Goal: Task Accomplishment & Management: Manage account settings

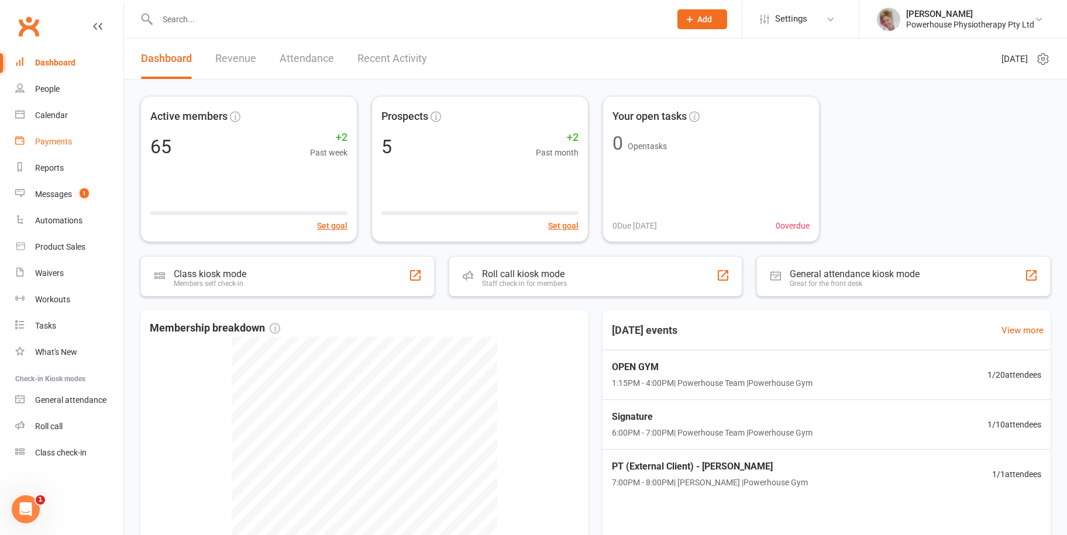
click at [66, 146] on div "Payments" at bounding box center [53, 141] width 37 height 9
click at [58, 191] on div "Messages" at bounding box center [53, 194] width 37 height 9
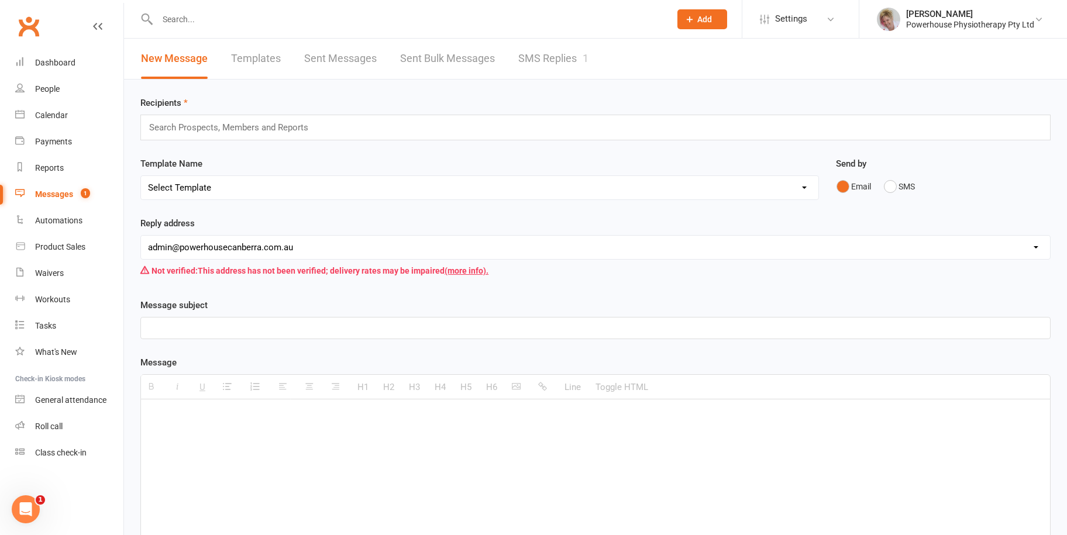
click at [553, 52] on link "SMS Replies 1" at bounding box center [553, 59] width 70 height 40
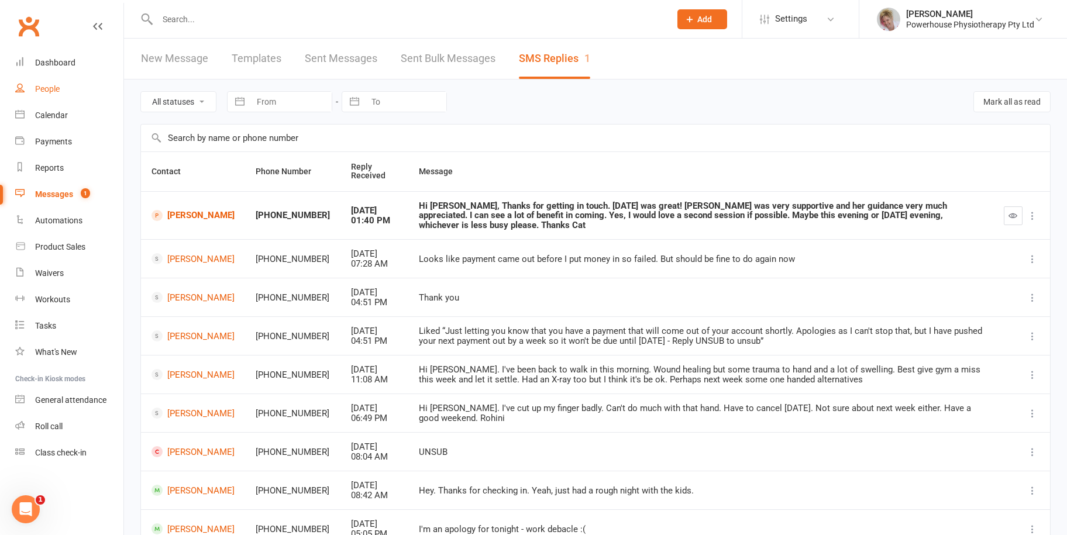
click at [57, 81] on link "People" at bounding box center [69, 89] width 108 height 26
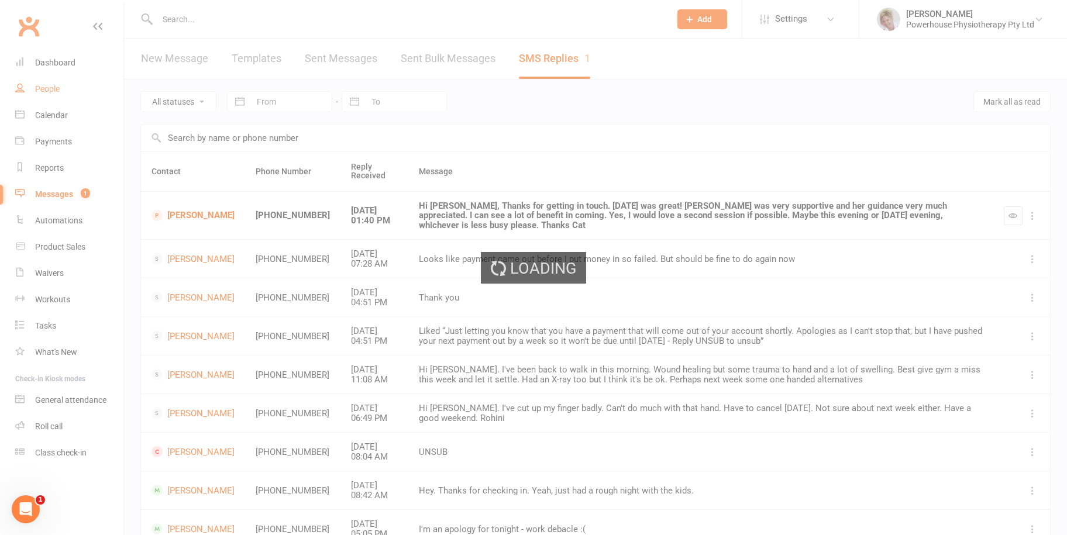
select select "100"
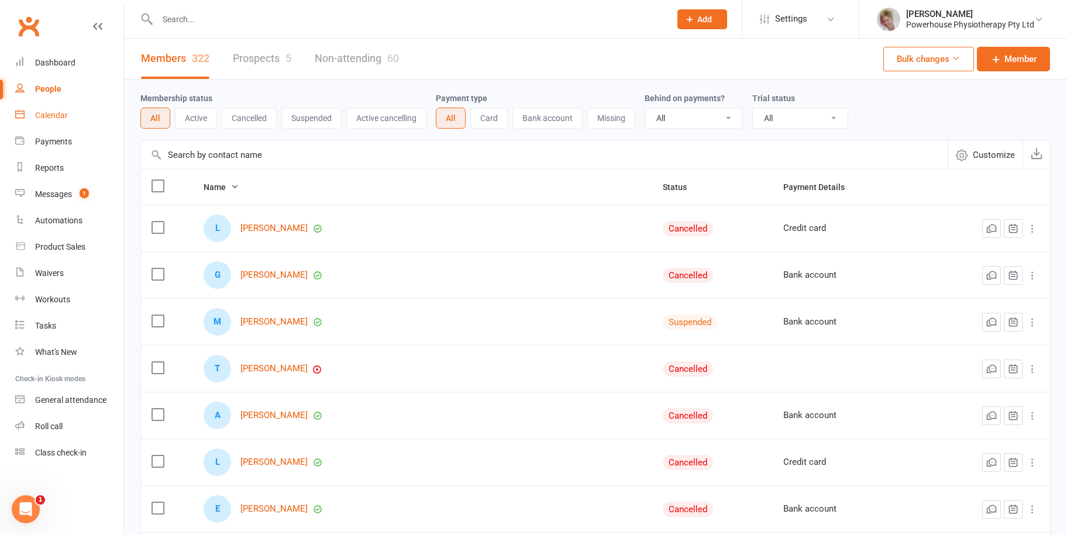
click at [54, 116] on div "Calendar" at bounding box center [51, 115] width 33 height 9
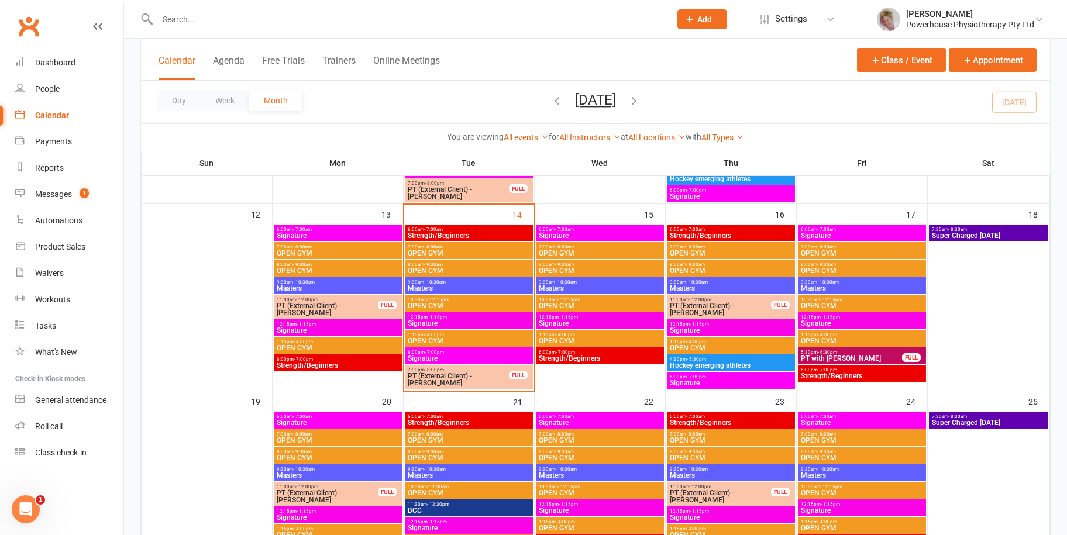
scroll to position [468, 0]
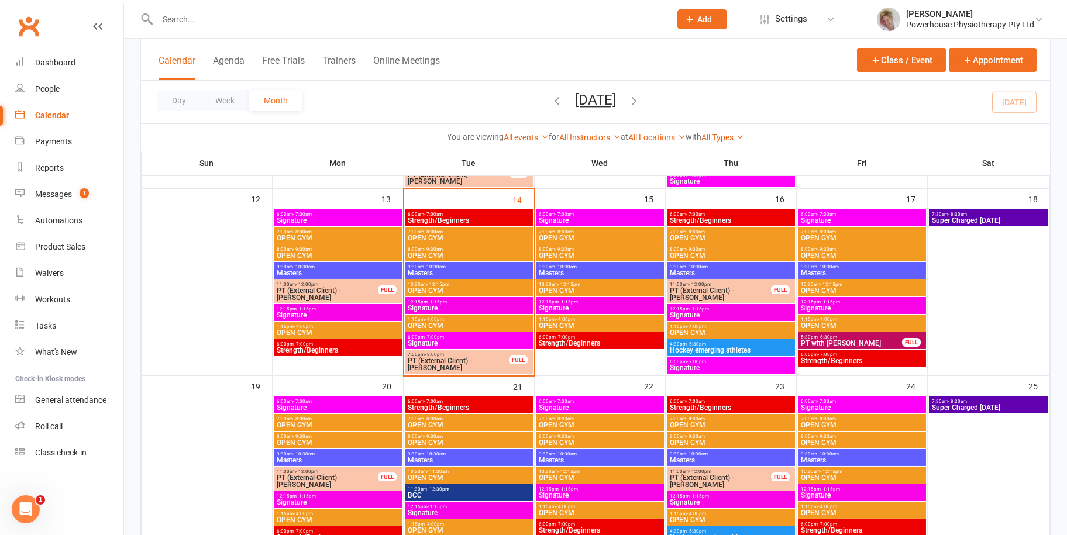
click at [477, 336] on span "6:00pm - 7:00pm" at bounding box center [468, 337] width 123 height 5
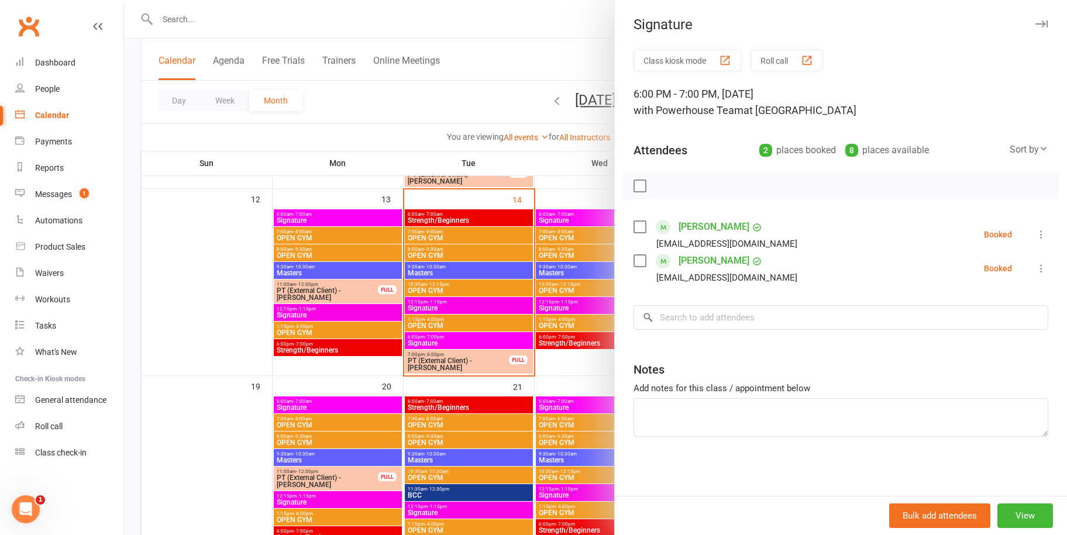
click at [1036, 25] on icon "button" at bounding box center [1042, 23] width 12 height 7
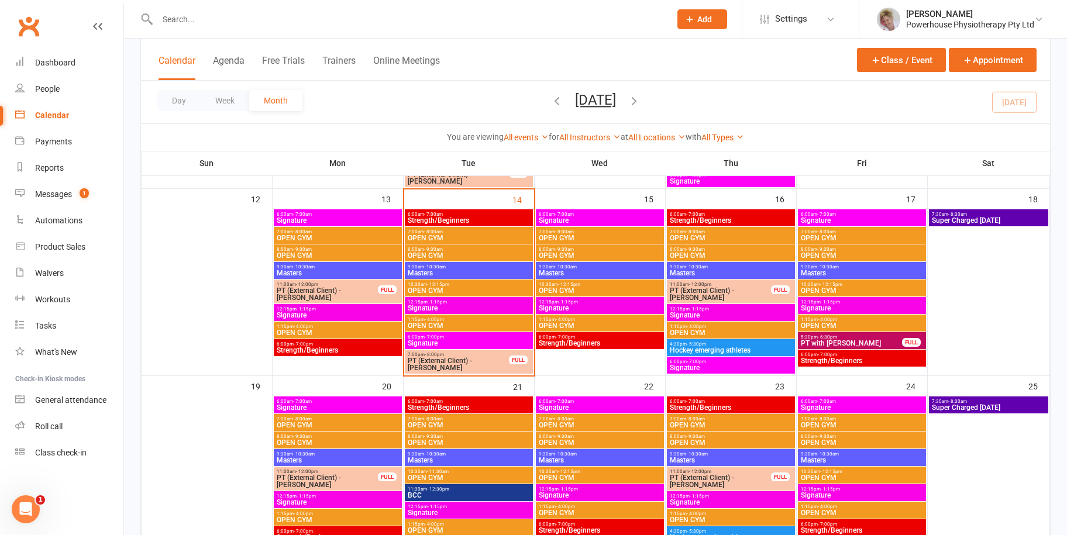
click at [614, 340] on span "Strength/Beginners" at bounding box center [599, 343] width 123 height 7
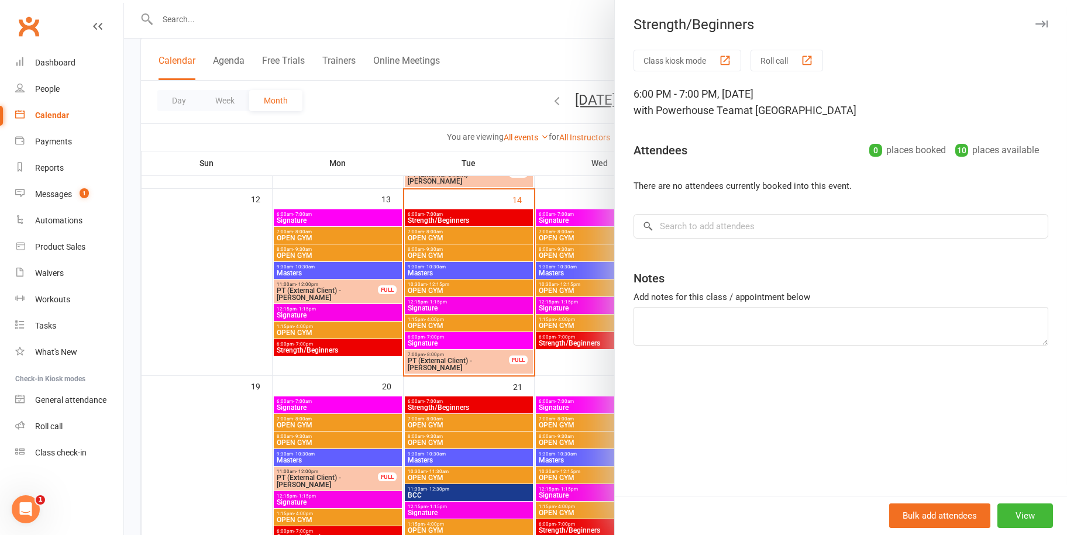
click at [1036, 22] on icon "button" at bounding box center [1042, 23] width 12 height 7
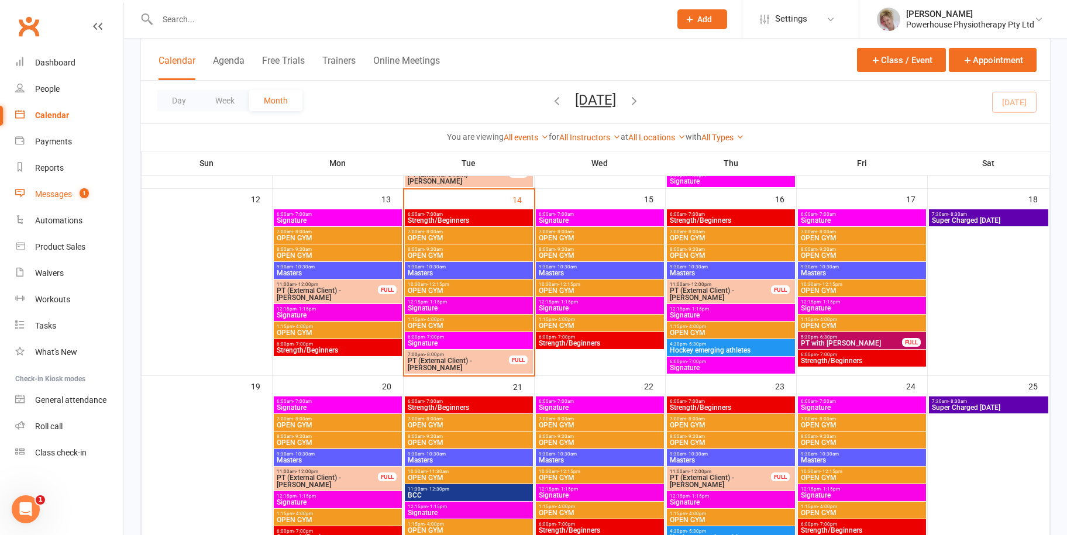
click at [63, 188] on link "Messages 1" at bounding box center [69, 194] width 108 height 26
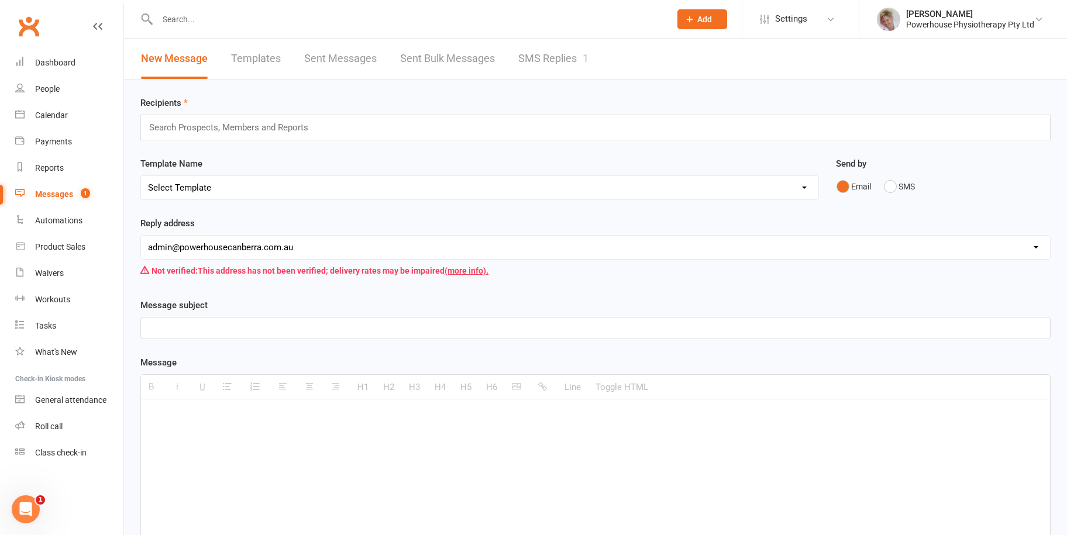
click at [538, 58] on link "SMS Replies 1" at bounding box center [553, 59] width 70 height 40
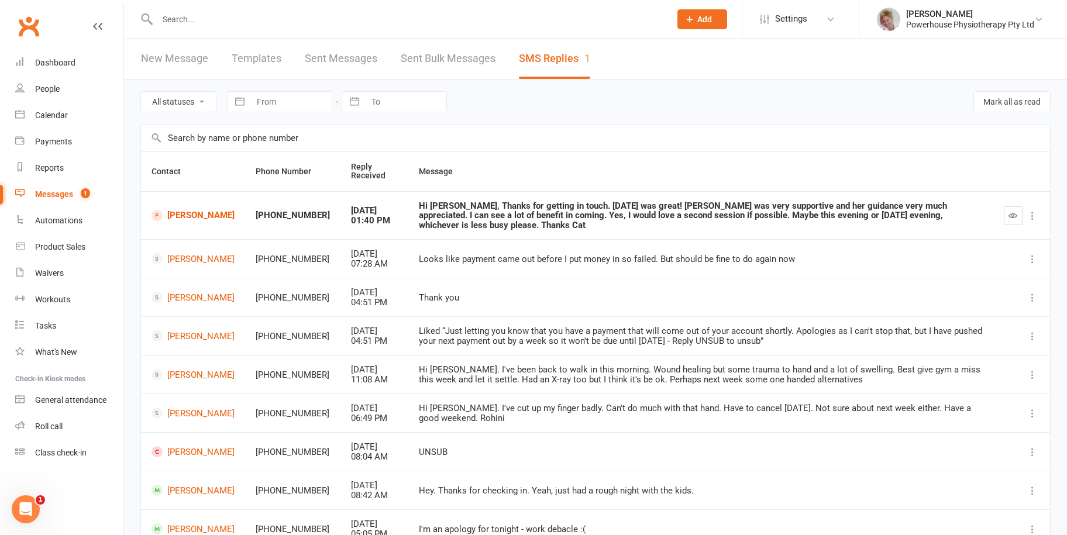
click at [532, 202] on div "Hi [PERSON_NAME], Thanks for getting in touch. [DATE] was great! [PERSON_NAME] …" at bounding box center [701, 215] width 564 height 29
click at [200, 214] on link "[PERSON_NAME]" at bounding box center [193, 215] width 83 height 11
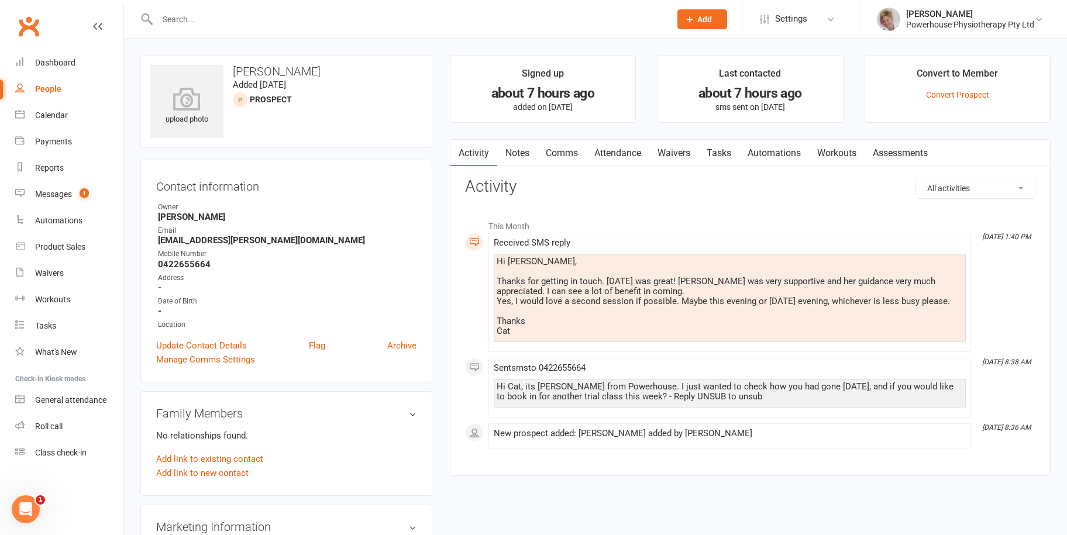
click at [566, 149] on link "Comms" at bounding box center [562, 153] width 49 height 27
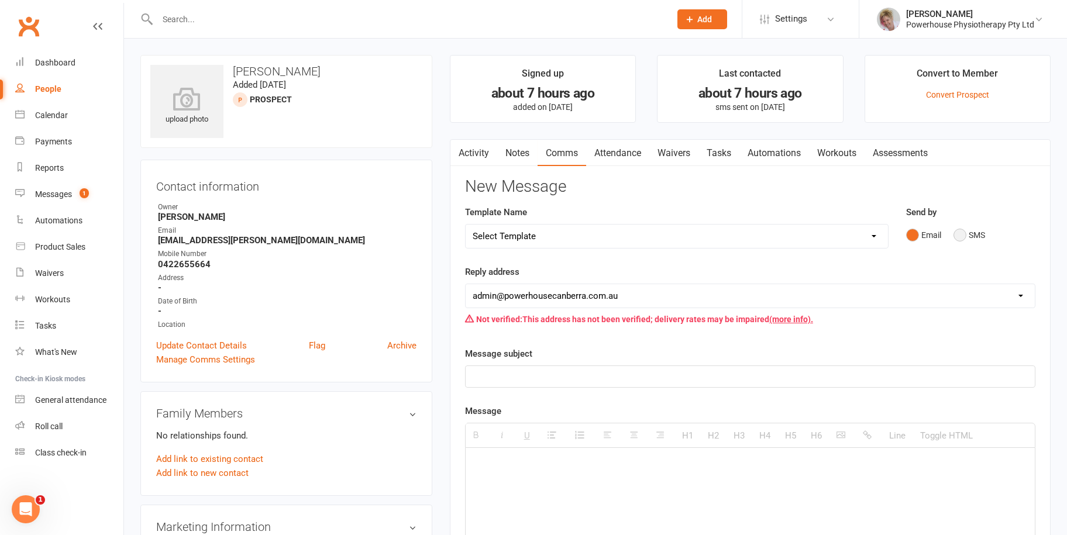
click at [961, 236] on button "SMS" at bounding box center [970, 235] width 32 height 22
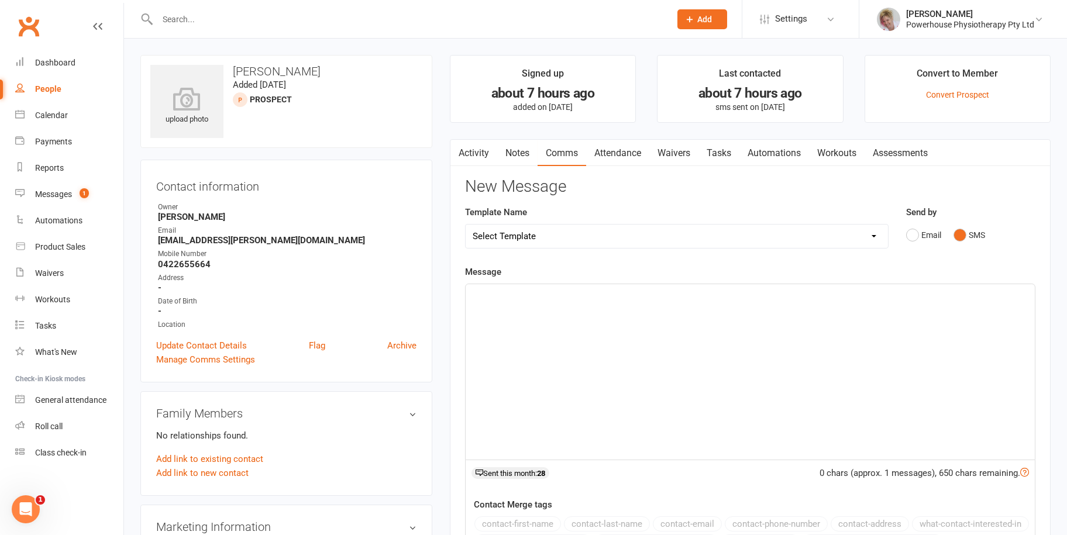
click at [495, 317] on div at bounding box center [750, 372] width 569 height 176
click at [916, 301] on p "Hi Cat, There is 2 people booked in for tonight and [PERSON_NAME] is taking the…" at bounding box center [750, 297] width 555 height 14
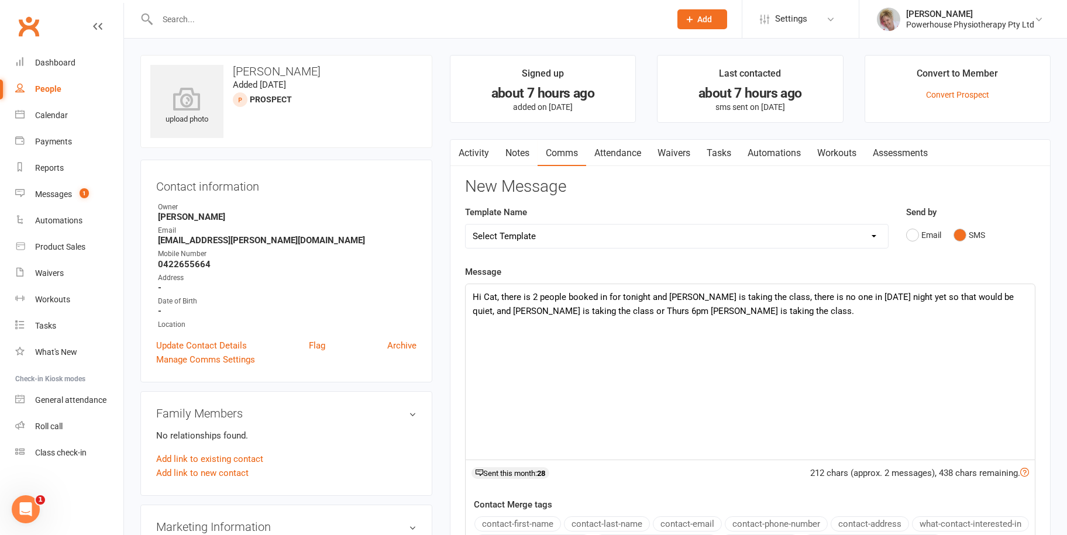
click at [754, 308] on p "Hi Cat, there is 2 people booked in for tonight and [PERSON_NAME] is taking the…" at bounding box center [750, 304] width 555 height 28
click at [950, 352] on div "Hi Cat, there is 2 people booked in for tonight and [PERSON_NAME] is taking the…" at bounding box center [750, 372] width 569 height 176
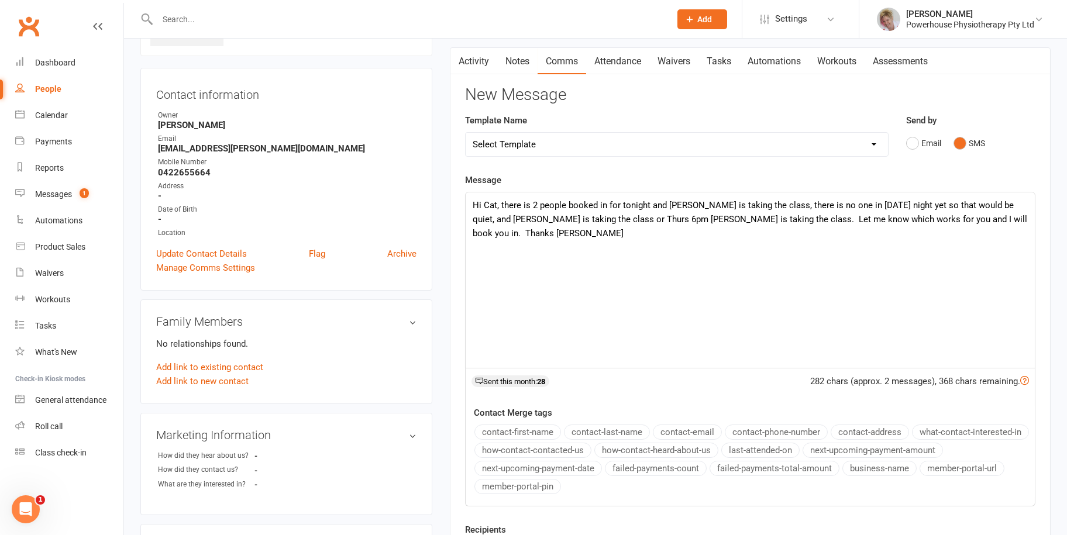
scroll to position [176, 0]
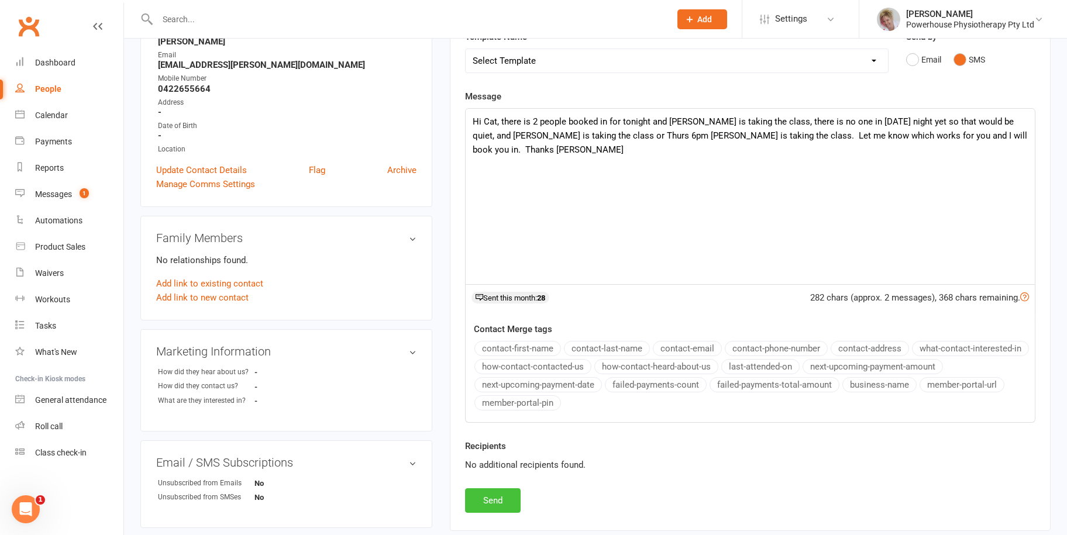
click at [486, 501] on button "Send" at bounding box center [493, 501] width 56 height 25
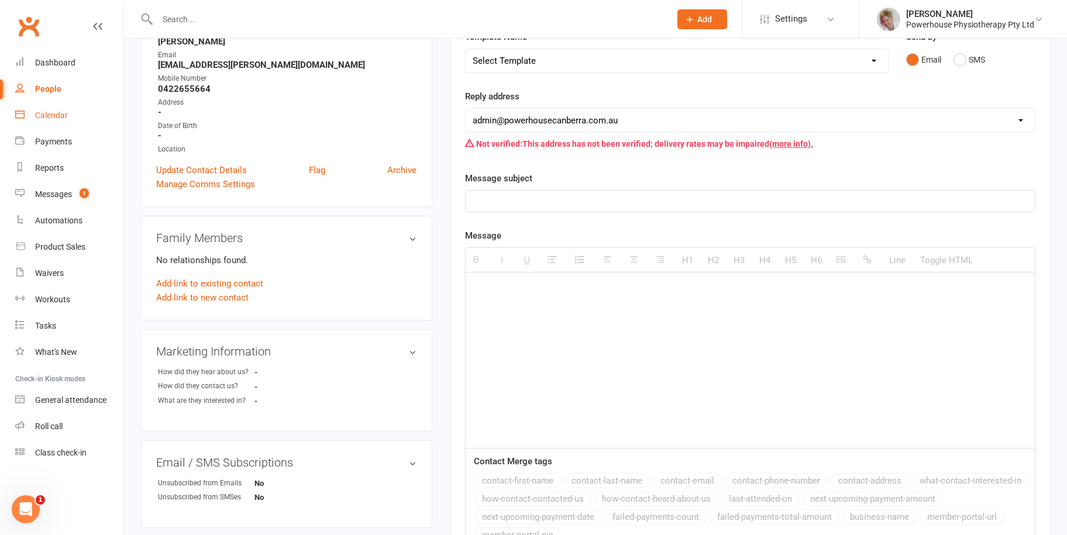
click at [55, 118] on div "Calendar" at bounding box center [51, 115] width 33 height 9
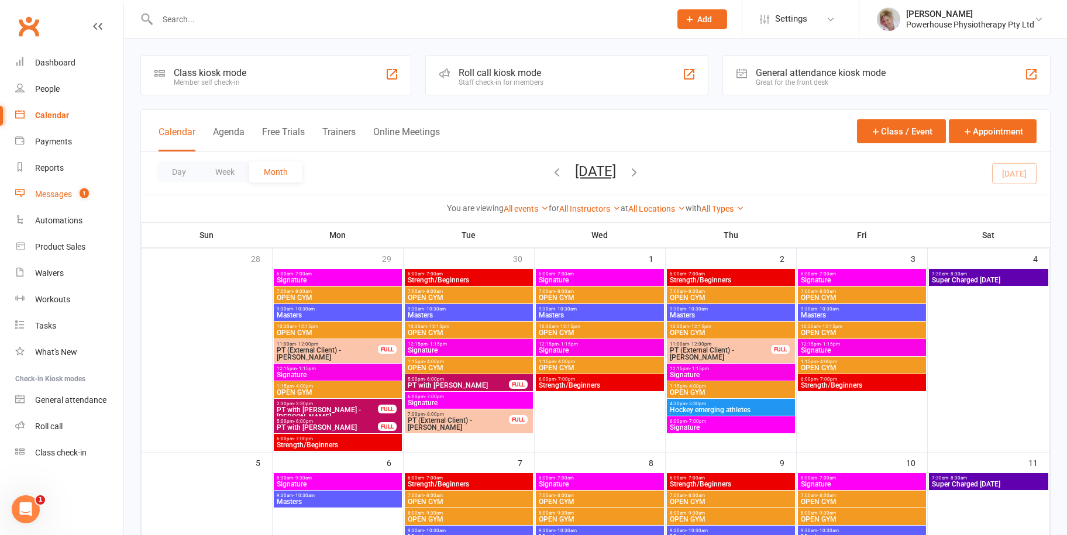
click at [66, 192] on div "Messages" at bounding box center [53, 194] width 37 height 9
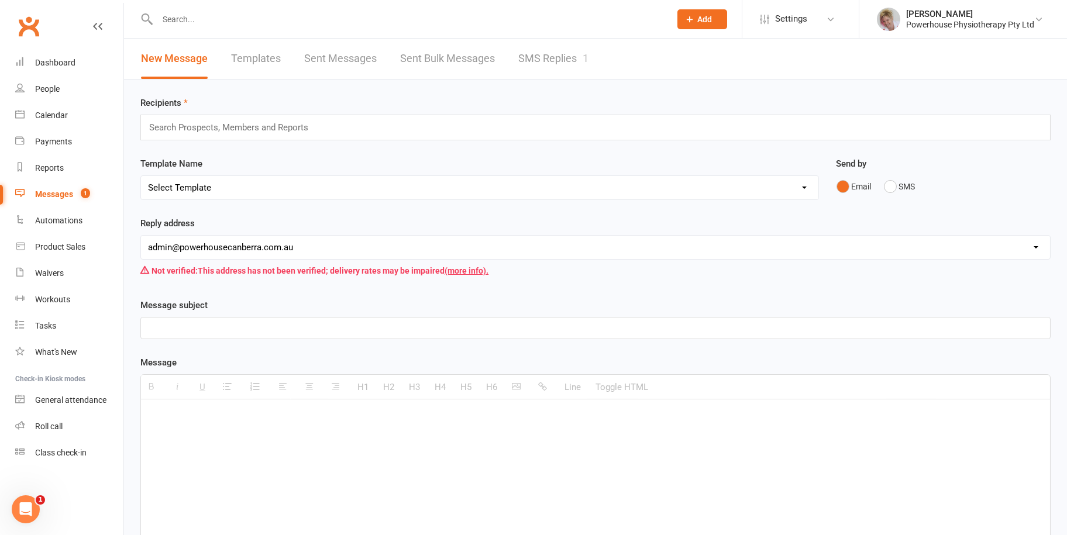
click at [553, 54] on link "SMS Replies 1" at bounding box center [553, 59] width 70 height 40
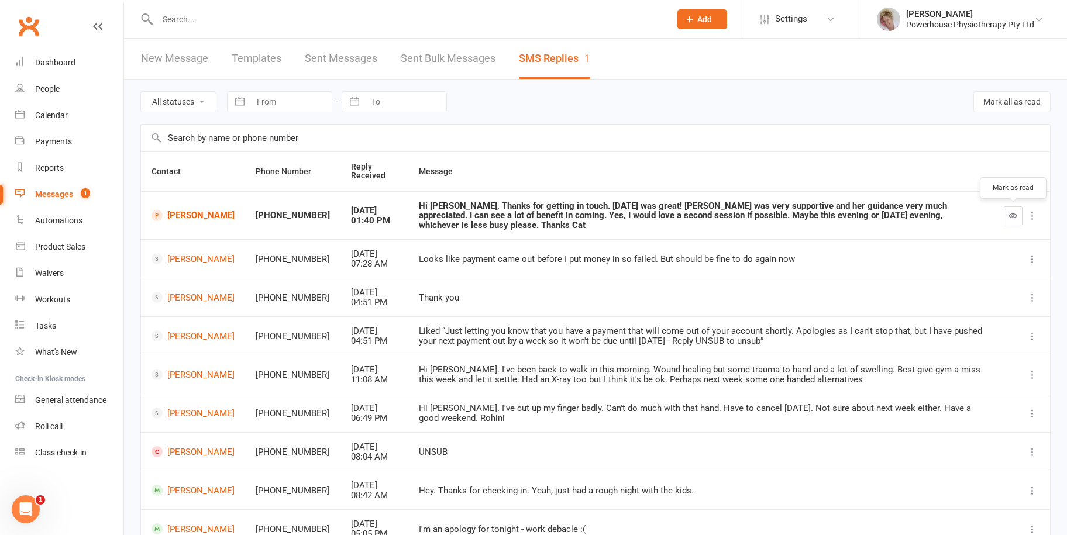
click at [1018, 215] on button "button" at bounding box center [1013, 216] width 19 height 19
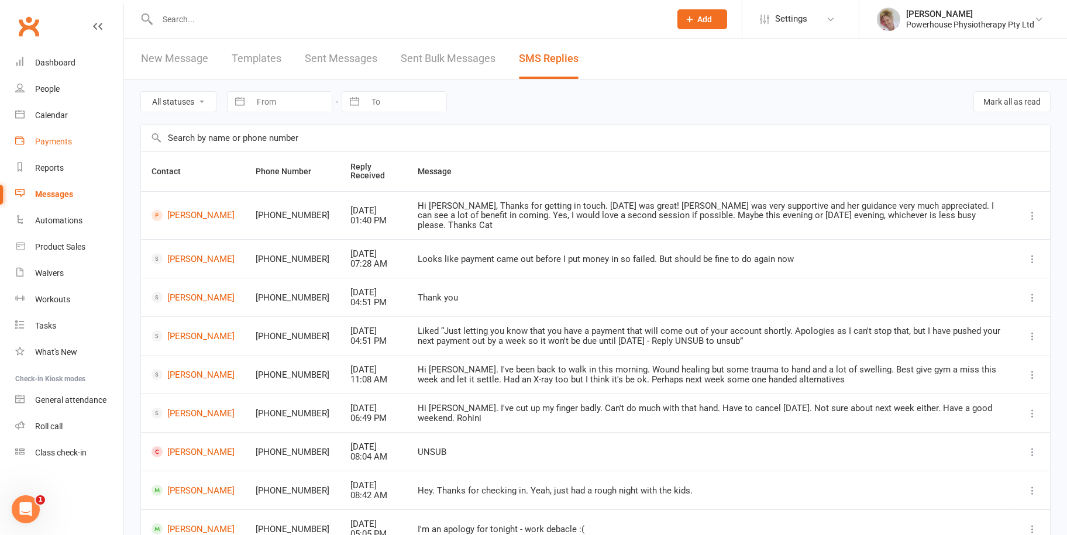
click at [63, 142] on div "Payments" at bounding box center [53, 141] width 37 height 9
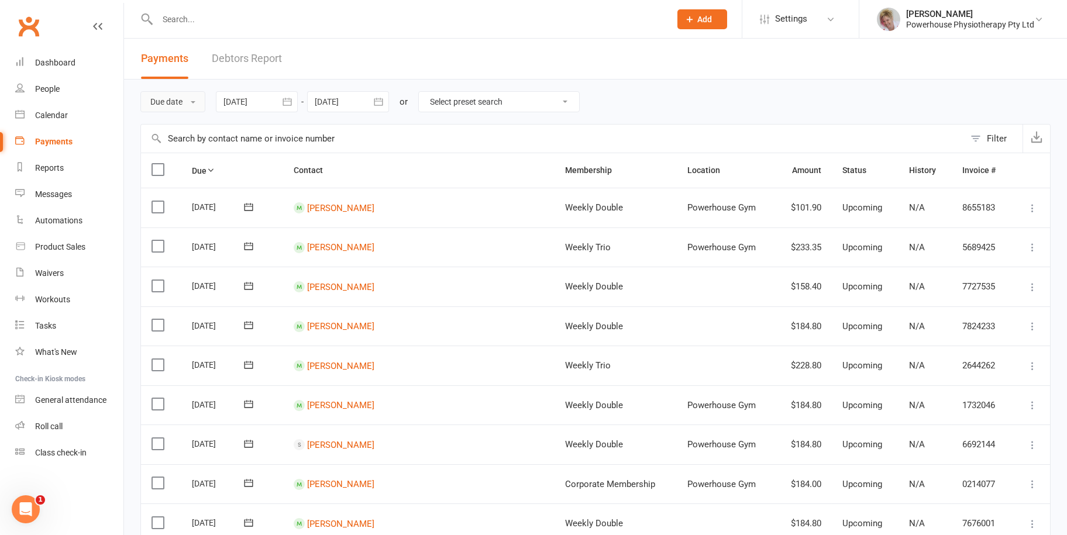
click at [189, 104] on button "Due date" at bounding box center [172, 101] width 65 height 21
click at [666, 93] on div "Due date Due date Date paid Date failed Date settled [DATE] [DATE] Sun Mon Tue …" at bounding box center [595, 102] width 910 height 44
click at [157, 166] on label at bounding box center [160, 170] width 16 height 12
click at [157, 164] on input "checkbox" at bounding box center [156, 164] width 8 height 0
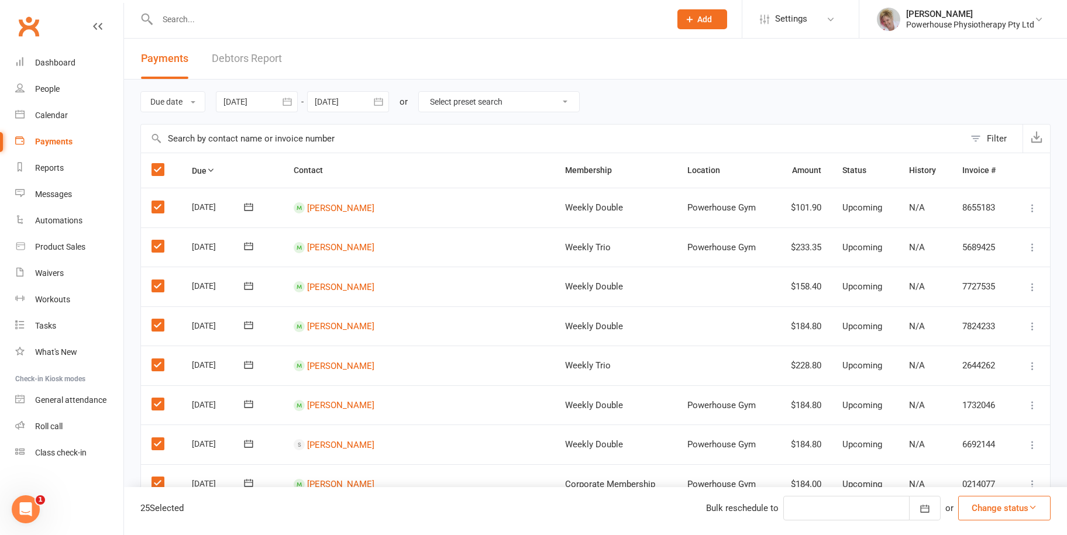
click at [992, 136] on div "Filter" at bounding box center [997, 139] width 20 height 14
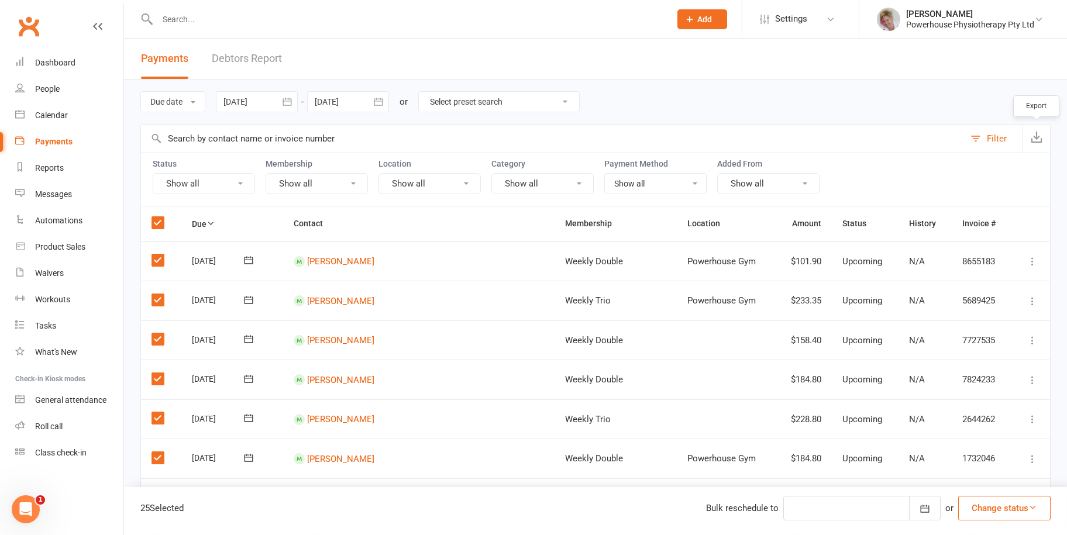
click at [1040, 137] on icon "button" at bounding box center [1037, 137] width 12 height 12
click at [157, 224] on label at bounding box center [160, 223] width 16 height 12
click at [157, 217] on input "checkbox" at bounding box center [156, 217] width 8 height 0
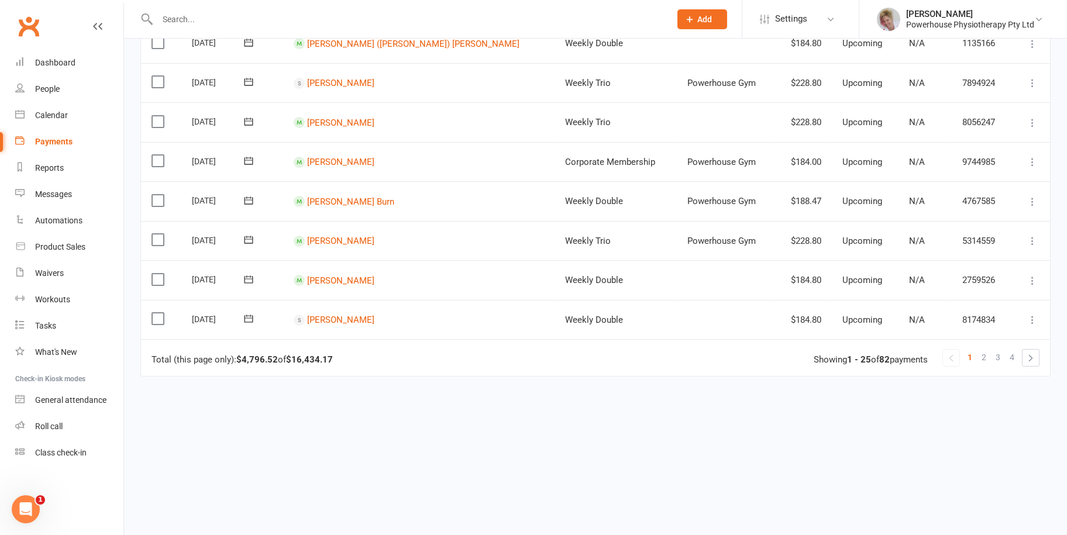
scroll to position [890, 0]
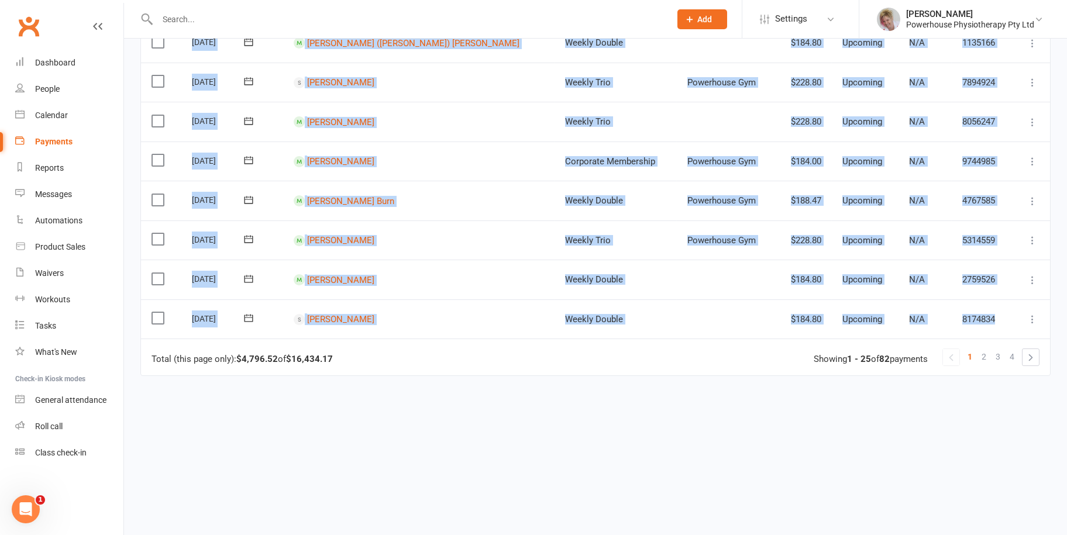
drag, startPoint x: 192, startPoint y: 242, endPoint x: 1024, endPoint y: 305, distance: 833.8
copy table "[DATE] [PERSON_NAME] Weekly Double Powerhouse Gym $101.90 Upcoming N/A 8655183 …"
click at [982, 349] on span "2" at bounding box center [984, 357] width 5 height 16
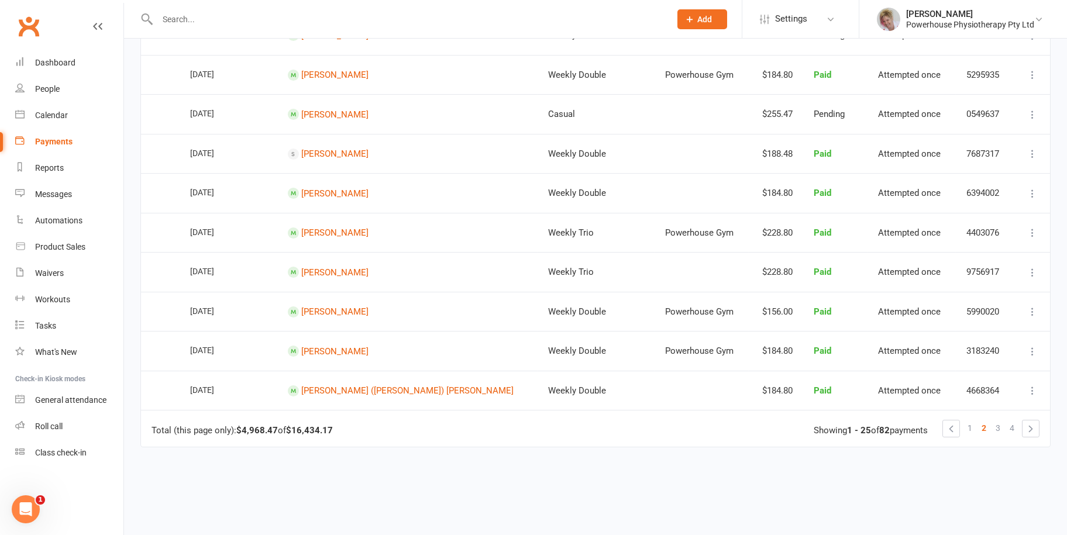
scroll to position [819, 0]
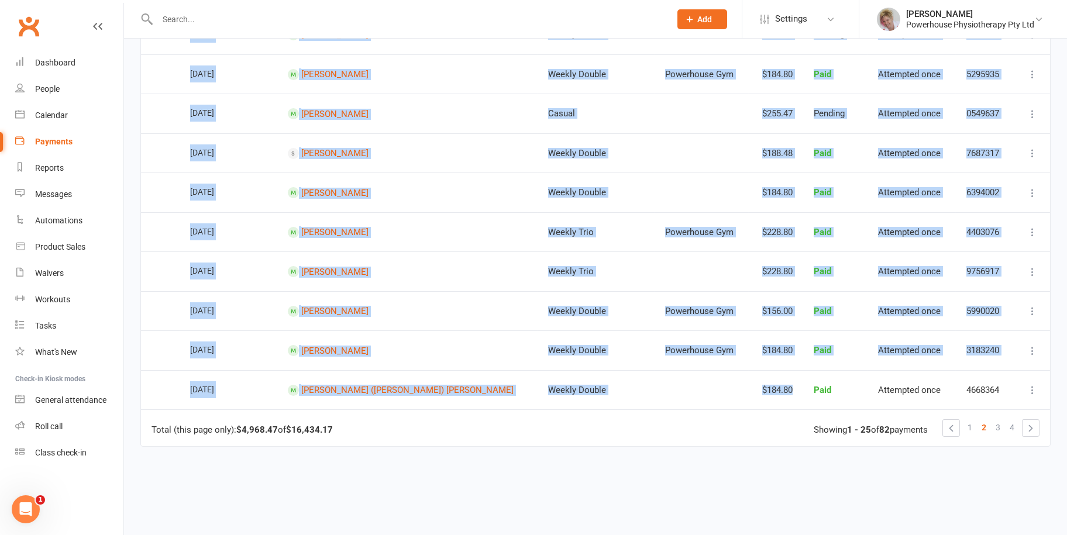
drag, startPoint x: 181, startPoint y: 246, endPoint x: 756, endPoint y: 384, distance: 591.5
drag, startPoint x: 756, startPoint y: 384, endPoint x: 739, endPoint y: 383, distance: 17.0
copy table "[DATE] [PERSON_NAME] Weekly Trio $228.80 Upcoming N/A 1894979 [PERSON_NAME] as …"
click at [972, 420] on span "1" at bounding box center [970, 428] width 5 height 16
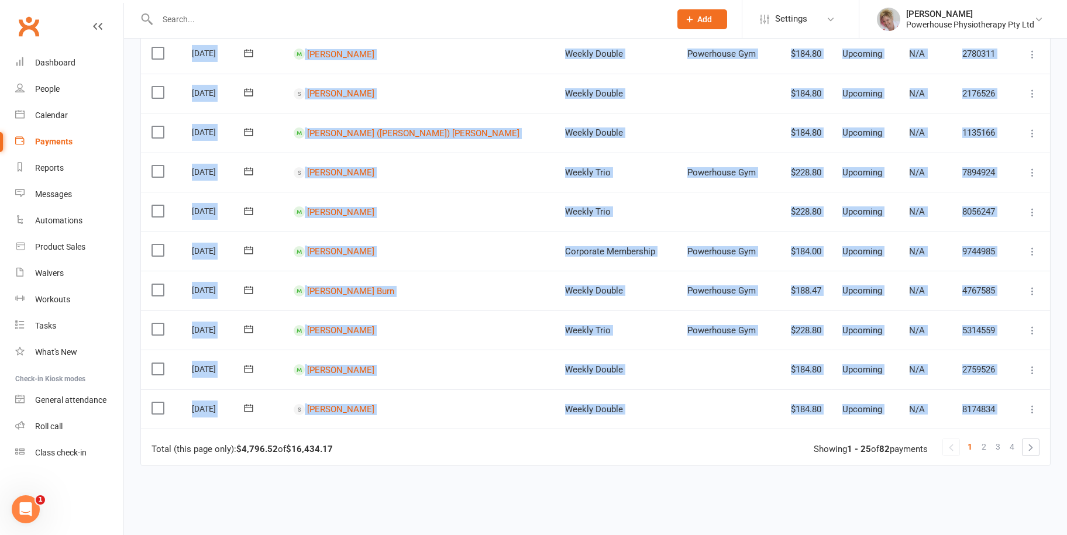
scroll to position [878, 0]
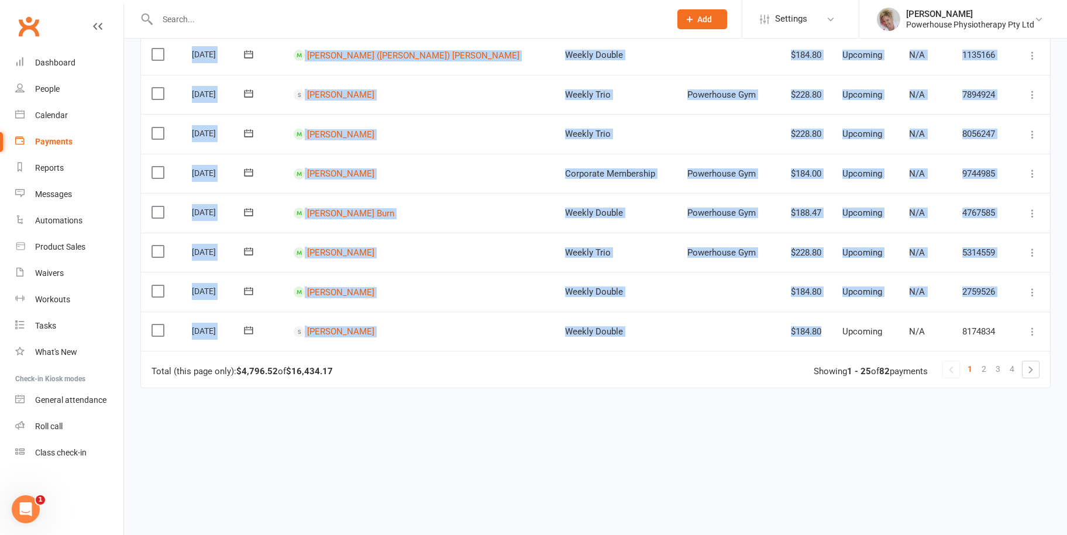
drag, startPoint x: 196, startPoint y: 255, endPoint x: 796, endPoint y: 320, distance: 603.9
drag, startPoint x: 796, startPoint y: 320, endPoint x: 766, endPoint y: 322, distance: 30.5
copy table "[DATE] [PERSON_NAME] Weekly Double Powerhouse Gym $101.90 Upcoming N/A 8655183 …"
click at [980, 361] on link "2" at bounding box center [984, 369] width 14 height 16
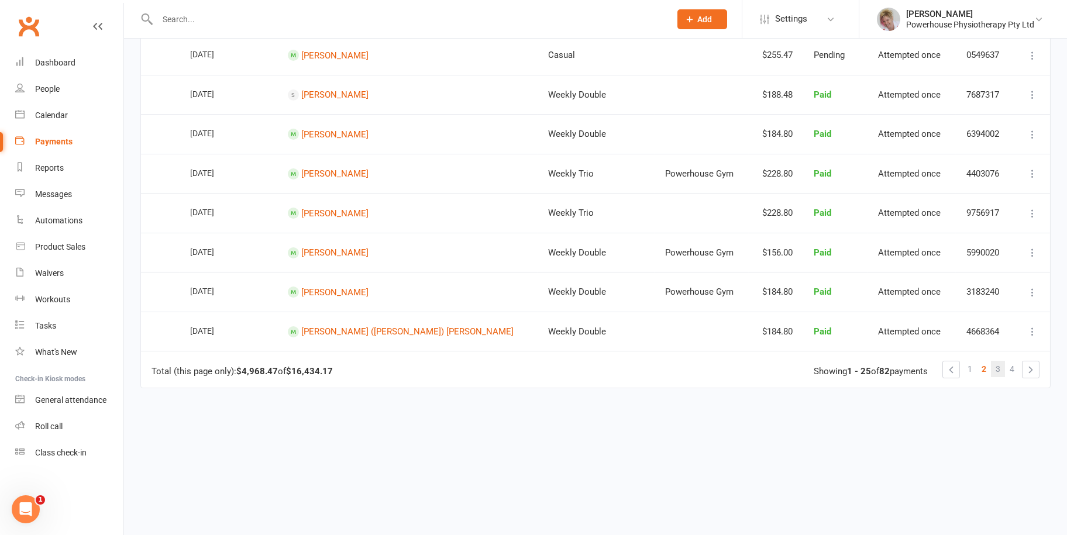
click at [997, 361] on span "3" at bounding box center [998, 369] width 5 height 16
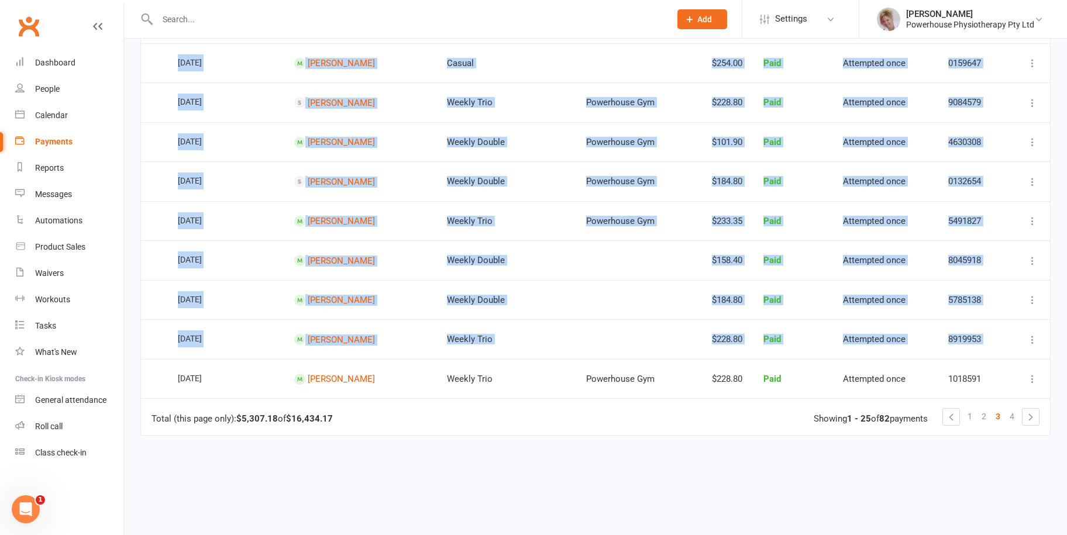
scroll to position [885, 0]
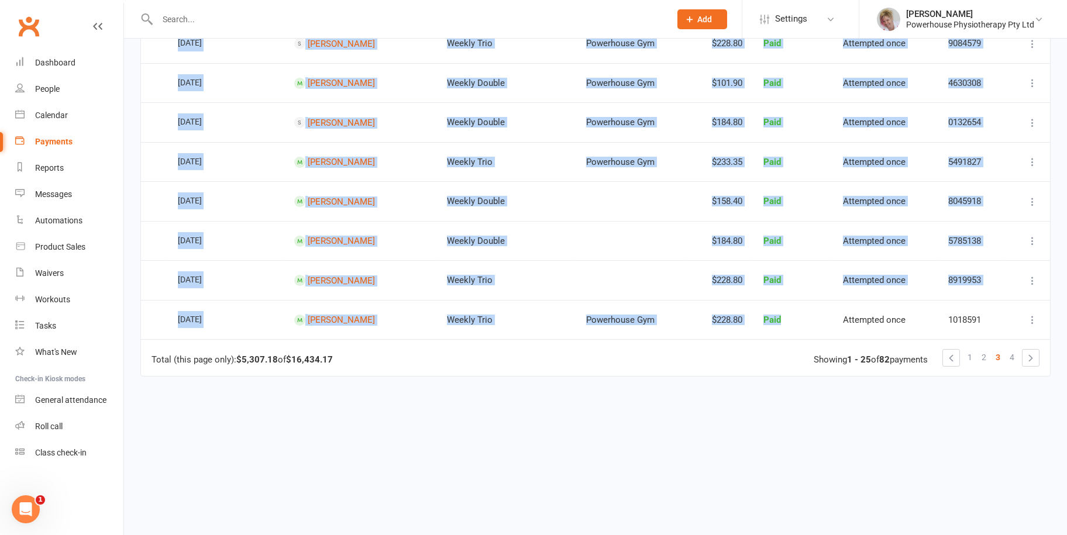
drag, startPoint x: 171, startPoint y: 240, endPoint x: 805, endPoint y: 305, distance: 637.0
drag, startPoint x: 805, startPoint y: 305, endPoint x: 762, endPoint y: 309, distance: 42.9
copy table "[DATE] [PERSON_NAME] Kochardy Weekly Trio $228.80 Paid Attempted once 6991295 R…"
click at [1012, 349] on span "4" at bounding box center [1012, 357] width 5 height 16
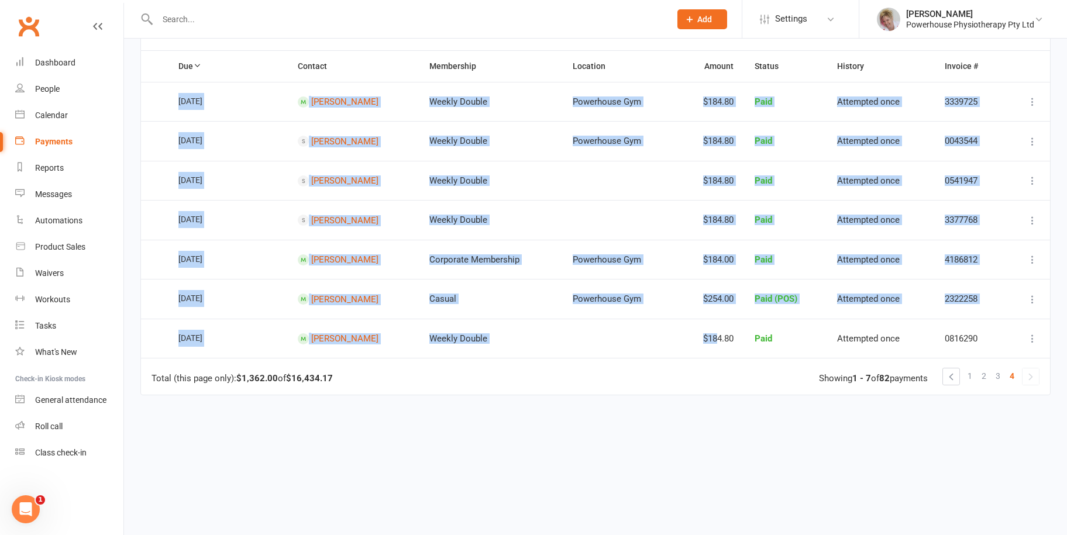
scroll to position [180, 0]
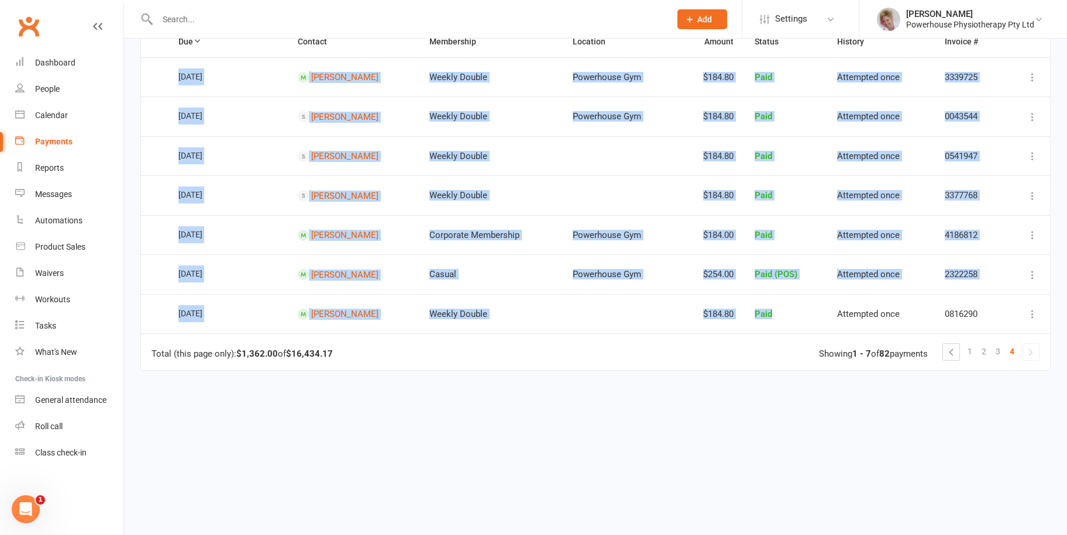
drag, startPoint x: 176, startPoint y: 246, endPoint x: 771, endPoint y: 326, distance: 601.0
click at [771, 326] on table "Due Contact Membership Location Amount Status History Invoice # Select this [DA…" at bounding box center [595, 198] width 910 height 345
drag, startPoint x: 771, startPoint y: 326, endPoint x: 711, endPoint y: 310, distance: 62.5
copy table "[DATE] [PERSON_NAME] Weekly Double Powerhouse Gym $184.80 Paid Attempted once 3…"
click at [1028, 348] on link at bounding box center [1031, 352] width 16 height 16
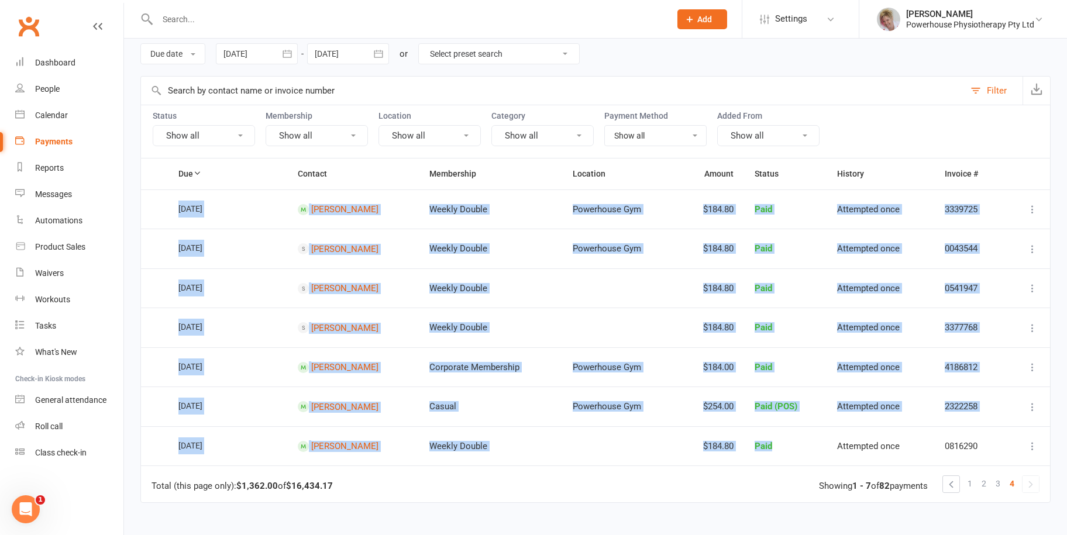
scroll to position [0, 0]
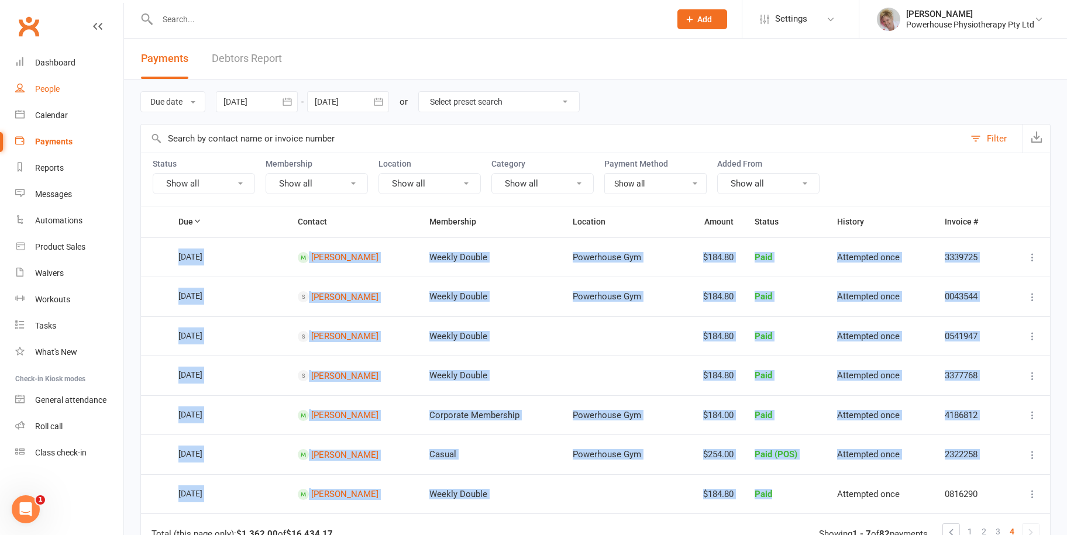
click at [56, 80] on link "People" at bounding box center [69, 89] width 108 height 26
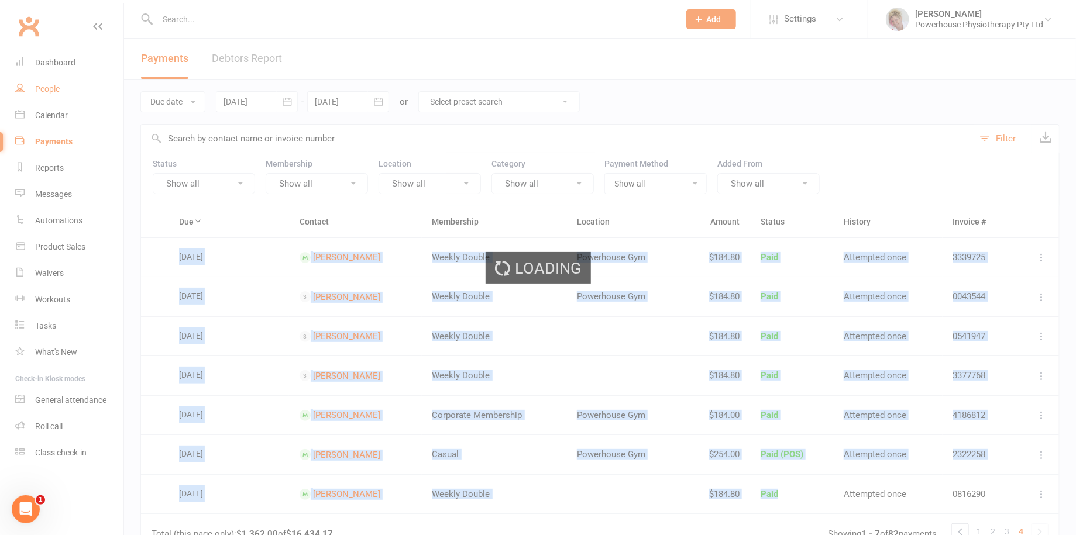
select select "100"
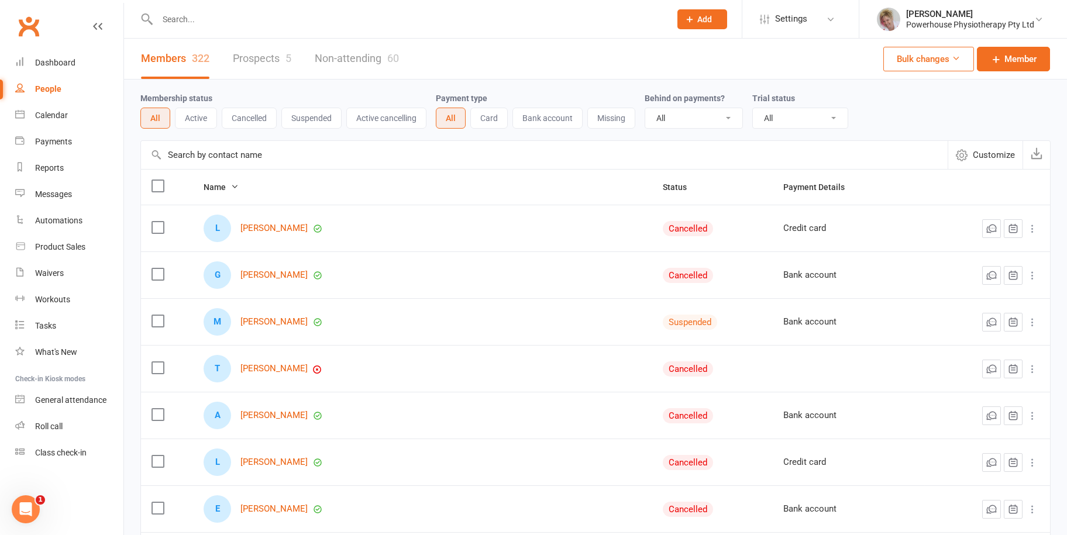
scroll to position [468, 0]
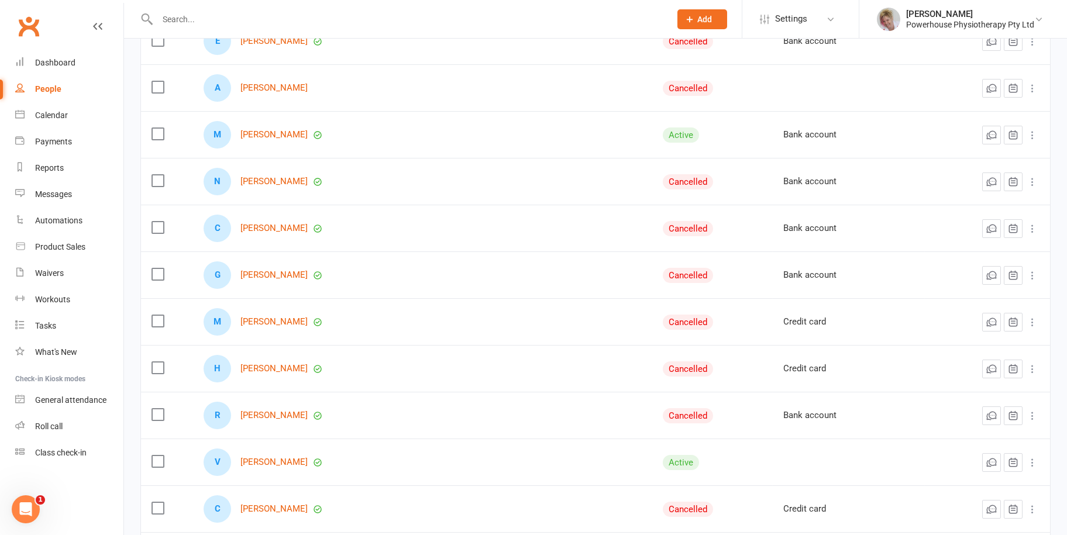
click at [193, 18] on input "text" at bounding box center [408, 19] width 508 height 16
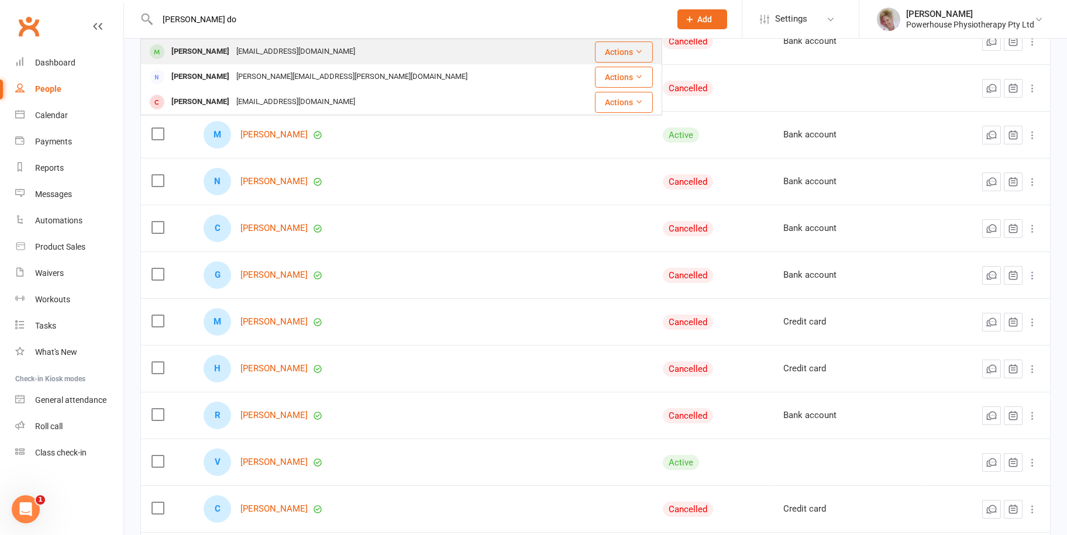
type input "[PERSON_NAME] do"
click at [210, 50] on div "[PERSON_NAME]" at bounding box center [200, 51] width 65 height 17
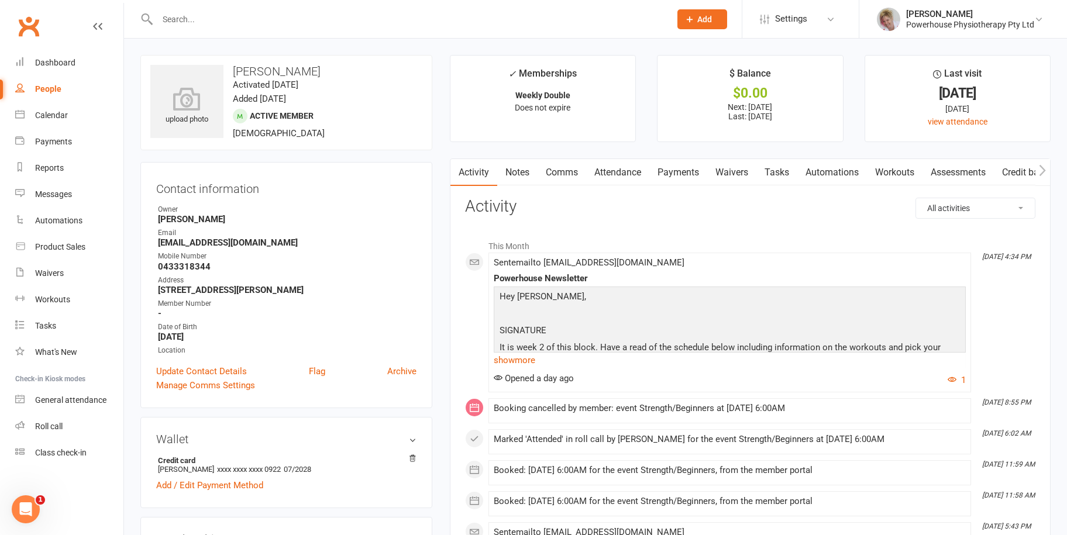
click at [679, 175] on link "Payments" at bounding box center [678, 172] width 58 height 27
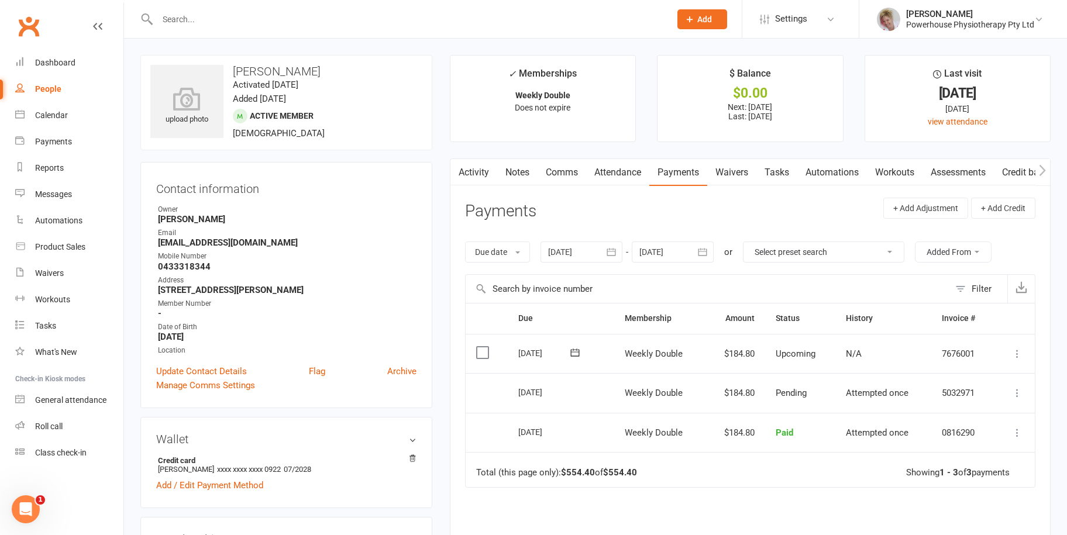
click at [1018, 350] on icon at bounding box center [1018, 354] width 12 height 12
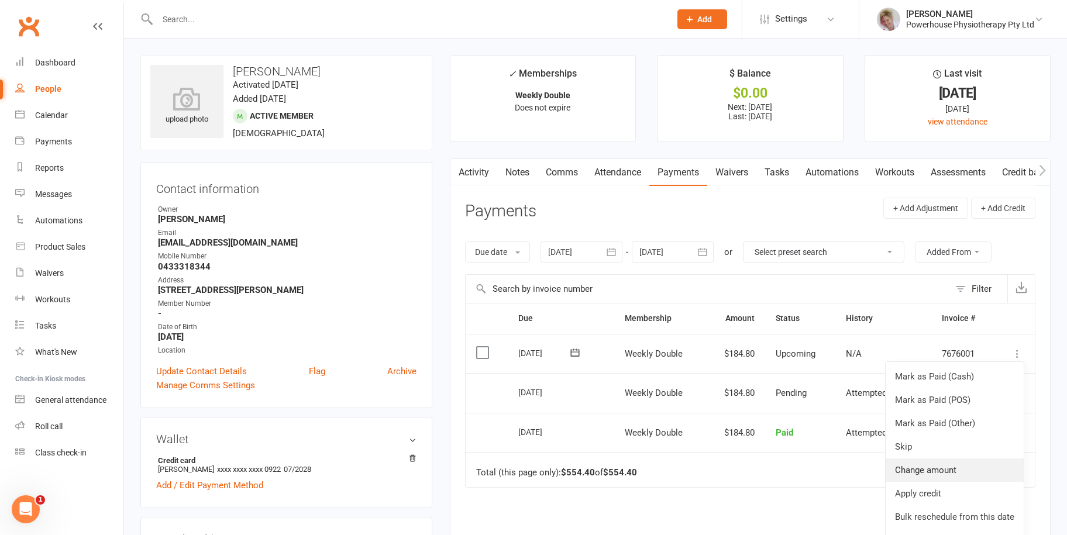
click at [940, 468] on link "Change amount" at bounding box center [955, 470] width 138 height 23
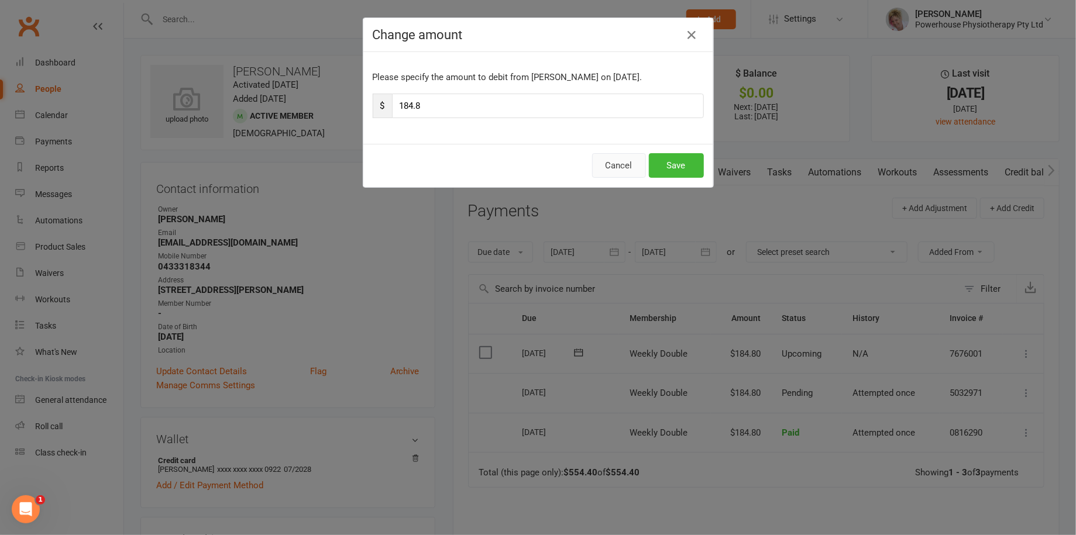
click at [613, 166] on button "Cancel" at bounding box center [619, 165] width 54 height 25
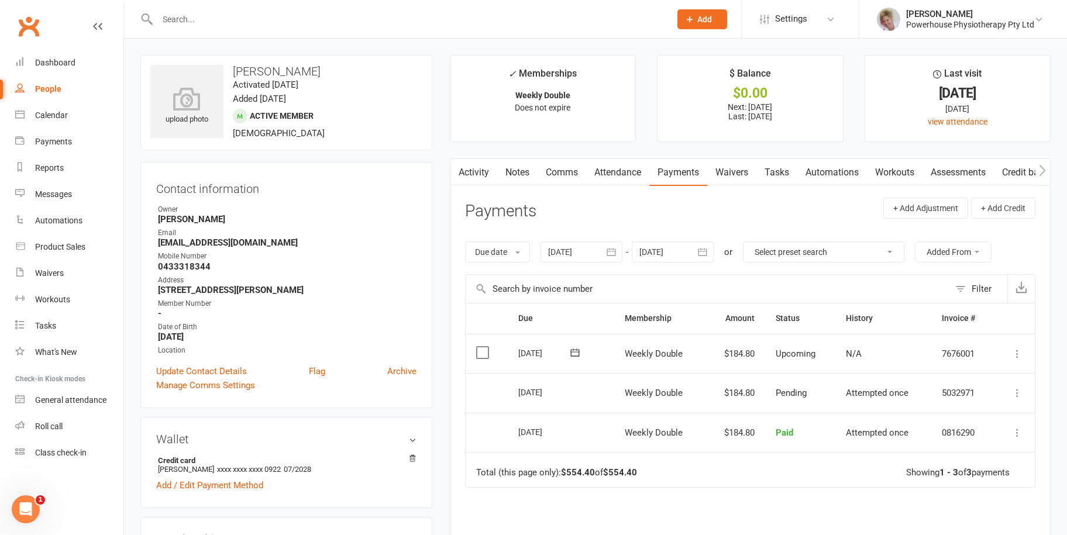
click at [191, 24] on input "text" at bounding box center [408, 19] width 508 height 16
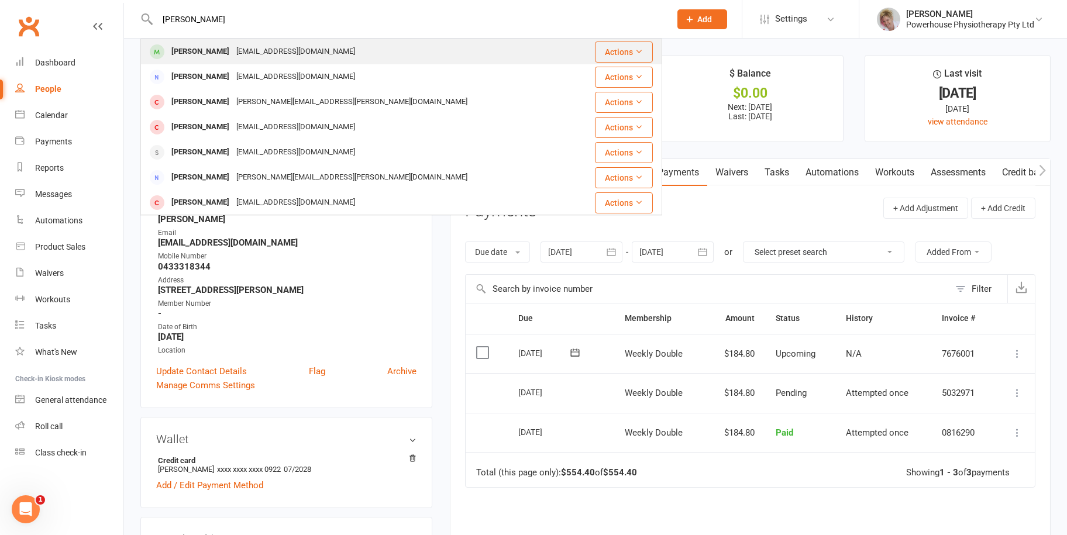
type input "[PERSON_NAME]"
click at [243, 51] on div "[EMAIL_ADDRESS][DOMAIN_NAME]" at bounding box center [296, 51] width 126 height 17
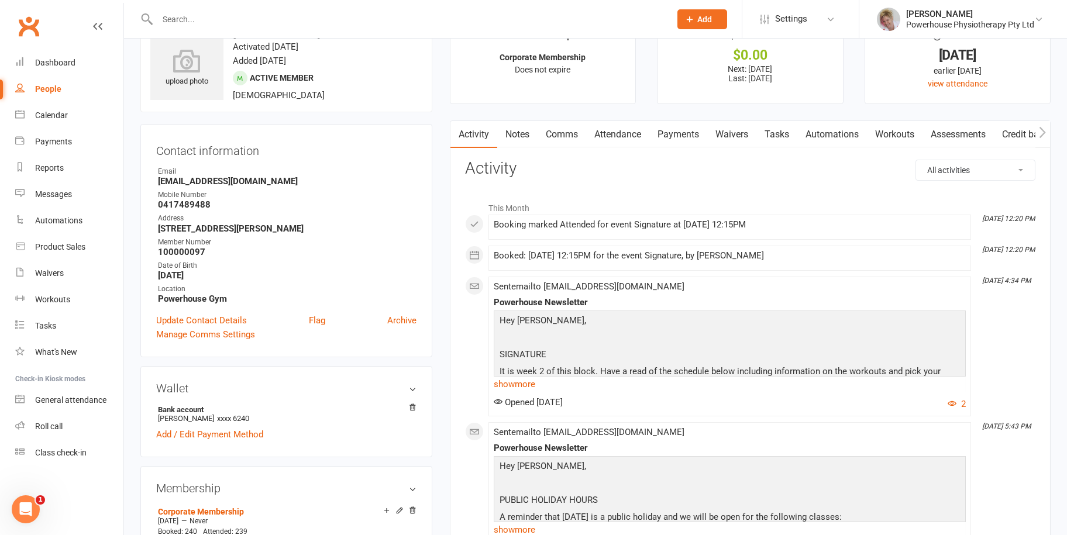
scroll to position [59, 0]
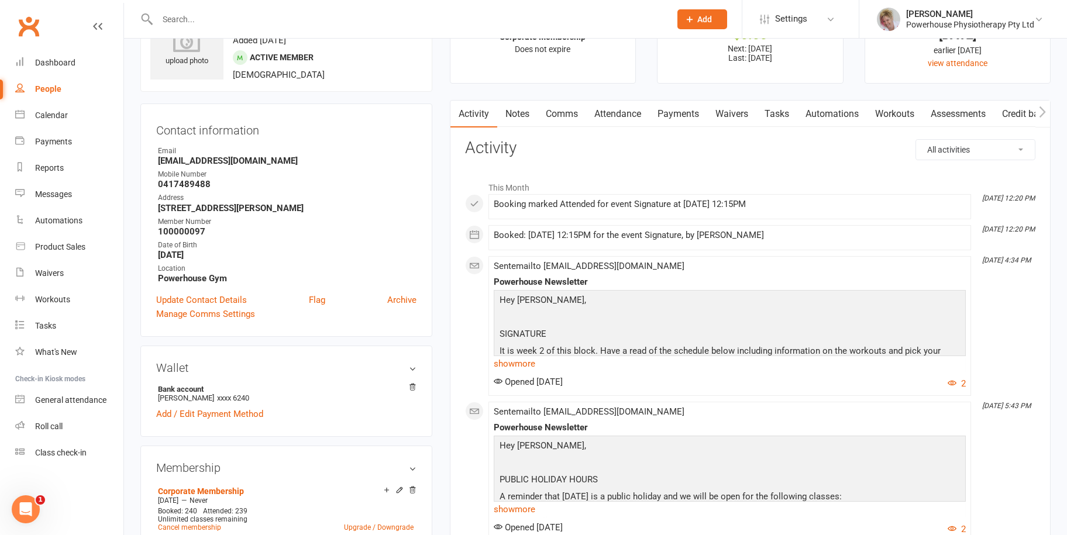
click at [682, 111] on link "Payments" at bounding box center [678, 114] width 58 height 27
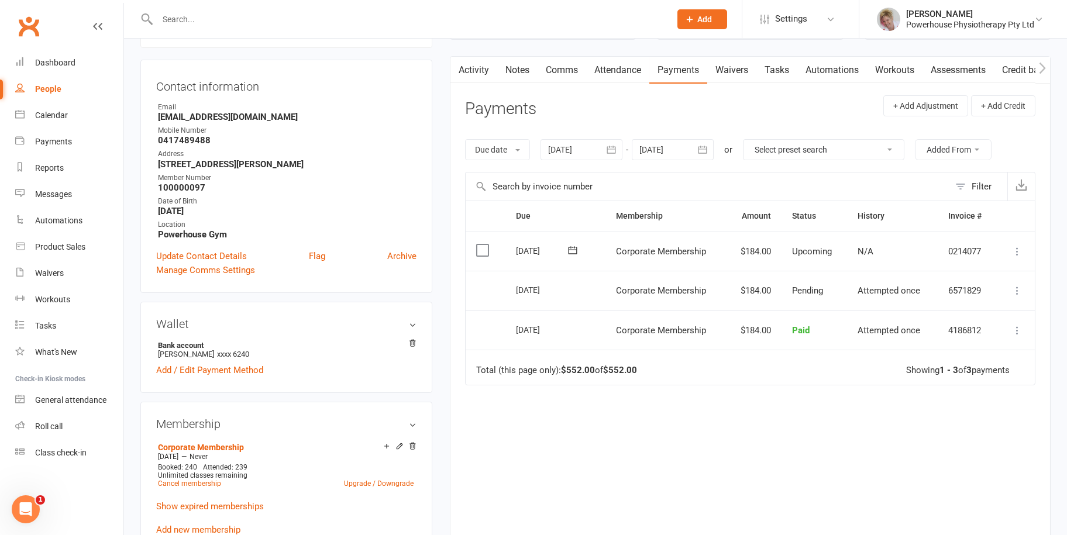
scroll to position [176, 0]
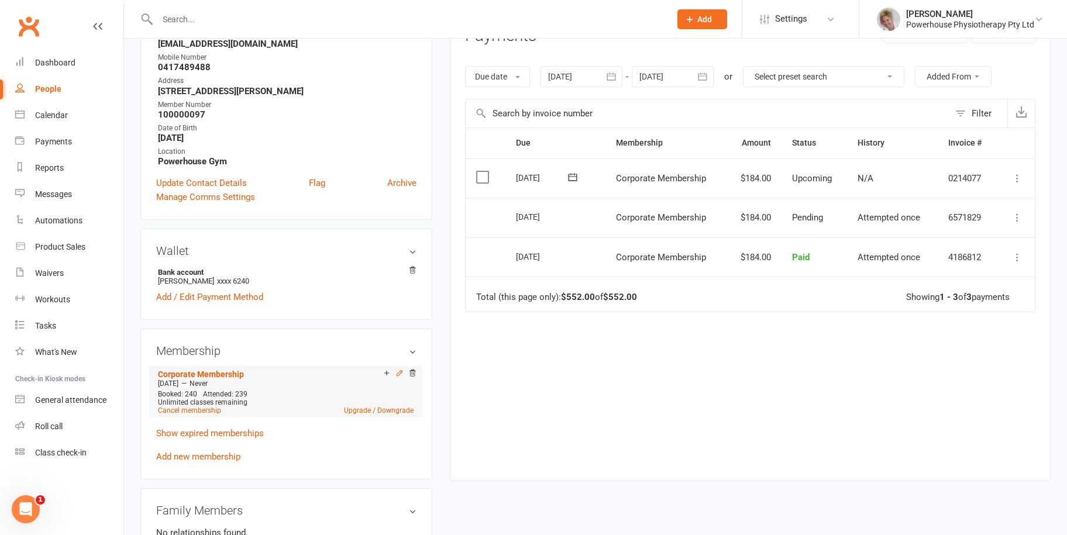
click at [397, 373] on icon at bounding box center [400, 373] width 8 height 8
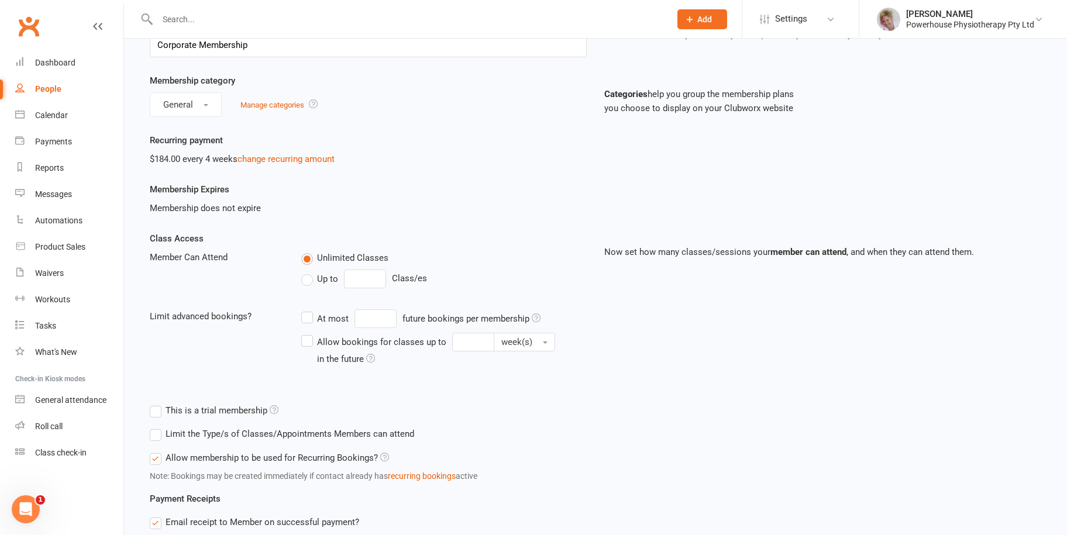
scroll to position [58, 0]
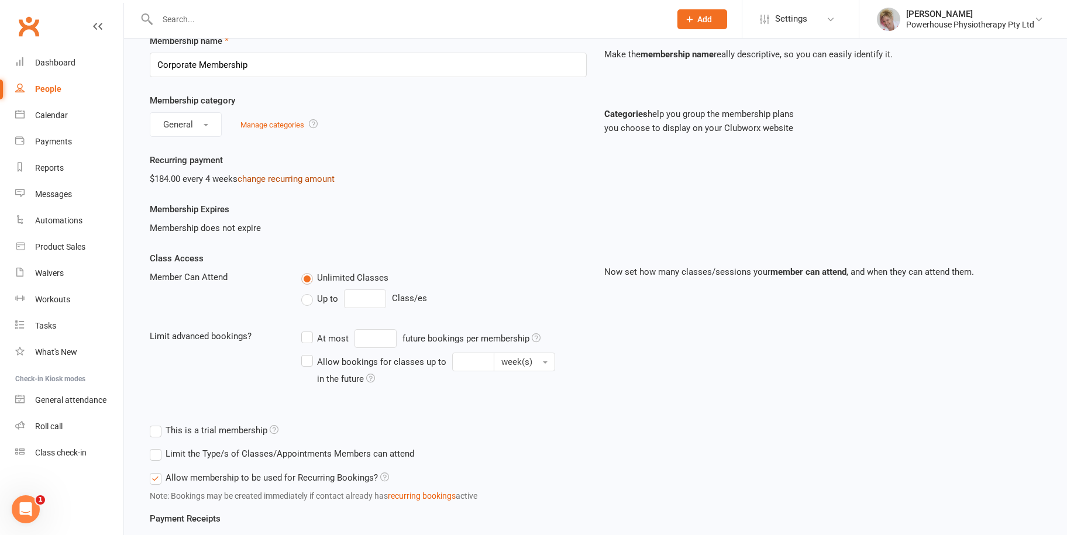
click at [291, 180] on link "change recurring amount" at bounding box center [286, 179] width 97 height 11
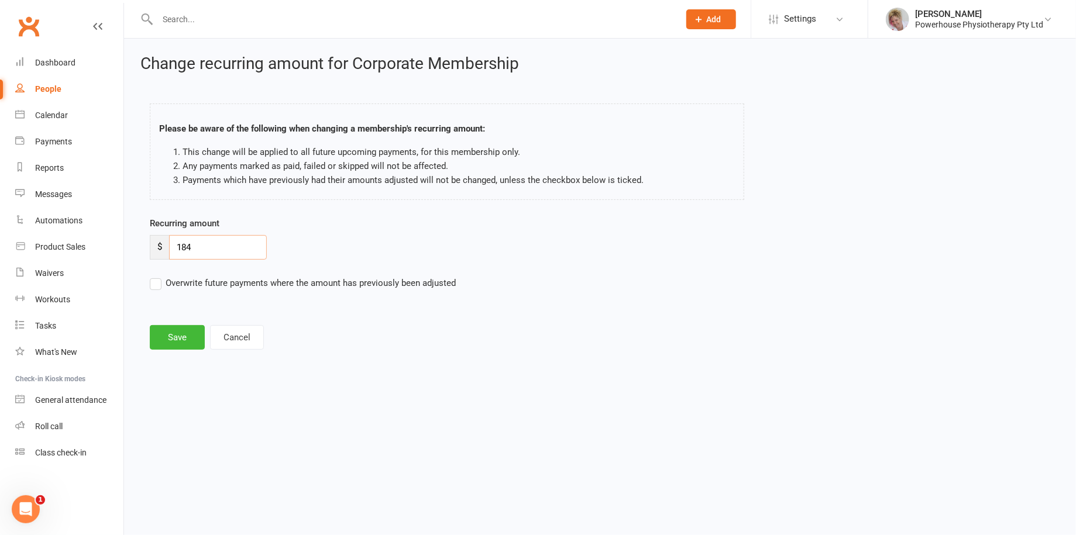
drag, startPoint x: 241, startPoint y: 242, endPoint x: 164, endPoint y: 243, distance: 77.2
click at [164, 243] on div "$ 184" at bounding box center [208, 247] width 117 height 25
type input "201.19"
click at [157, 283] on label "Overwrite future payments where the amount has previously been adjusted" at bounding box center [303, 283] width 306 height 14
click at [157, 276] on input "Overwrite future payments where the amount has previously been adjusted" at bounding box center [303, 276] width 306 height 0
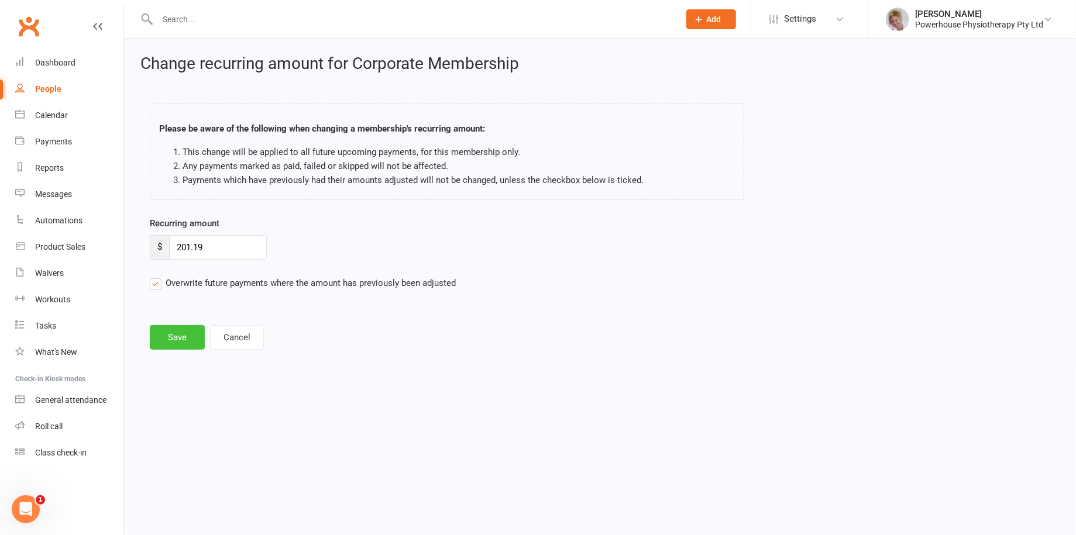
click at [178, 336] on button "Save" at bounding box center [177, 337] width 55 height 25
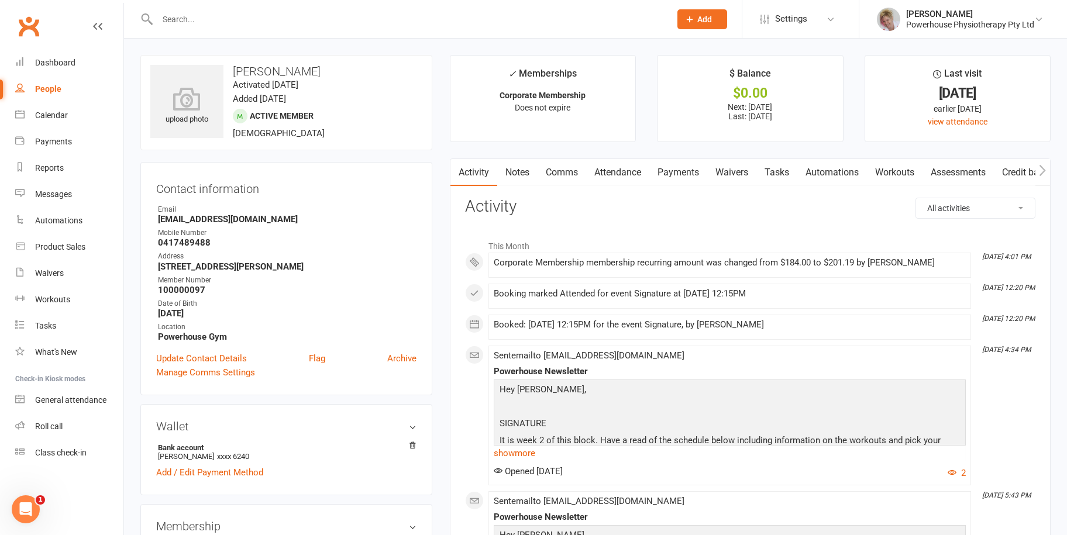
click at [185, 19] on input "text" at bounding box center [408, 19] width 508 height 16
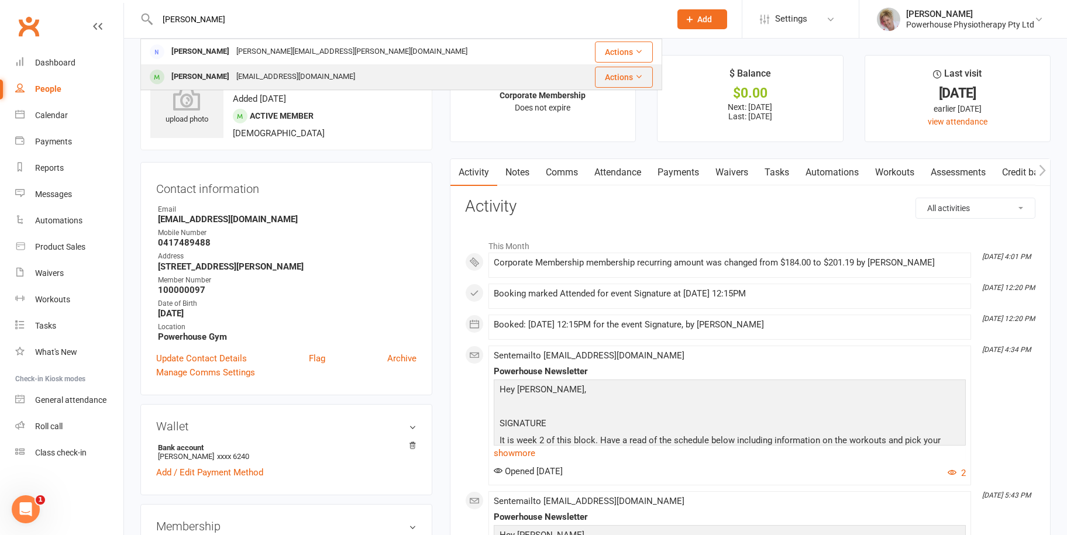
type input "[PERSON_NAME]"
click at [191, 77] on div "[PERSON_NAME]" at bounding box center [200, 76] width 65 height 17
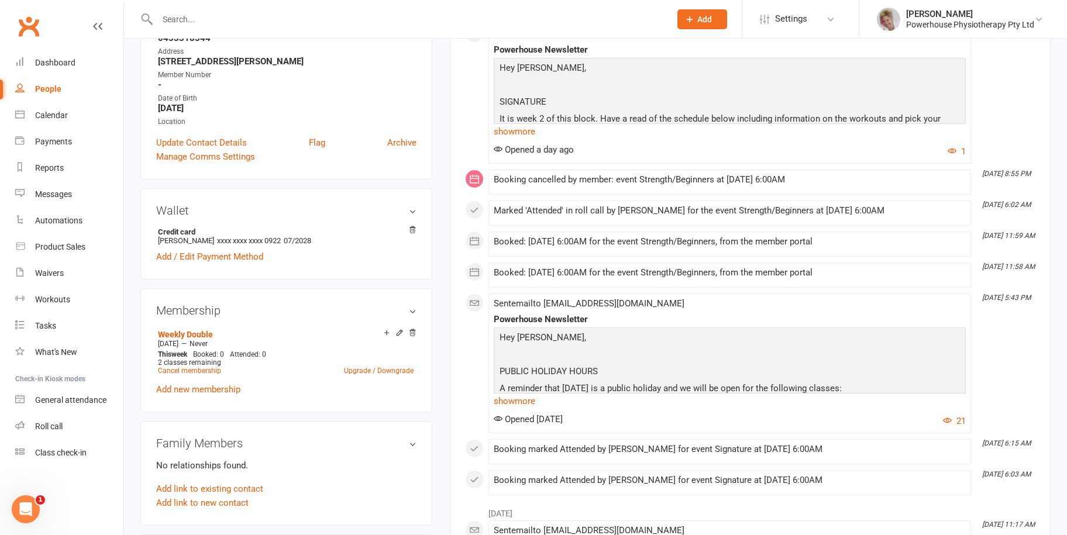
scroll to position [234, 0]
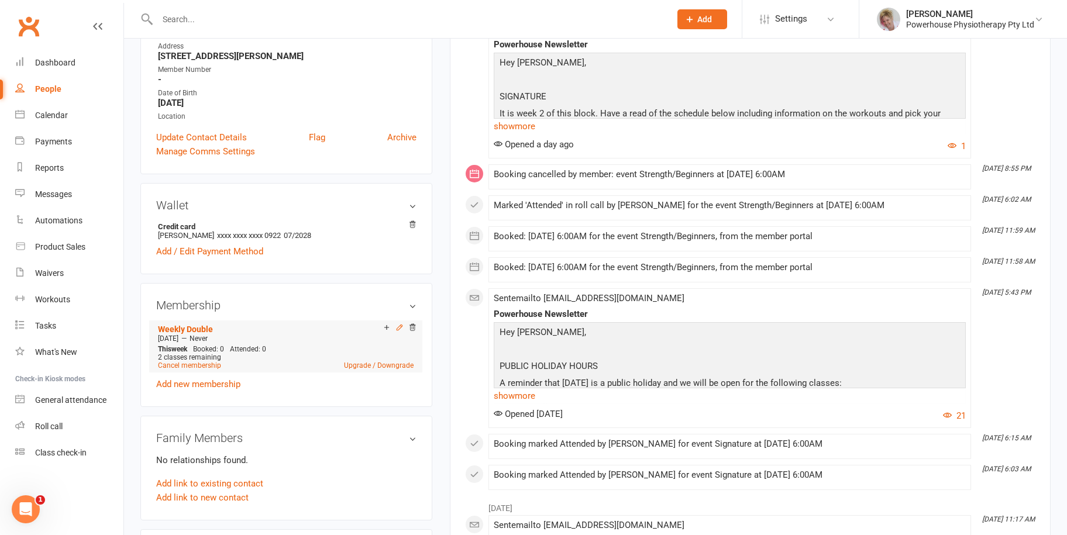
click at [397, 328] on icon at bounding box center [400, 328] width 8 height 8
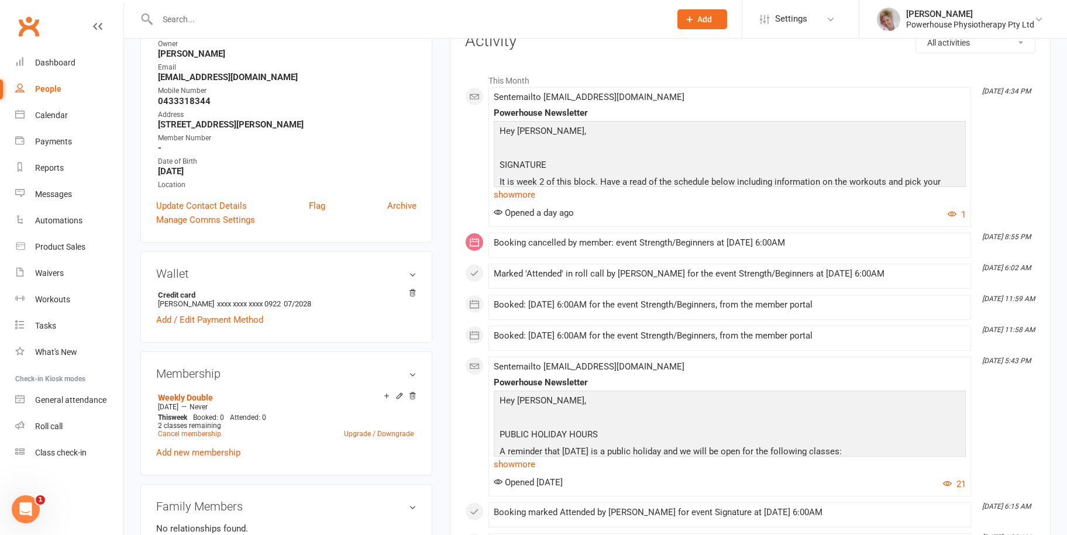
scroll to position [176, 0]
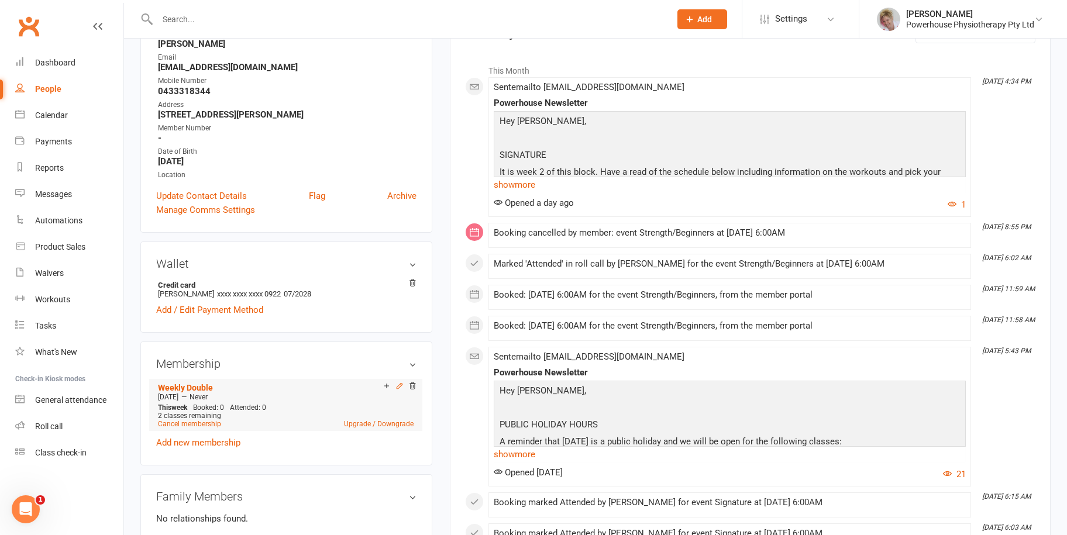
click at [396, 387] on icon at bounding box center [400, 386] width 8 height 8
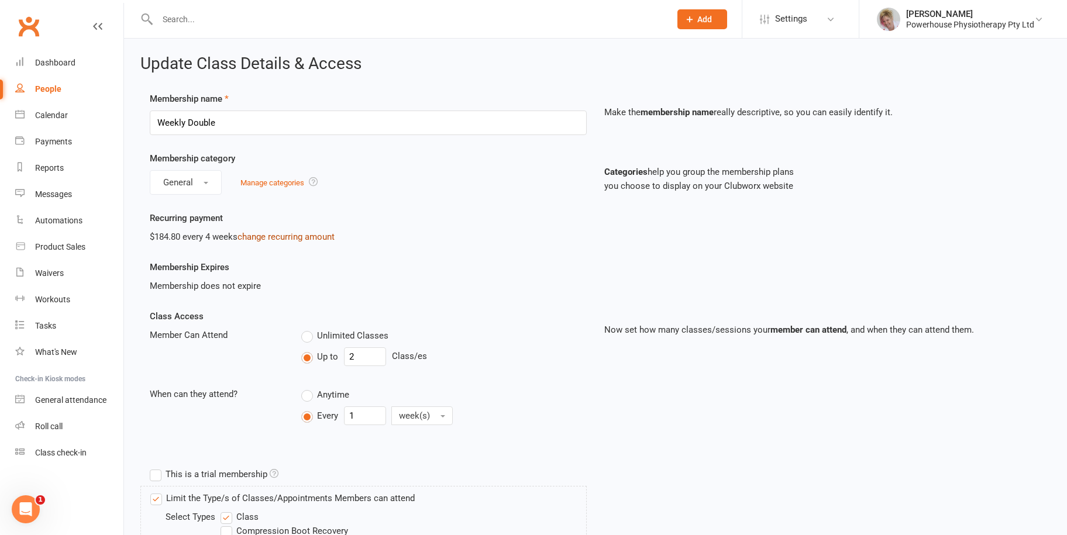
click at [276, 237] on link "change recurring amount" at bounding box center [286, 237] width 97 height 11
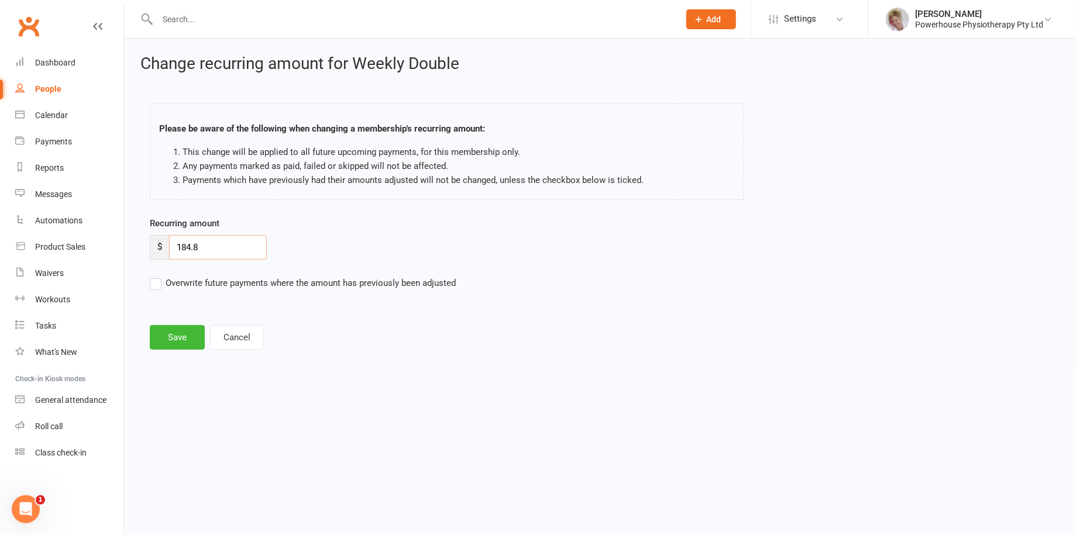
drag, startPoint x: 217, startPoint y: 243, endPoint x: 148, endPoint y: 243, distance: 69.0
click at [148, 243] on div "Recurring amount $ 184.8 Overwrite future payments where the amount has previou…" at bounding box center [485, 261] width 689 height 90
type input "201.10"
click at [153, 287] on label "Overwrite future payments where the amount has previously been adjusted" at bounding box center [303, 283] width 306 height 14
click at [153, 276] on input "Overwrite future payments where the amount has previously been adjusted" at bounding box center [303, 276] width 306 height 0
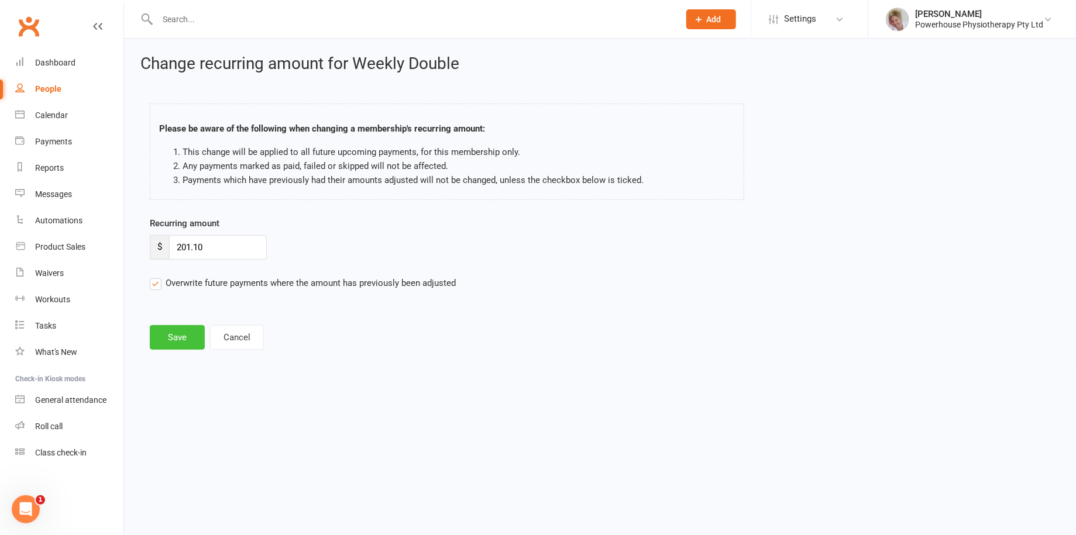
click at [164, 335] on button "Save" at bounding box center [177, 337] width 55 height 25
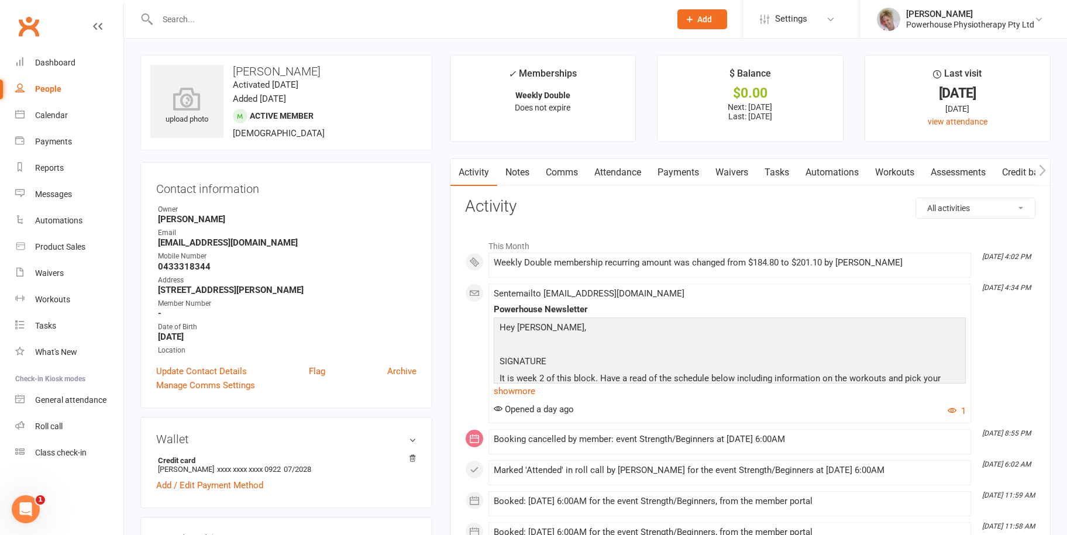
click at [187, 24] on input "text" at bounding box center [408, 19] width 508 height 16
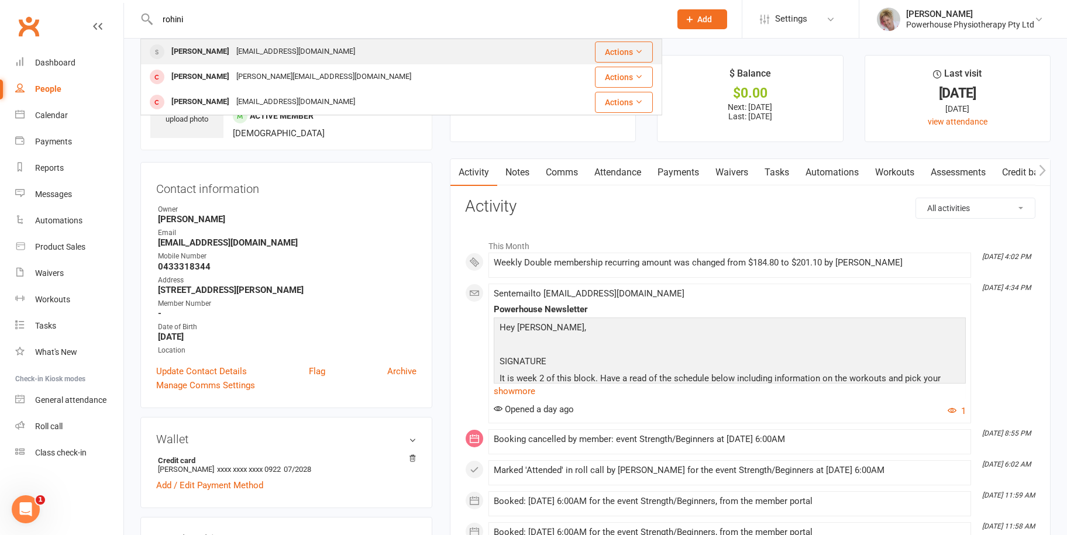
type input "rohini"
click at [246, 57] on div "[EMAIL_ADDRESS][DOMAIN_NAME]" at bounding box center [296, 51] width 126 height 17
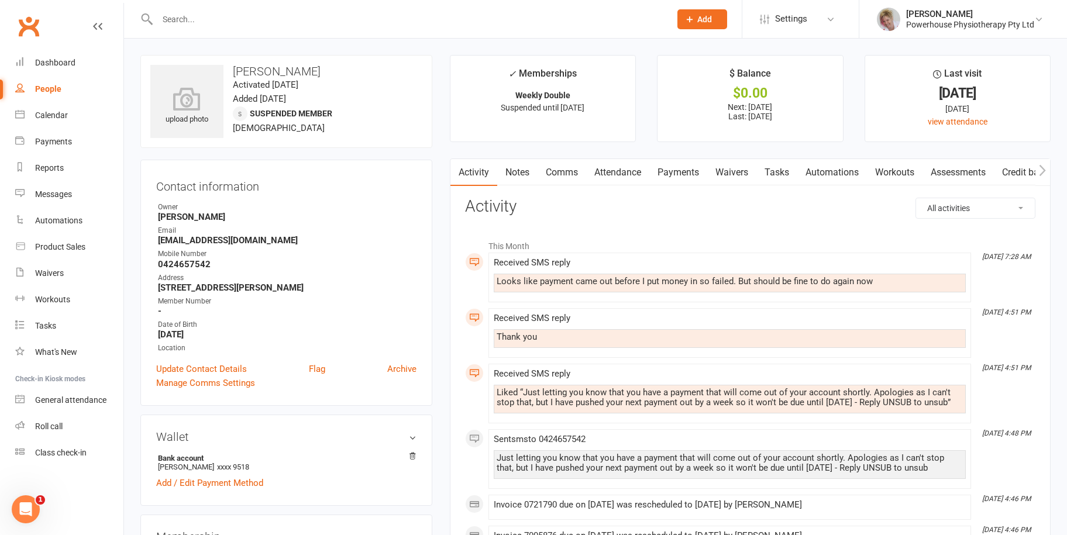
click at [680, 172] on link "Payments" at bounding box center [678, 172] width 58 height 27
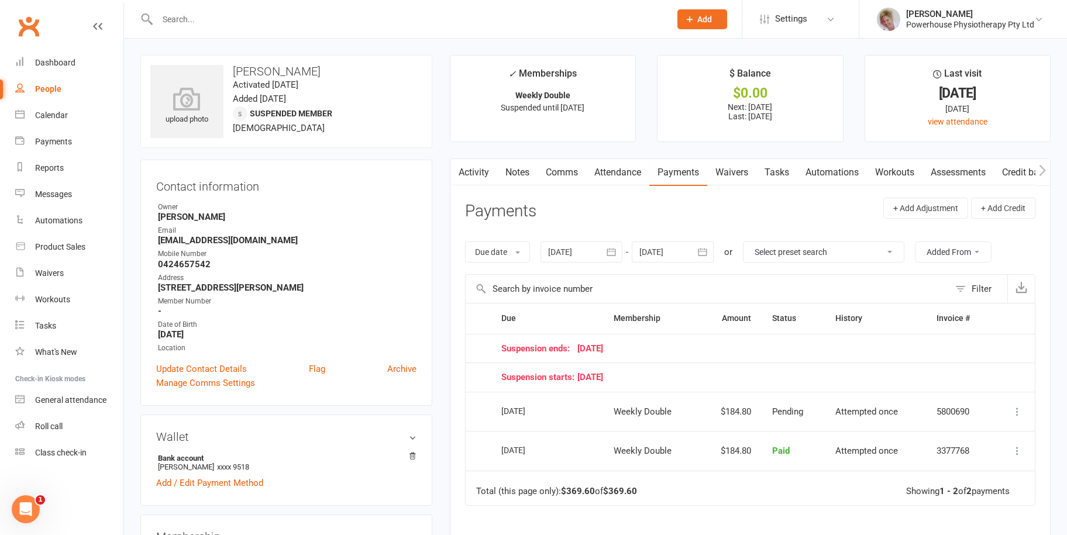
click at [709, 249] on icon "button" at bounding box center [703, 252] width 12 height 12
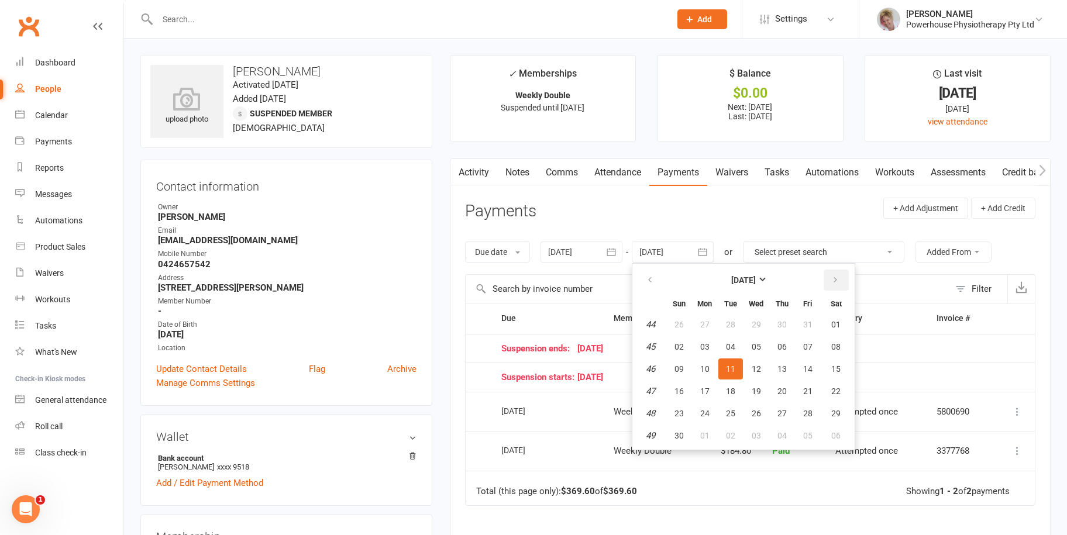
click at [843, 282] on button "button" at bounding box center [836, 280] width 25 height 21
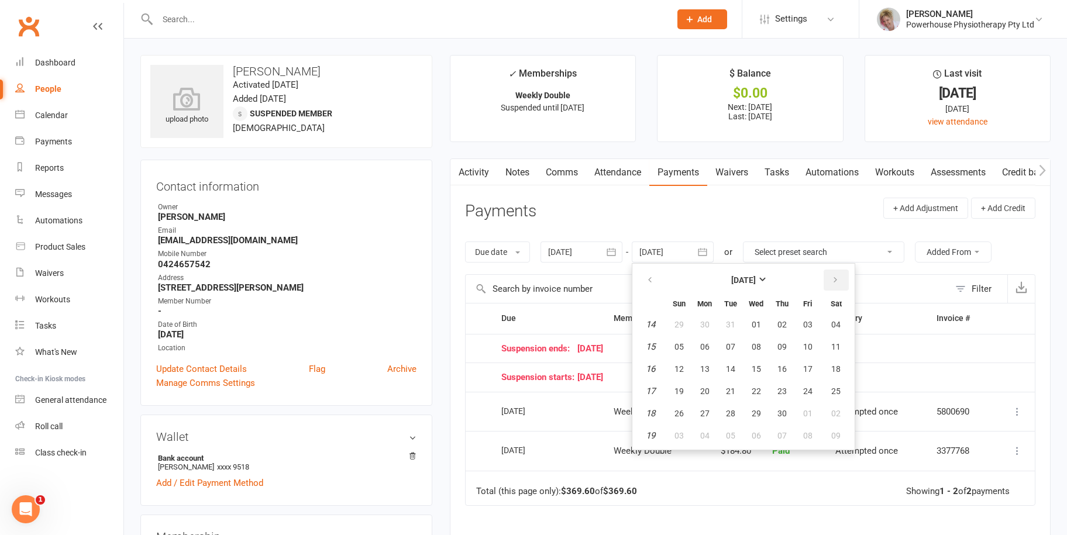
click at [843, 282] on button "button" at bounding box center [836, 280] width 25 height 21
click at [708, 348] on span "04" at bounding box center [704, 346] width 9 height 9
type input "[DATE]"
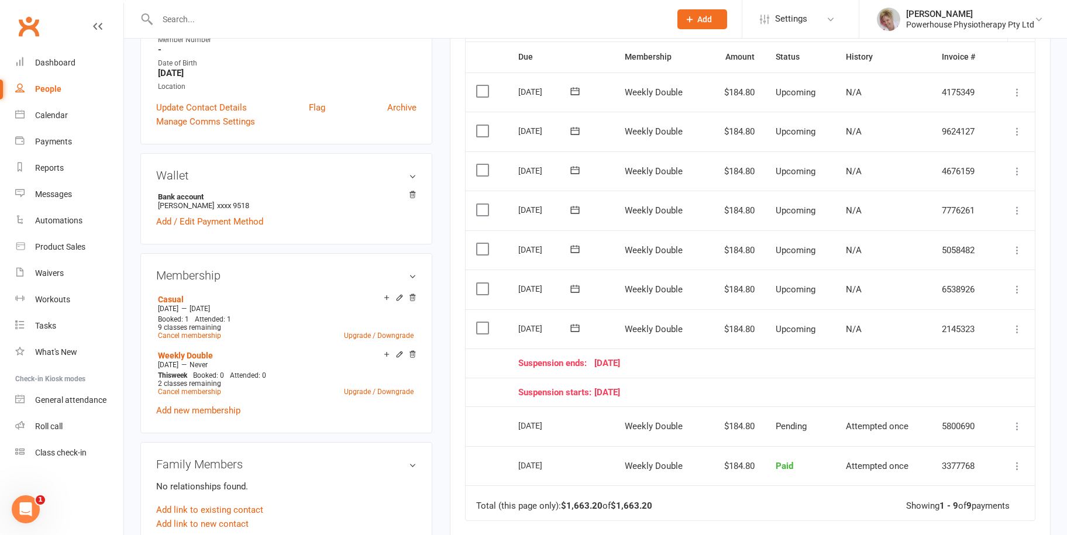
scroll to position [293, 0]
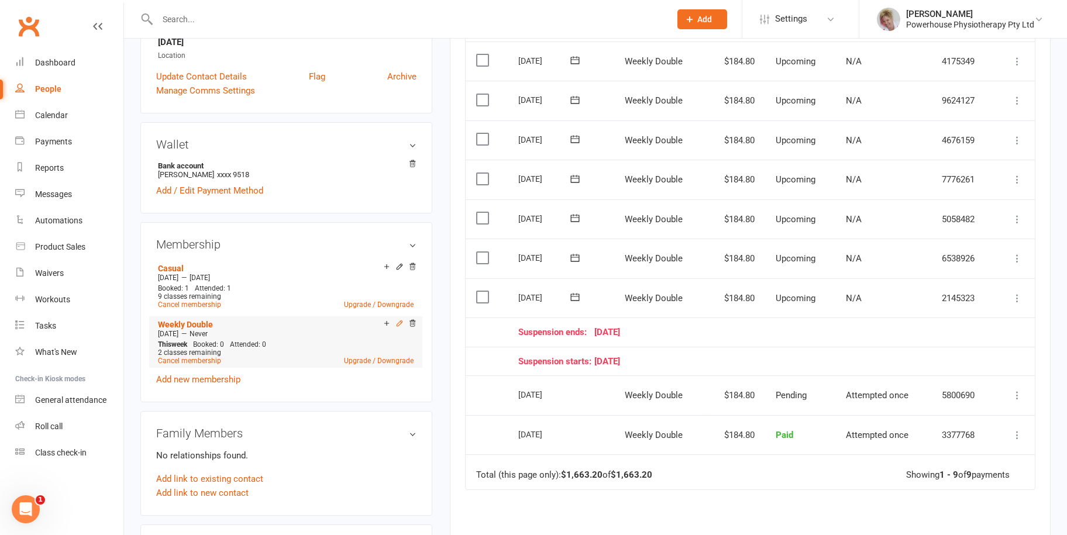
click at [397, 324] on icon at bounding box center [399, 323] width 5 height 5
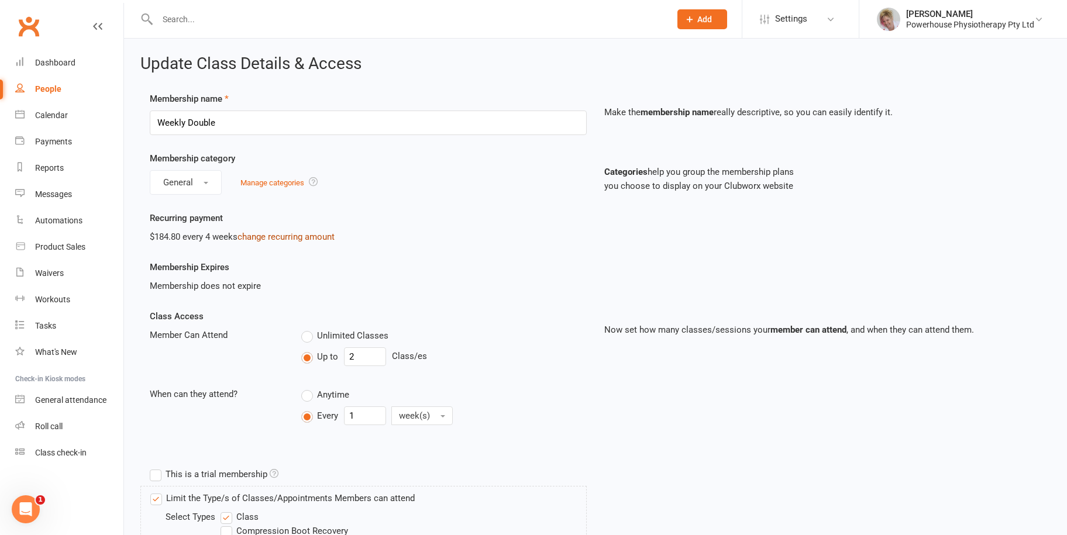
click at [267, 235] on link "change recurring amount" at bounding box center [286, 237] width 97 height 11
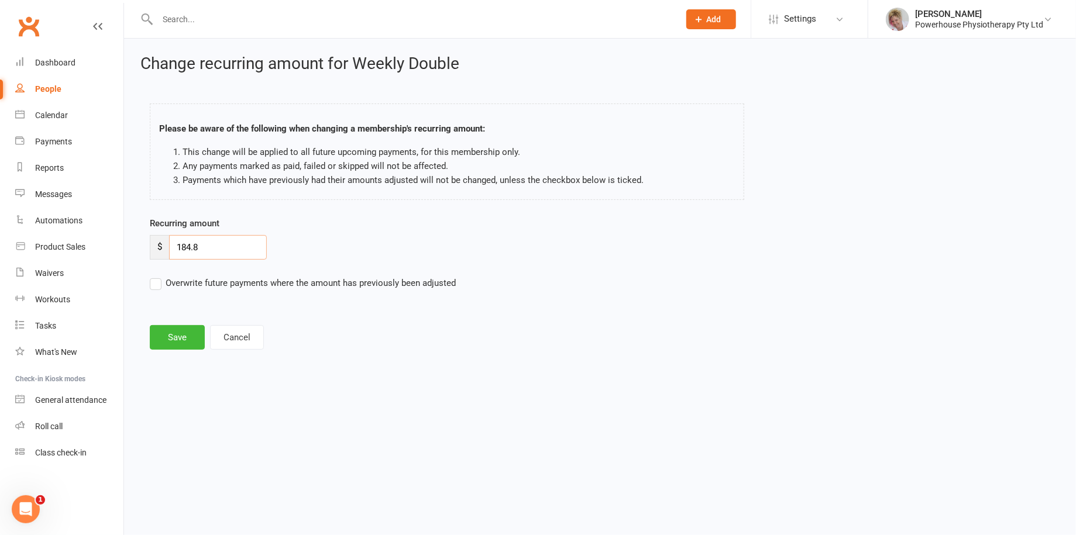
drag, startPoint x: 213, startPoint y: 244, endPoint x: 152, endPoint y: 240, distance: 61.5
click at [152, 240] on div "$ 184.8" at bounding box center [208, 247] width 117 height 25
type input "197.99"
click at [157, 281] on label "Overwrite future payments where the amount has previously been adjusted" at bounding box center [303, 283] width 306 height 14
click at [157, 276] on input "Overwrite future payments where the amount has previously been adjusted" at bounding box center [303, 276] width 306 height 0
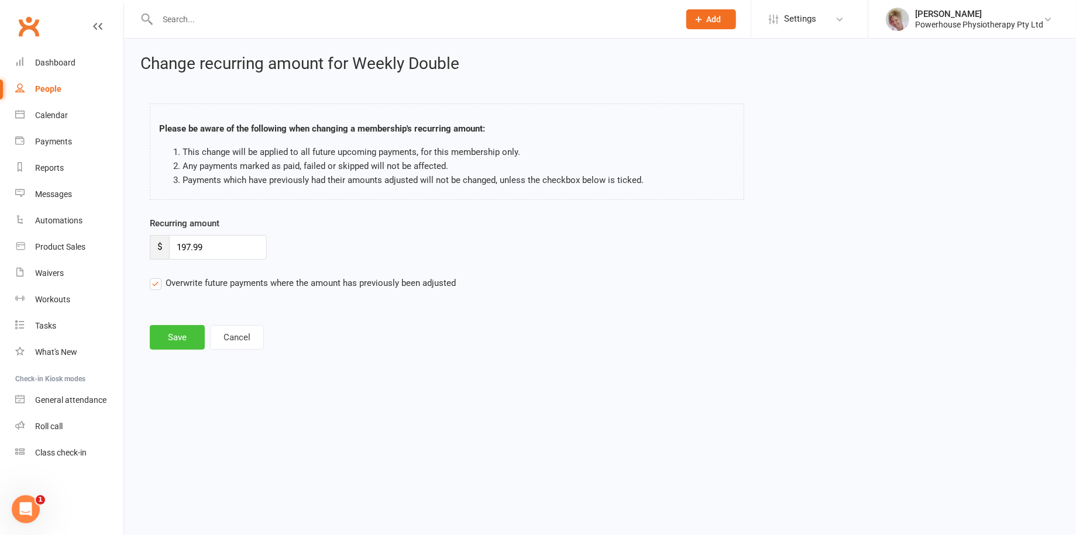
click at [188, 344] on button "Save" at bounding box center [177, 337] width 55 height 25
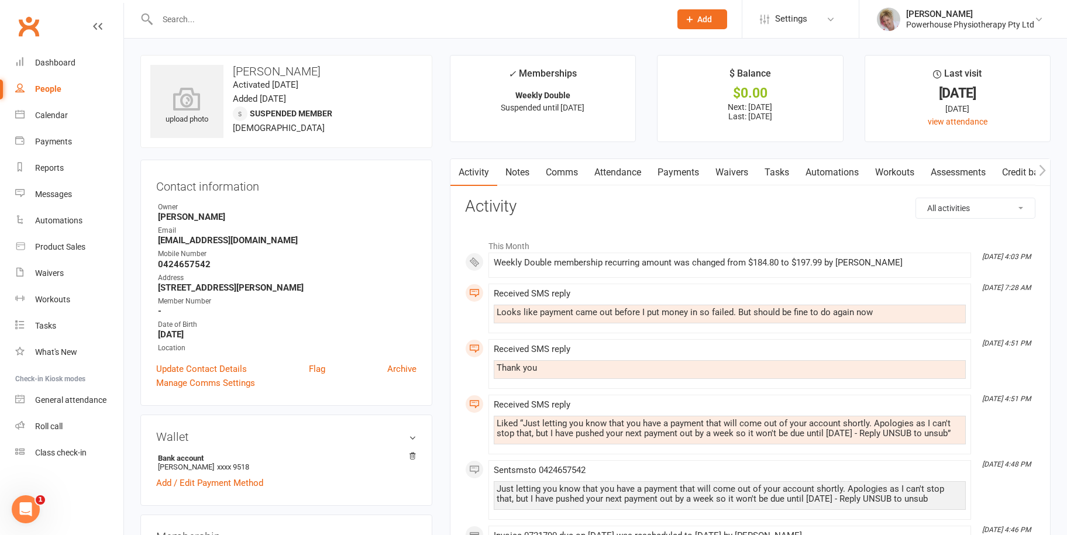
click at [171, 18] on input "text" at bounding box center [408, 19] width 508 height 16
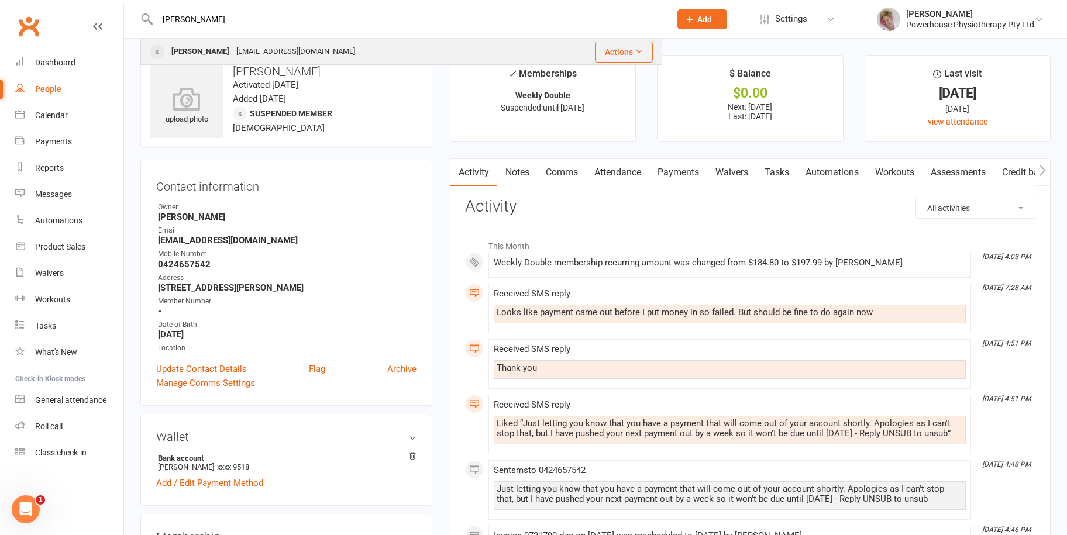
type input "[PERSON_NAME]"
click at [233, 53] on div "[EMAIL_ADDRESS][DOMAIN_NAME]" at bounding box center [296, 51] width 126 height 17
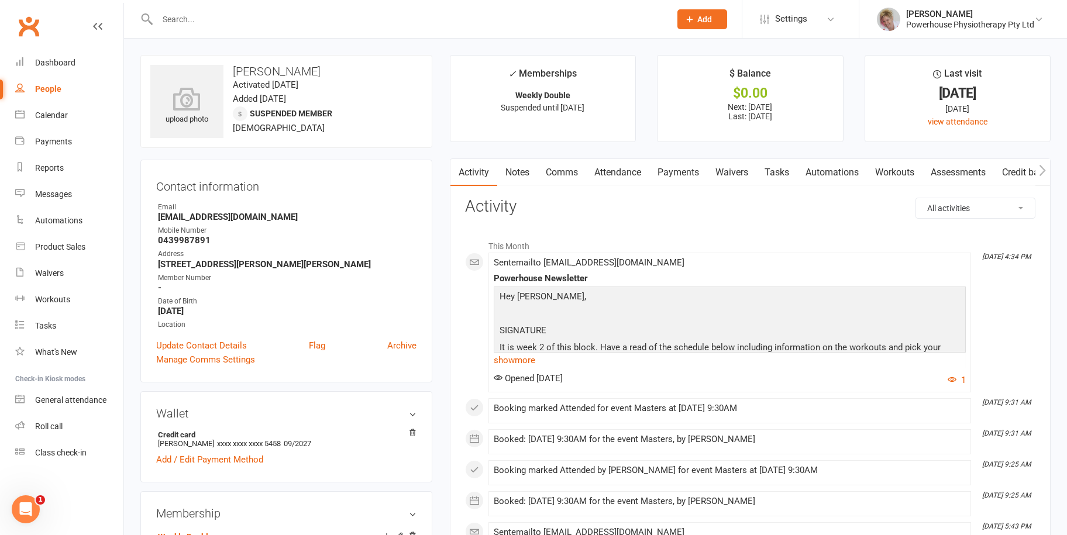
click at [683, 173] on link "Payments" at bounding box center [678, 172] width 58 height 27
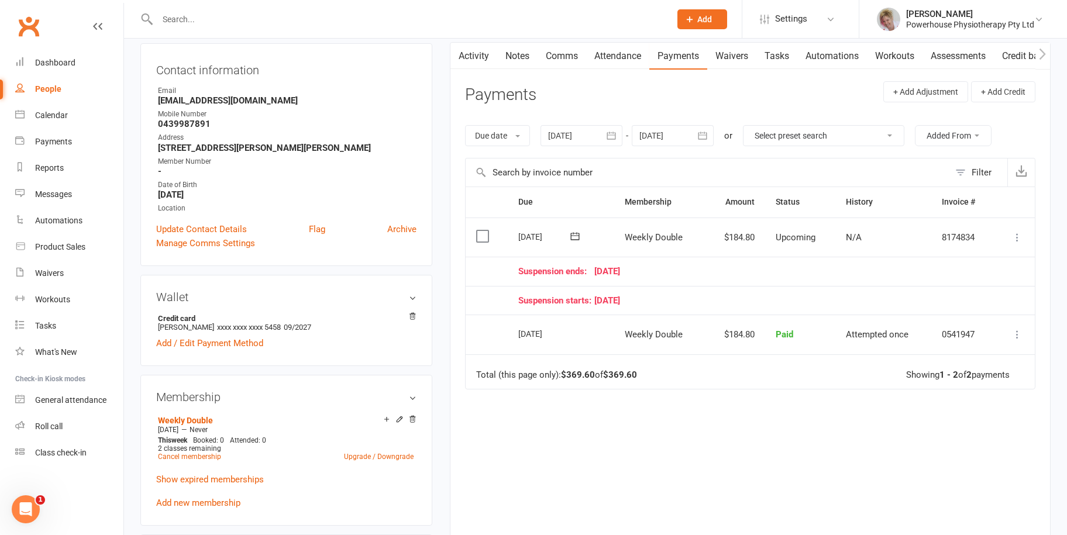
scroll to position [117, 0]
click at [398, 423] on icon at bounding box center [400, 419] width 8 height 8
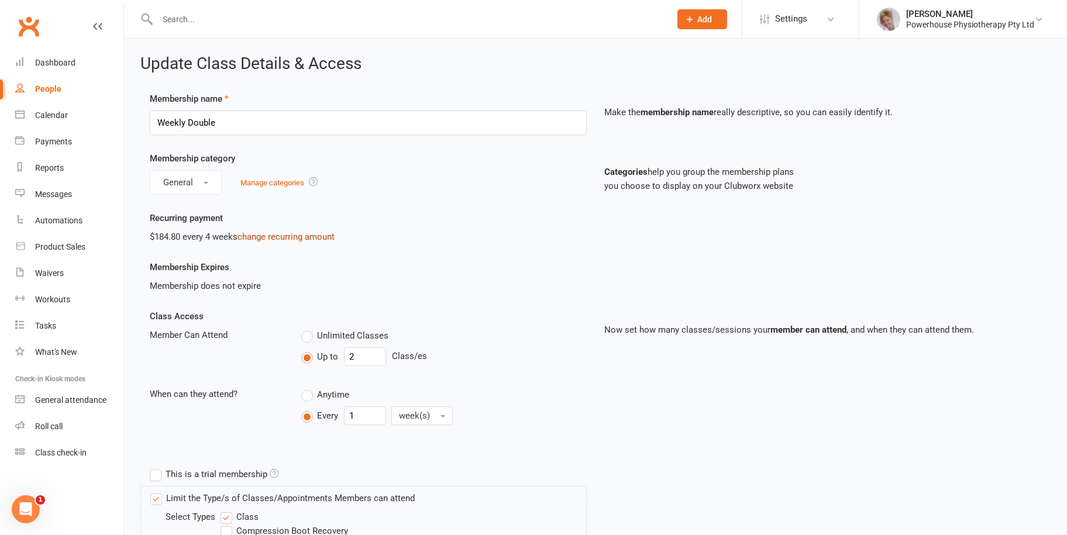
click at [276, 236] on link "change recurring amount" at bounding box center [286, 237] width 97 height 11
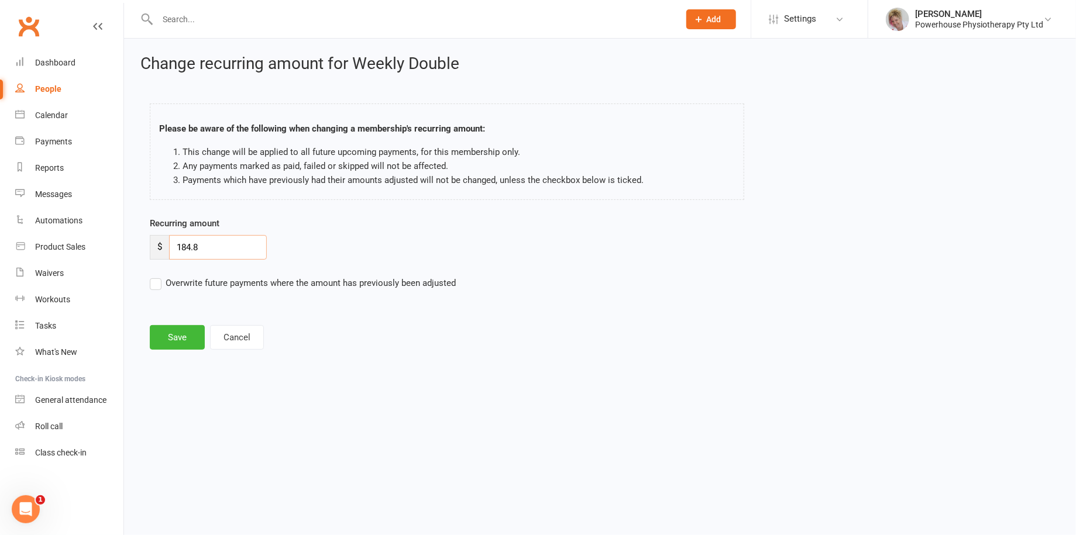
drag, startPoint x: 215, startPoint y: 247, endPoint x: 161, endPoint y: 253, distance: 53.6
click at [161, 253] on div "$ 184.8" at bounding box center [208, 247] width 117 height 25
type input "201.10"
click at [159, 287] on label "Overwrite future payments where the amount has previously been adjusted" at bounding box center [303, 283] width 306 height 14
click at [159, 276] on input "Overwrite future payments where the amount has previously been adjusted" at bounding box center [303, 276] width 306 height 0
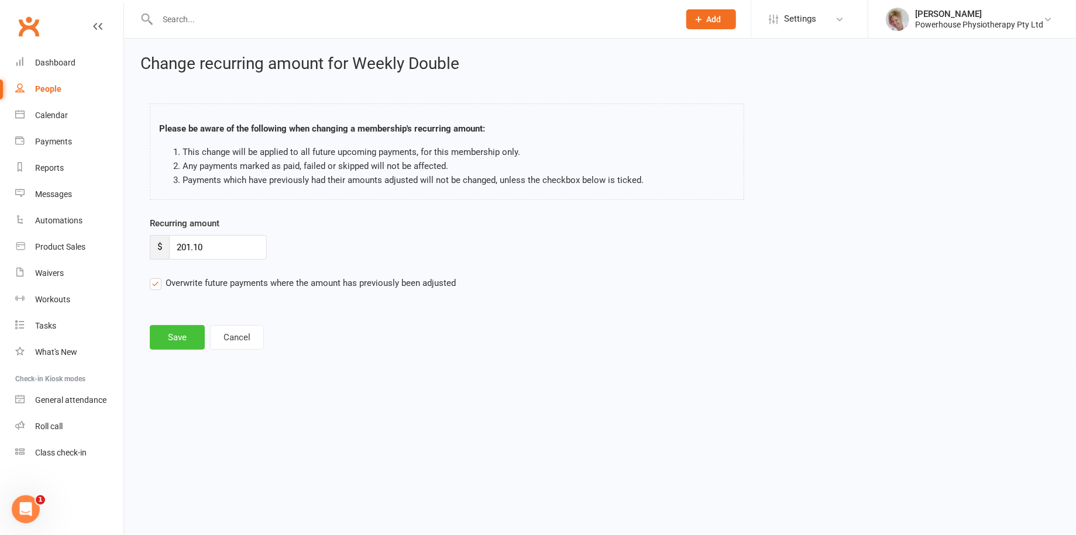
click at [179, 343] on button "Save" at bounding box center [177, 337] width 55 height 25
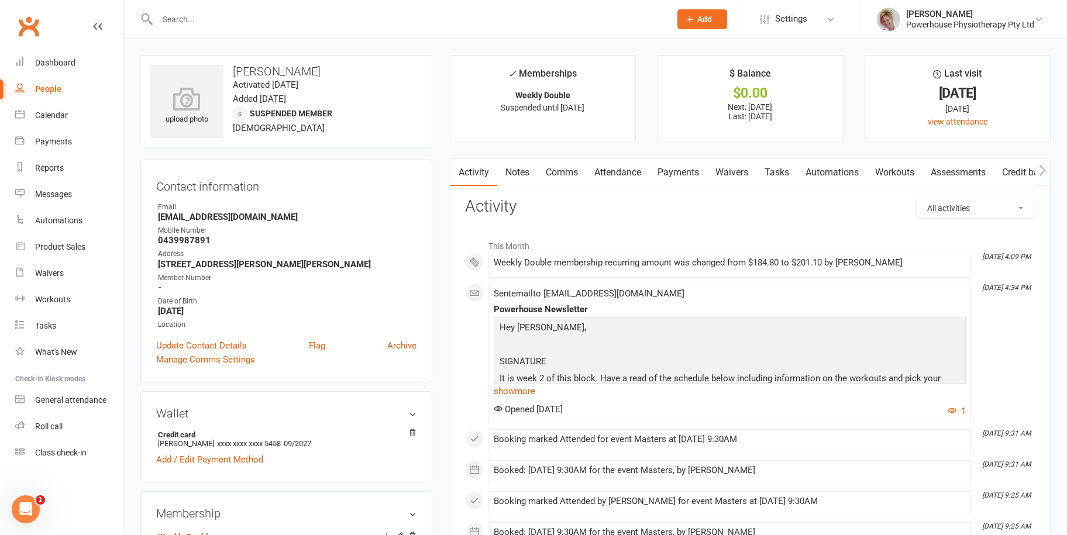
click at [64, 92] on link "People" at bounding box center [69, 89] width 108 height 26
select select "100"
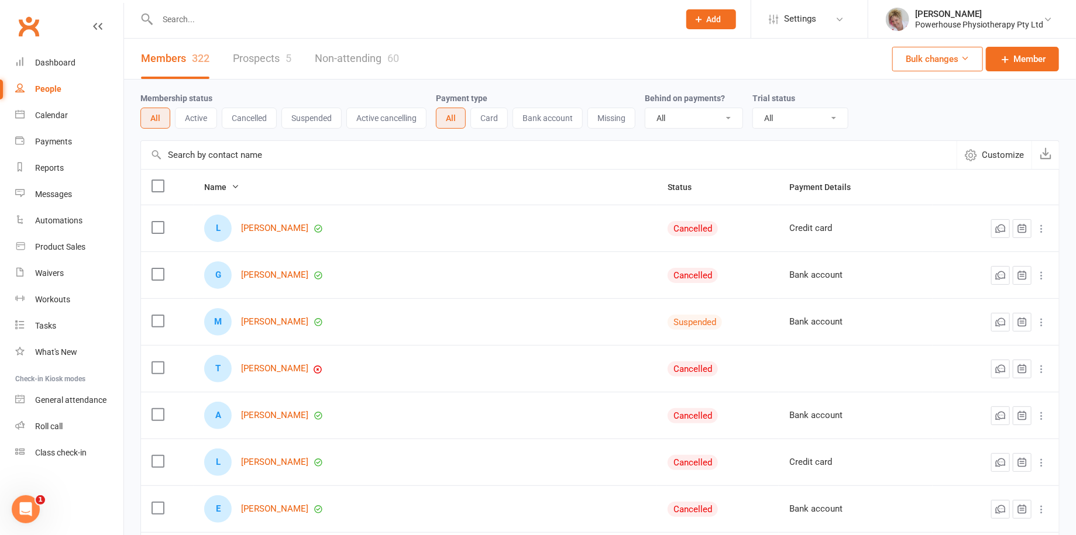
click at [193, 18] on input "text" at bounding box center [412, 19] width 517 height 16
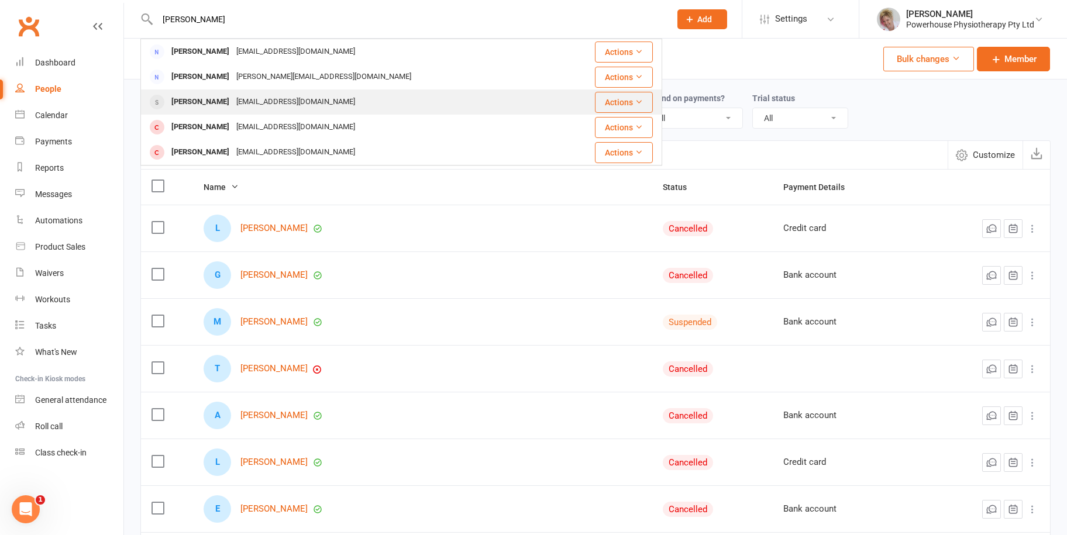
type input "[PERSON_NAME]"
click at [233, 102] on div "[EMAIL_ADDRESS][DOMAIN_NAME]" at bounding box center [296, 102] width 126 height 17
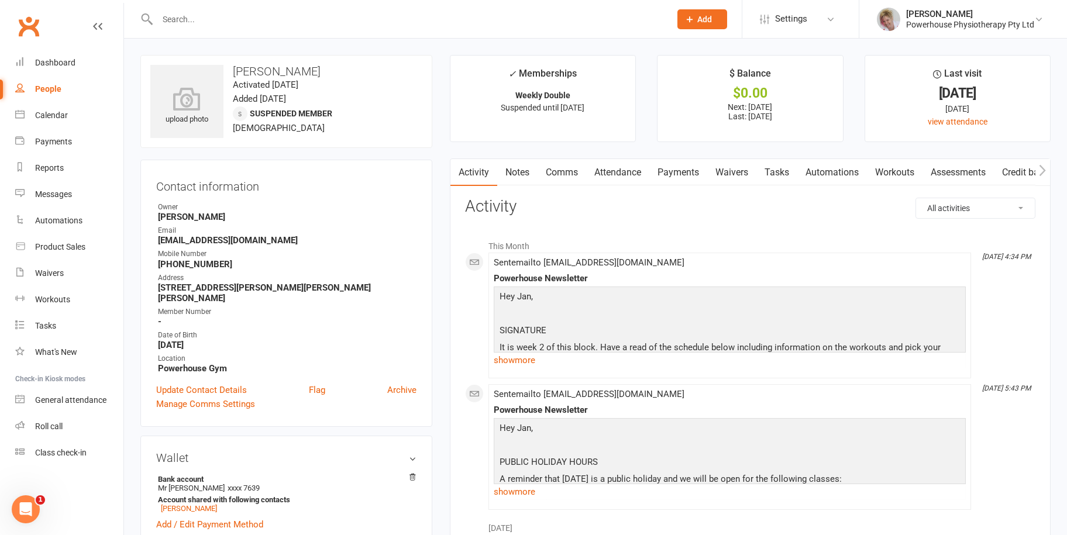
click at [688, 172] on link "Payments" at bounding box center [678, 172] width 58 height 27
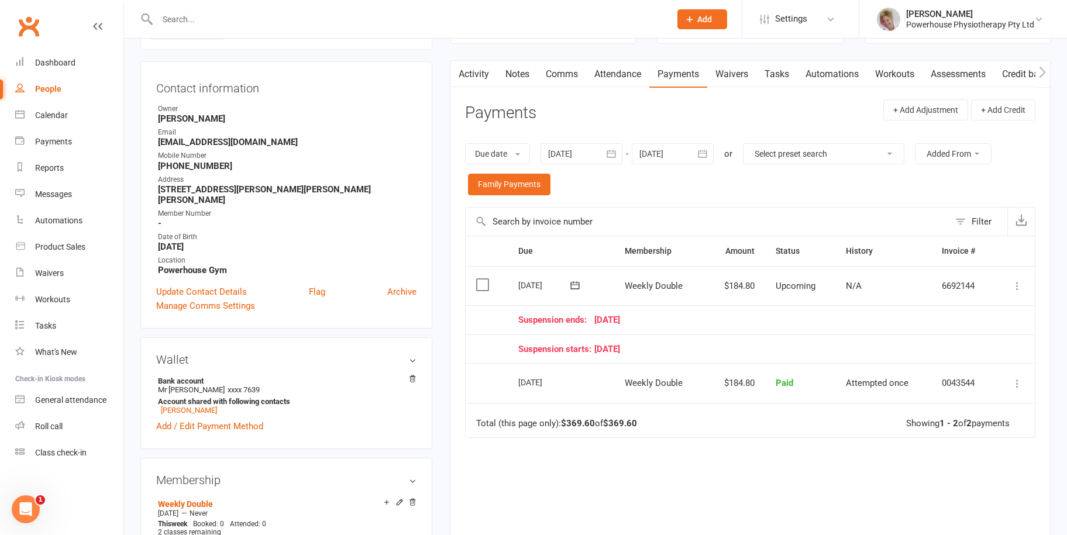
scroll to position [117, 0]
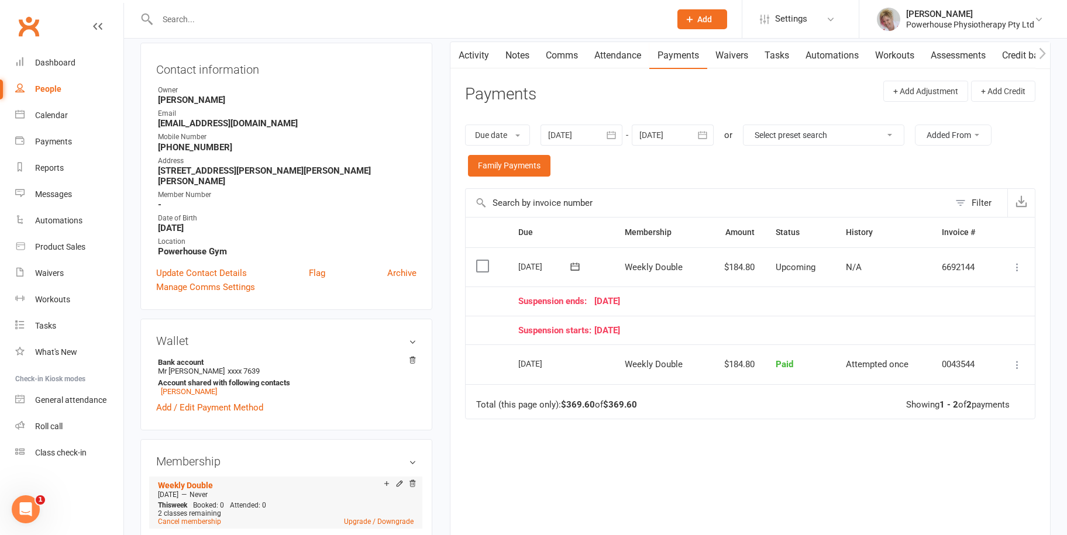
click at [398, 480] on icon at bounding box center [400, 484] width 8 height 8
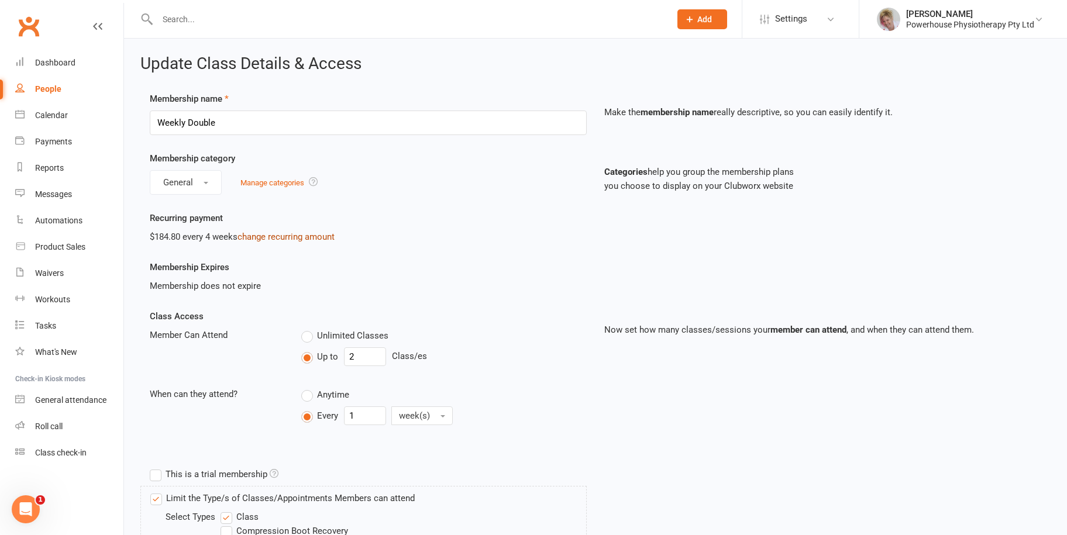
click at [256, 233] on link "change recurring amount" at bounding box center [286, 237] width 97 height 11
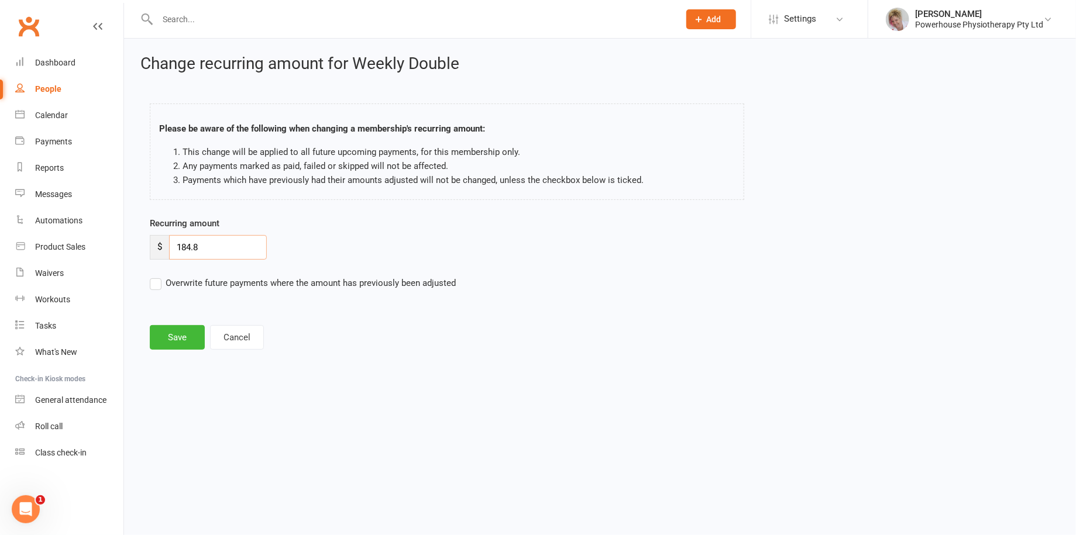
drag, startPoint x: 220, startPoint y: 248, endPoint x: 176, endPoint y: 250, distance: 43.9
click at [176, 250] on input "184.8" at bounding box center [218, 247] width 98 height 25
type input "197.99"
click at [158, 284] on label "Overwrite future payments where the amount has previously been adjusted" at bounding box center [303, 283] width 306 height 14
click at [158, 276] on input "Overwrite future payments where the amount has previously been adjusted" at bounding box center [303, 276] width 306 height 0
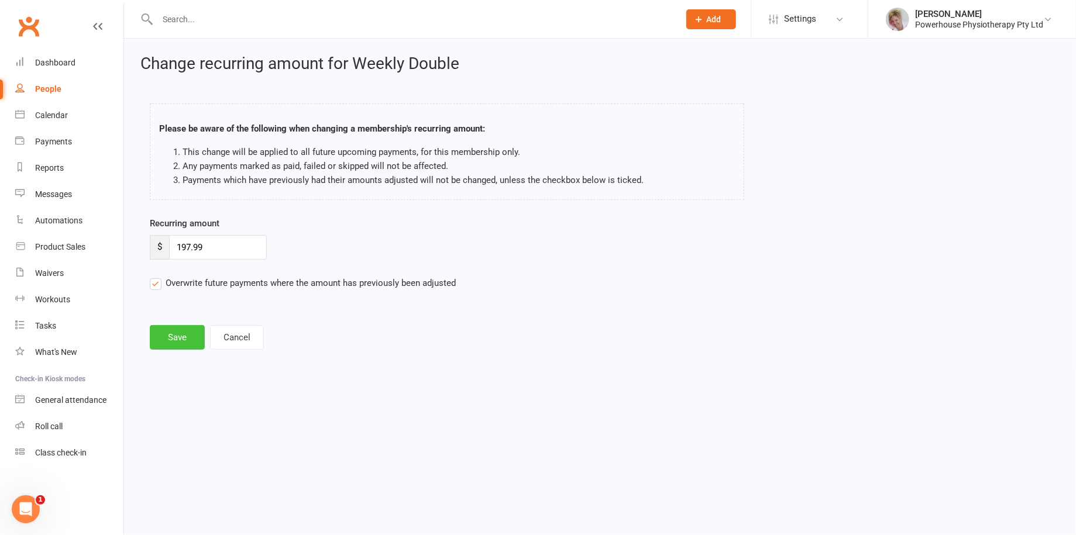
click at [177, 330] on button "Save" at bounding box center [177, 337] width 55 height 25
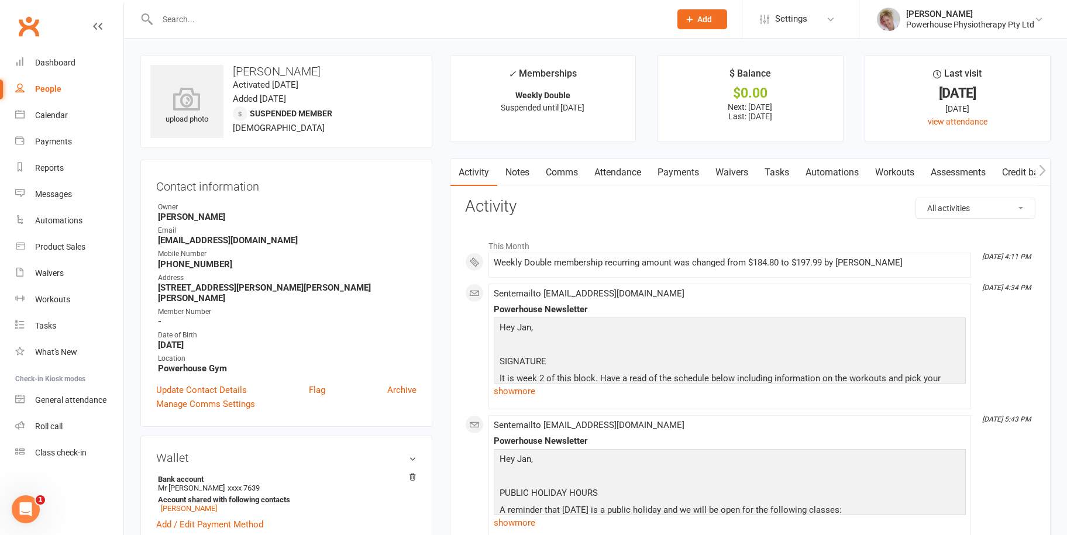
click at [198, 23] on input "text" at bounding box center [408, 19] width 508 height 16
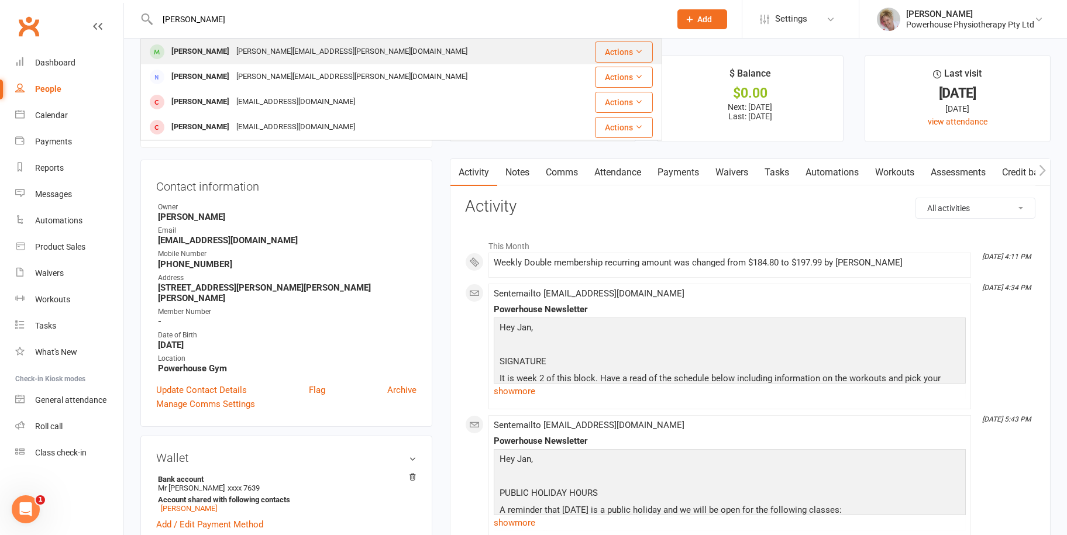
type input "[PERSON_NAME]"
click at [233, 56] on div "[PERSON_NAME][EMAIL_ADDRESS][PERSON_NAME][DOMAIN_NAME]" at bounding box center [352, 51] width 238 height 17
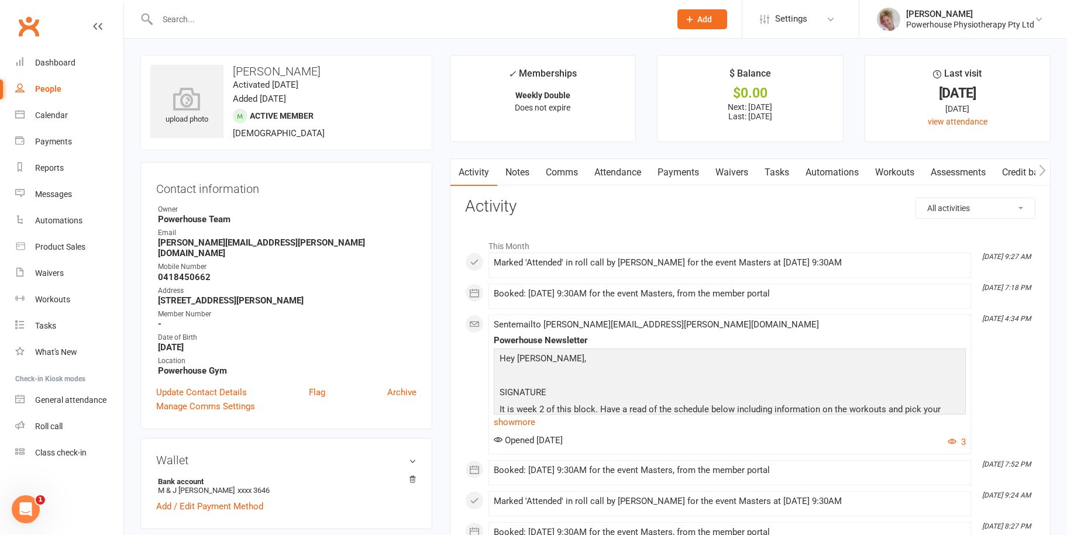
click at [683, 178] on link "Payments" at bounding box center [678, 172] width 58 height 27
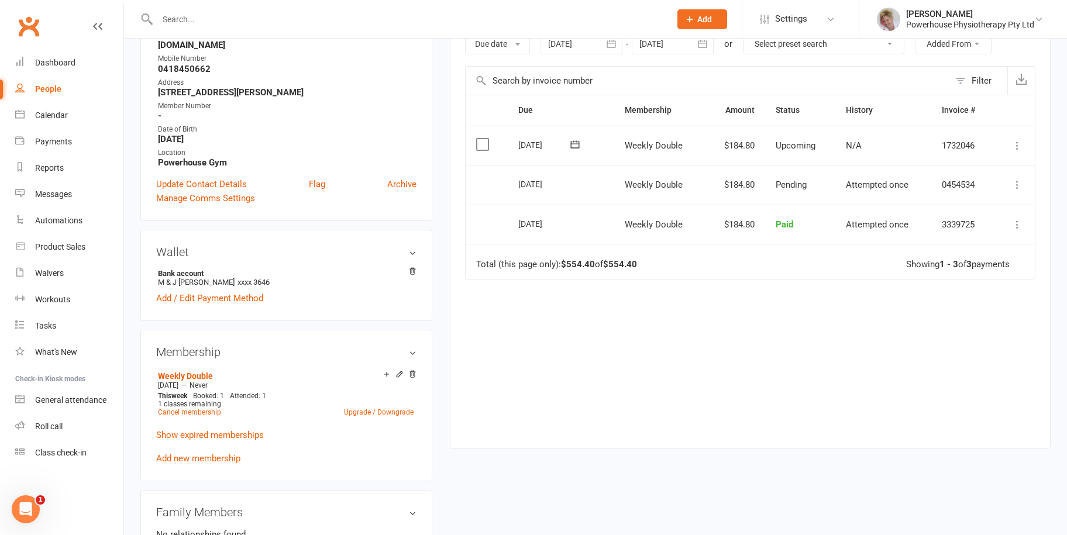
scroll to position [234, 0]
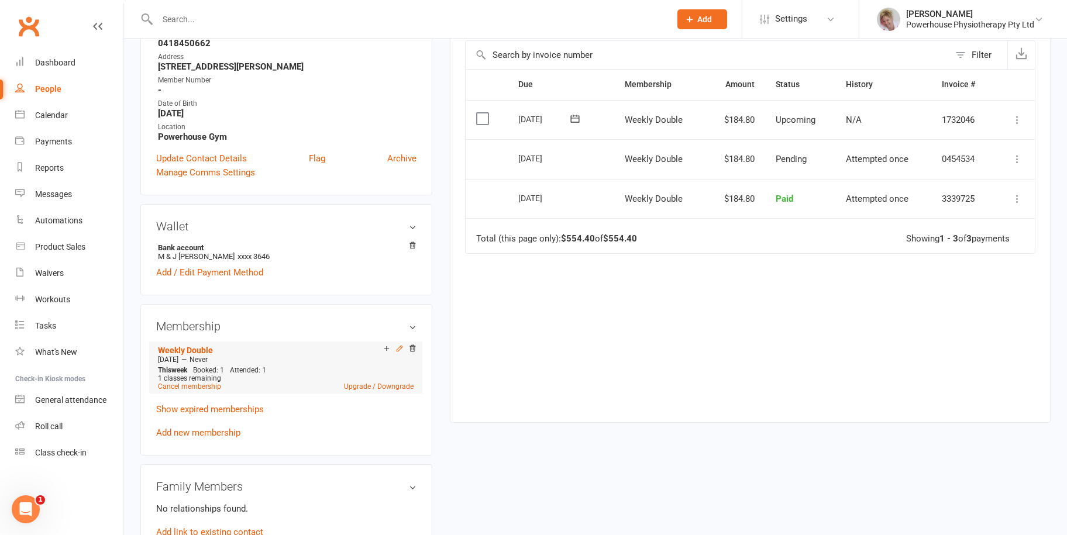
click at [400, 345] on icon at bounding box center [400, 349] width 8 height 8
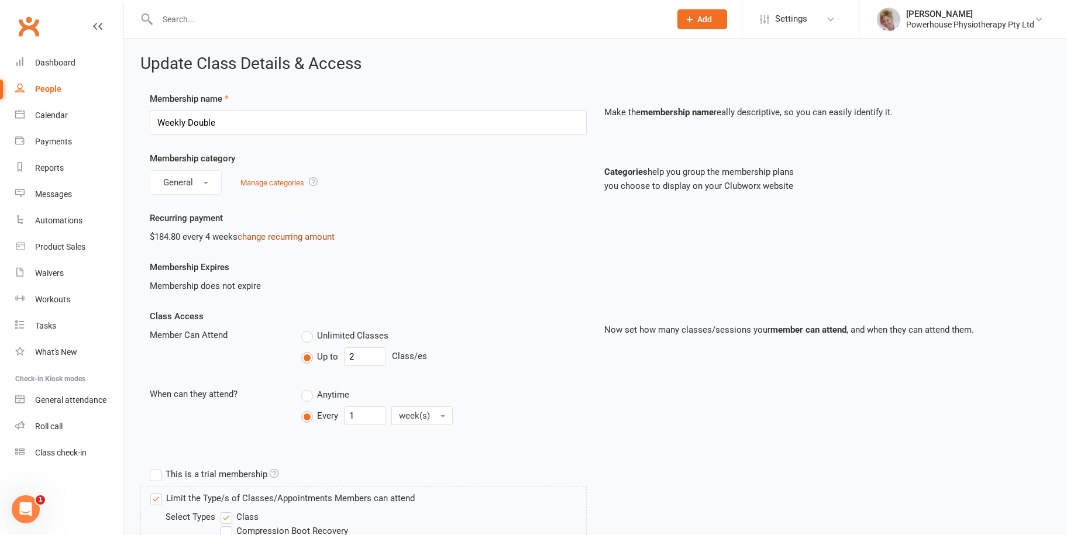
click at [264, 235] on link "change recurring amount" at bounding box center [286, 237] width 97 height 11
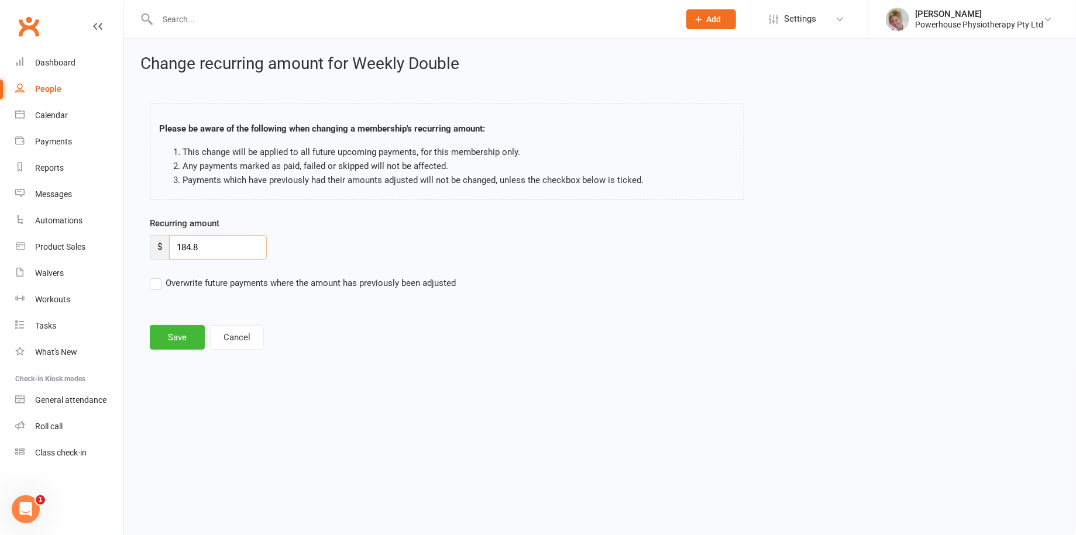
drag, startPoint x: 217, startPoint y: 242, endPoint x: 150, endPoint y: 246, distance: 66.8
click at [150, 246] on div "$ 184.8" at bounding box center [208, 247] width 117 height 25
type input "197.99"
click at [154, 283] on label "Overwrite future payments where the amount has previously been adjusted" at bounding box center [303, 283] width 306 height 14
click at [154, 276] on input "Overwrite future payments where the amount has previously been adjusted" at bounding box center [303, 276] width 306 height 0
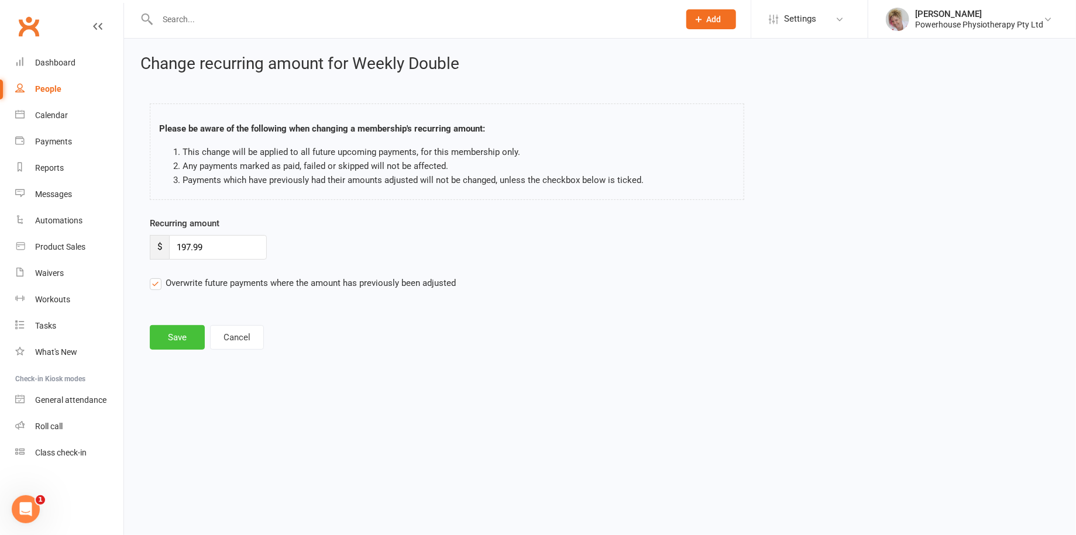
click at [173, 334] on button "Save" at bounding box center [177, 337] width 55 height 25
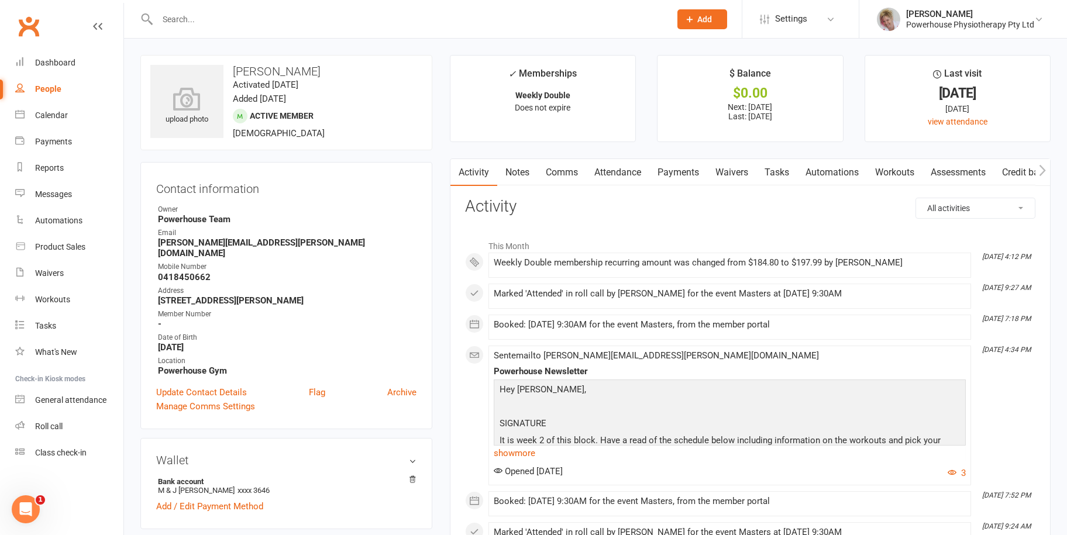
click at [178, 13] on input "text" at bounding box center [408, 19] width 508 height 16
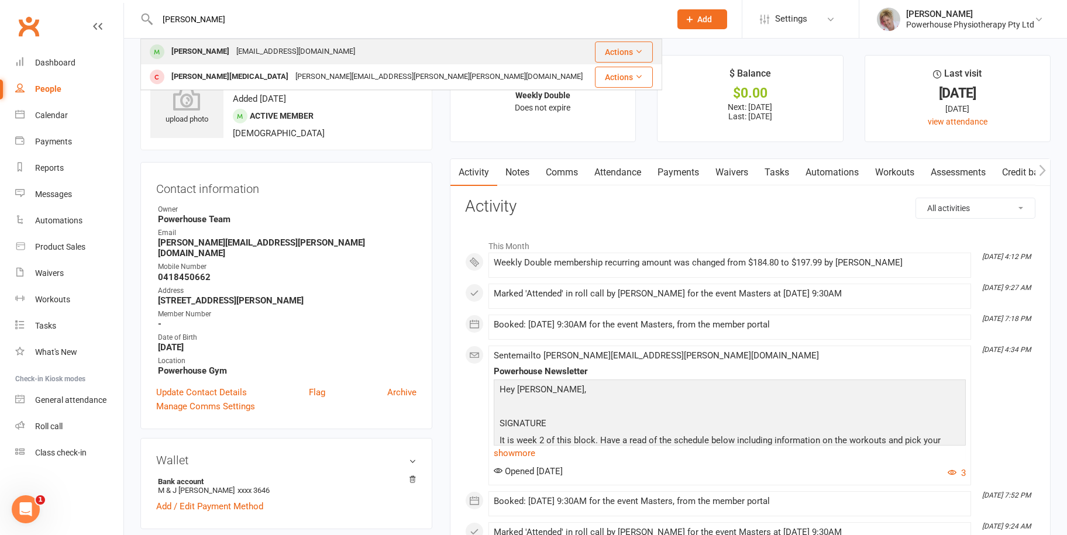
type input "[PERSON_NAME]"
click at [253, 50] on div "[EMAIL_ADDRESS][DOMAIN_NAME]" at bounding box center [296, 51] width 126 height 17
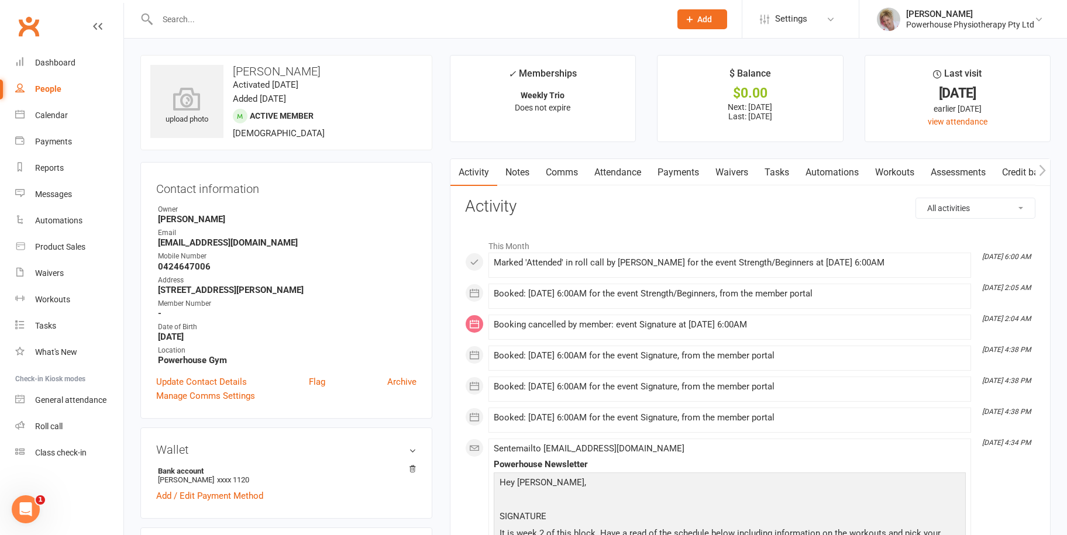
click at [673, 171] on link "Payments" at bounding box center [678, 172] width 58 height 27
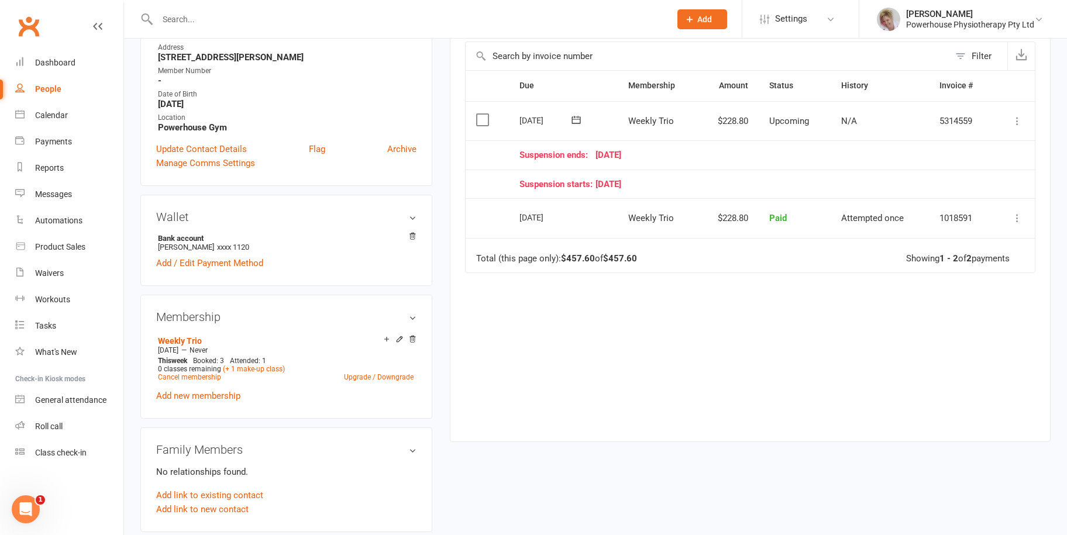
scroll to position [234, 0]
click at [396, 339] on icon at bounding box center [400, 338] width 8 height 8
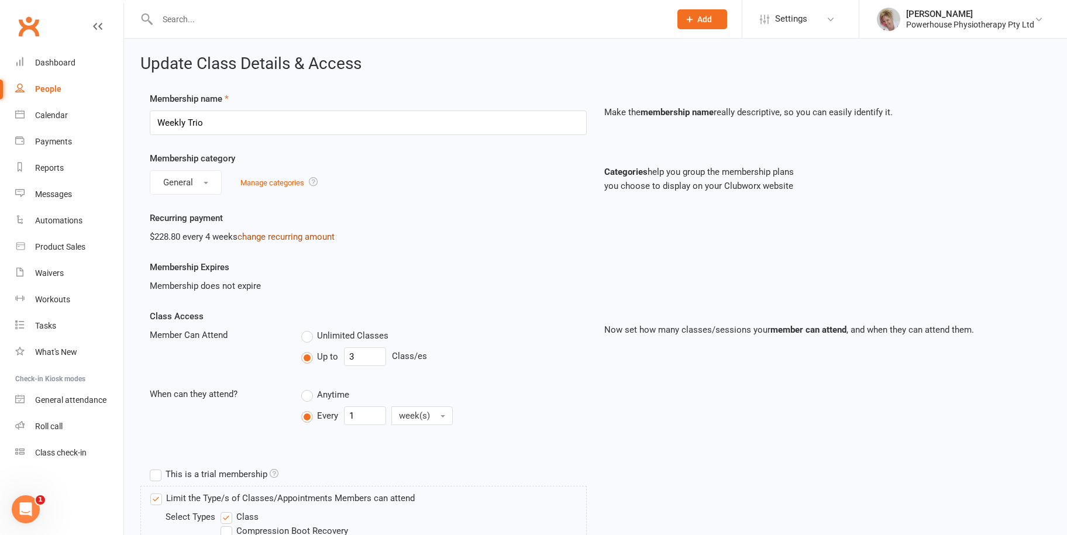
click at [288, 237] on link "change recurring amount" at bounding box center [286, 237] width 97 height 11
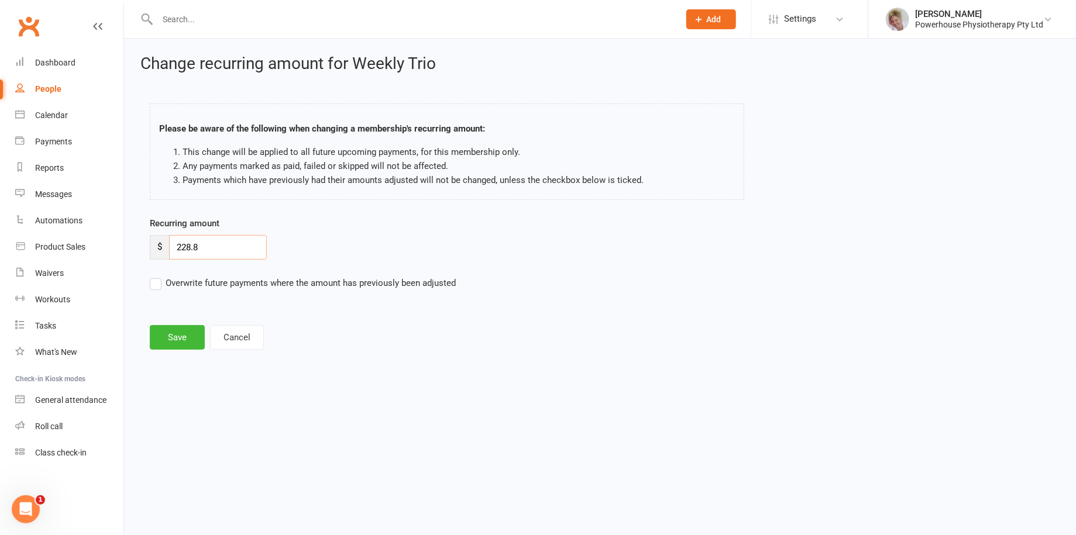
drag, startPoint x: 216, startPoint y: 245, endPoint x: 145, endPoint y: 255, distance: 71.5
click at [145, 255] on div "Recurring amount $ 228.8 Overwrite future payments where the amount has previou…" at bounding box center [485, 261] width 689 height 90
type input "241.99"
click at [155, 286] on label "Overwrite future payments where the amount has previously been adjusted" at bounding box center [303, 283] width 306 height 14
click at [155, 276] on input "Overwrite future payments where the amount has previously been adjusted" at bounding box center [303, 276] width 306 height 0
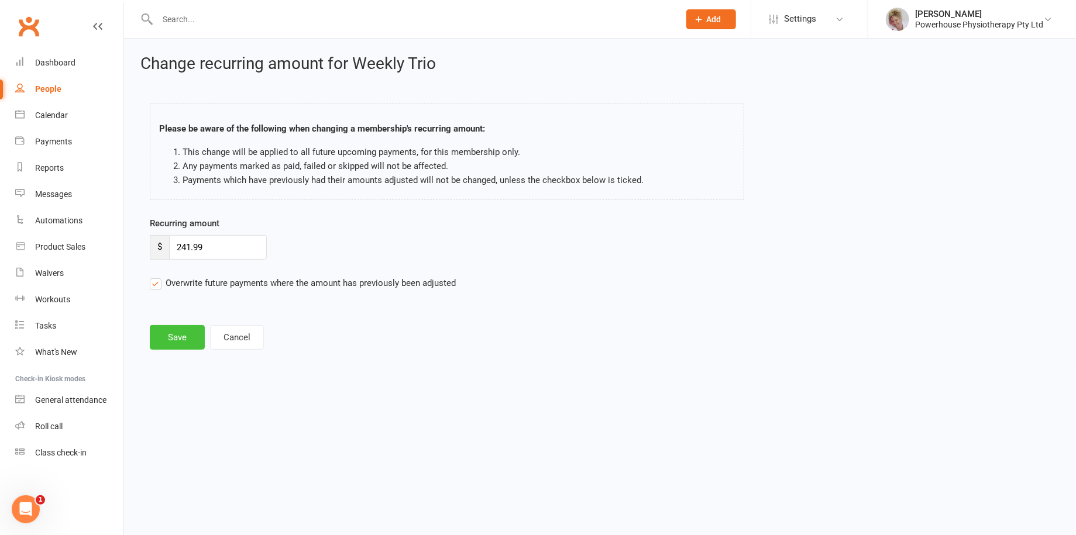
click at [171, 342] on button "Save" at bounding box center [177, 337] width 55 height 25
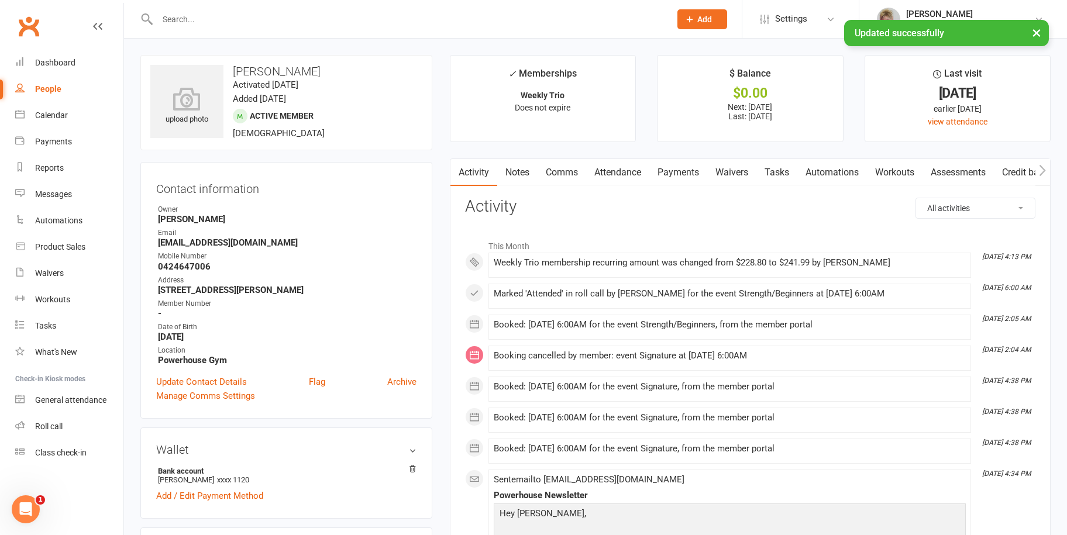
click at [171, 12] on input "text" at bounding box center [408, 19] width 508 height 16
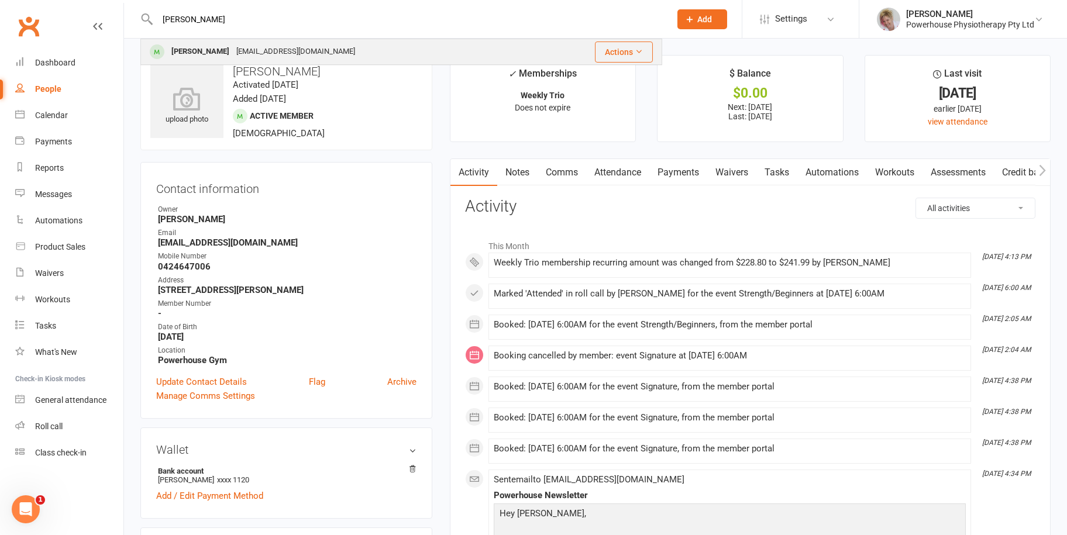
type input "[PERSON_NAME]"
click at [249, 53] on div "[EMAIL_ADDRESS][DOMAIN_NAME]" at bounding box center [296, 51] width 126 height 17
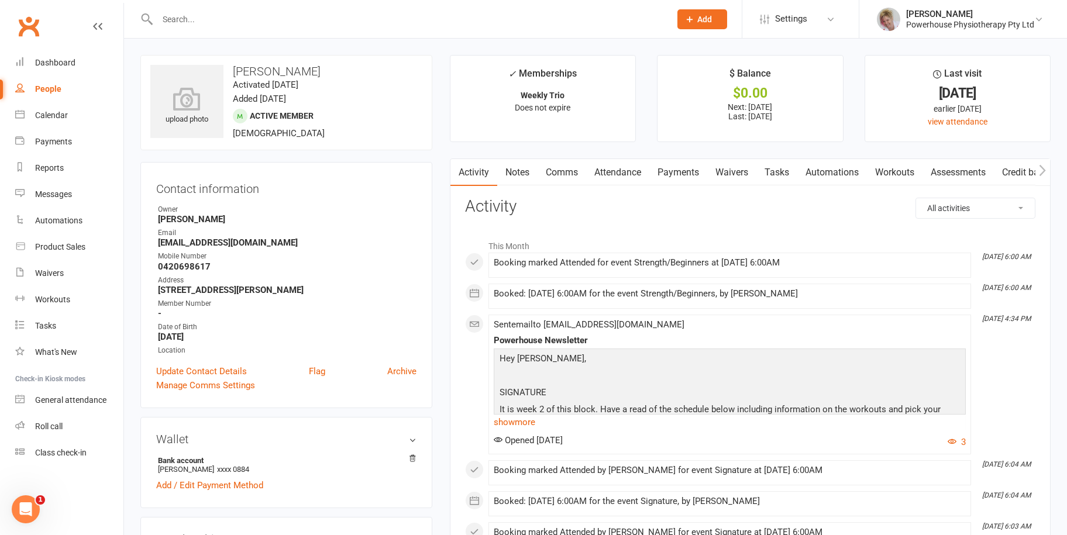
click at [685, 179] on link "Payments" at bounding box center [678, 172] width 58 height 27
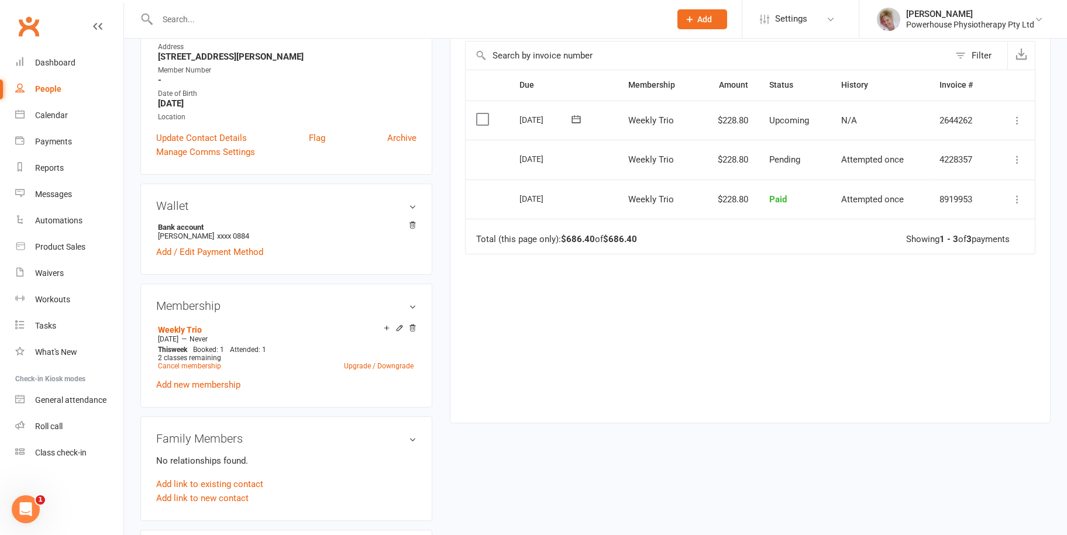
scroll to position [234, 0]
click at [396, 326] on icon at bounding box center [400, 328] width 8 height 8
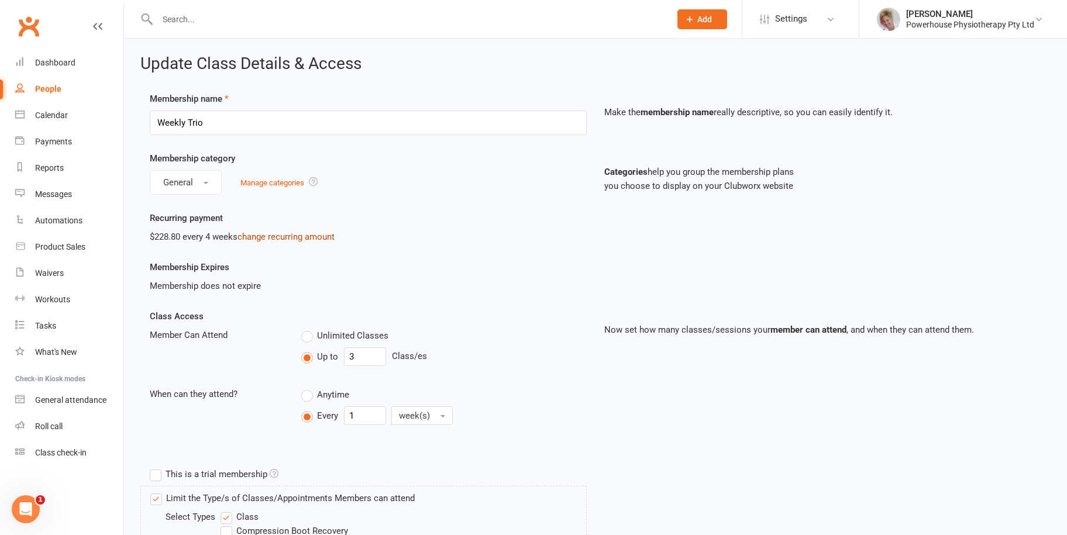
click at [297, 238] on link "change recurring amount" at bounding box center [286, 237] width 97 height 11
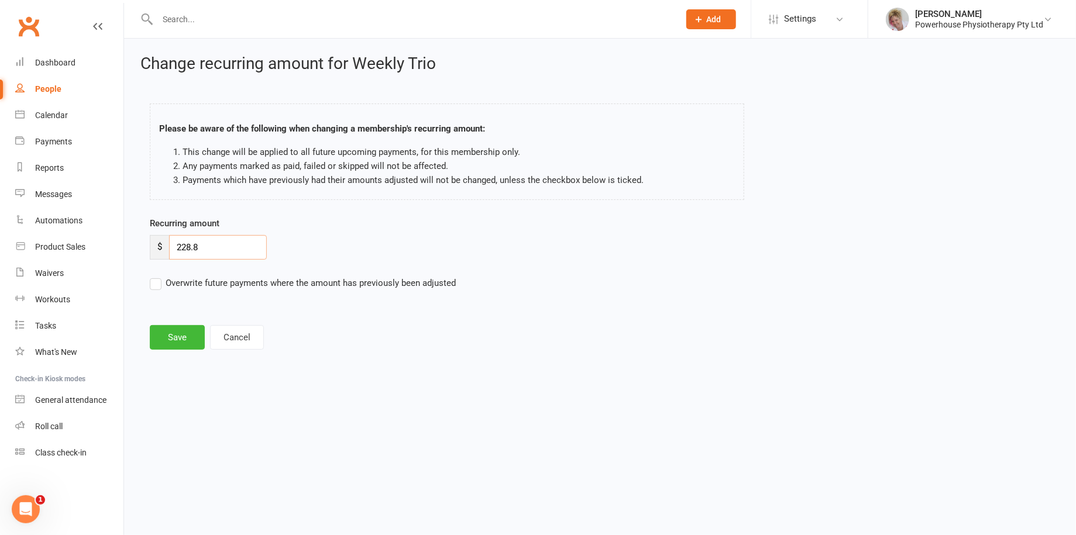
drag, startPoint x: 230, startPoint y: 245, endPoint x: 164, endPoint y: 247, distance: 65.6
click at [164, 247] on div "$ 228.8" at bounding box center [208, 247] width 117 height 25
type input "241.99"
click at [153, 279] on label "Overwrite future payments where the amount has previously been adjusted" at bounding box center [303, 283] width 306 height 14
click at [153, 276] on input "Overwrite future payments where the amount has previously been adjusted" at bounding box center [303, 276] width 306 height 0
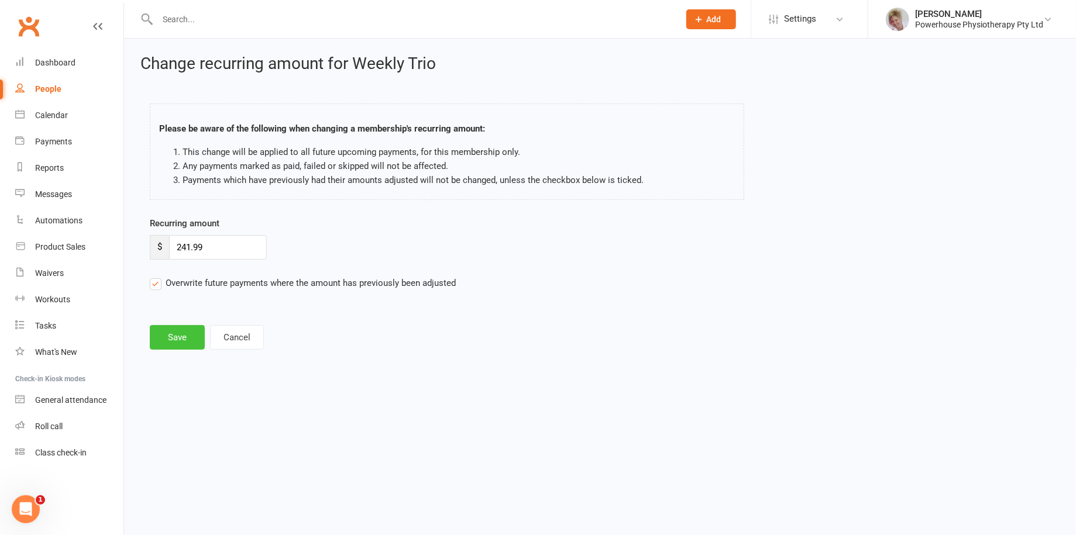
click at [167, 336] on button "Save" at bounding box center [177, 337] width 55 height 25
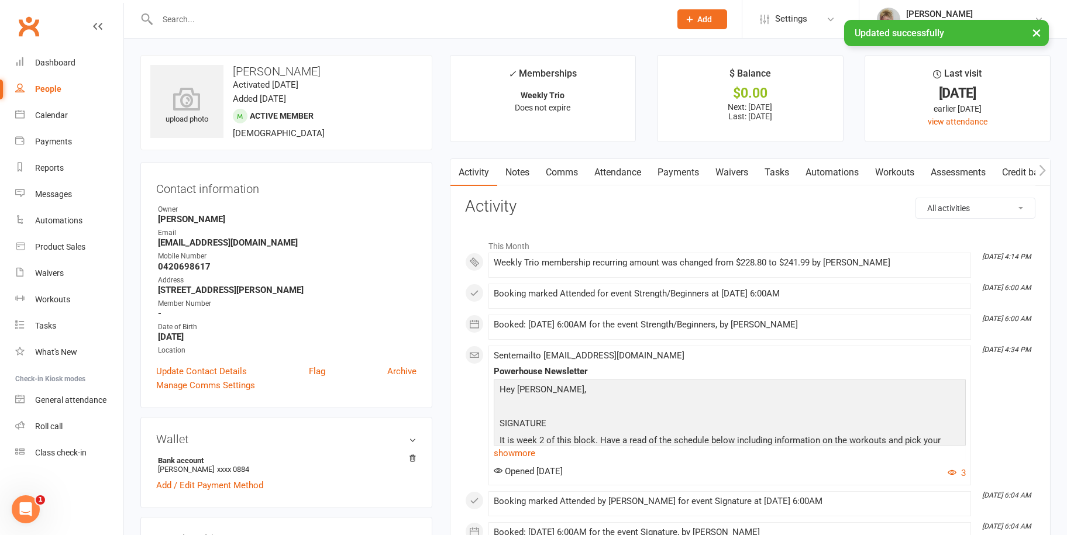
click at [207, 13] on input "text" at bounding box center [408, 19] width 508 height 16
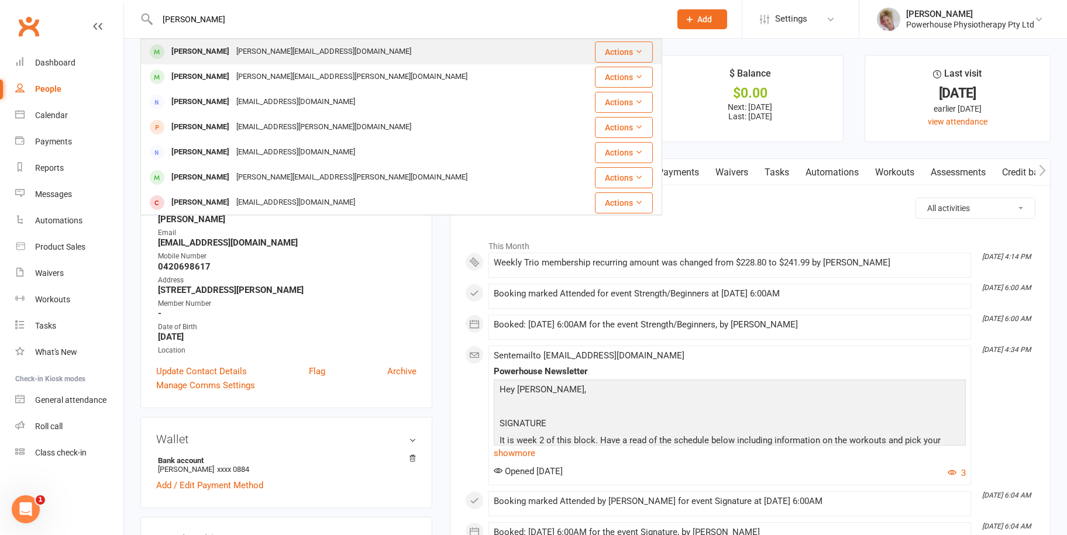
type input "[PERSON_NAME]"
click at [233, 53] on div "[PERSON_NAME][EMAIL_ADDRESS][DOMAIN_NAME]" at bounding box center [324, 51] width 182 height 17
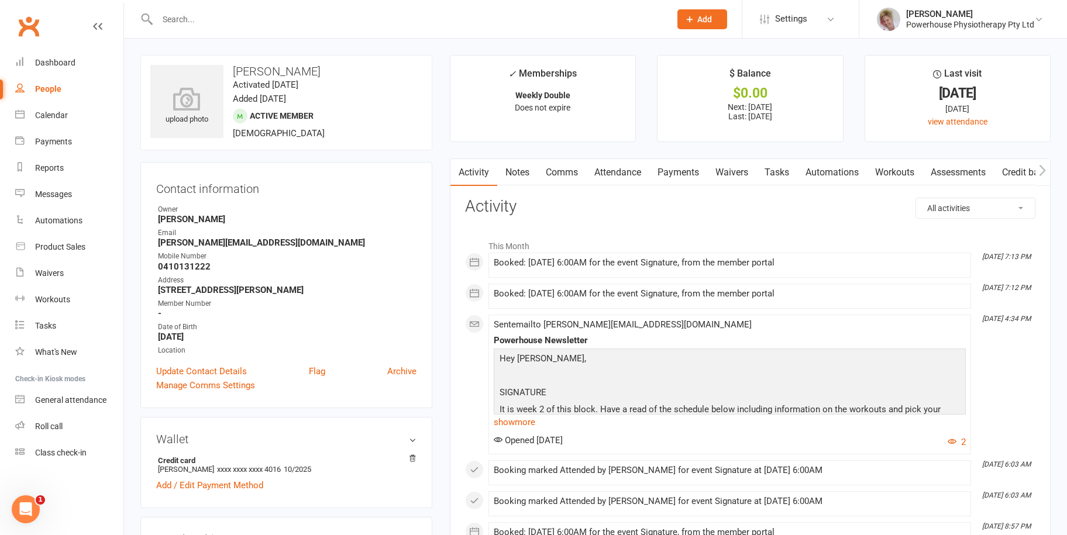
click at [686, 176] on link "Payments" at bounding box center [678, 172] width 58 height 27
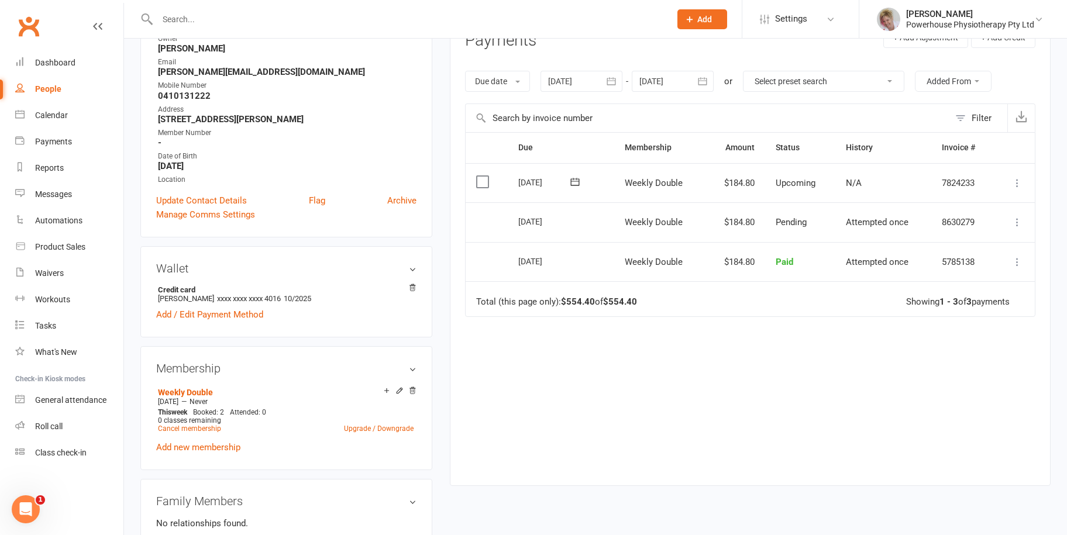
scroll to position [176, 0]
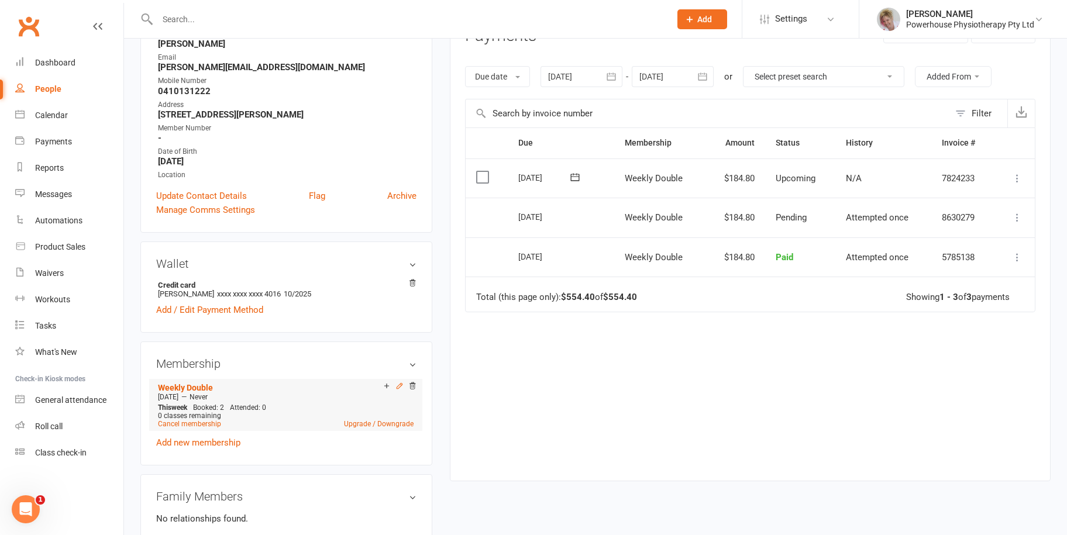
click at [397, 387] on icon at bounding box center [400, 386] width 8 height 8
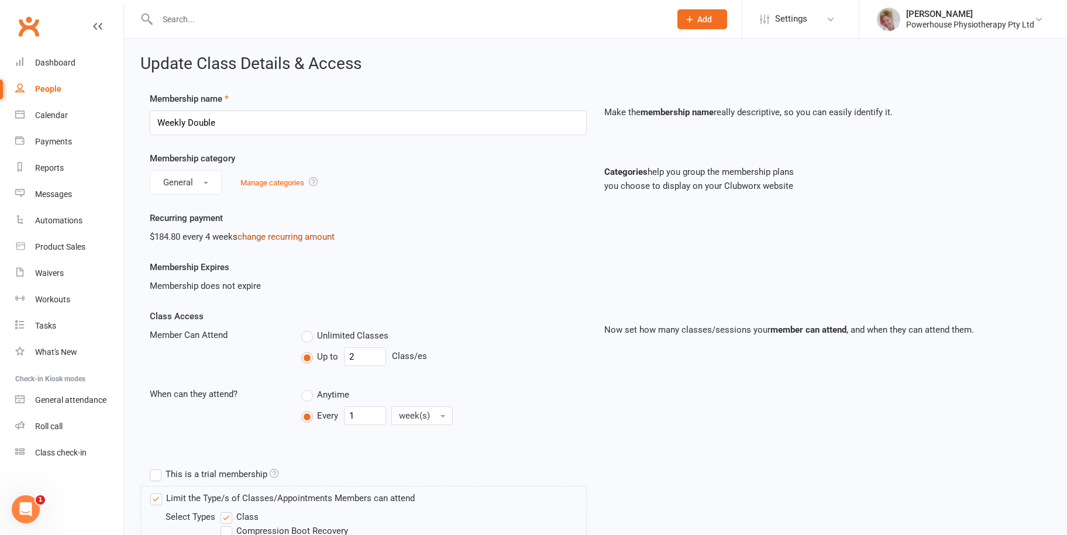
click at [287, 241] on link "change recurring amount" at bounding box center [286, 237] width 97 height 11
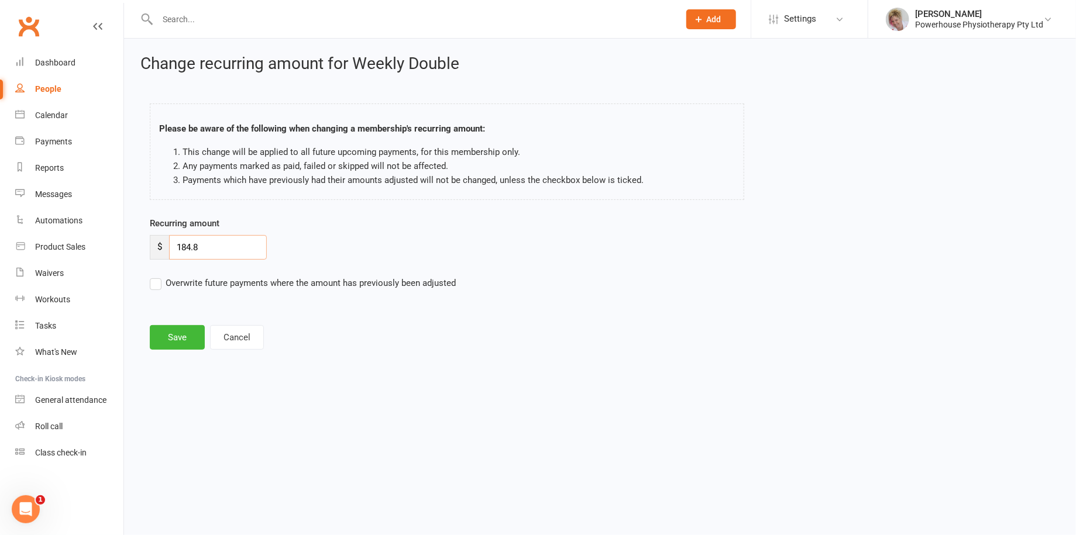
drag, startPoint x: 215, startPoint y: 245, endPoint x: 161, endPoint y: 249, distance: 54.0
click at [161, 249] on div "$ 184.8" at bounding box center [208, 247] width 117 height 25
type input "201.10"
click at [151, 284] on label "Overwrite future payments where the amount has previously been adjusted" at bounding box center [303, 283] width 306 height 14
click at [151, 276] on input "Overwrite future payments where the amount has previously been adjusted" at bounding box center [303, 276] width 306 height 0
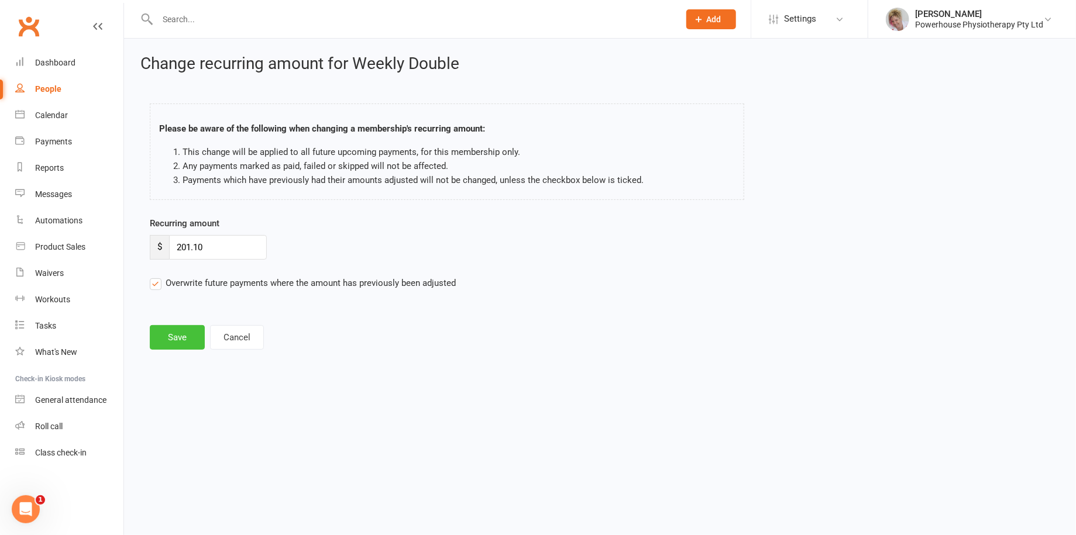
click at [167, 333] on button "Save" at bounding box center [177, 337] width 55 height 25
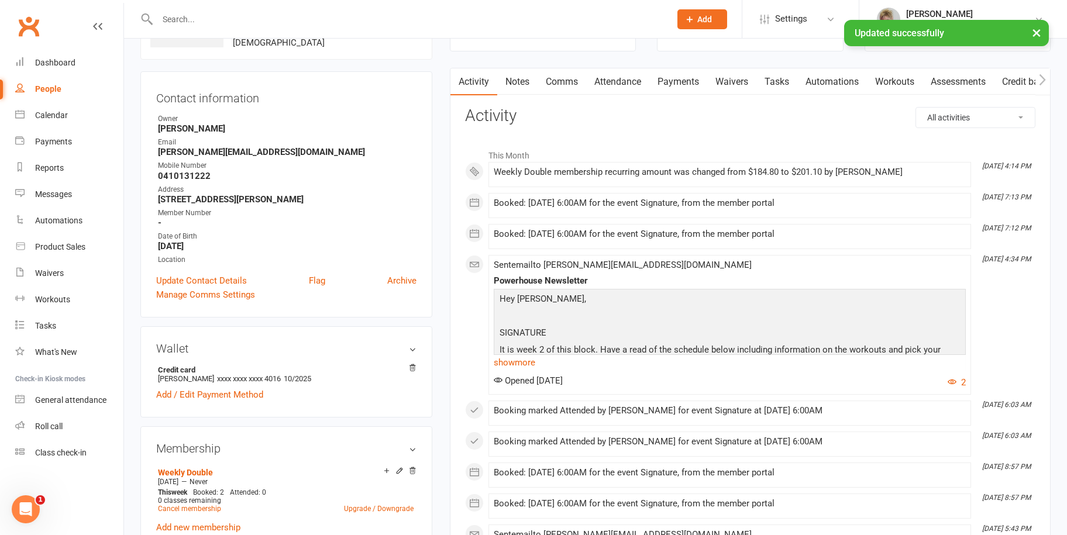
scroll to position [117, 0]
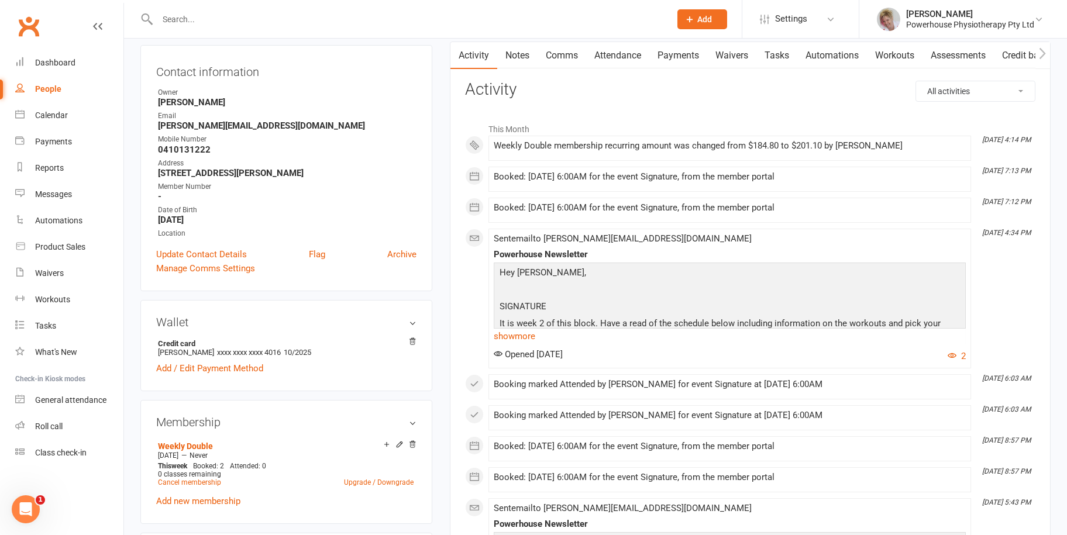
click at [179, 16] on input "text" at bounding box center [408, 19] width 508 height 16
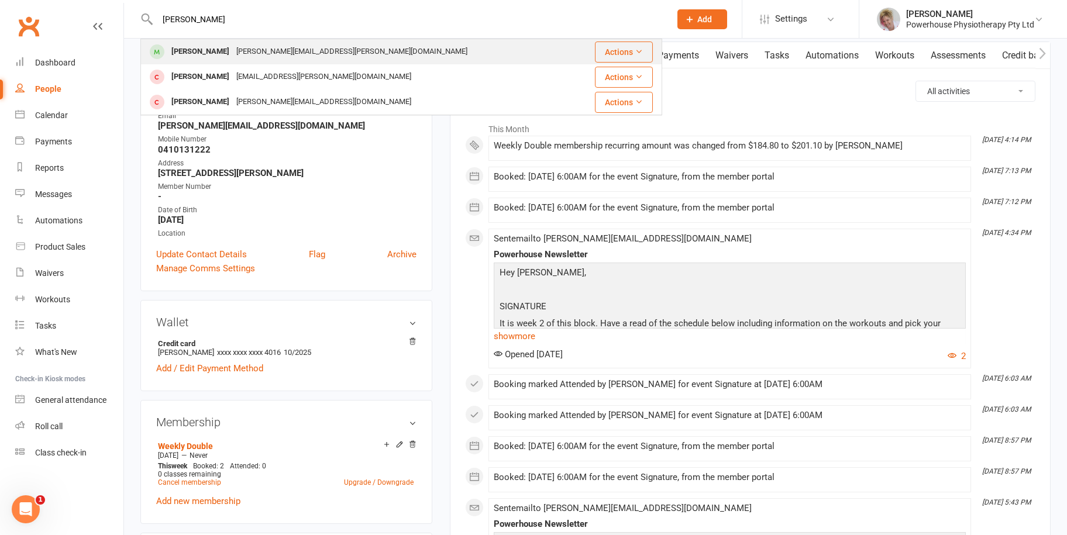
type input "[PERSON_NAME]"
click at [264, 56] on div "[PERSON_NAME][EMAIL_ADDRESS][PERSON_NAME][DOMAIN_NAME]" at bounding box center [352, 51] width 238 height 17
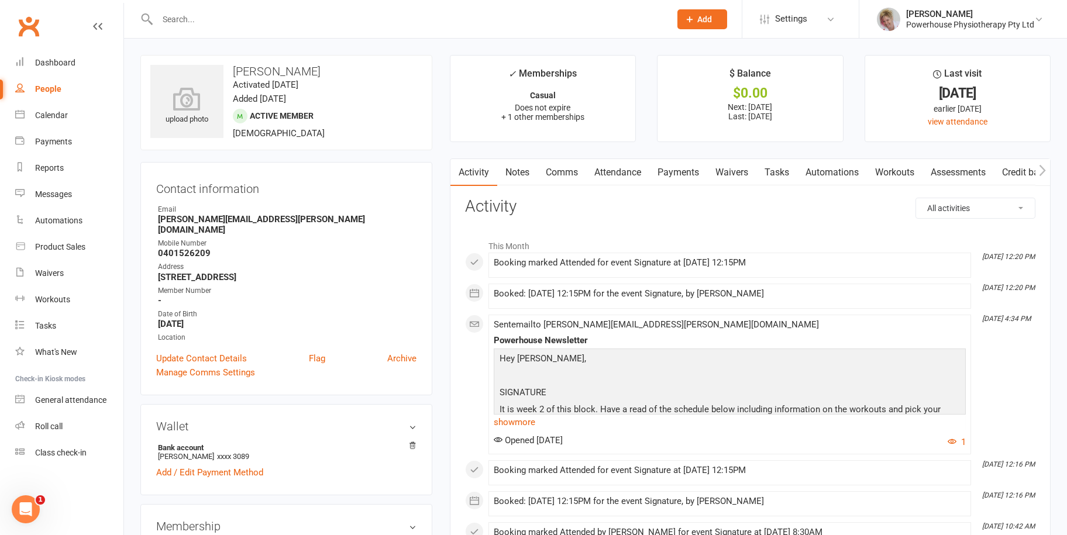
click at [678, 168] on link "Payments" at bounding box center [678, 172] width 58 height 27
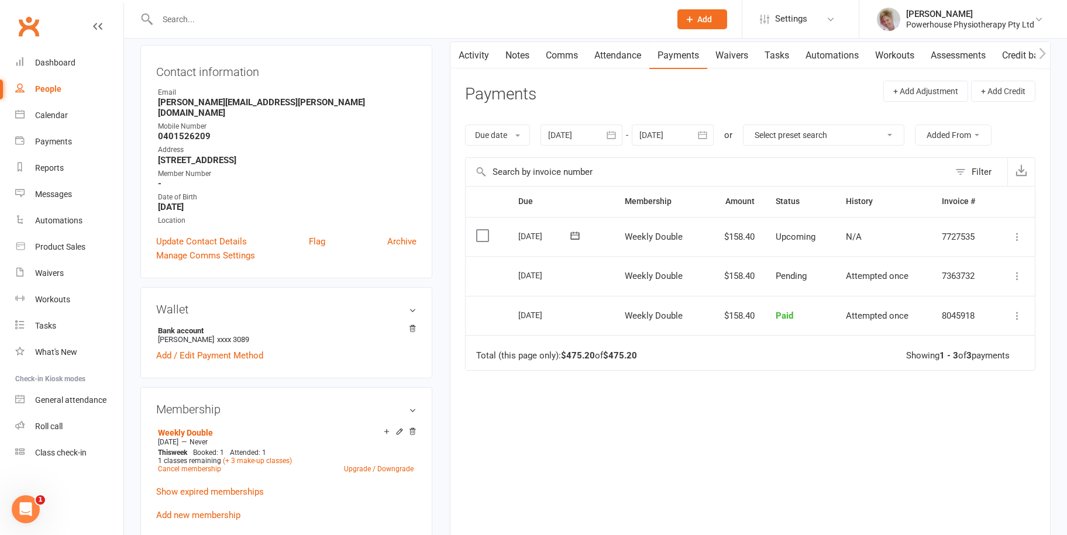
scroll to position [176, 0]
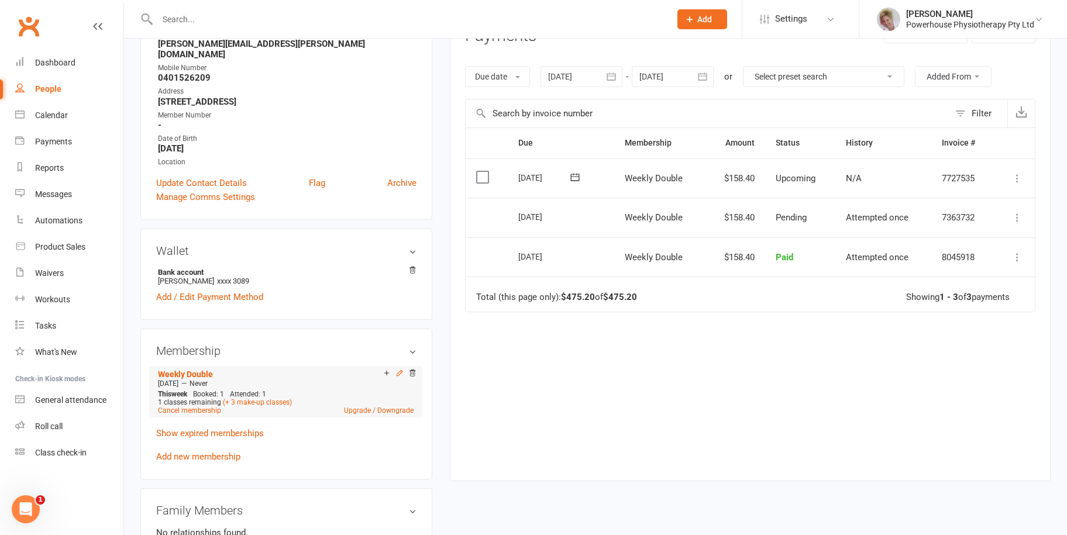
click at [401, 370] on icon at bounding box center [399, 372] width 5 height 5
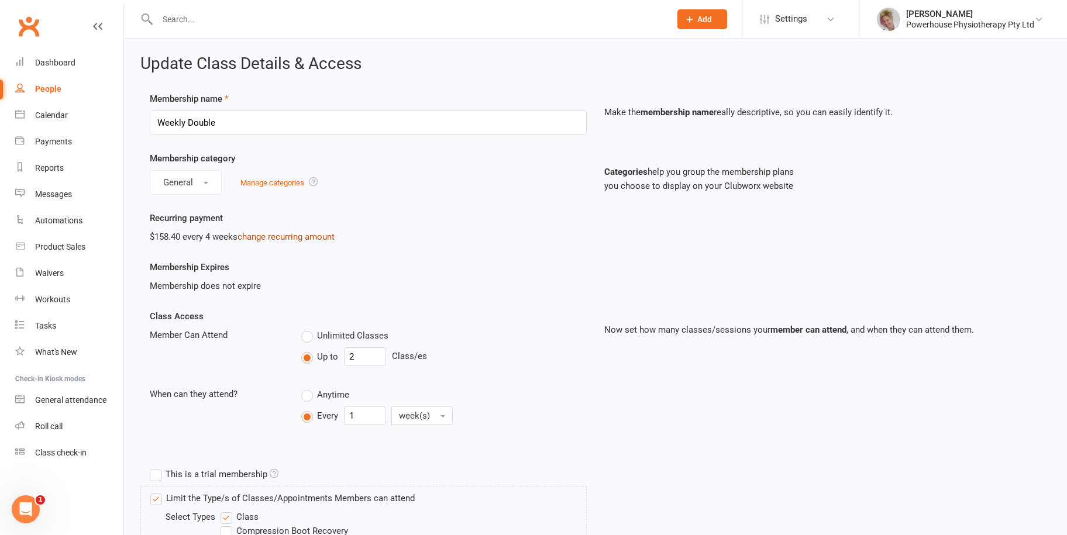
click at [286, 237] on link "change recurring amount" at bounding box center [286, 237] width 97 height 11
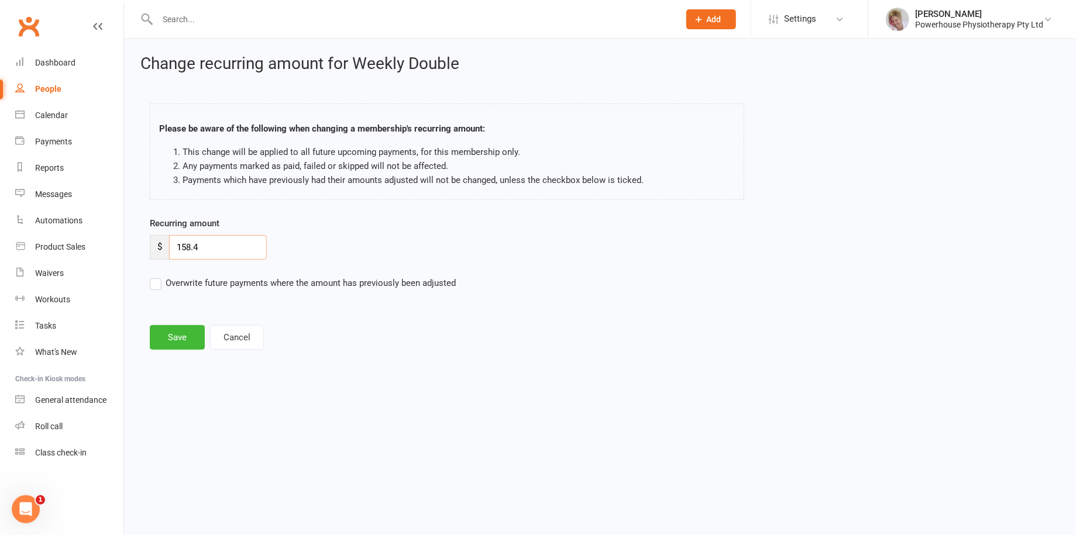
drag, startPoint x: 225, startPoint y: 249, endPoint x: 164, endPoint y: 248, distance: 60.9
click at [164, 248] on div "$ 158.4" at bounding box center [208, 247] width 117 height 25
click at [243, 339] on button "Cancel" at bounding box center [237, 337] width 54 height 25
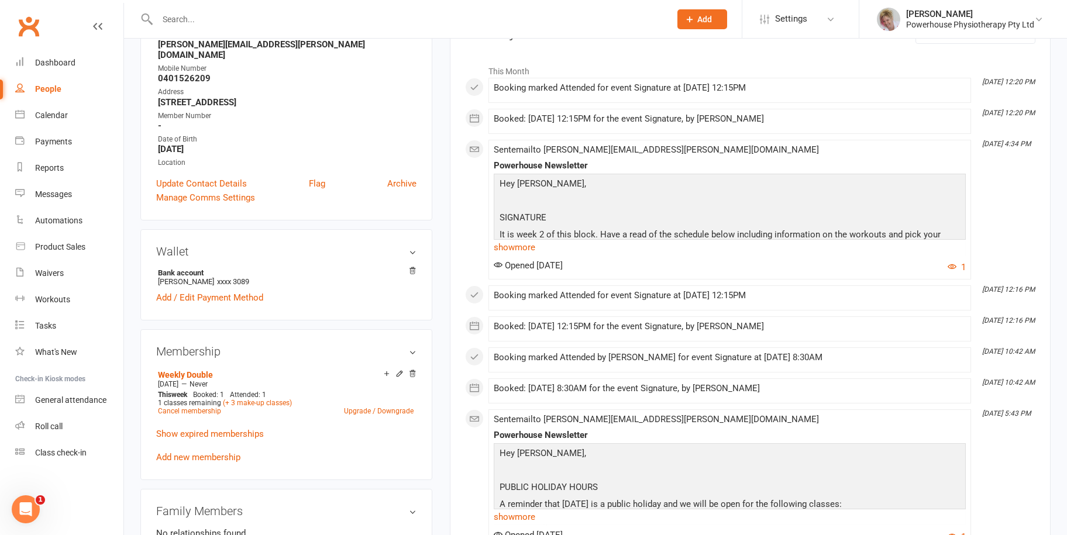
scroll to position [176, 0]
click at [398, 370] on icon at bounding box center [399, 372] width 5 height 5
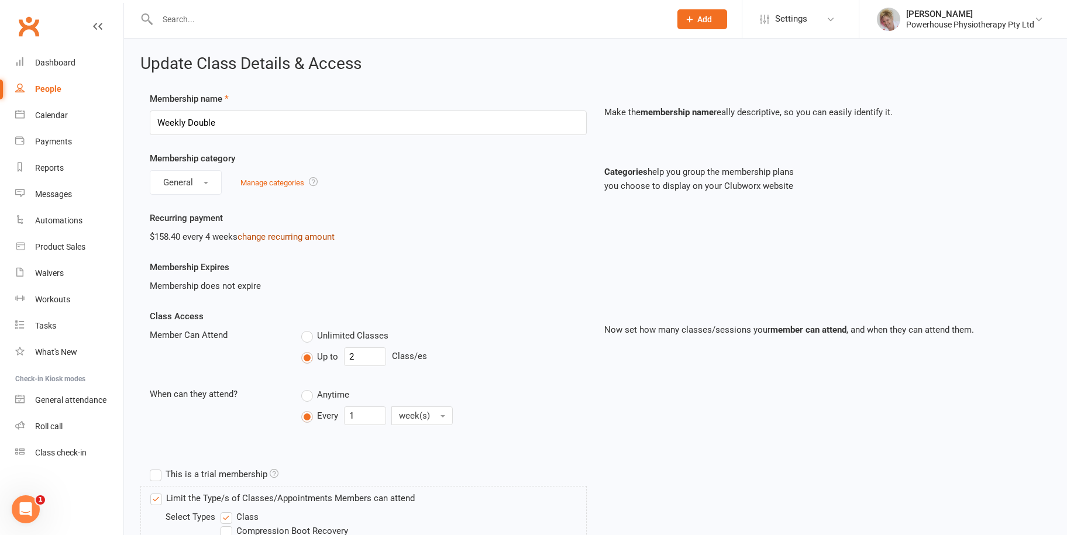
click at [277, 235] on link "change recurring amount" at bounding box center [286, 237] width 97 height 11
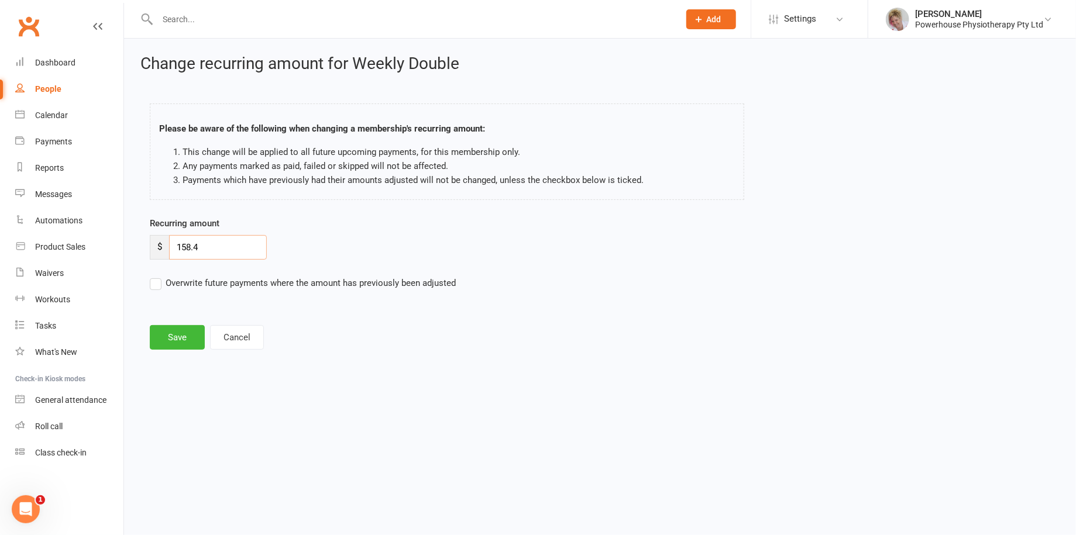
drag, startPoint x: 236, startPoint y: 252, endPoint x: 161, endPoint y: 252, distance: 74.3
click at [161, 252] on div "$ 158.4" at bounding box center [208, 247] width 117 height 25
type input "197.99"
click at [161, 283] on label "Overwrite future payments where the amount has previously been adjusted" at bounding box center [303, 283] width 306 height 14
click at [161, 276] on input "Overwrite future payments where the amount has previously been adjusted" at bounding box center [303, 276] width 306 height 0
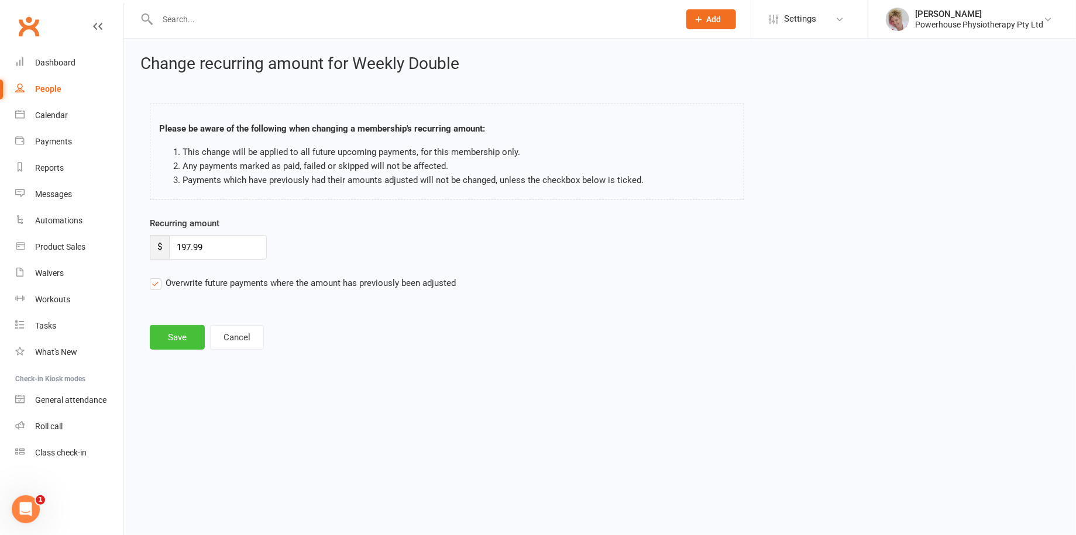
click at [182, 338] on button "Save" at bounding box center [177, 337] width 55 height 25
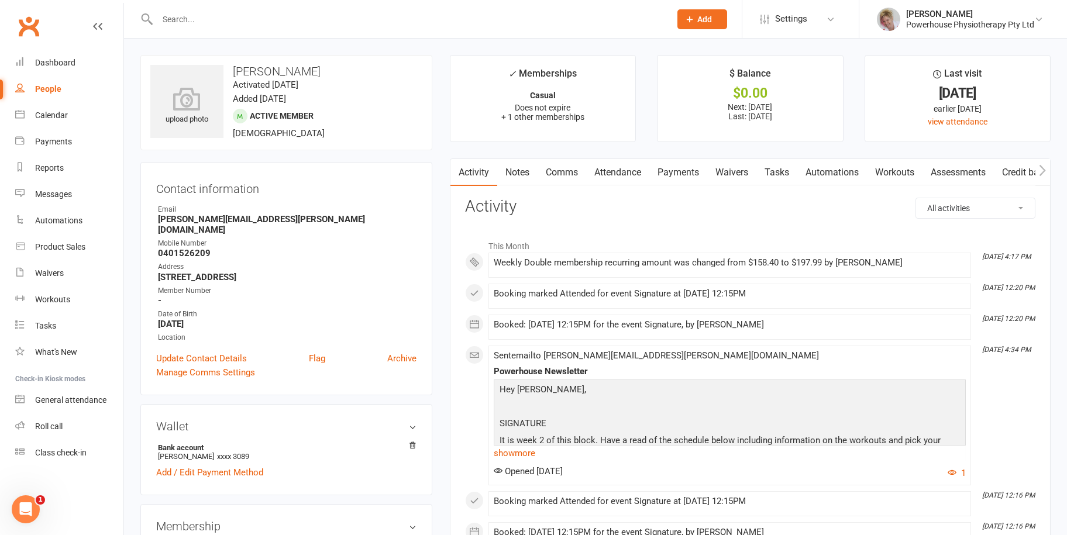
click at [199, 15] on input "text" at bounding box center [408, 19] width 508 height 16
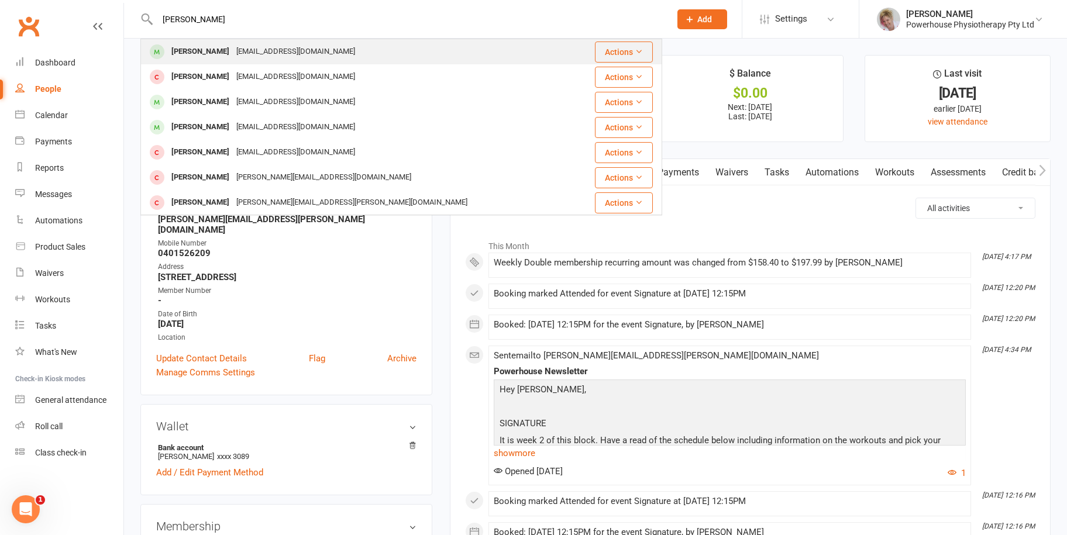
type input "[PERSON_NAME]"
click at [238, 51] on div "[EMAIL_ADDRESS][DOMAIN_NAME]" at bounding box center [296, 51] width 126 height 17
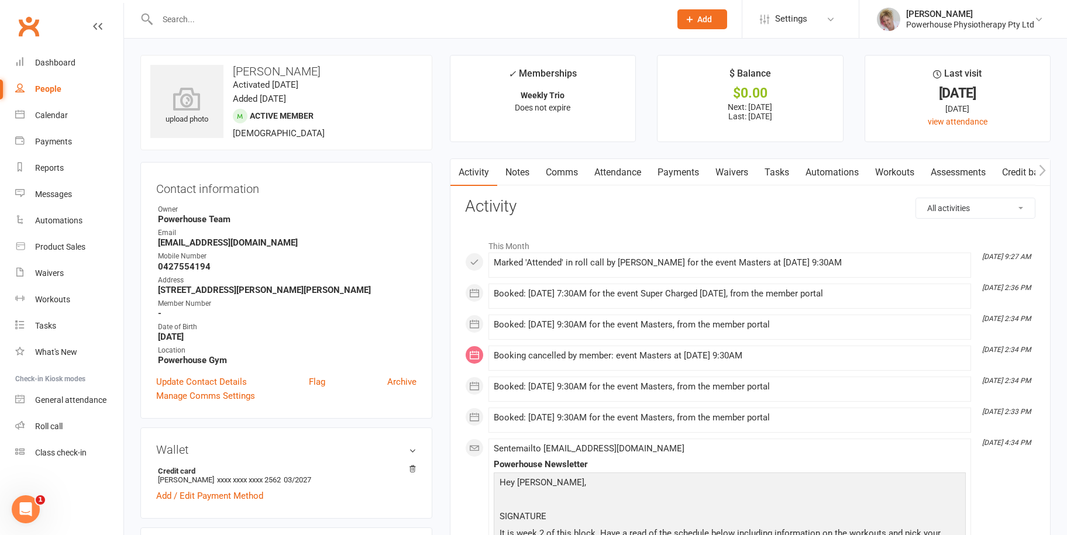
click at [687, 171] on link "Payments" at bounding box center [678, 172] width 58 height 27
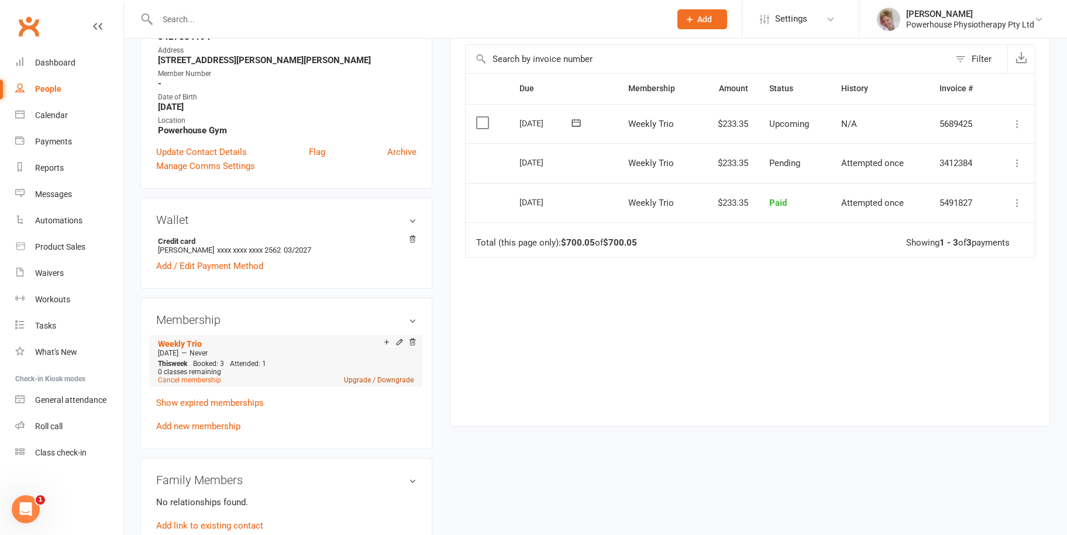
scroll to position [234, 0]
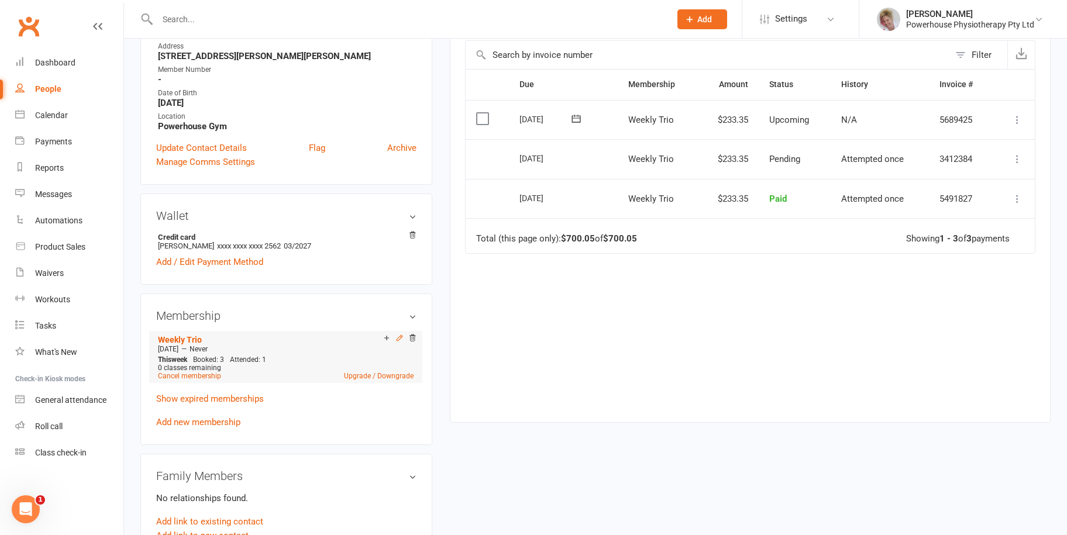
click at [399, 337] on icon at bounding box center [400, 338] width 8 height 8
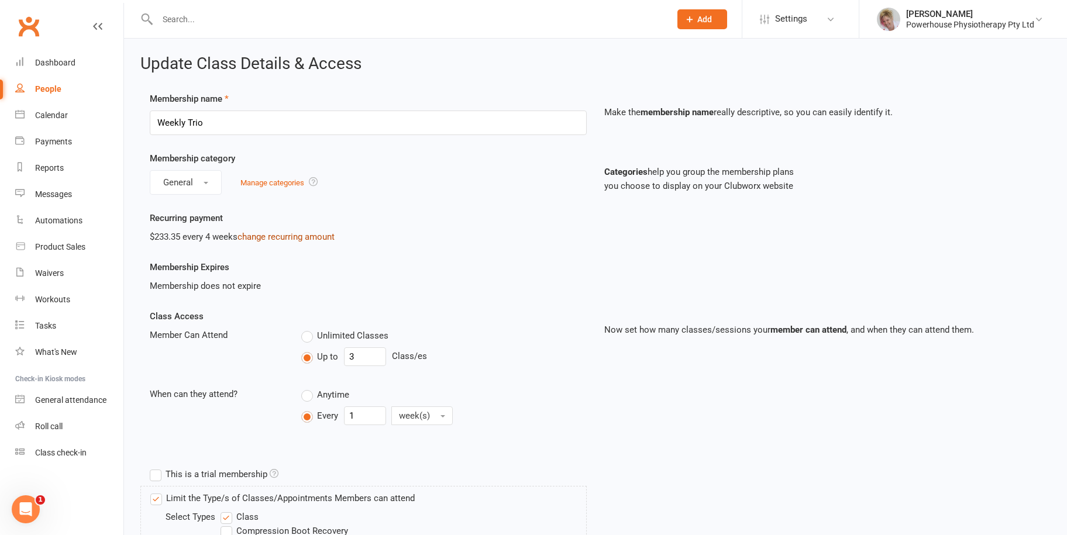
click at [317, 232] on link "change recurring amount" at bounding box center [286, 237] width 97 height 11
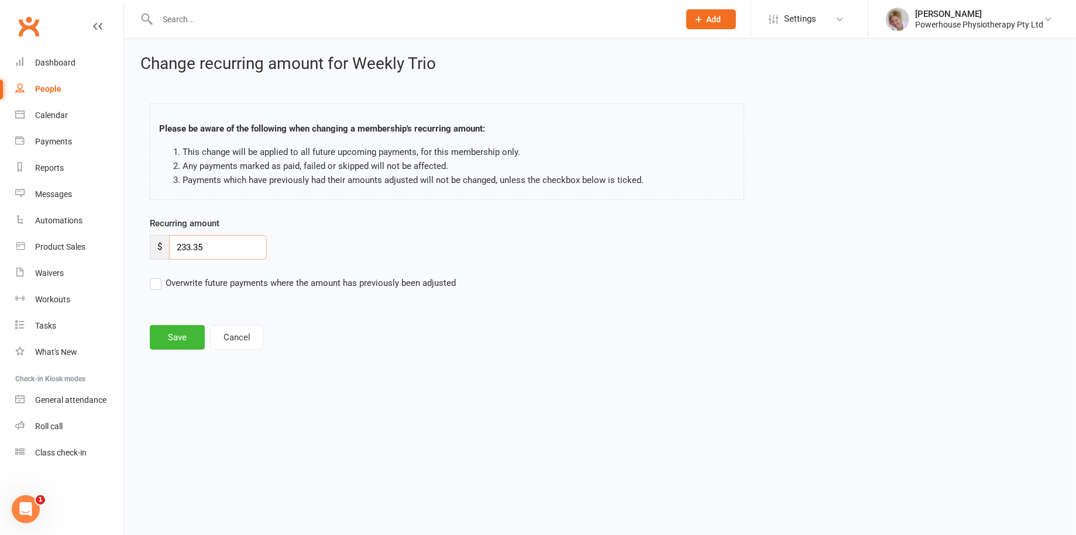
drag, startPoint x: 238, startPoint y: 250, endPoint x: 157, endPoint y: 247, distance: 80.8
click at [157, 247] on div "$ 233.35" at bounding box center [208, 247] width 117 height 25
type input "246.07"
click at [157, 281] on label "Overwrite future payments where the amount has previously been adjusted" at bounding box center [303, 283] width 306 height 14
click at [157, 276] on input "Overwrite future payments where the amount has previously been adjusted" at bounding box center [303, 276] width 306 height 0
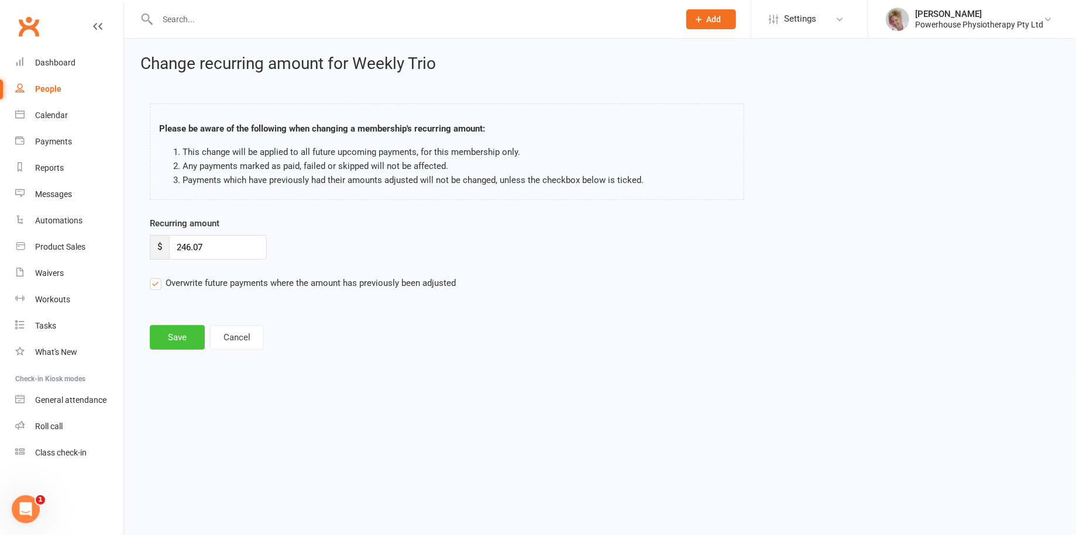
click at [178, 336] on button "Save" at bounding box center [177, 337] width 55 height 25
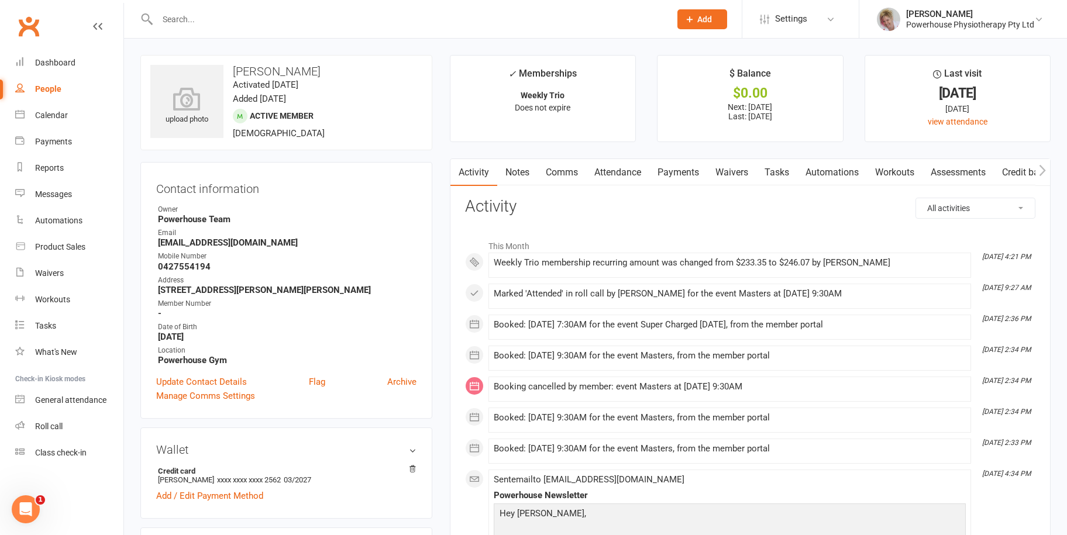
click at [207, 18] on input "text" at bounding box center [408, 19] width 508 height 16
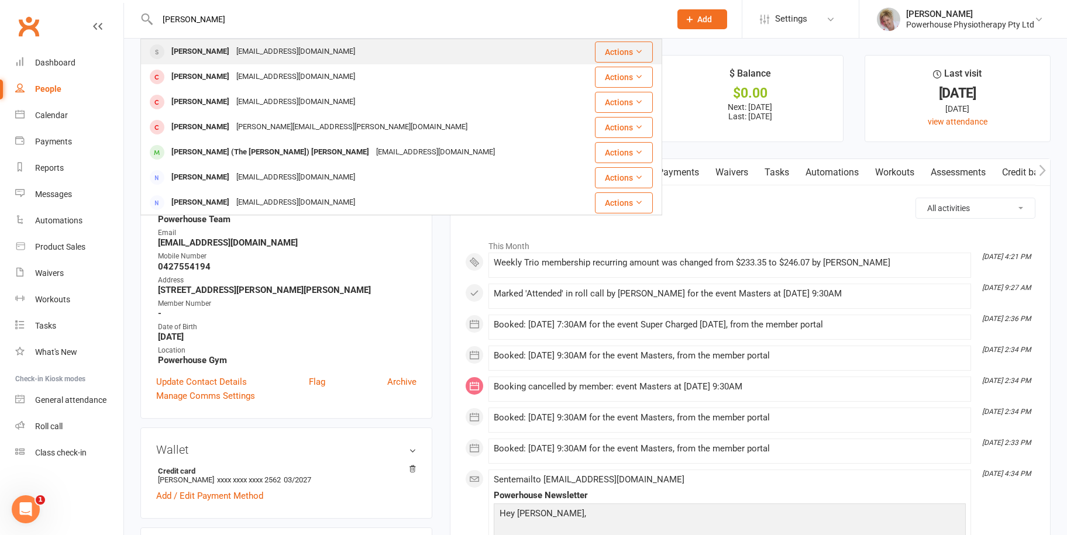
type input "[PERSON_NAME]"
click at [218, 52] on div "[PERSON_NAME]" at bounding box center [200, 51] width 65 height 17
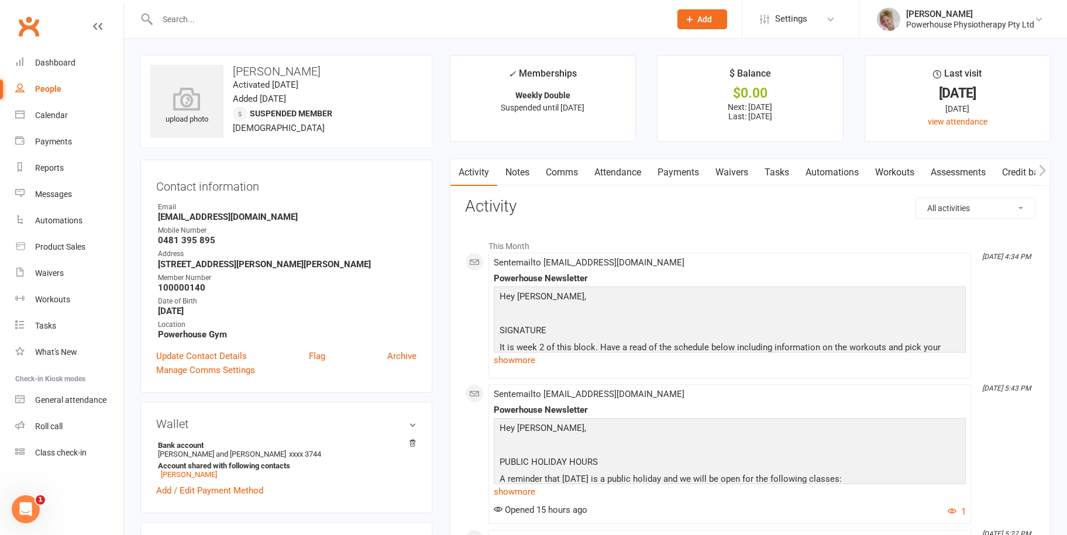
click at [685, 174] on link "Payments" at bounding box center [678, 172] width 58 height 27
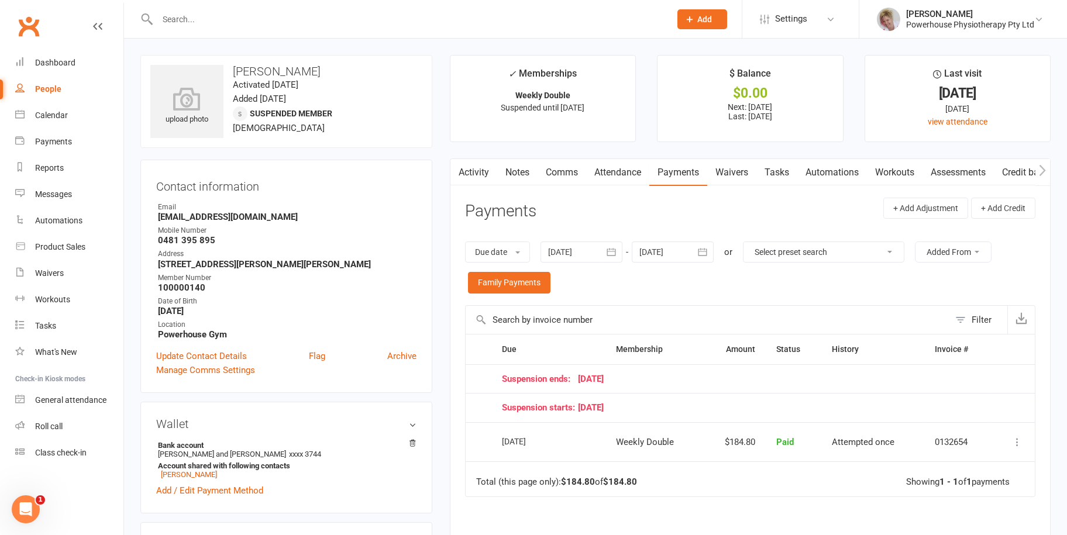
click at [707, 253] on icon "button" at bounding box center [703, 252] width 12 height 12
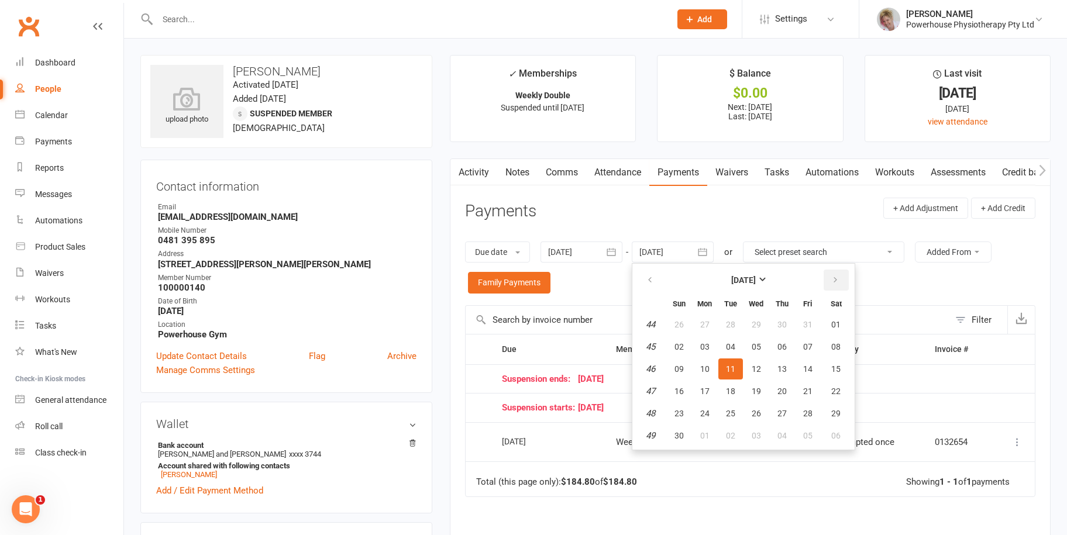
click at [839, 279] on icon "button" at bounding box center [835, 280] width 8 height 9
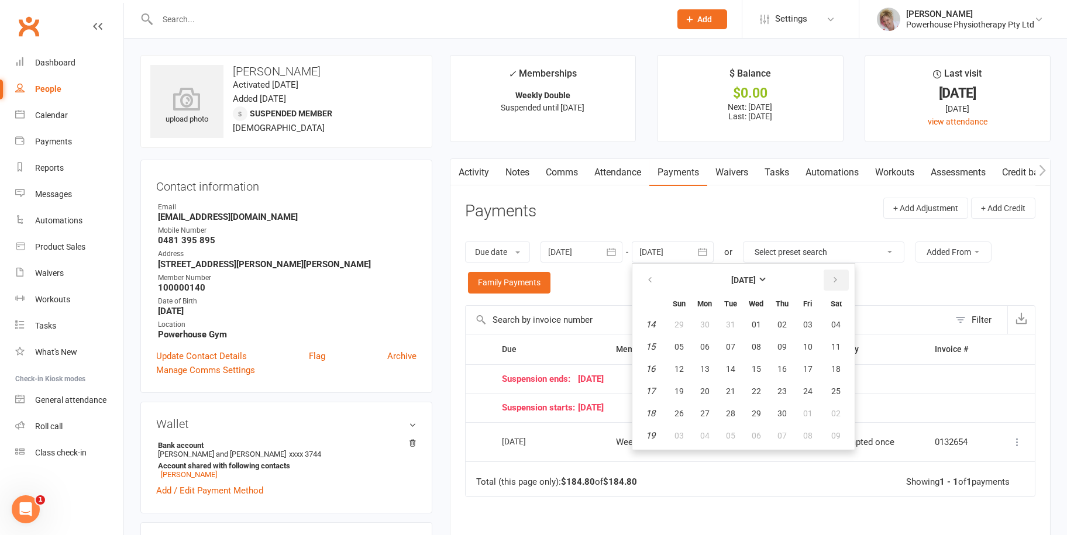
click at [839, 279] on icon "button" at bounding box center [835, 280] width 8 height 9
click at [771, 376] on button "14" at bounding box center [782, 369] width 25 height 21
type input "[DATE]"
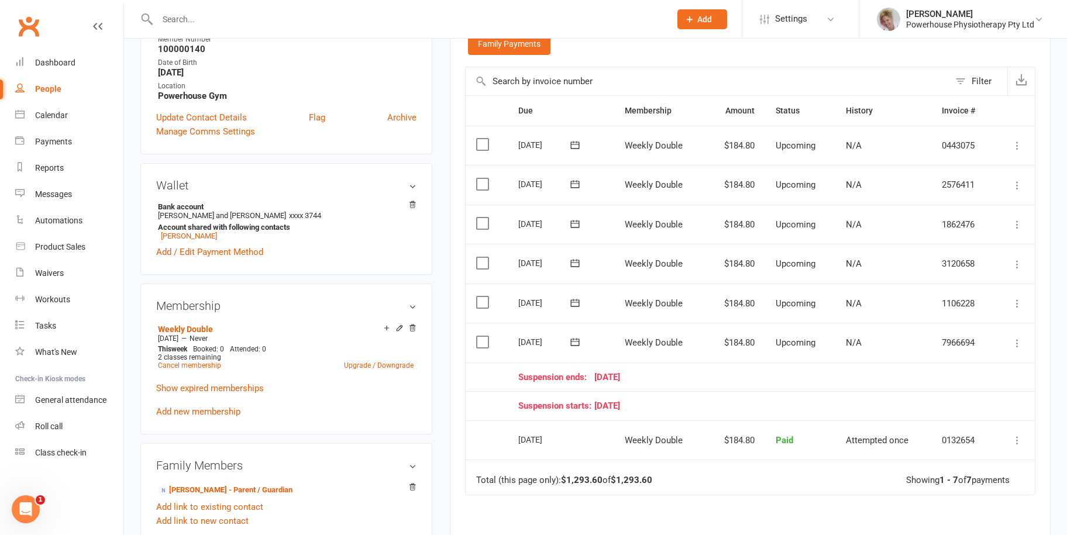
scroll to position [351, 0]
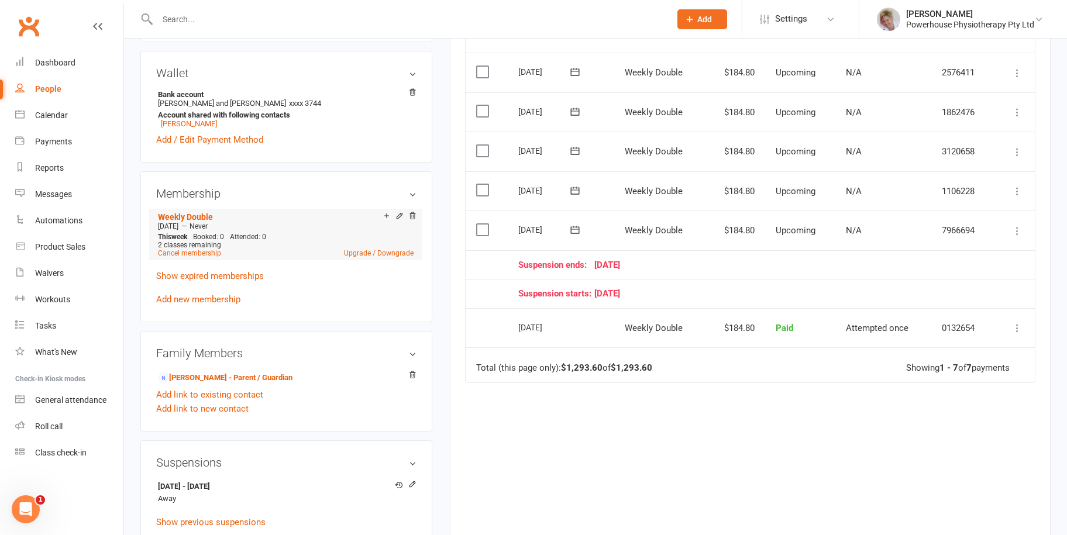
click at [400, 212] on li "Weekly Double [DATE] — Never This week Booked: 0 Attended: 0 2 classes remainin…" at bounding box center [286, 234] width 262 height 51
click at [398, 218] on icon at bounding box center [400, 216] width 8 height 8
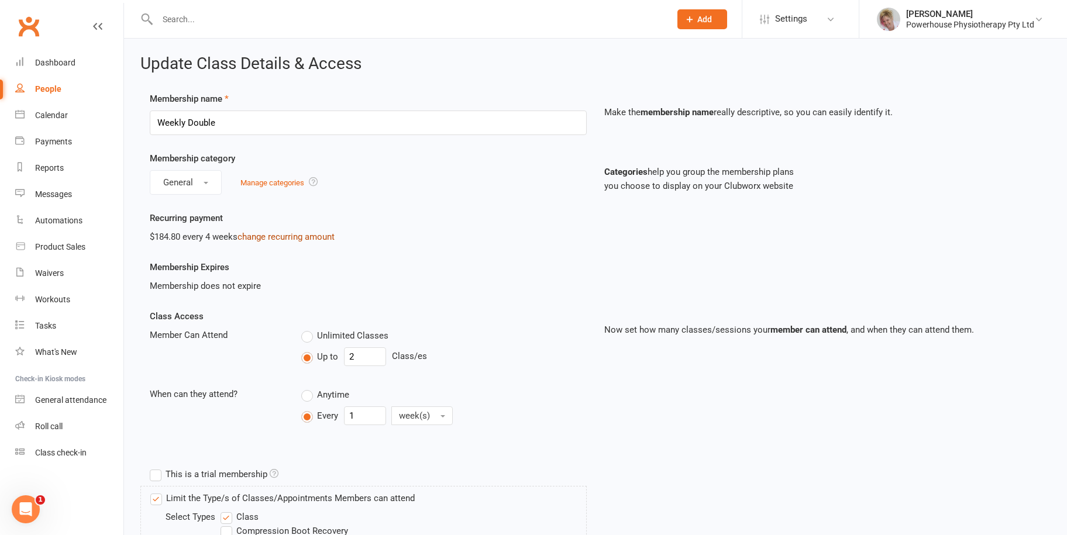
click at [280, 238] on link "change recurring amount" at bounding box center [286, 237] width 97 height 11
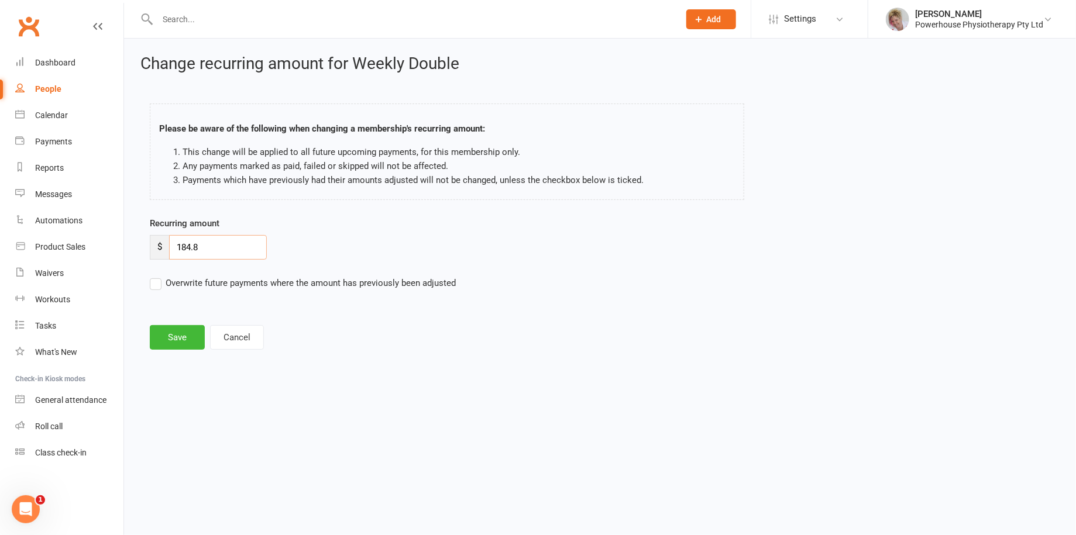
drag, startPoint x: 215, startPoint y: 247, endPoint x: 171, endPoint y: 247, distance: 43.9
click at [171, 247] on input "184.8" at bounding box center [218, 247] width 98 height 25
type input "197.99"
click at [154, 286] on label "Overwrite future payments where the amount has previously been adjusted" at bounding box center [303, 283] width 306 height 14
click at [154, 276] on input "Overwrite future payments where the amount has previously been adjusted" at bounding box center [303, 276] width 306 height 0
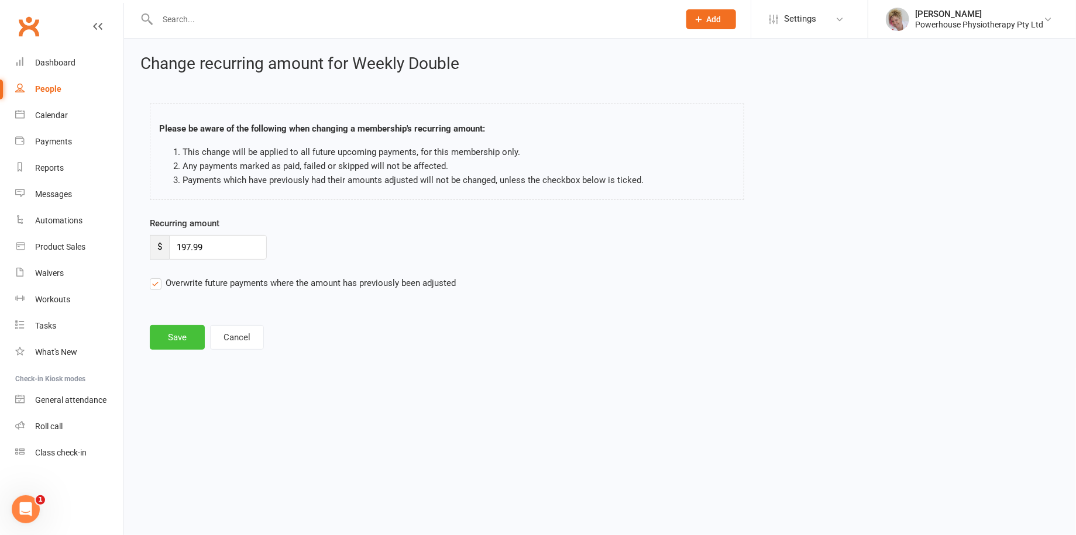
click at [178, 338] on button "Save" at bounding box center [177, 337] width 55 height 25
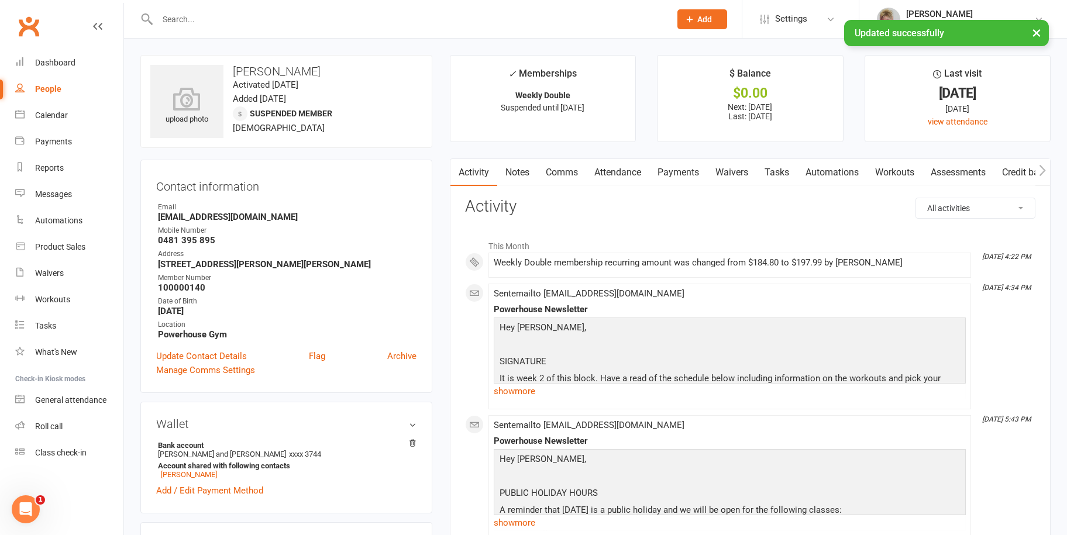
click at [198, 15] on input "text" at bounding box center [408, 19] width 508 height 16
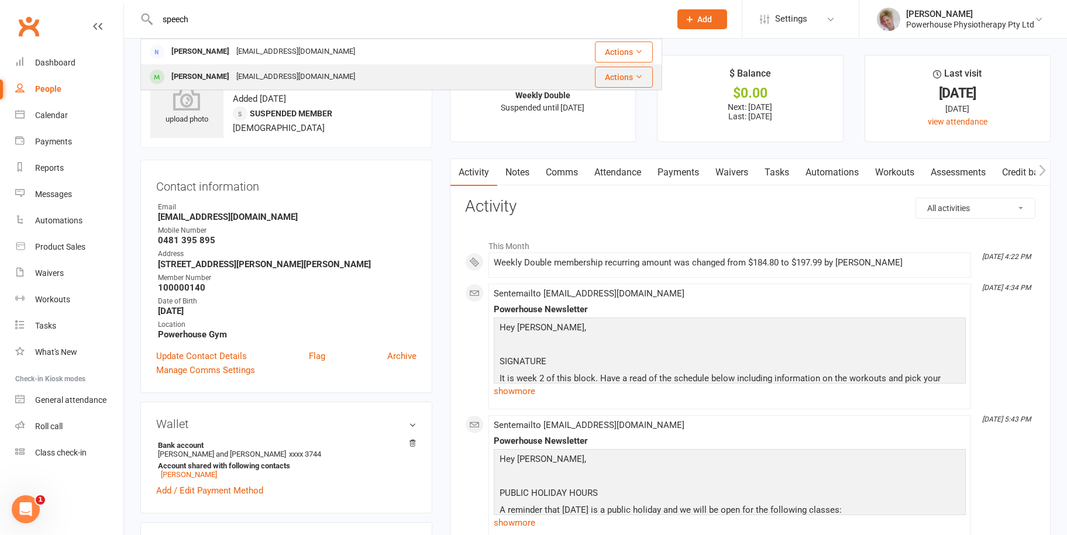
type input "speech"
click at [210, 80] on div "[PERSON_NAME]" at bounding box center [200, 76] width 65 height 17
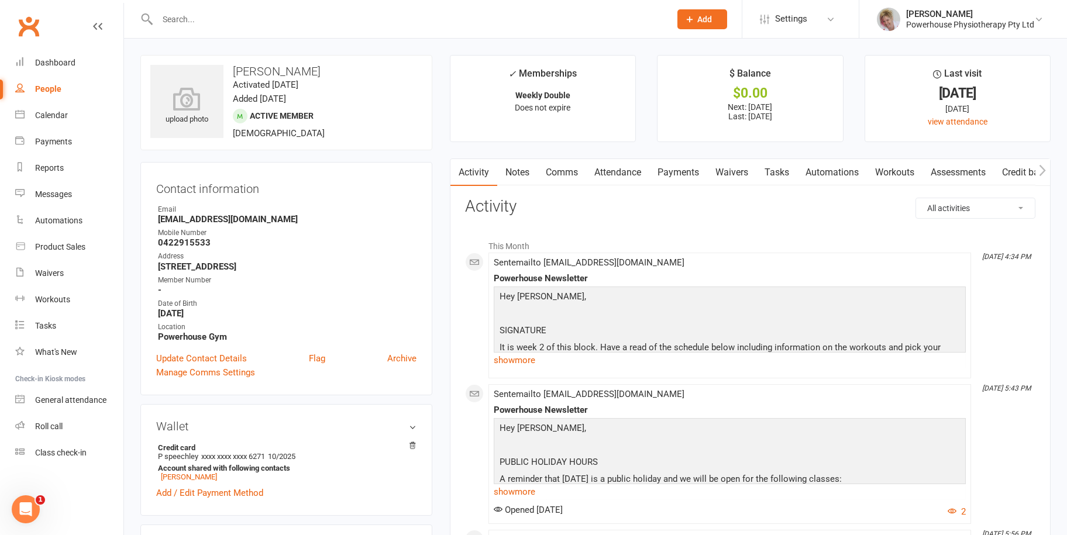
click at [686, 168] on link "Payments" at bounding box center [678, 172] width 58 height 27
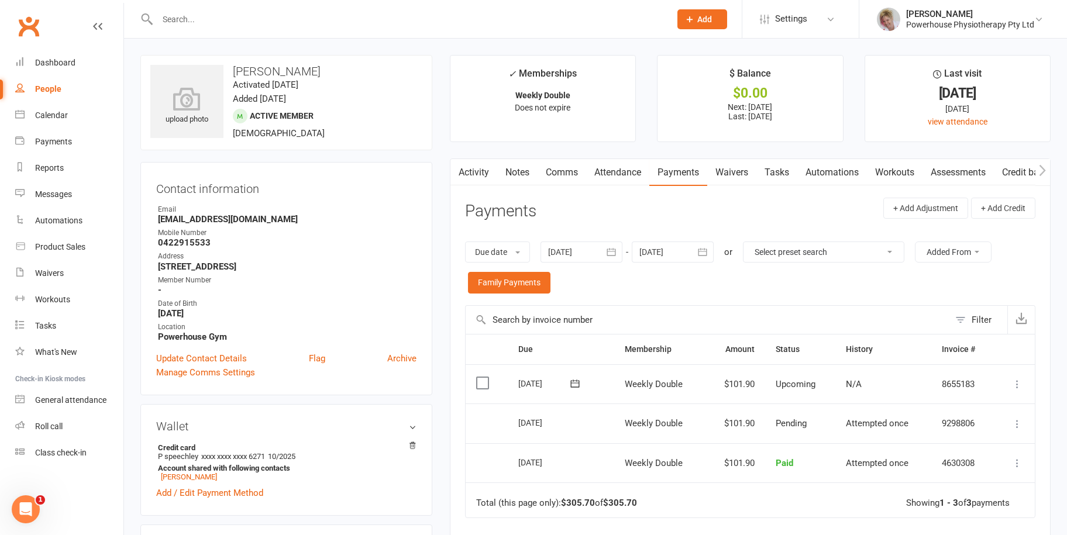
click at [190, 9] on div at bounding box center [401, 19] width 522 height 38
click at [183, 16] on input "text" at bounding box center [408, 19] width 508 height 16
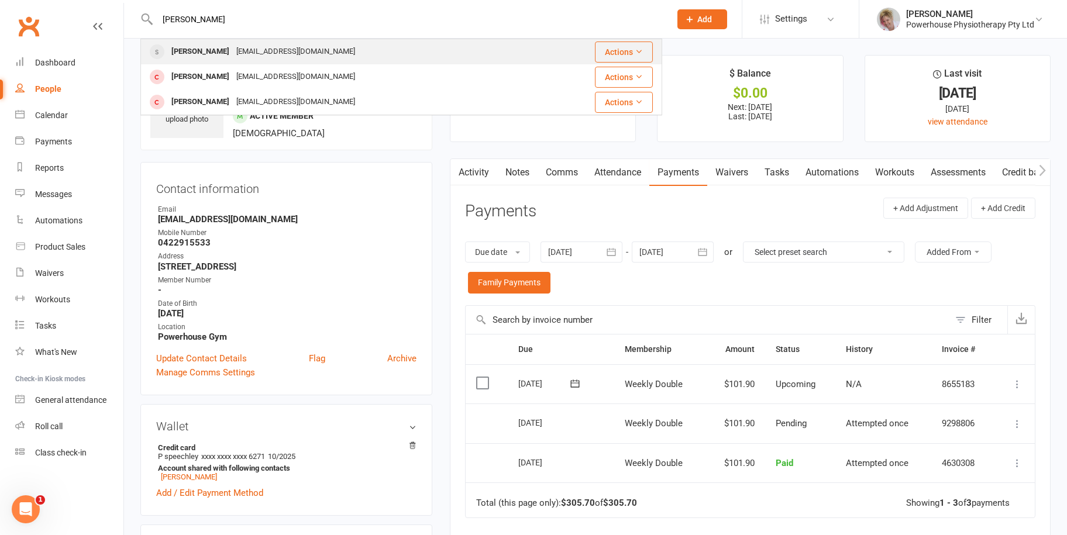
type input "[PERSON_NAME]"
click at [233, 49] on div "[EMAIL_ADDRESS][DOMAIN_NAME]" at bounding box center [296, 51] width 126 height 17
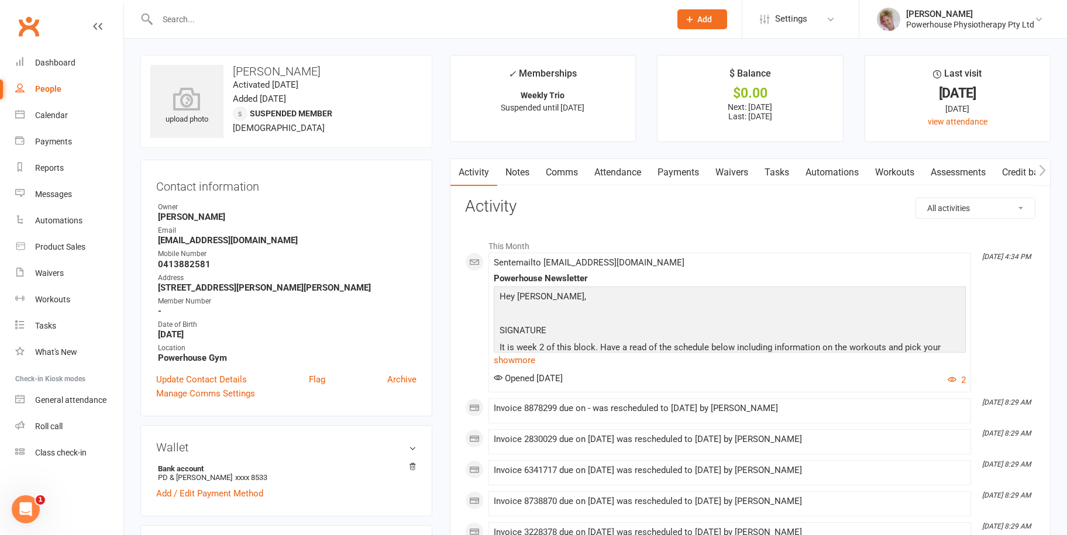
click at [685, 171] on link "Payments" at bounding box center [678, 172] width 58 height 27
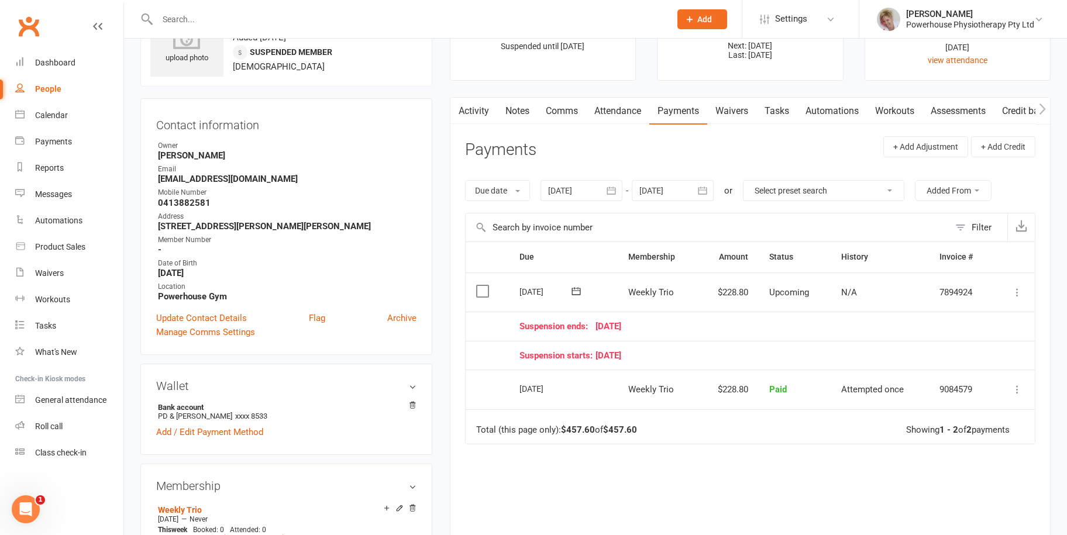
scroll to position [234, 0]
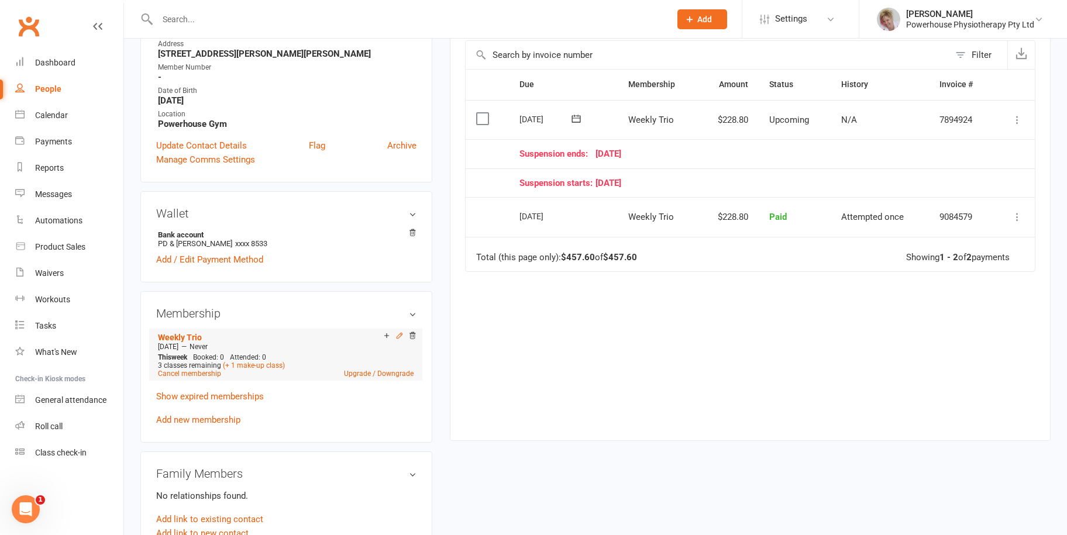
click at [397, 337] on icon at bounding box center [399, 336] width 5 height 5
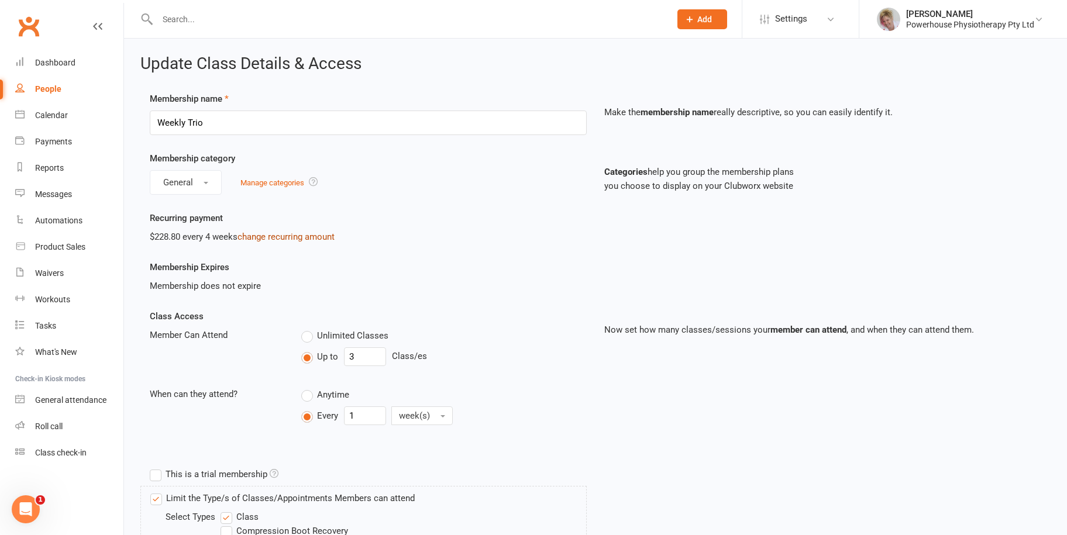
click at [305, 232] on link "change recurring amount" at bounding box center [286, 237] width 97 height 11
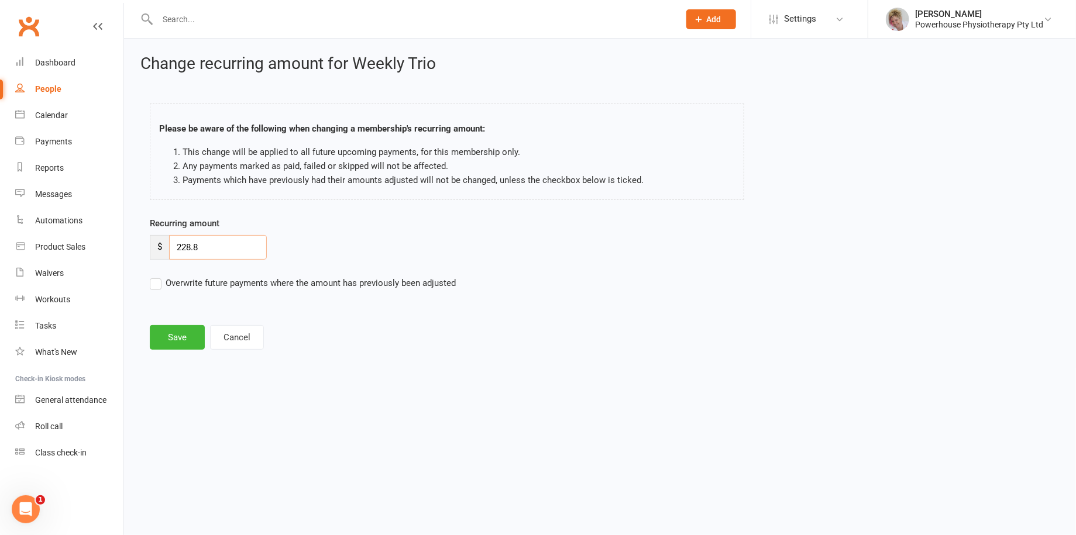
drag, startPoint x: 224, startPoint y: 242, endPoint x: 143, endPoint y: 244, distance: 80.8
click at [143, 244] on div "Recurring amount $ 228.8 Overwrite future payments where the amount has previou…" at bounding box center [485, 261] width 689 height 90
type input "241.99"
click at [154, 285] on label "Overwrite future payments where the amount has previously been adjusted" at bounding box center [303, 283] width 306 height 14
click at [154, 276] on input "Overwrite future payments where the amount has previously been adjusted" at bounding box center [303, 276] width 306 height 0
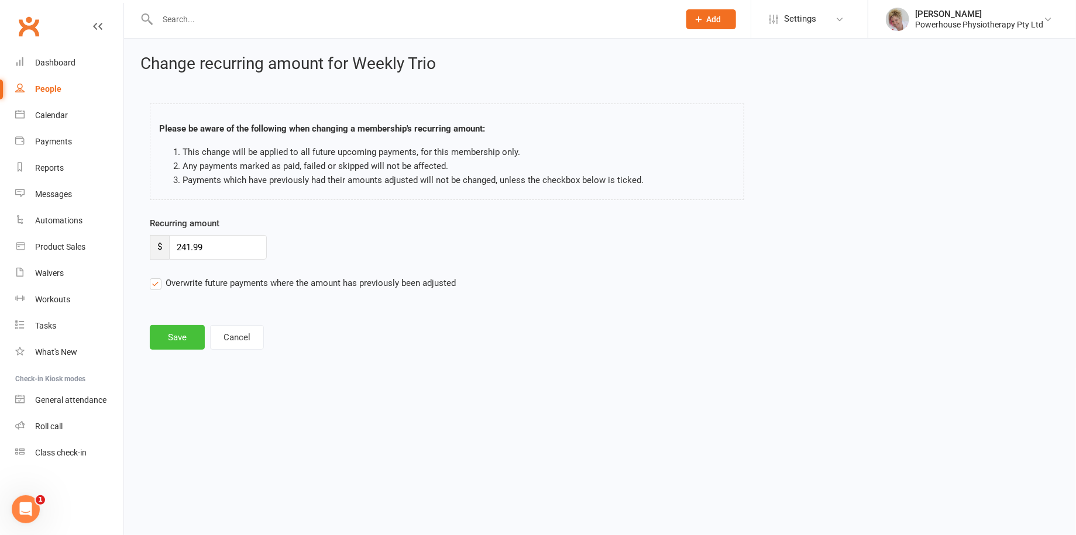
click at [166, 340] on button "Save" at bounding box center [177, 337] width 55 height 25
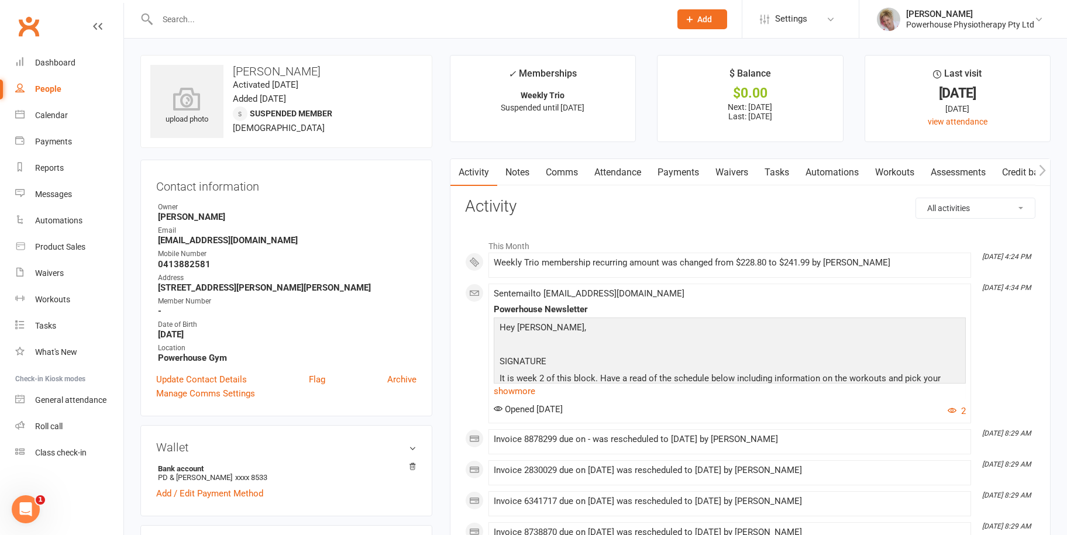
click at [183, 8] on div at bounding box center [401, 19] width 522 height 38
click at [183, 23] on input "text" at bounding box center [408, 19] width 508 height 16
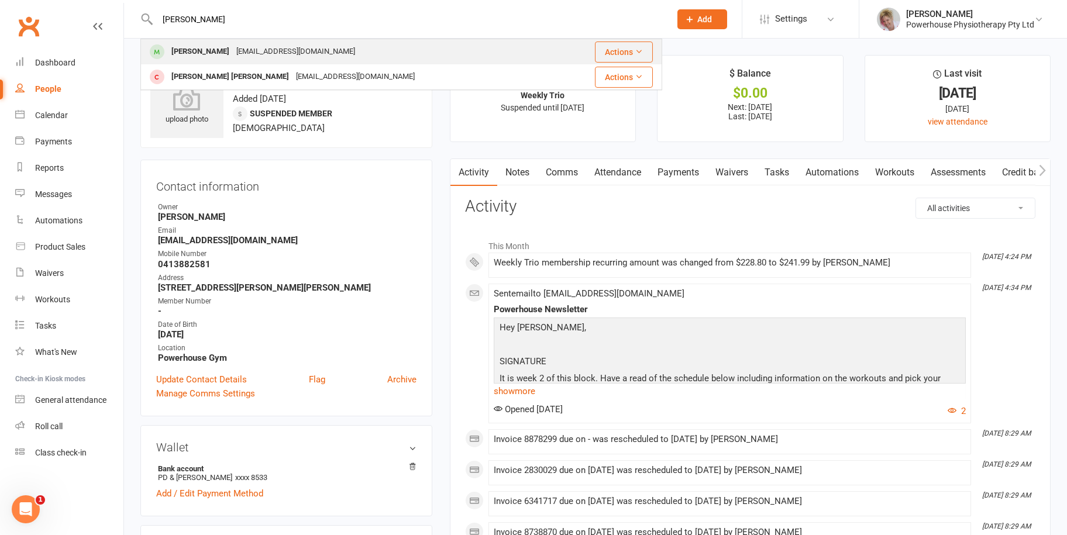
type input "[PERSON_NAME]"
click at [233, 56] on div "[EMAIL_ADDRESS][DOMAIN_NAME]" at bounding box center [296, 51] width 126 height 17
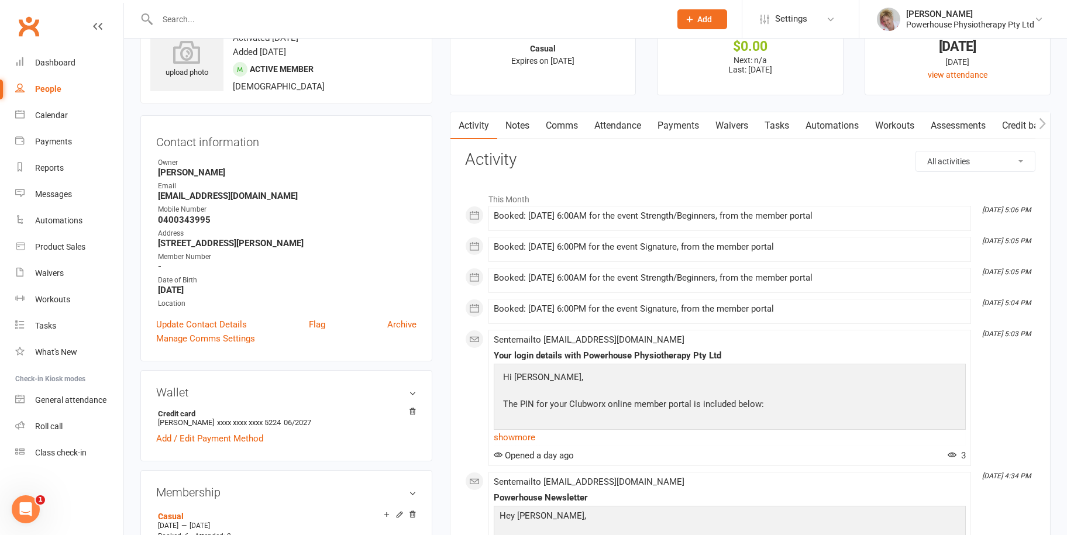
scroll to position [176, 0]
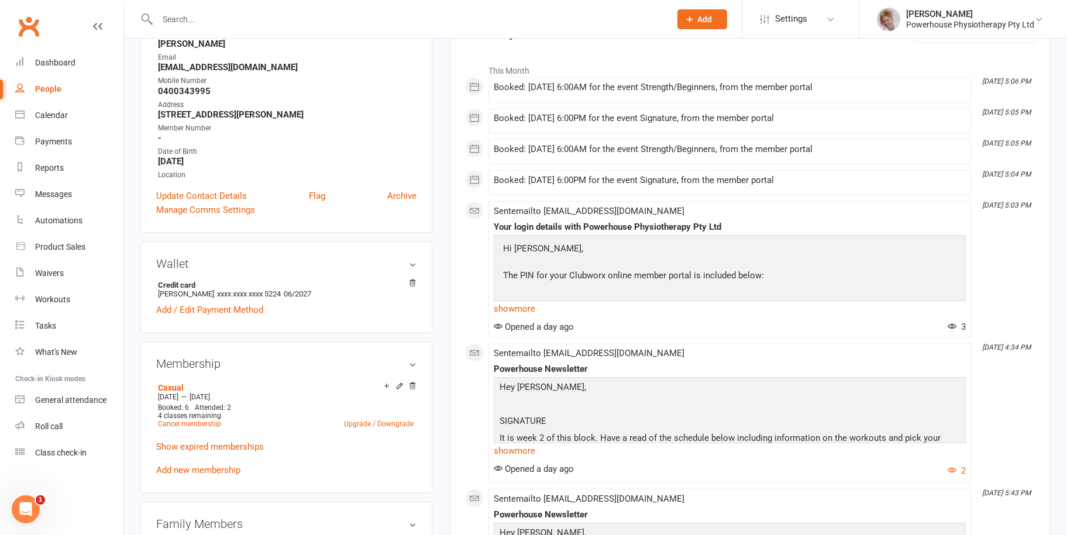
click at [170, 15] on input "text" at bounding box center [408, 19] width 508 height 16
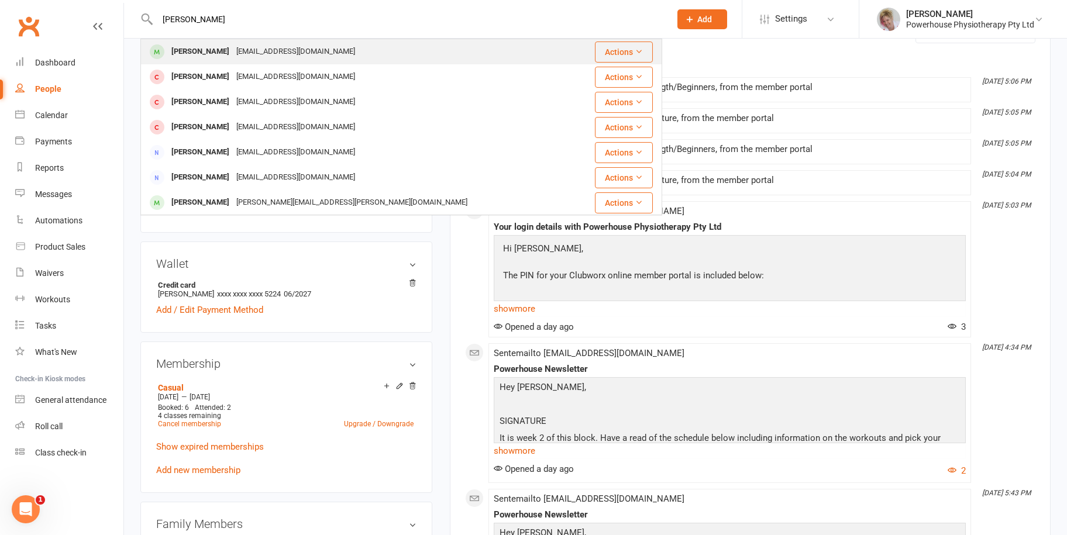
type input "[PERSON_NAME]"
click at [257, 48] on div "[EMAIL_ADDRESS][DOMAIN_NAME]" at bounding box center [296, 51] width 126 height 17
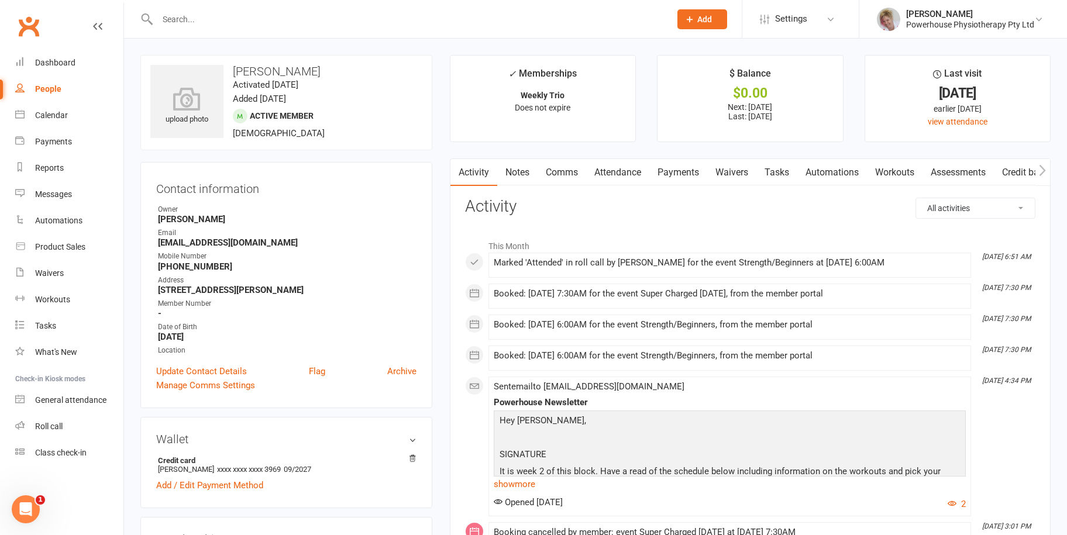
click at [661, 166] on link "Payments" at bounding box center [678, 172] width 58 height 27
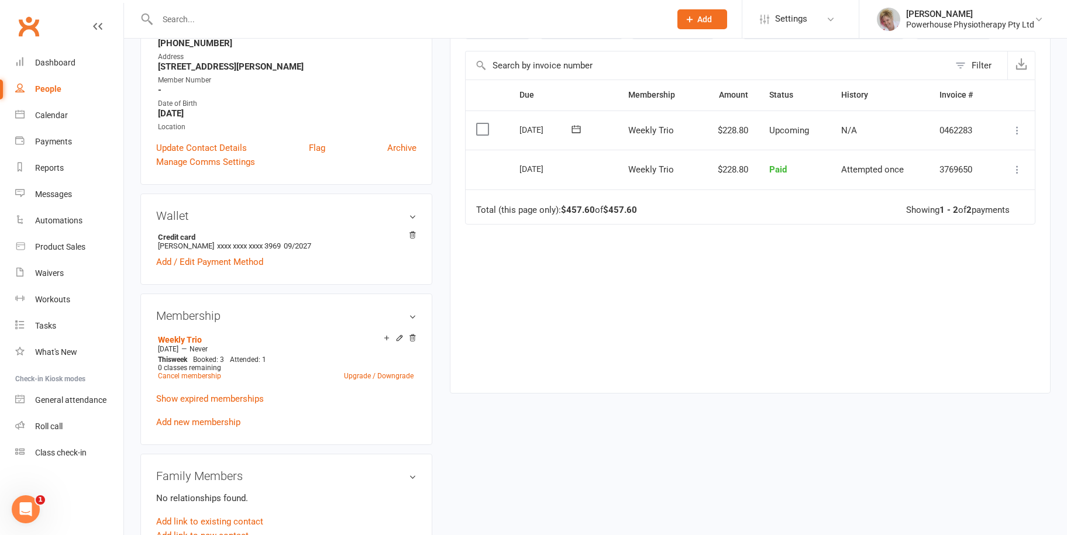
scroll to position [234, 0]
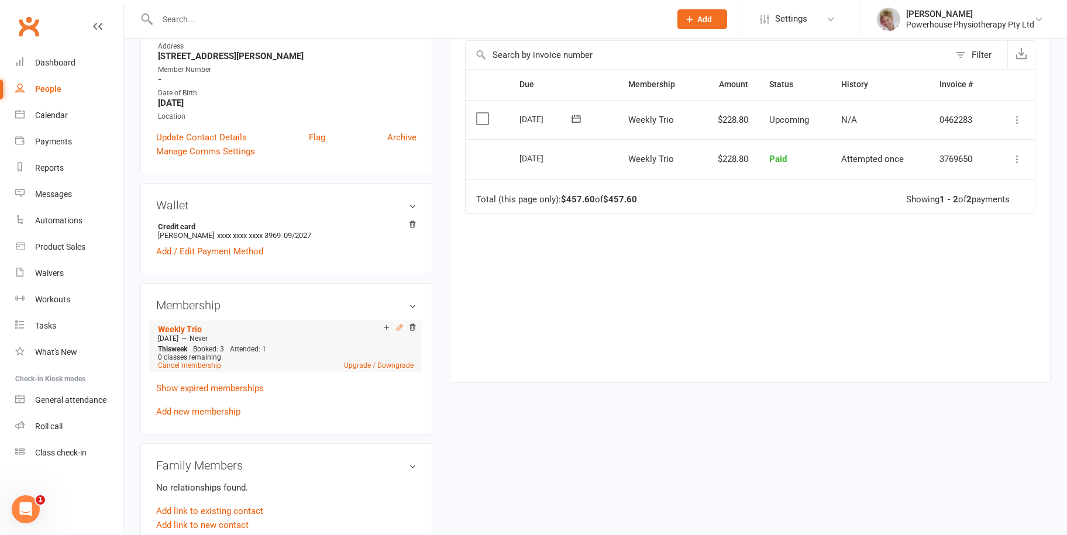
click at [396, 327] on icon at bounding box center [400, 328] width 8 height 8
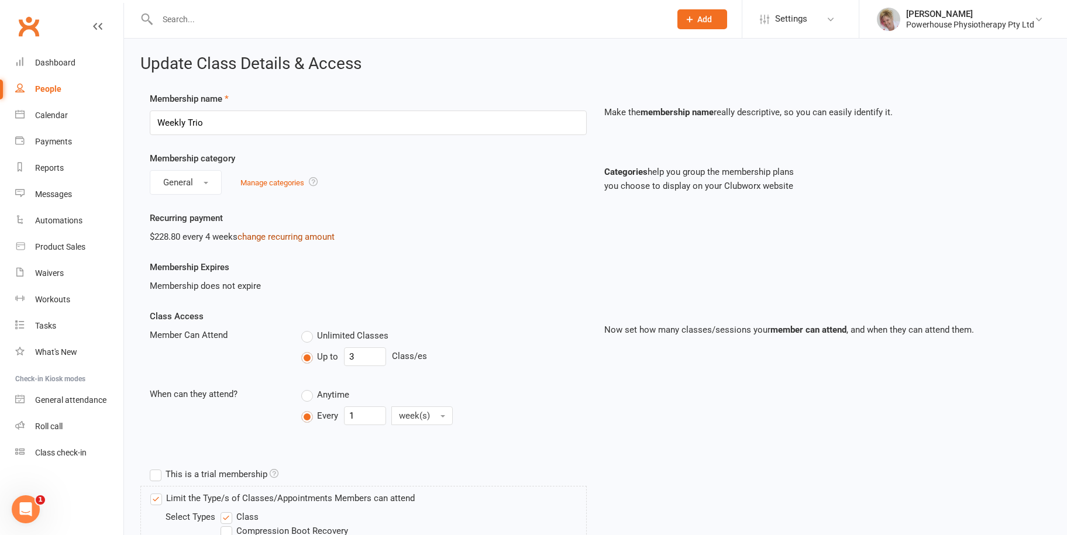
click at [269, 232] on link "change recurring amount" at bounding box center [286, 237] width 97 height 11
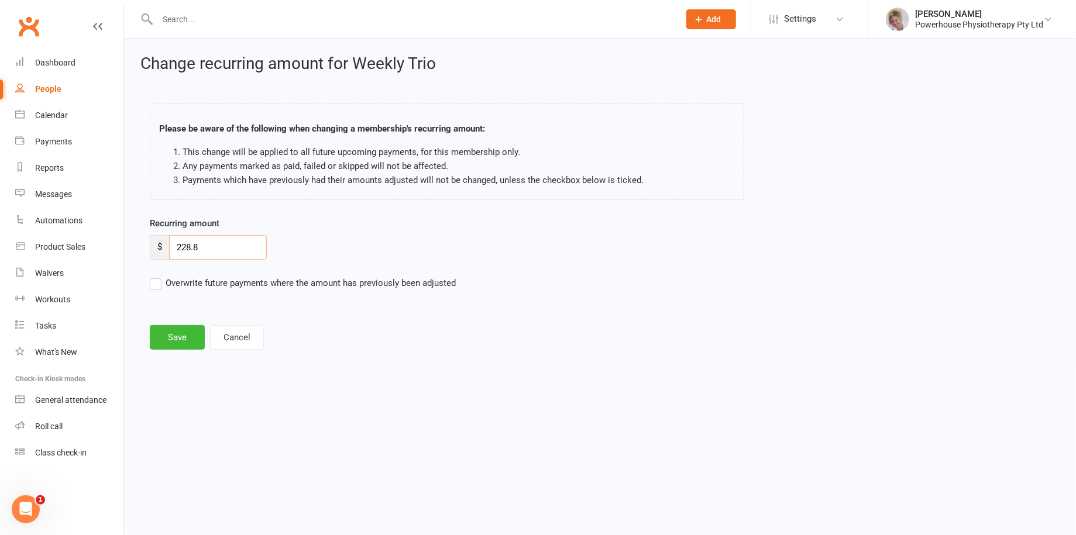
drag, startPoint x: 220, startPoint y: 247, endPoint x: 163, endPoint y: 251, distance: 57.4
click at [163, 251] on div "$ 228.8" at bounding box center [208, 247] width 117 height 25
type input "246.07"
click at [157, 287] on label "Overwrite future payments where the amount has previously been adjusted" at bounding box center [303, 283] width 306 height 14
click at [157, 276] on input "Overwrite future payments where the amount has previously been adjusted" at bounding box center [303, 276] width 306 height 0
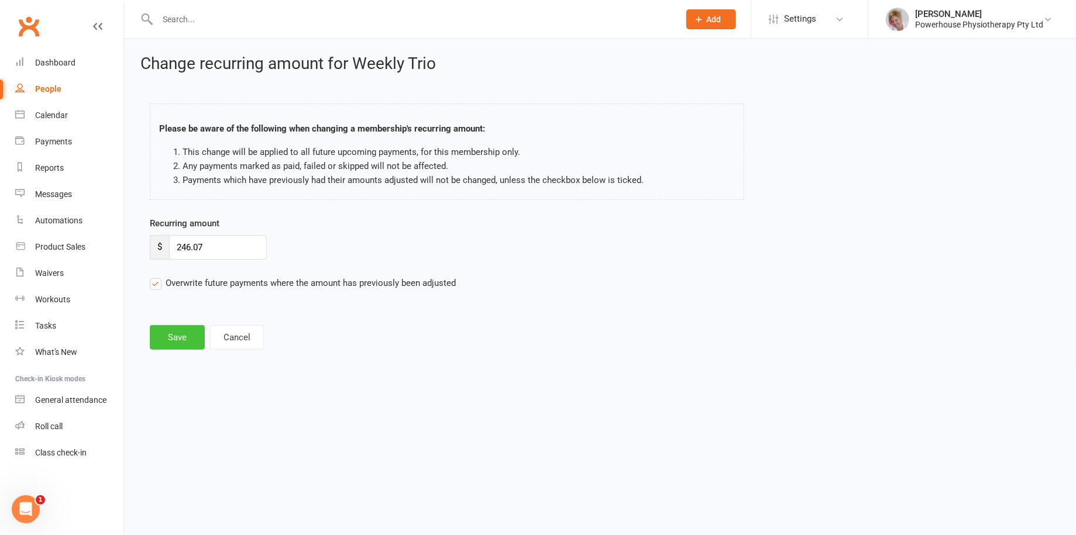
click at [179, 338] on button "Save" at bounding box center [177, 337] width 55 height 25
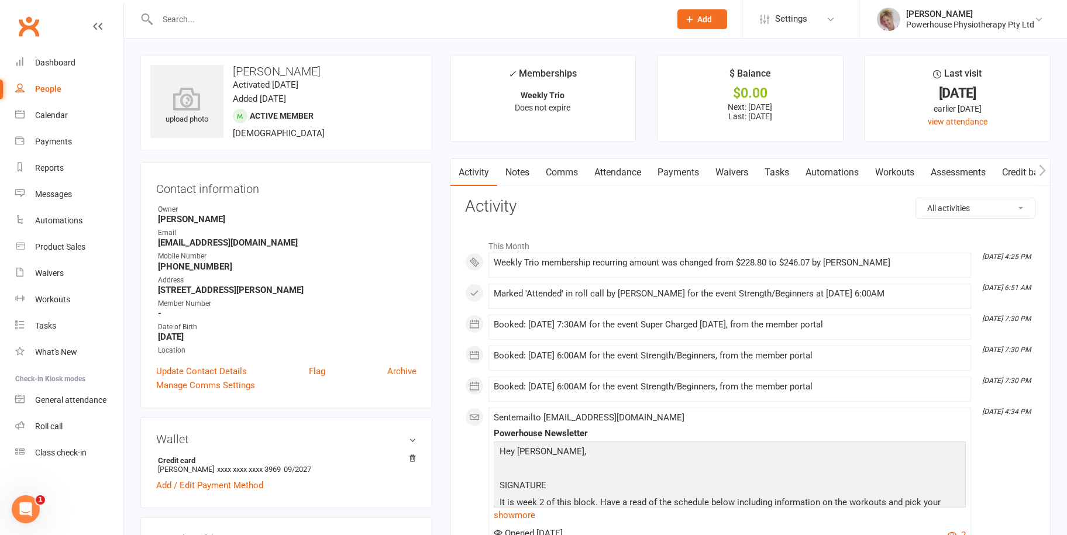
click at [183, 13] on input "text" at bounding box center [408, 19] width 508 height 16
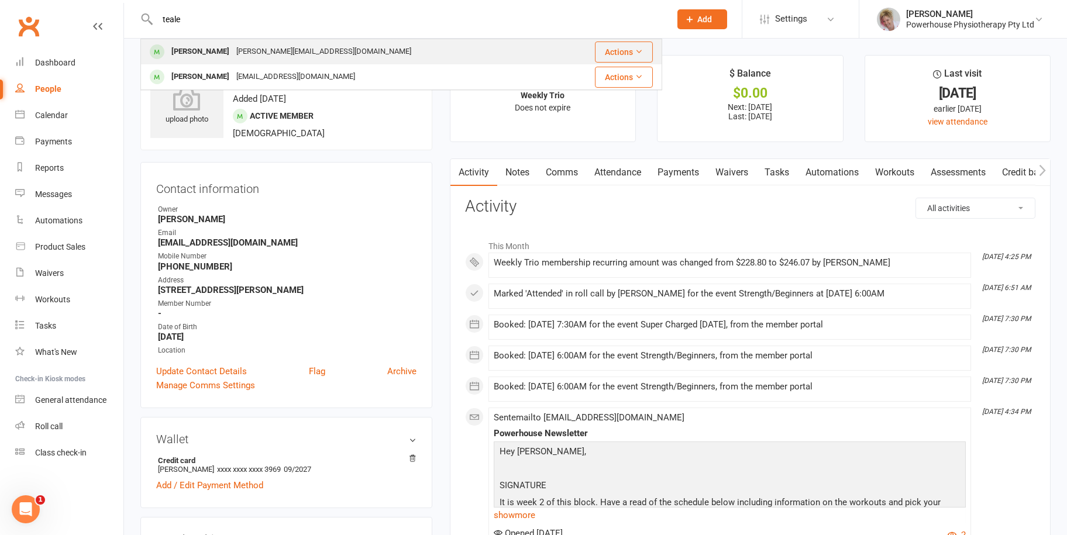
type input "teale"
click at [269, 47] on div "[PERSON_NAME][EMAIL_ADDRESS][DOMAIN_NAME]" at bounding box center [324, 51] width 182 height 17
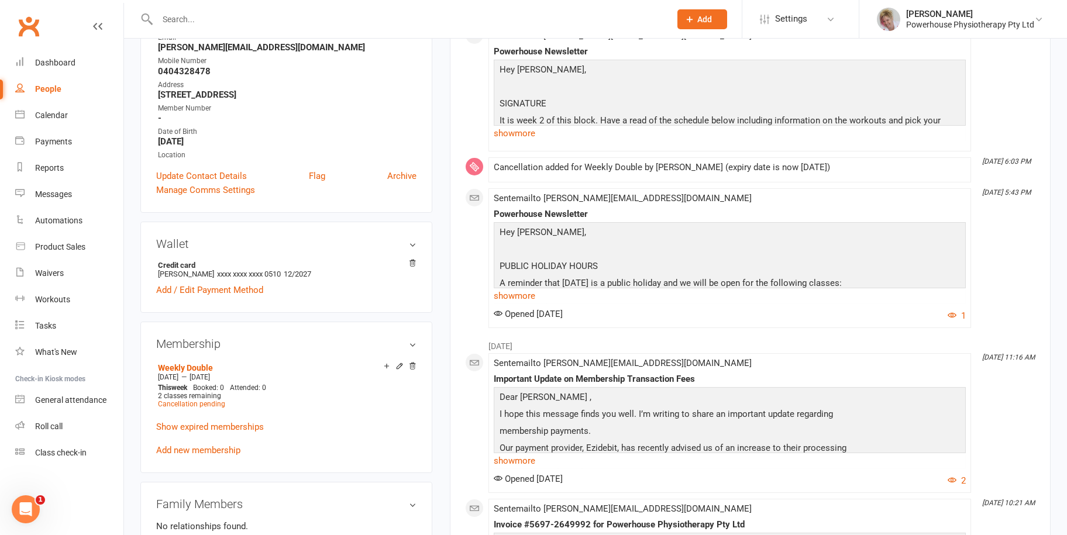
scroll to position [234, 0]
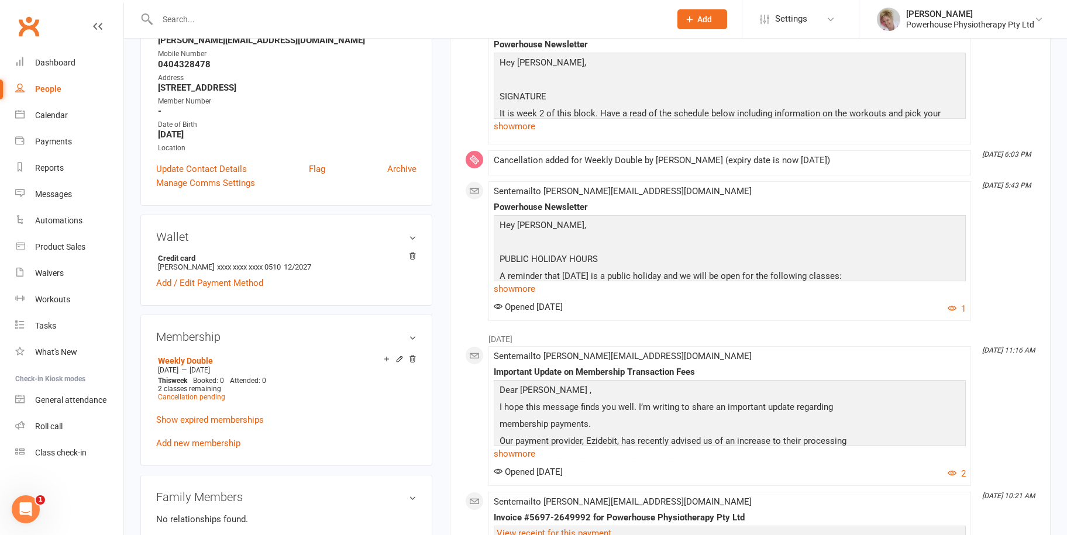
click at [166, 16] on input "text" at bounding box center [408, 19] width 508 height 16
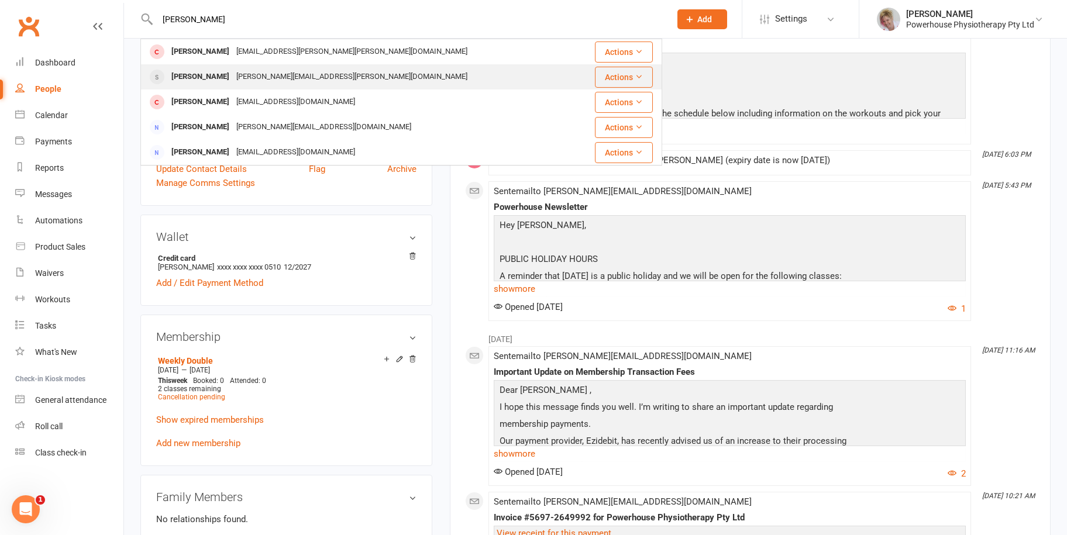
type input "[PERSON_NAME]"
click at [248, 69] on div "[PERSON_NAME][EMAIL_ADDRESS][PERSON_NAME][DOMAIN_NAME]" at bounding box center [352, 76] width 238 height 17
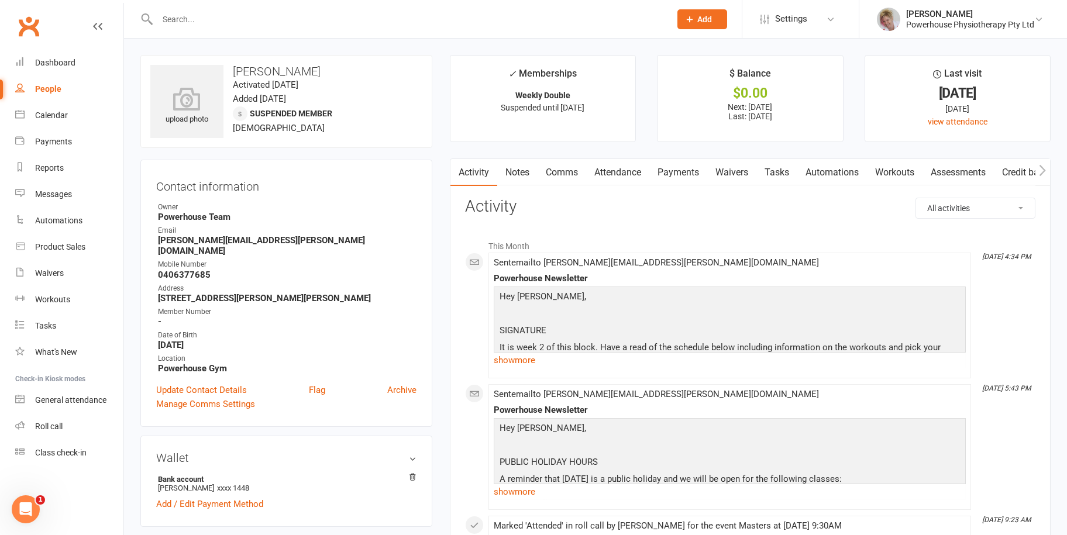
click at [689, 173] on link "Payments" at bounding box center [678, 172] width 58 height 27
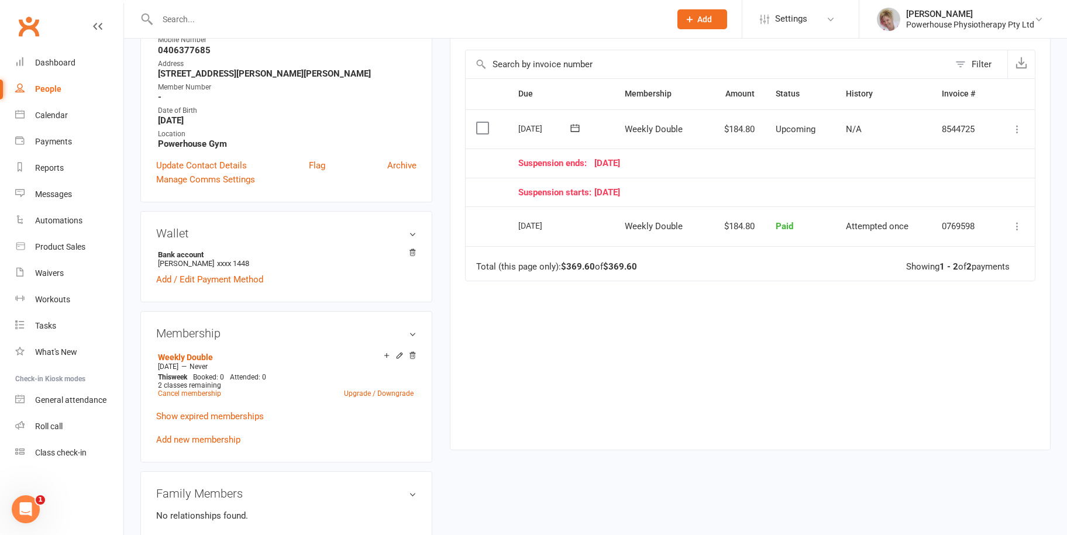
scroll to position [293, 0]
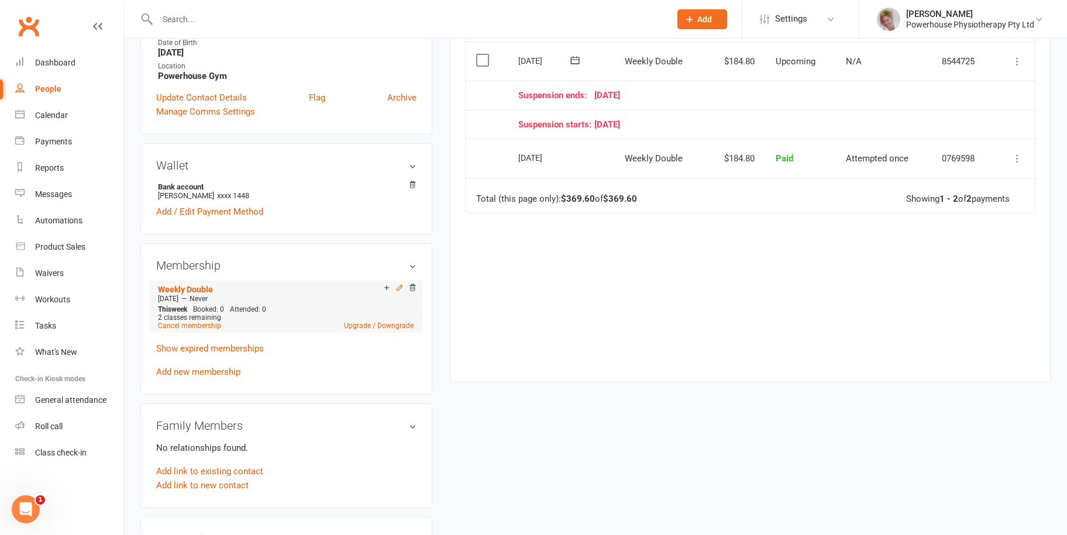
click at [396, 284] on icon at bounding box center [400, 288] width 8 height 8
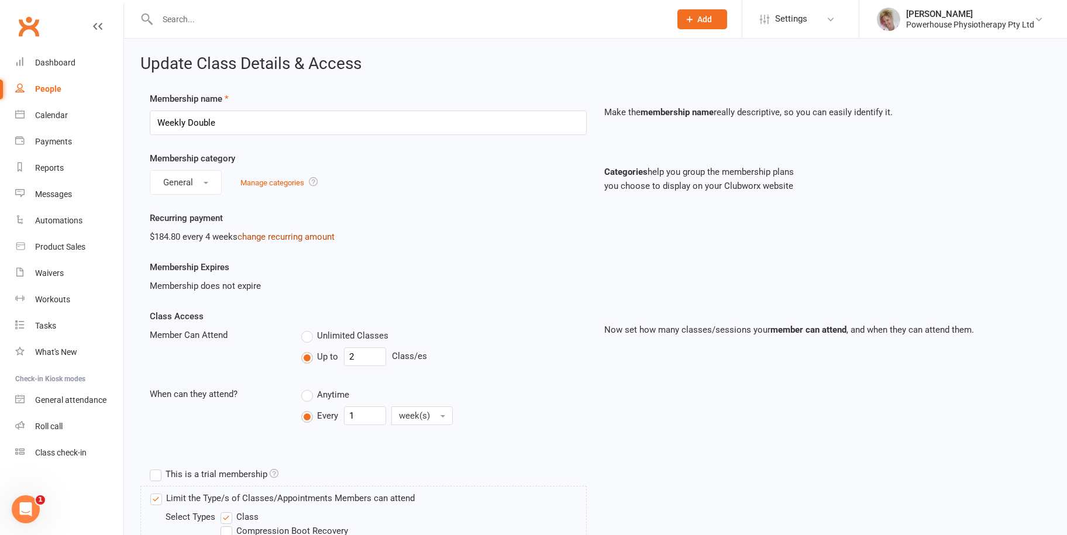
click at [302, 233] on link "change recurring amount" at bounding box center [286, 237] width 97 height 11
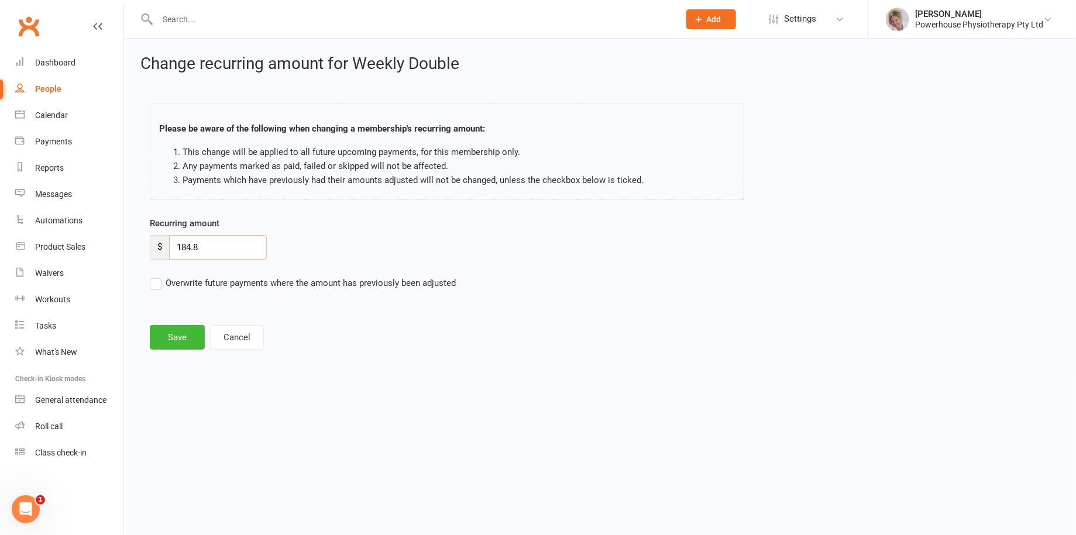
drag, startPoint x: 215, startPoint y: 253, endPoint x: 132, endPoint y: 249, distance: 83.2
click at [132, 249] on div "Change recurring amount for Weekly Double Please be aware of the following when…" at bounding box center [600, 204] width 952 height 330
type input "197.77"
click at [154, 282] on label "Overwrite future payments where the amount has previously been adjusted" at bounding box center [303, 283] width 306 height 14
click at [154, 276] on input "Overwrite future payments where the amount has previously been adjusted" at bounding box center [303, 276] width 306 height 0
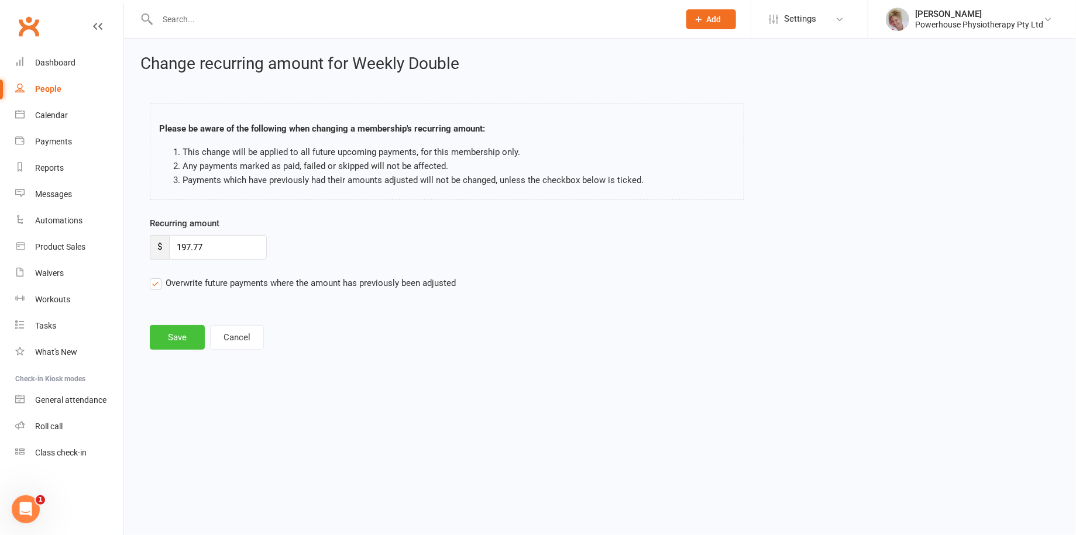
click at [183, 340] on button "Save" at bounding box center [177, 337] width 55 height 25
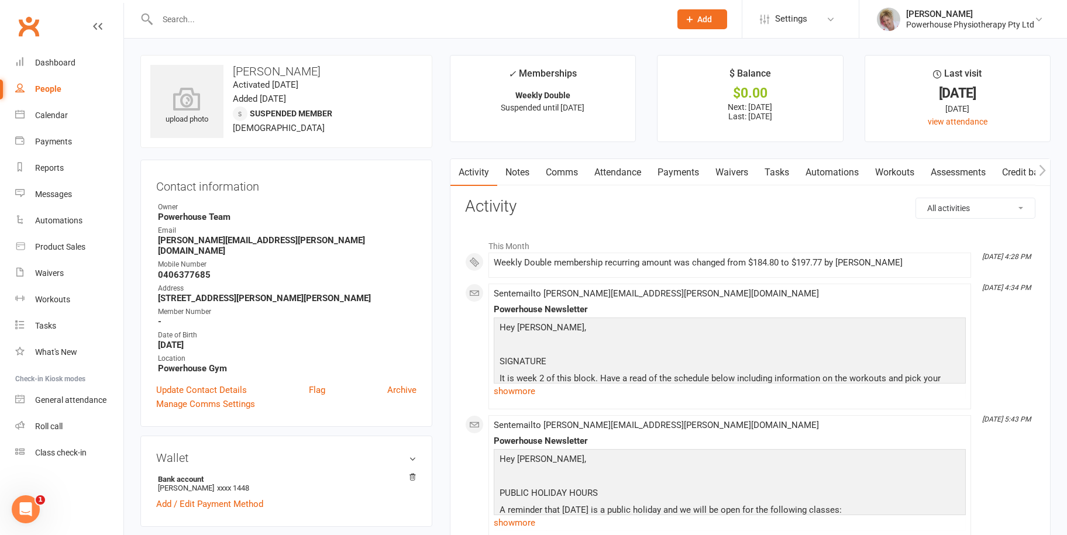
click at [188, 26] on input "text" at bounding box center [408, 19] width 508 height 16
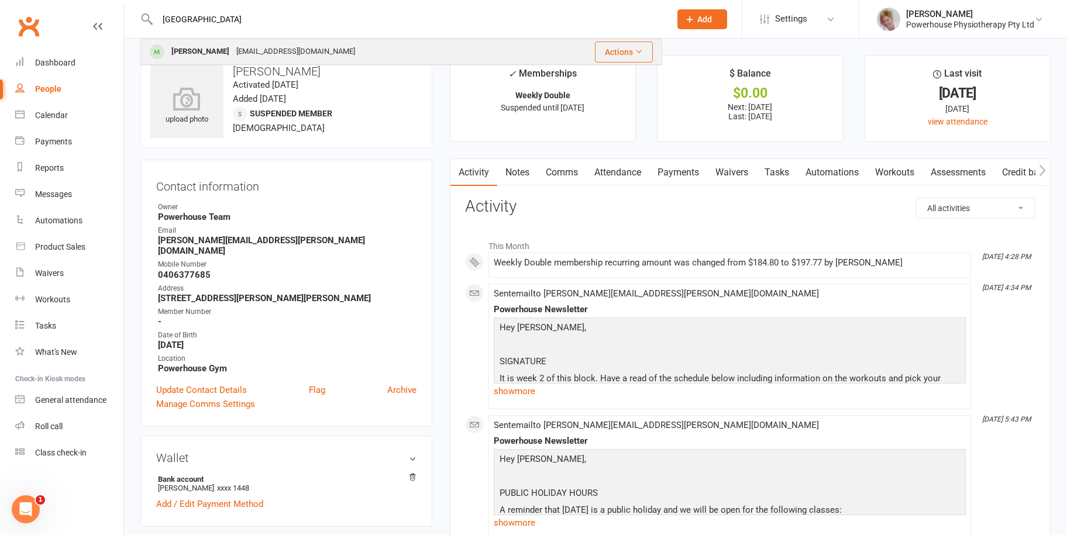
type input "[GEOGRAPHIC_DATA]"
click at [201, 55] on div "[PERSON_NAME]" at bounding box center [200, 51] width 65 height 17
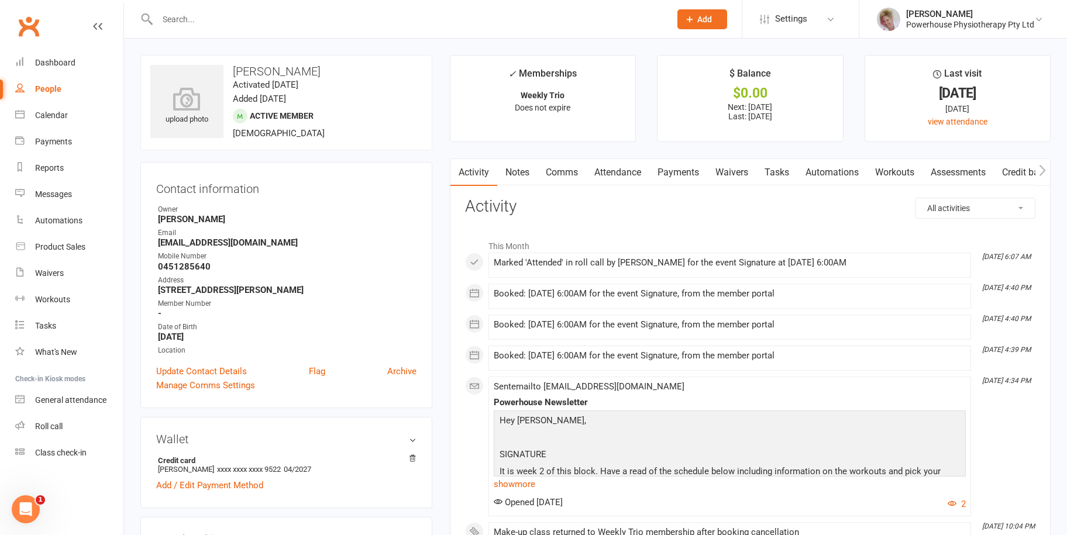
click at [686, 174] on link "Payments" at bounding box center [678, 172] width 58 height 27
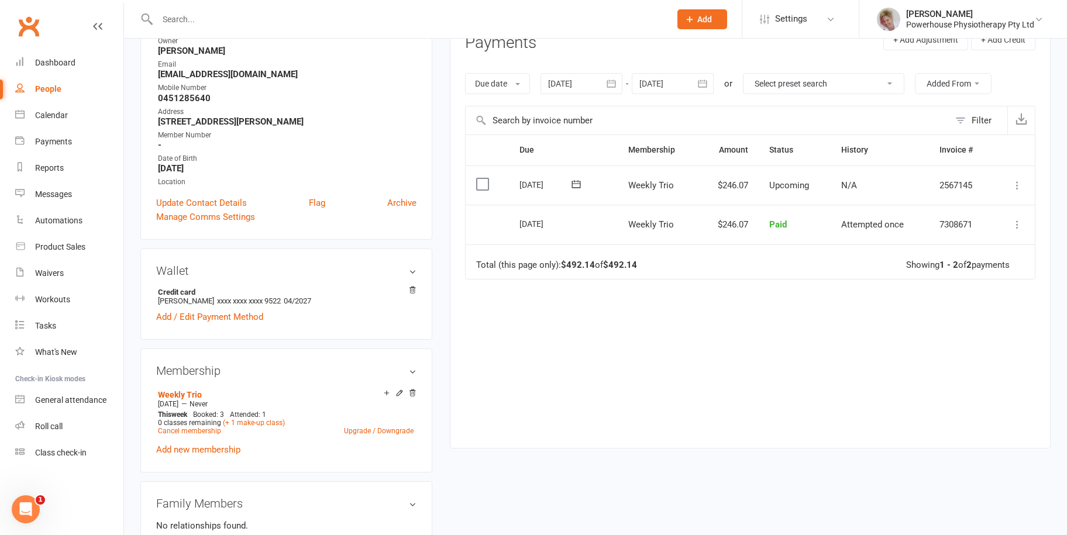
scroll to position [234, 0]
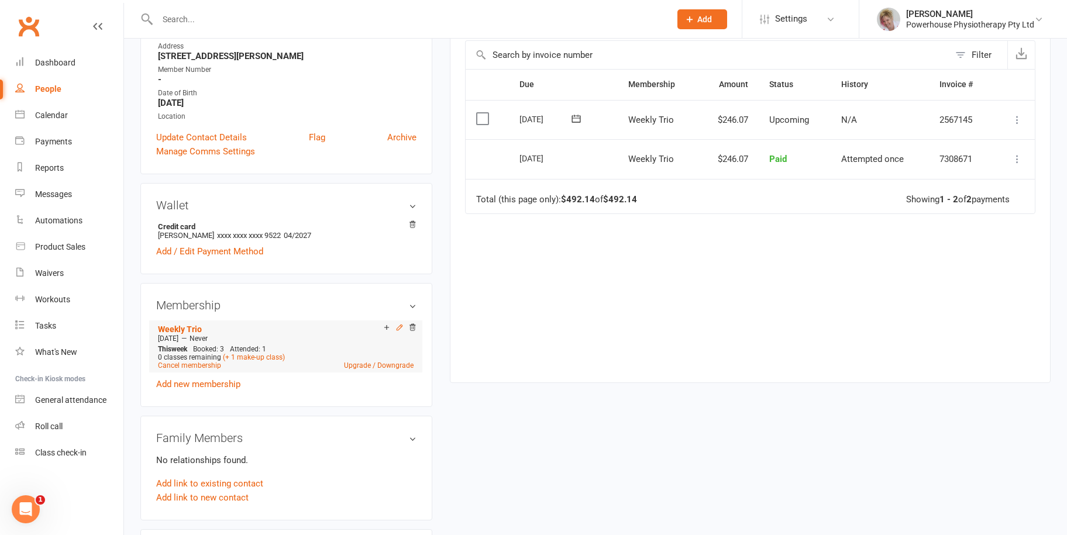
click at [397, 328] on icon at bounding box center [400, 328] width 8 height 8
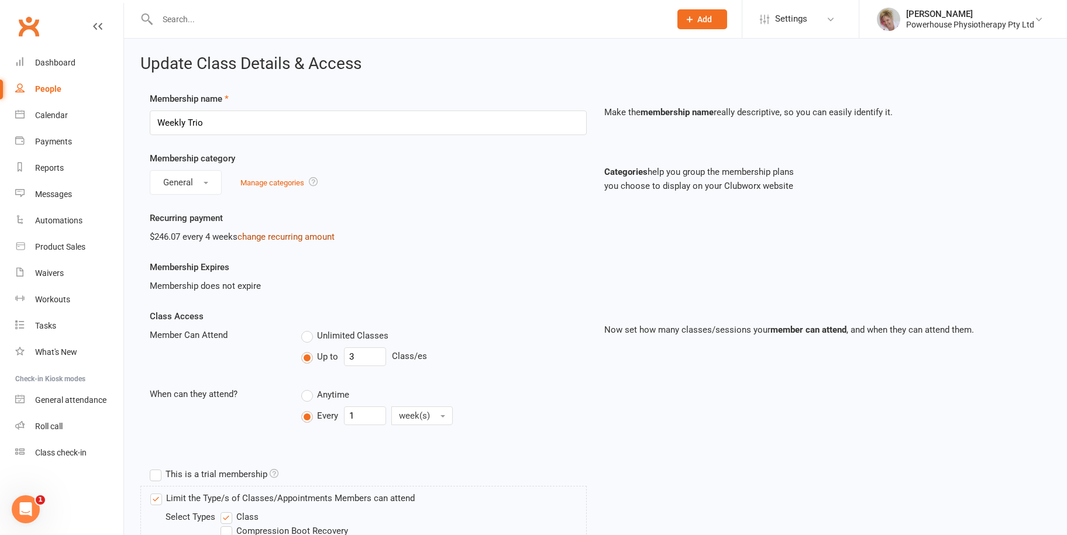
click at [294, 237] on link "change recurring amount" at bounding box center [286, 237] width 97 height 11
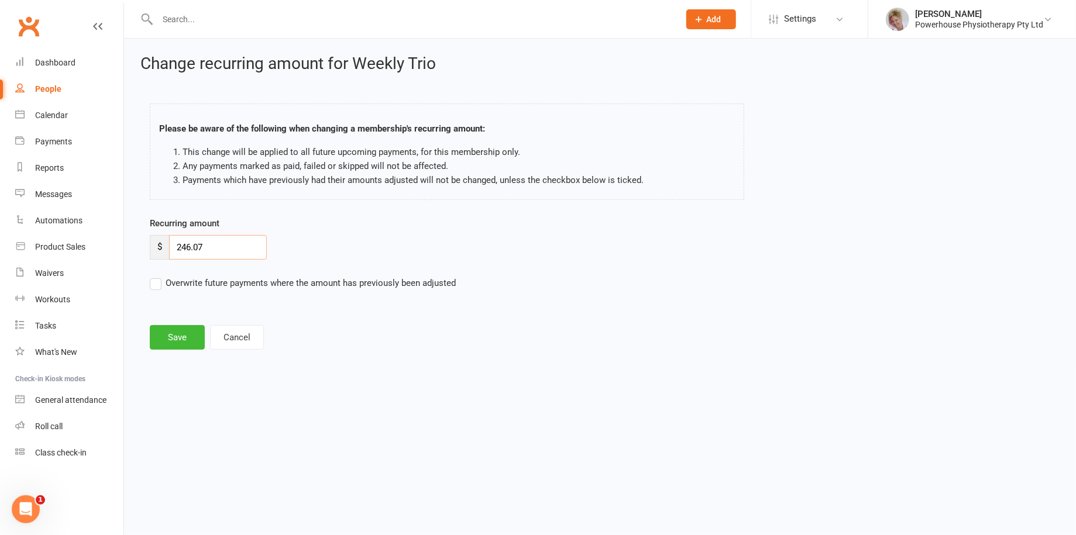
drag, startPoint x: 239, startPoint y: 252, endPoint x: 160, endPoint y: 250, distance: 79.0
click at [160, 250] on div "$ 246.07" at bounding box center [208, 247] width 117 height 25
click at [158, 285] on label "Overwrite future payments where the amount has previously been adjusted" at bounding box center [303, 283] width 306 height 14
click at [158, 276] on input "Overwrite future payments where the amount has previously been adjusted" at bounding box center [303, 276] width 306 height 0
click at [170, 341] on button "Save" at bounding box center [177, 337] width 55 height 25
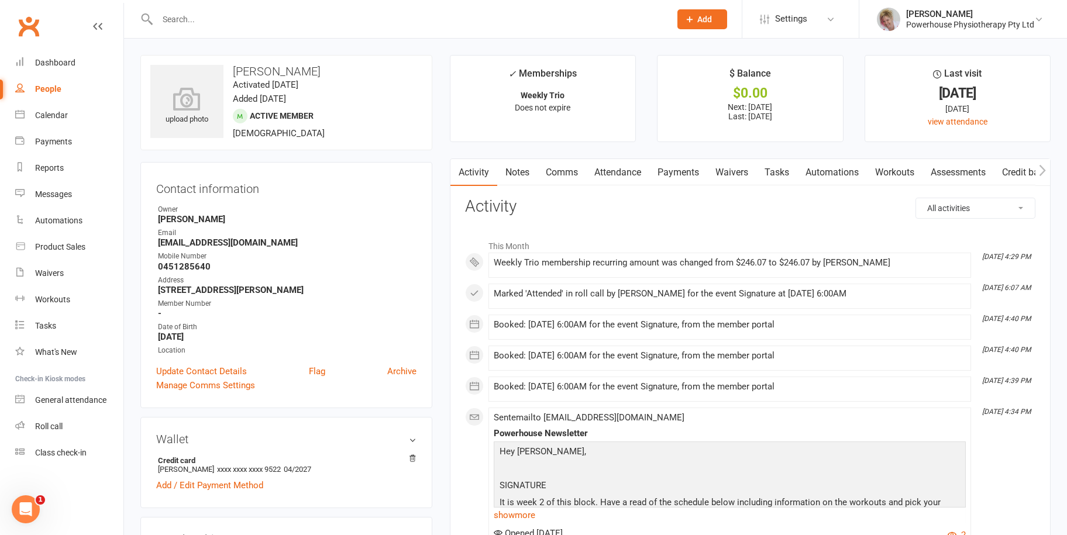
click at [179, 20] on input "text" at bounding box center [408, 19] width 508 height 16
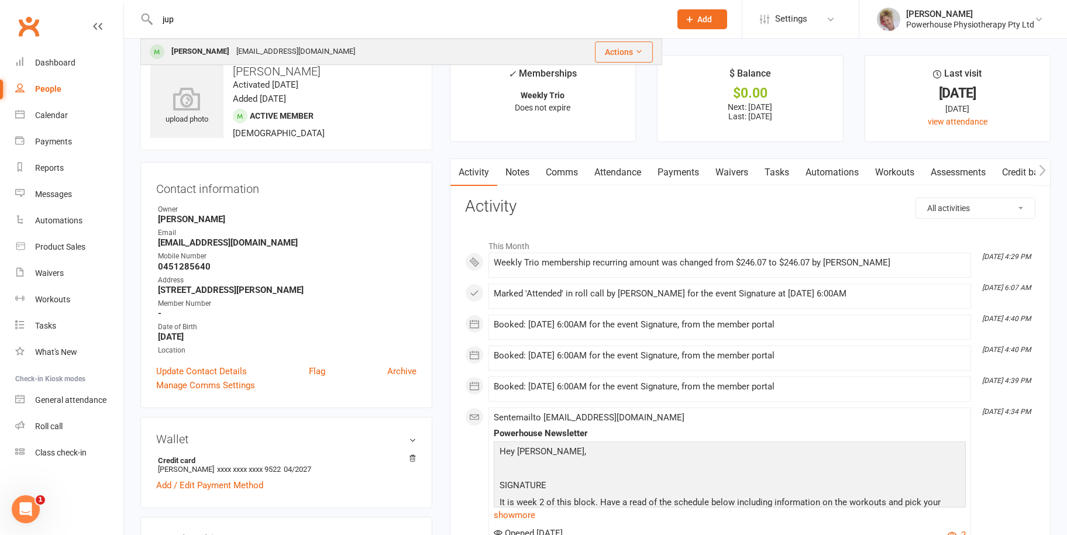
type input "jup"
click at [233, 54] on div "[EMAIL_ADDRESS][DOMAIN_NAME]" at bounding box center [296, 51] width 126 height 17
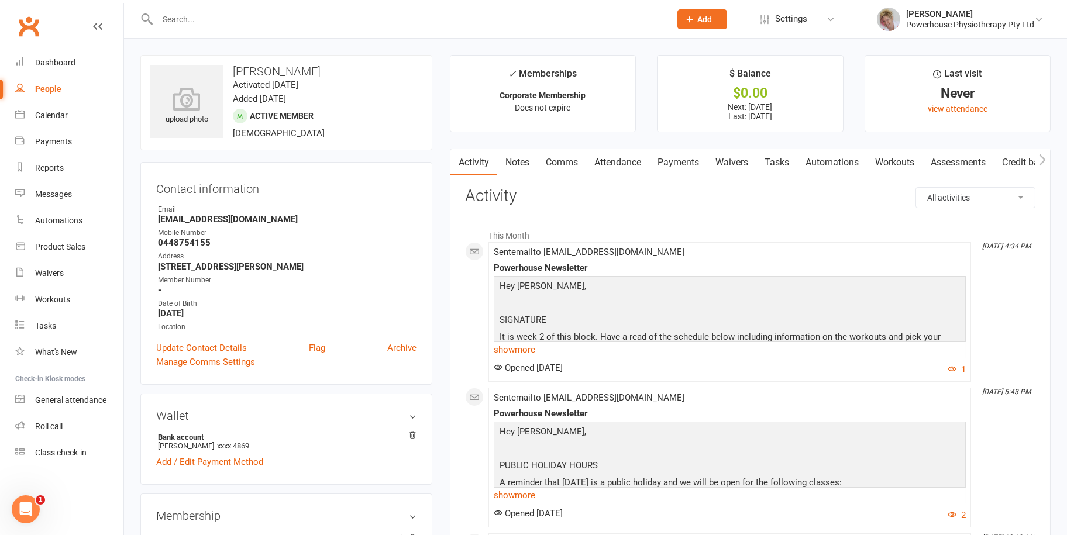
click at [675, 164] on link "Payments" at bounding box center [678, 162] width 58 height 27
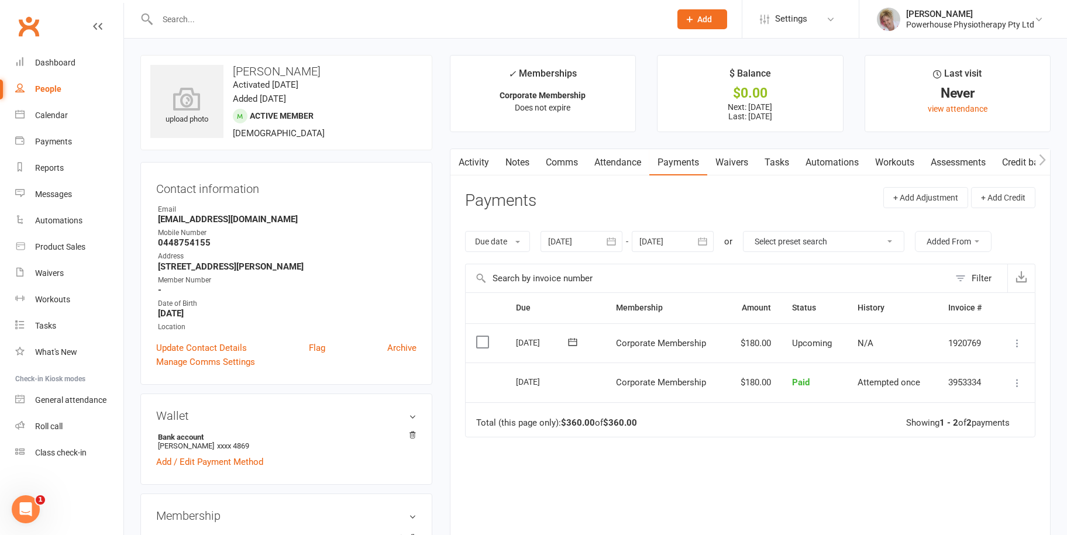
click at [167, 26] on input "text" at bounding box center [408, 19] width 508 height 16
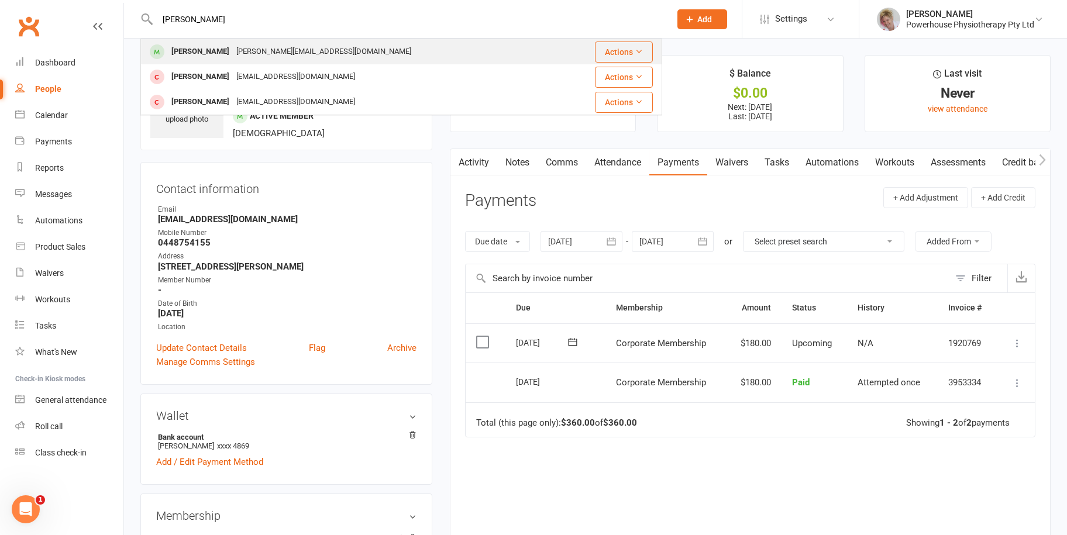
type input "[PERSON_NAME]"
click at [263, 46] on div "[PERSON_NAME][EMAIL_ADDRESS][DOMAIN_NAME]" at bounding box center [324, 51] width 182 height 17
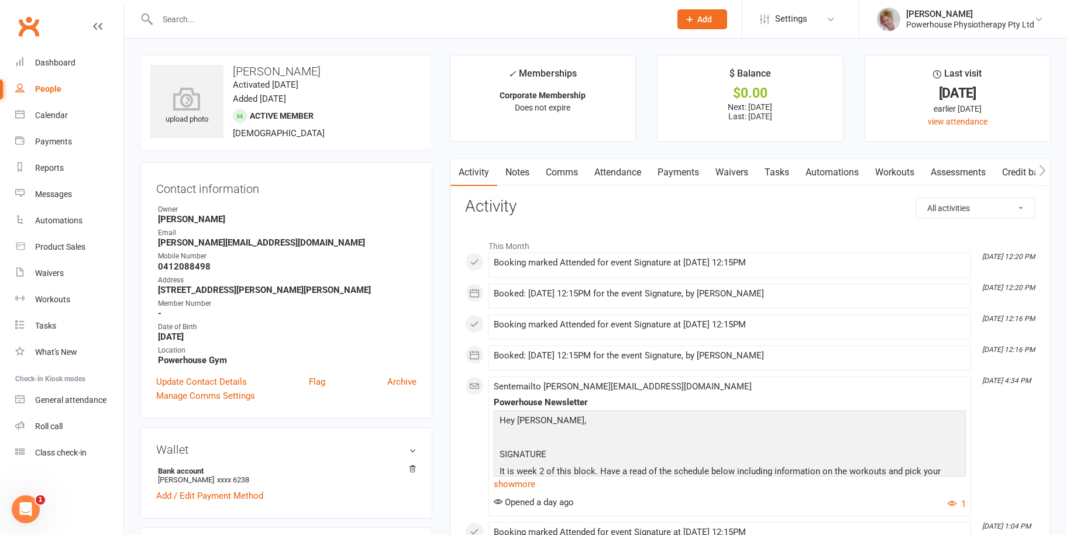
click at [687, 176] on link "Payments" at bounding box center [678, 172] width 58 height 27
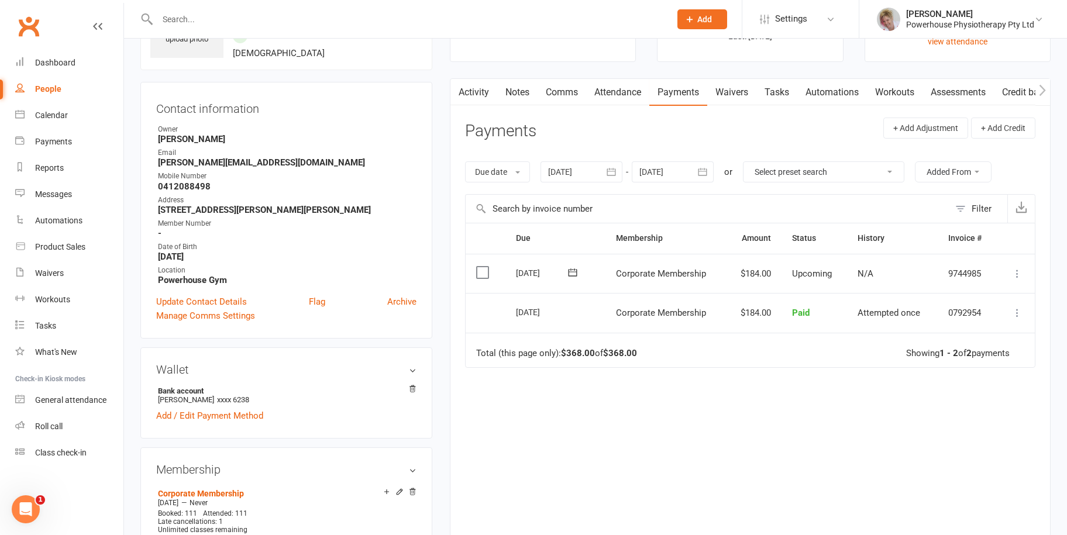
scroll to position [176, 0]
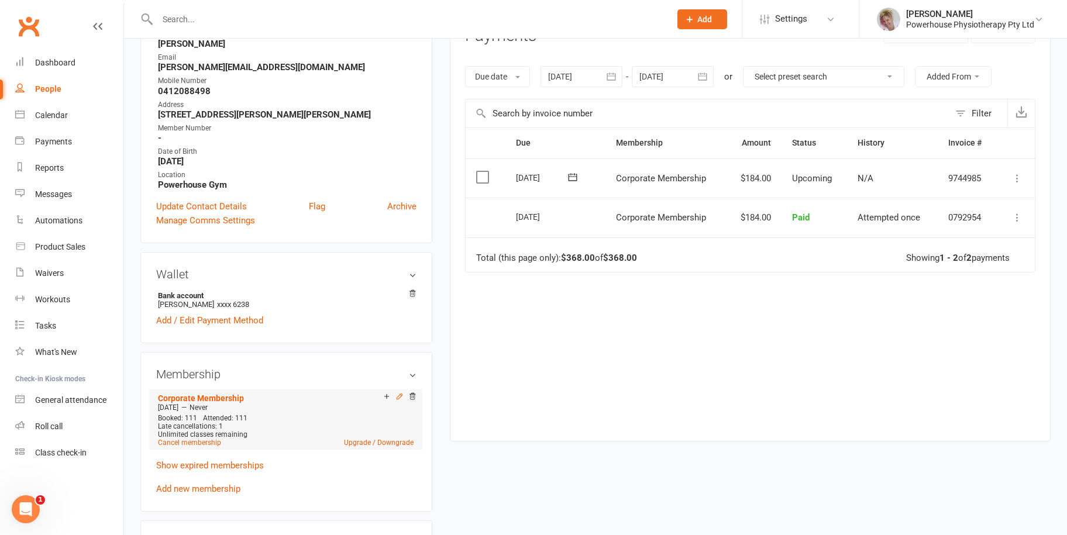
click at [400, 396] on icon at bounding box center [399, 396] width 5 height 5
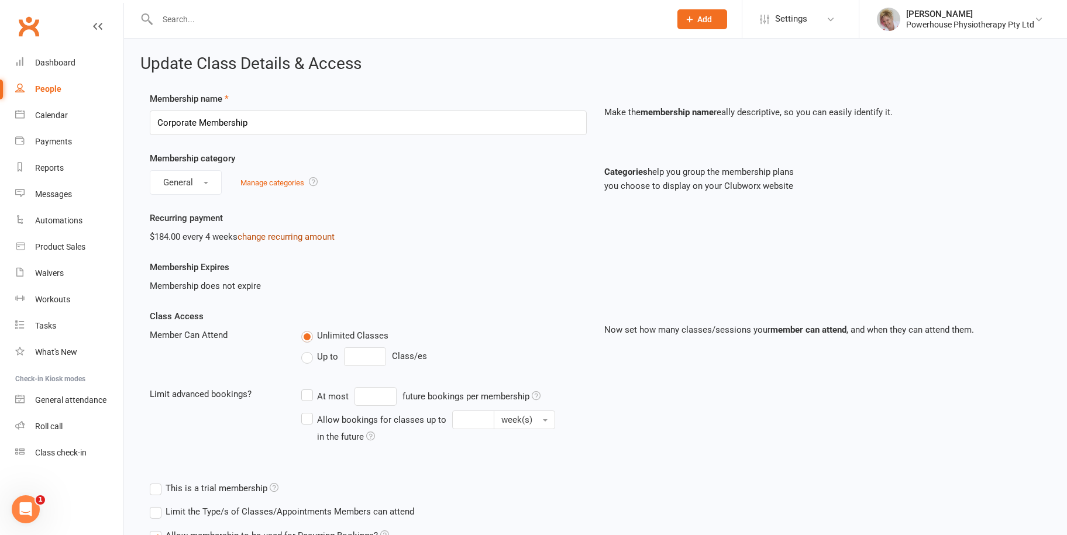
click at [260, 233] on link "change recurring amount" at bounding box center [286, 237] width 97 height 11
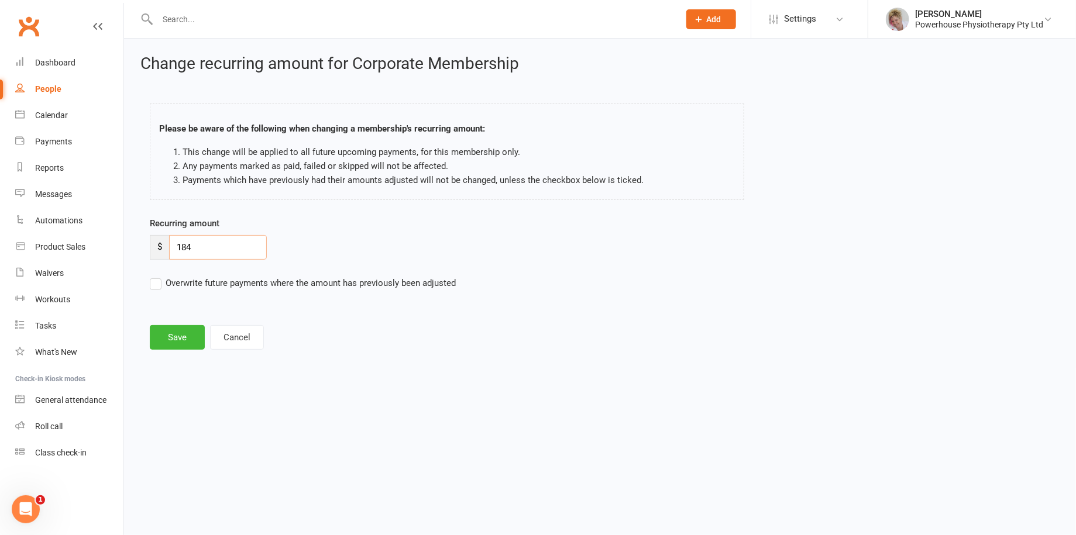
drag, startPoint x: 216, startPoint y: 246, endPoint x: 171, endPoint y: 250, distance: 45.2
click at [171, 250] on input "184" at bounding box center [218, 247] width 98 height 25
type input "201.19"
click at [154, 285] on label "Overwrite future payments where the amount has previously been adjusted" at bounding box center [303, 283] width 306 height 14
click at [154, 276] on input "Overwrite future payments where the amount has previously been adjusted" at bounding box center [303, 276] width 306 height 0
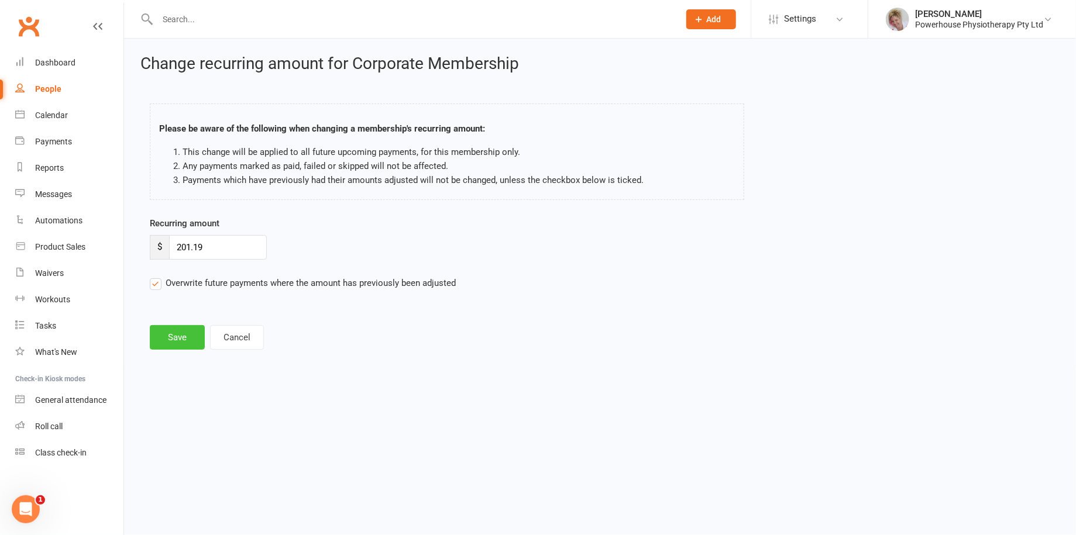
click at [183, 348] on button "Save" at bounding box center [177, 337] width 55 height 25
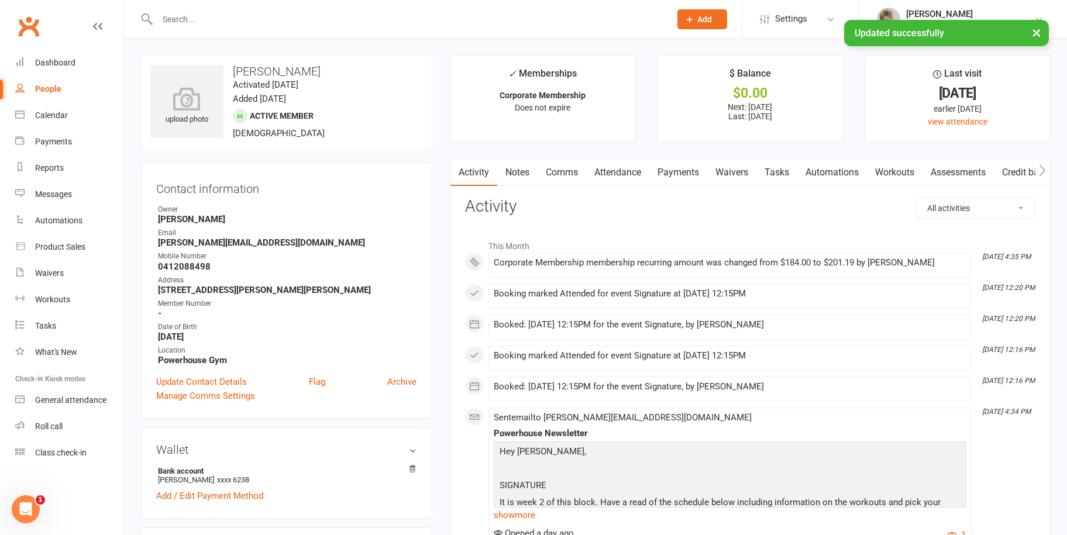
click at [185, 20] on div "× Updated successfully" at bounding box center [526, 20] width 1052 height 0
click at [191, 18] on input "text" at bounding box center [408, 19] width 508 height 16
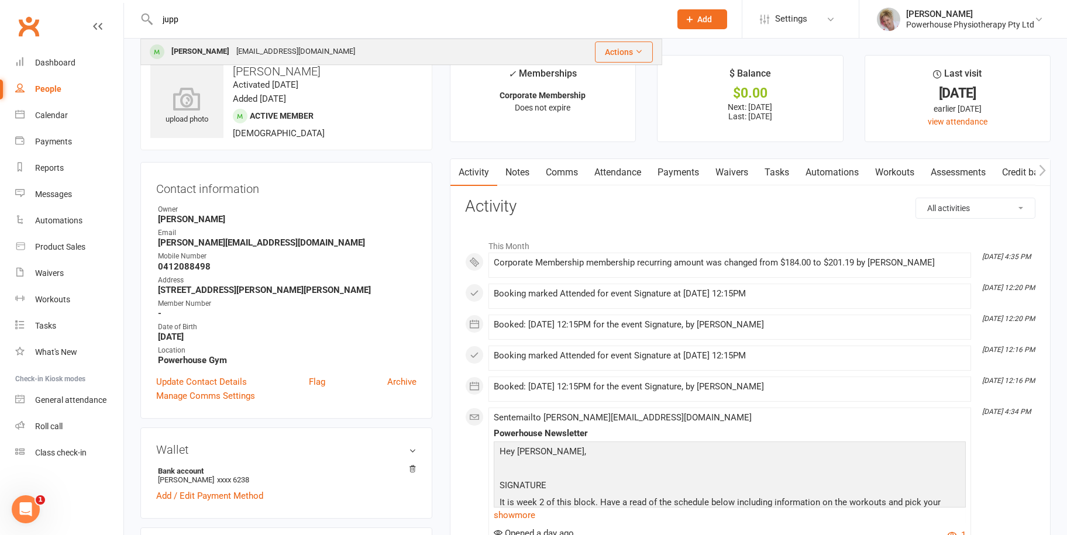
type input "jupp"
click at [213, 43] on div "[PERSON_NAME] [PERSON_NAME][EMAIL_ADDRESS][DOMAIN_NAME]" at bounding box center [341, 52] width 399 height 24
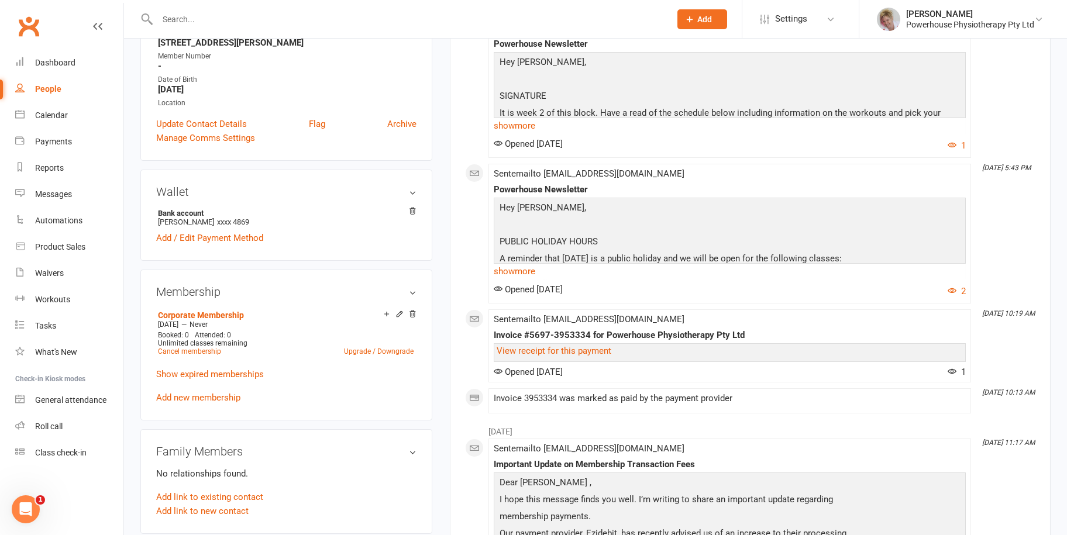
scroll to position [234, 0]
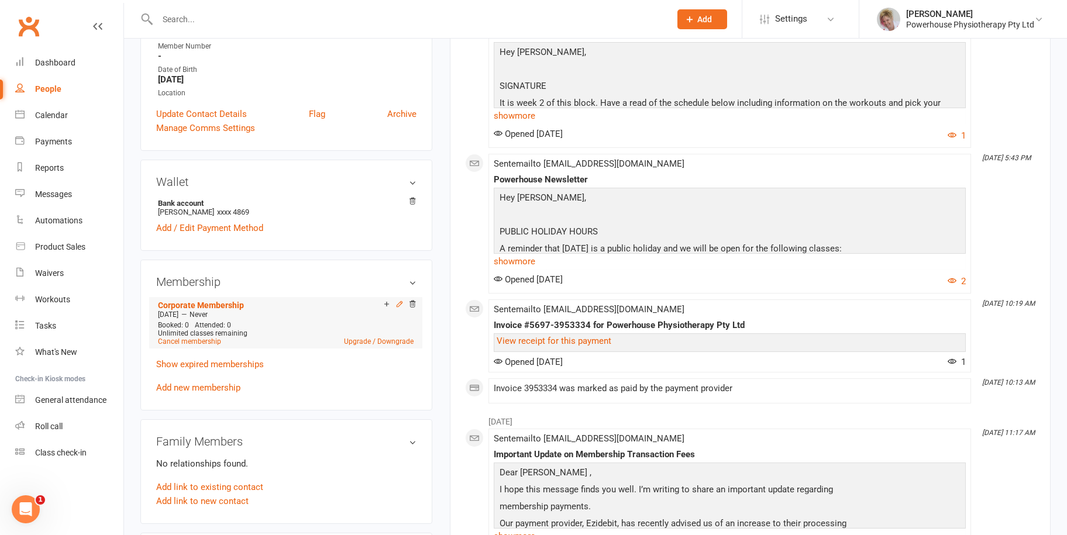
click at [400, 302] on icon at bounding box center [399, 303] width 5 height 5
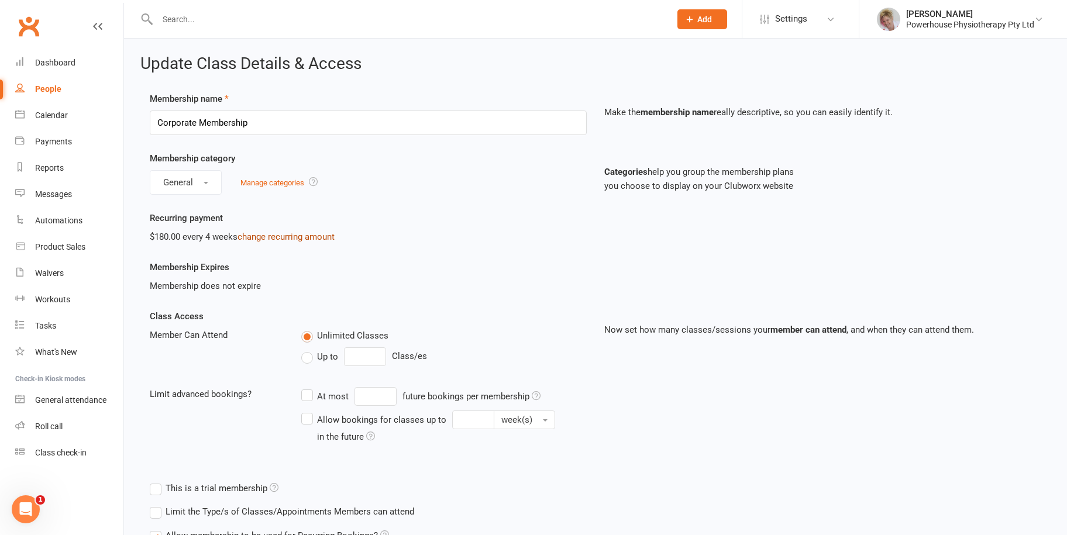
click at [314, 235] on link "change recurring amount" at bounding box center [286, 237] width 97 height 11
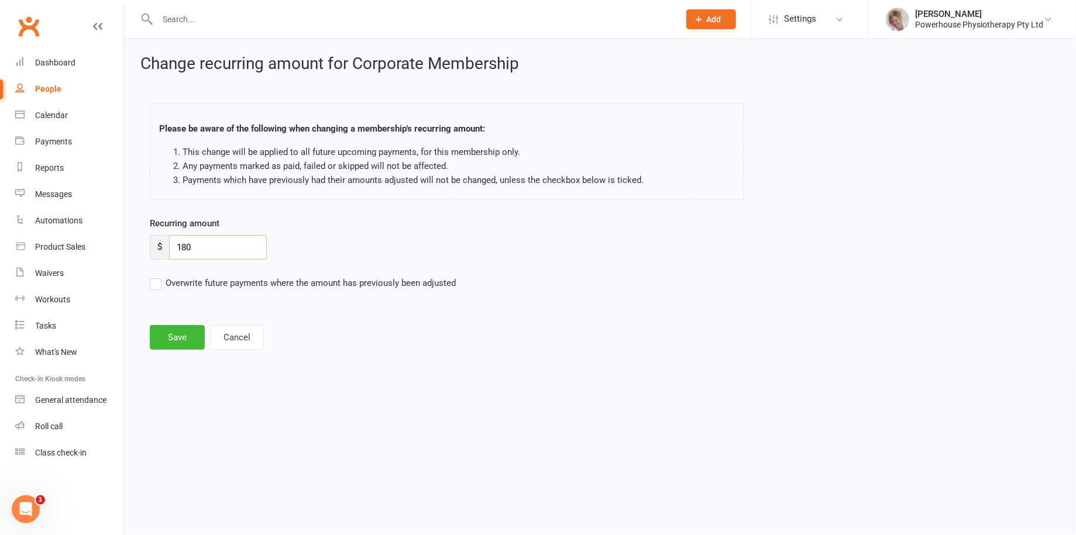
drag, startPoint x: 205, startPoint y: 249, endPoint x: 174, endPoint y: 249, distance: 30.4
click at [174, 249] on input "180" at bounding box center [218, 247] width 98 height 25
type input "204.28"
click at [157, 283] on label "Overwrite future payments where the amount has previously been adjusted" at bounding box center [303, 283] width 306 height 14
click at [157, 276] on input "Overwrite future payments where the amount has previously been adjusted" at bounding box center [303, 276] width 306 height 0
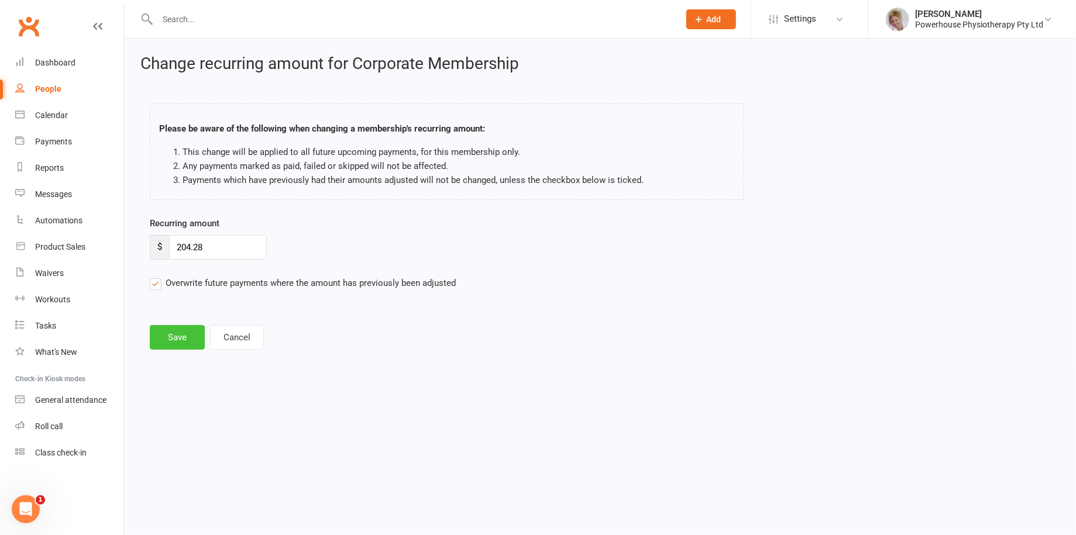
click at [187, 339] on button "Save" at bounding box center [177, 337] width 55 height 25
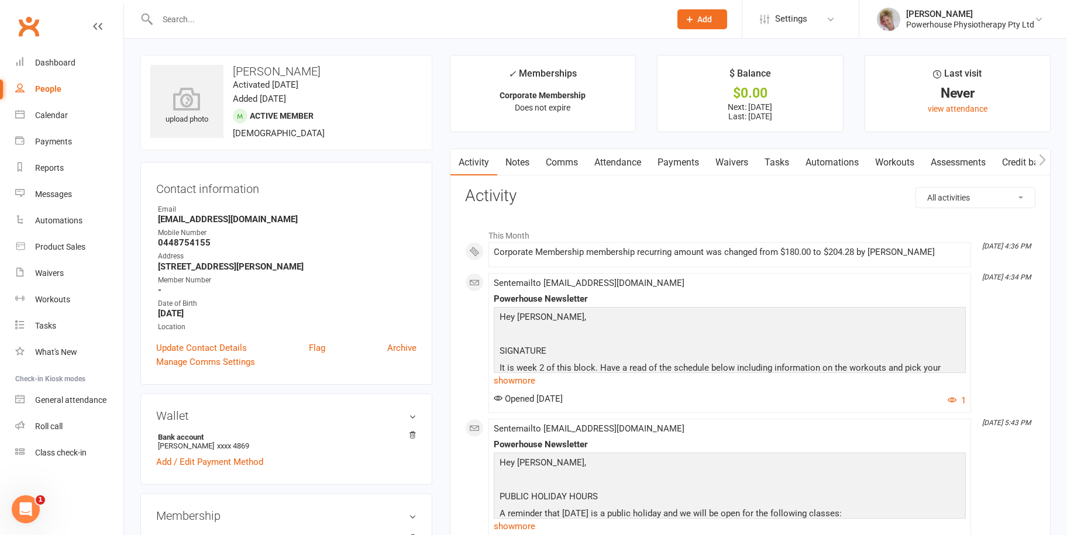
click at [196, 17] on input "text" at bounding box center [408, 19] width 508 height 16
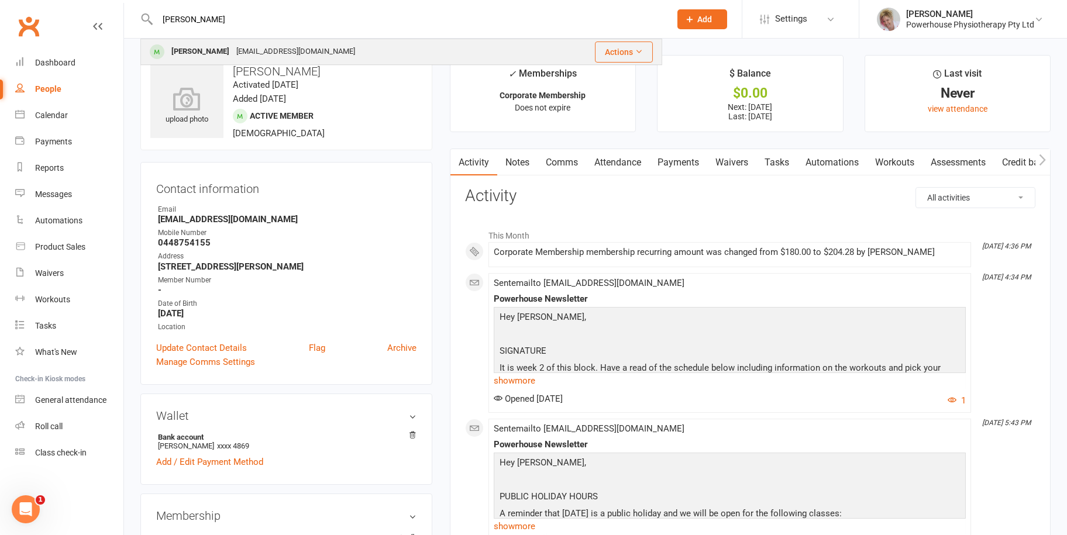
type input "[PERSON_NAME]"
click at [308, 54] on div "[PERSON_NAME] [PERSON_NAME][EMAIL_ADDRESS][DOMAIN_NAME]" at bounding box center [341, 52] width 399 height 24
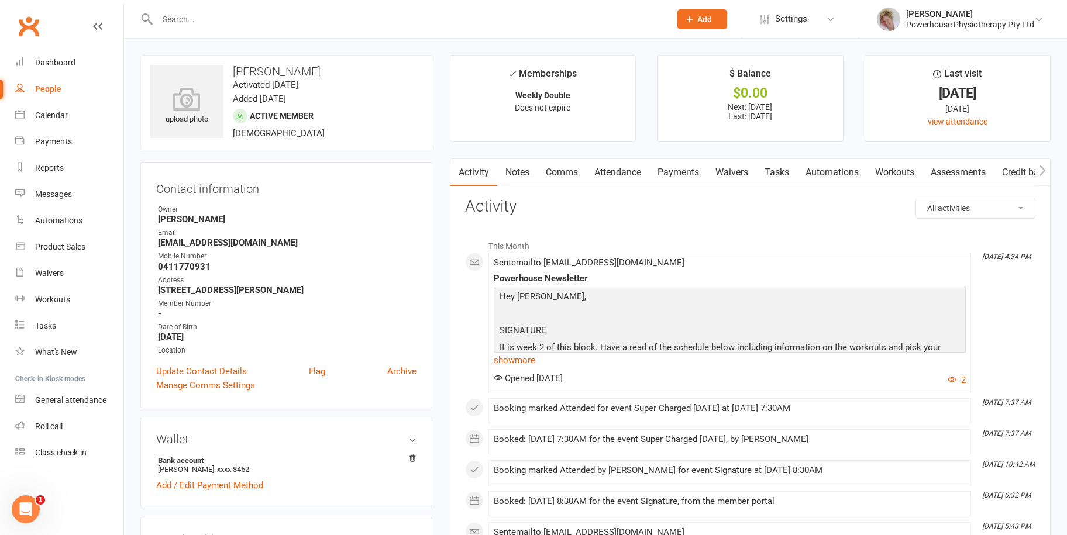
click at [676, 171] on link "Payments" at bounding box center [678, 172] width 58 height 27
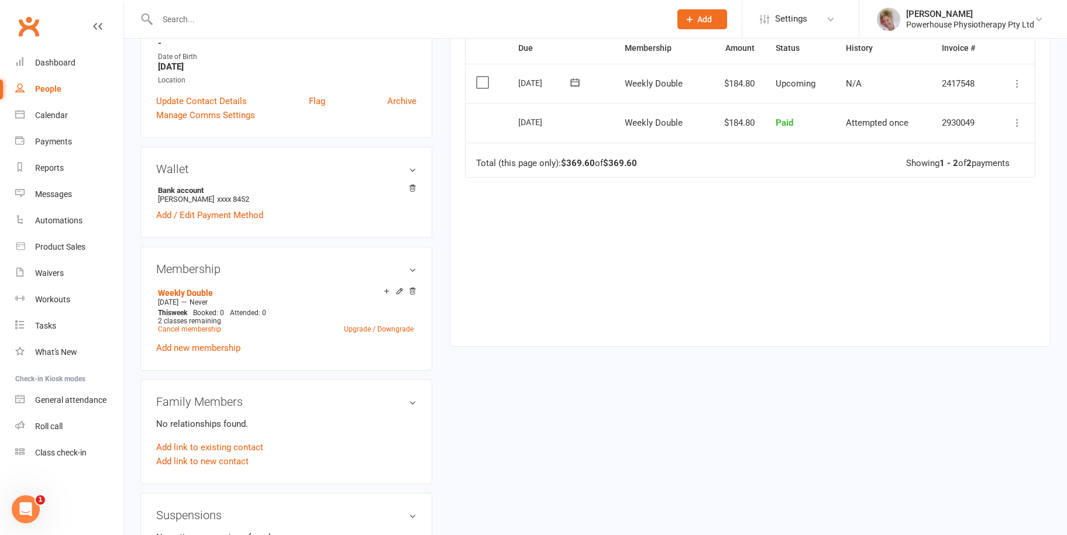
scroll to position [293, 0]
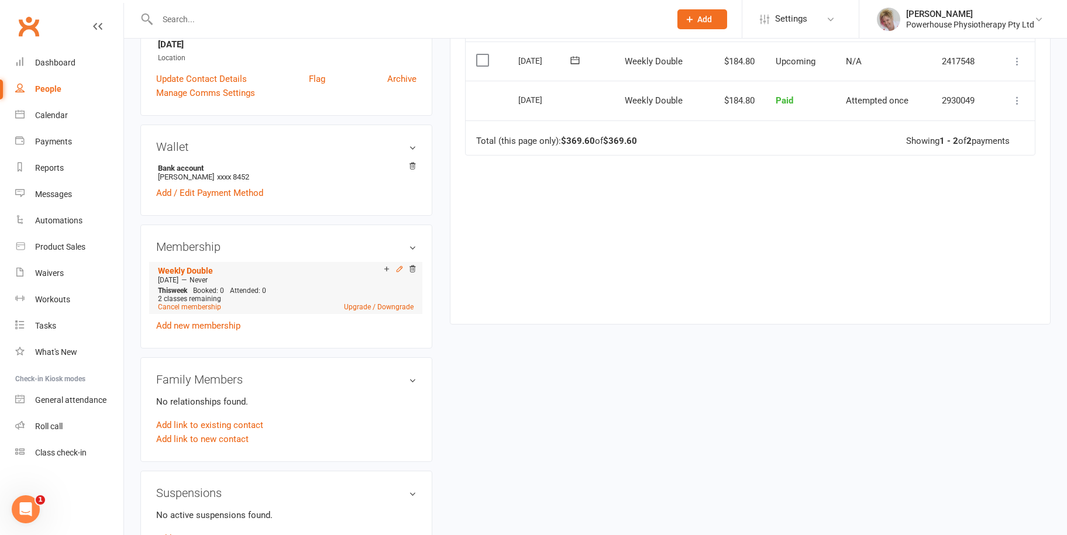
click at [396, 270] on icon at bounding box center [400, 269] width 8 height 8
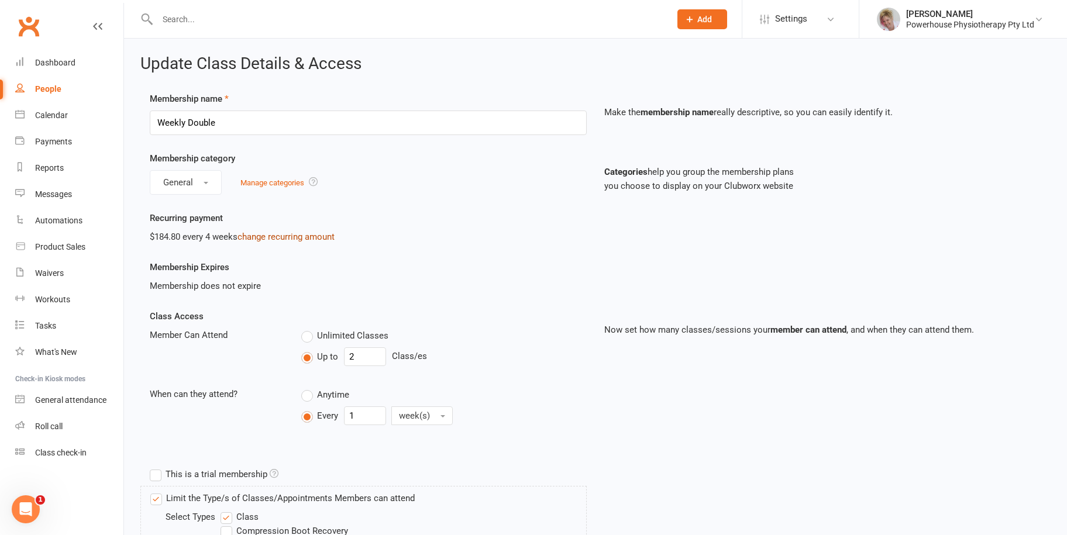
click at [290, 232] on link "change recurring amount" at bounding box center [286, 237] width 97 height 11
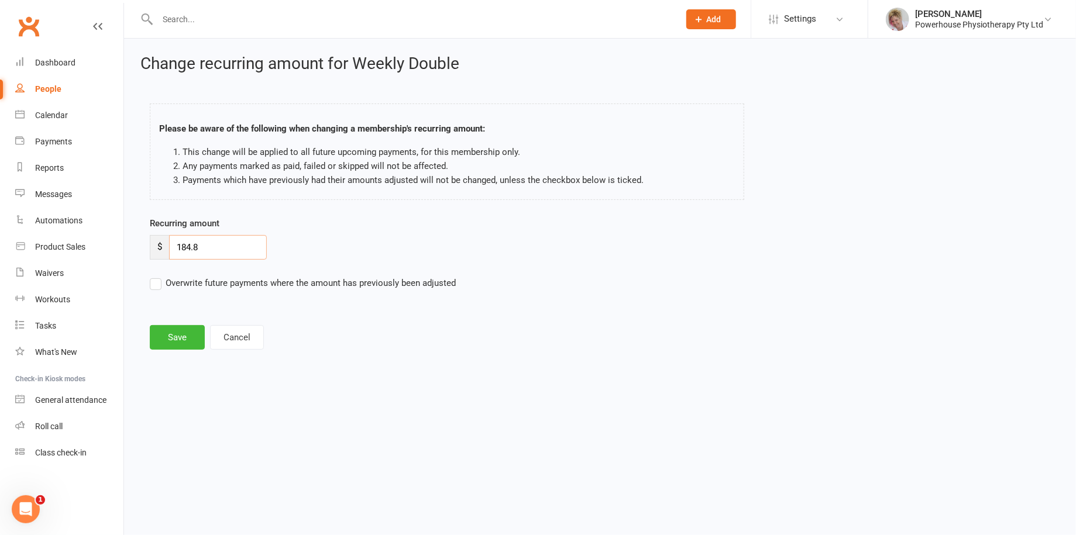
drag, startPoint x: 211, startPoint y: 238, endPoint x: 174, endPoint y: 245, distance: 38.1
click at [174, 245] on input "184.8" at bounding box center [218, 247] width 98 height 25
type input "197.99"
click at [153, 281] on label "Overwrite future payments where the amount has previously been adjusted" at bounding box center [303, 283] width 306 height 14
click at [153, 276] on input "Overwrite future payments where the amount has previously been adjusted" at bounding box center [303, 276] width 306 height 0
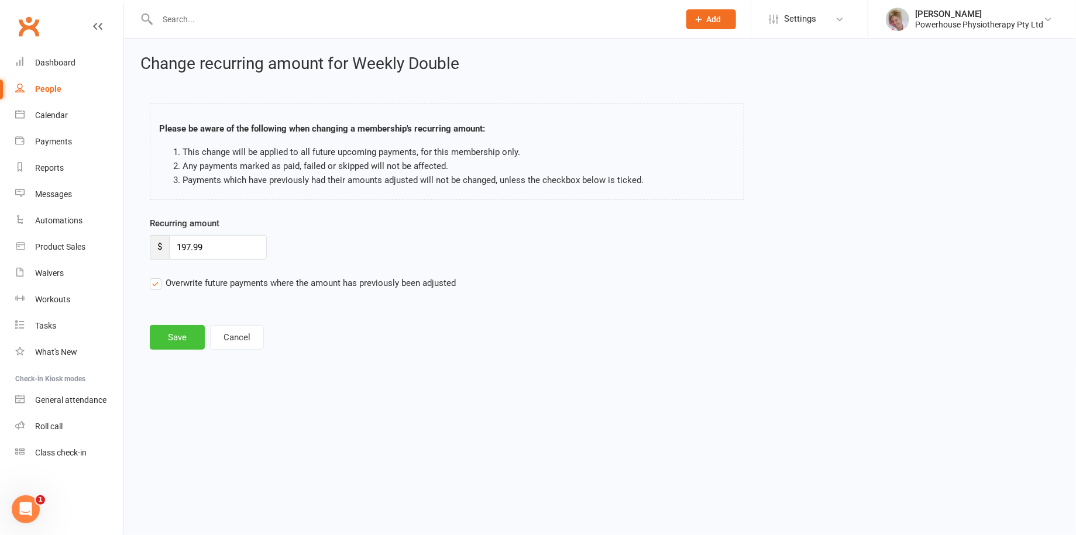
click at [183, 338] on button "Save" at bounding box center [177, 337] width 55 height 25
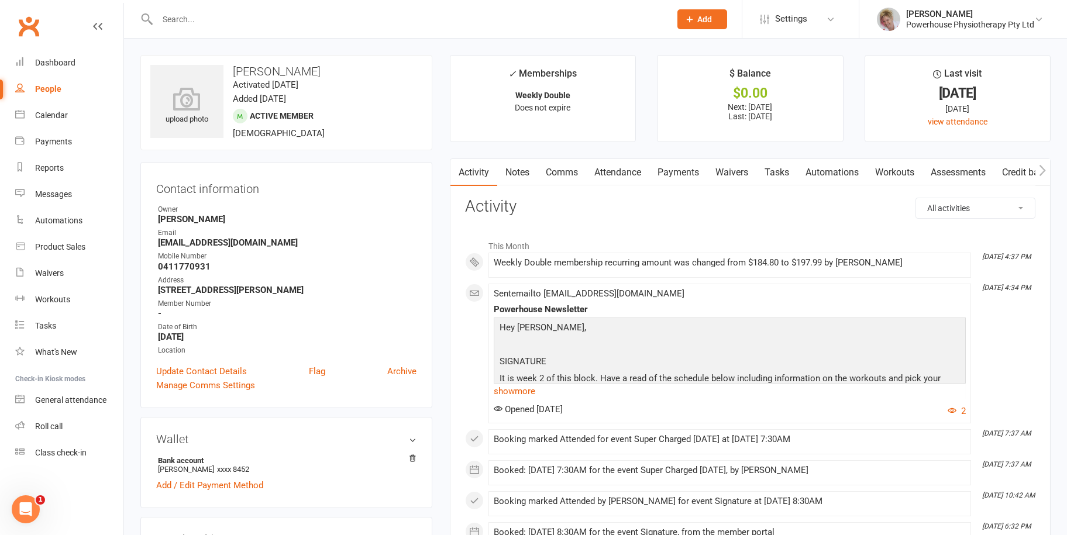
click at [188, 22] on input "text" at bounding box center [408, 19] width 508 height 16
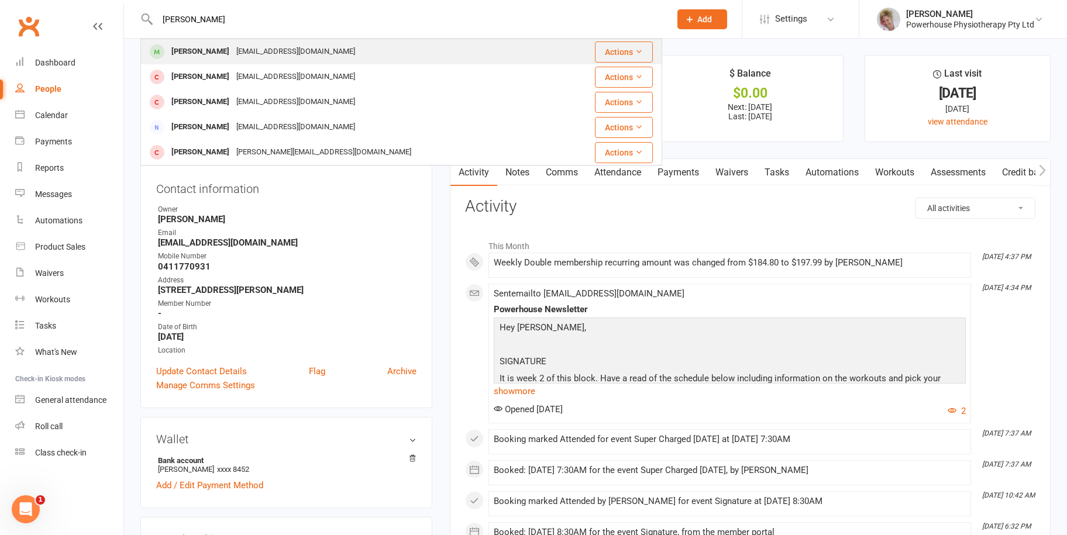
type input "[PERSON_NAME]"
click at [233, 51] on div "[EMAIL_ADDRESS][DOMAIN_NAME]" at bounding box center [296, 51] width 126 height 17
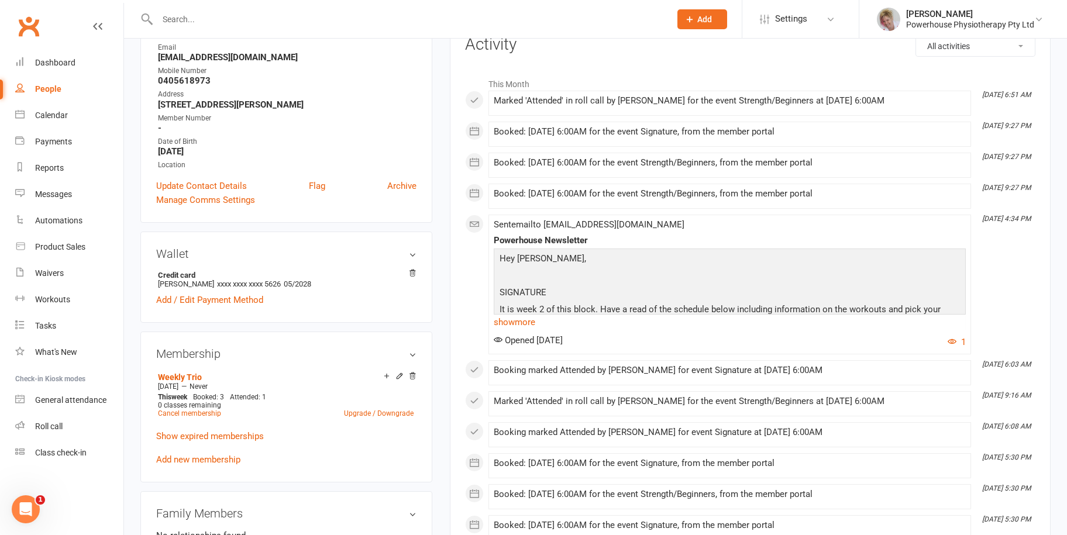
scroll to position [234, 0]
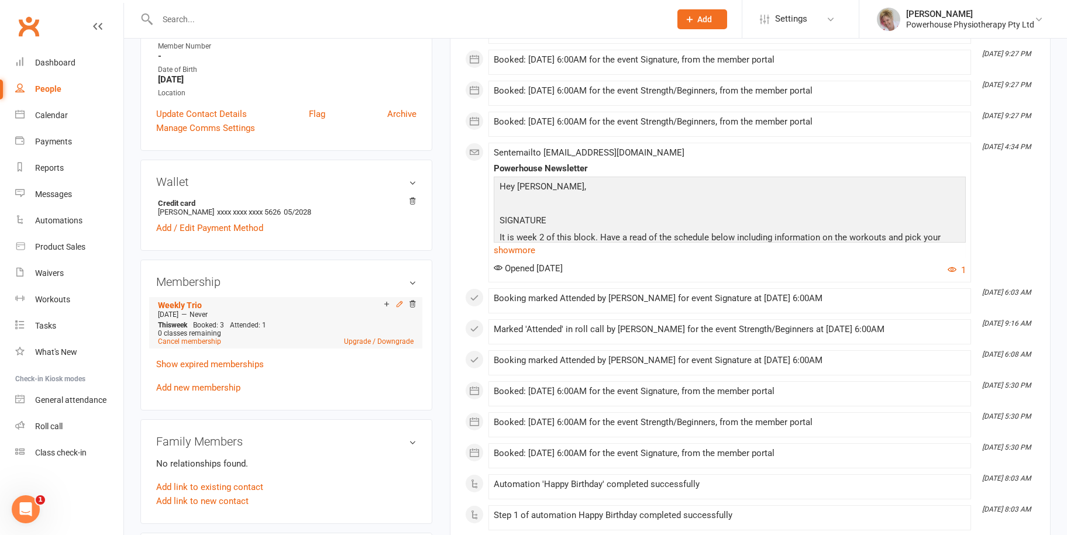
click at [400, 306] on icon at bounding box center [400, 304] width 8 height 8
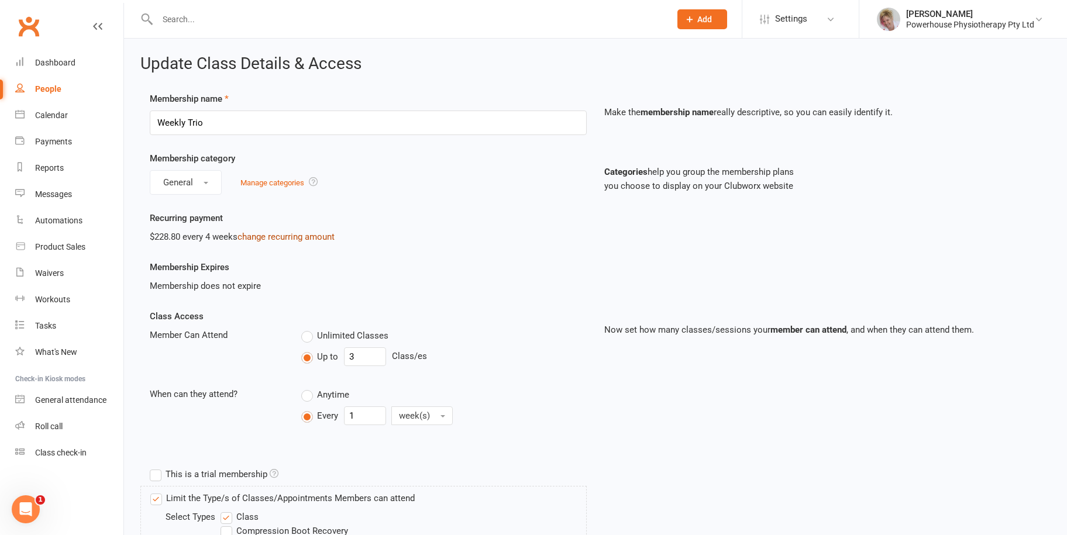
click at [302, 236] on link "change recurring amount" at bounding box center [286, 237] width 97 height 11
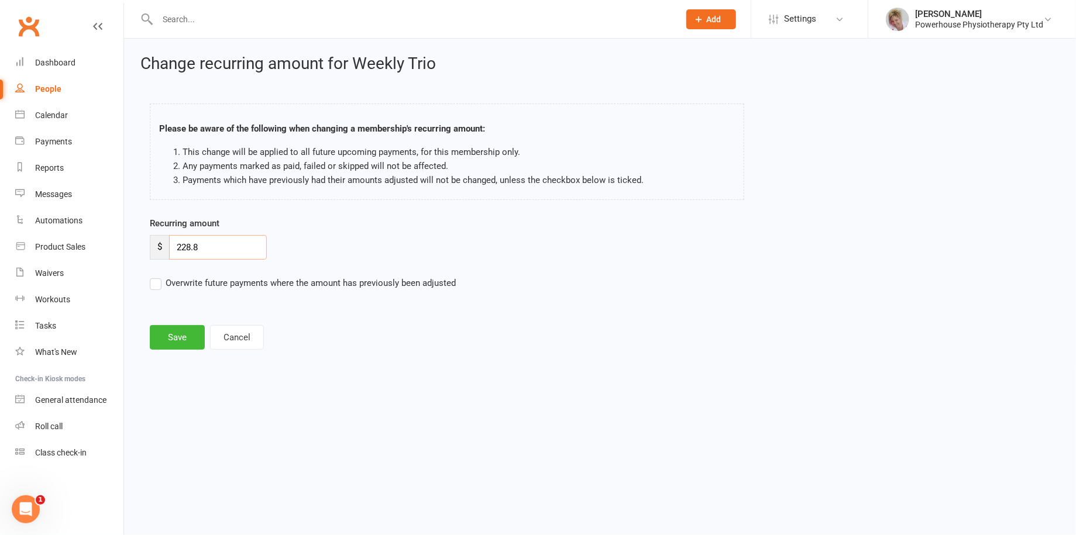
drag, startPoint x: 211, startPoint y: 251, endPoint x: 171, endPoint y: 250, distance: 39.2
click at [171, 250] on input "228.8" at bounding box center [218, 247] width 98 height 25
type input "246.07"
click at [156, 283] on label "Overwrite future payments where the amount has previously been adjusted" at bounding box center [303, 283] width 306 height 14
click at [156, 276] on input "Overwrite future payments where the amount has previously been adjusted" at bounding box center [303, 276] width 306 height 0
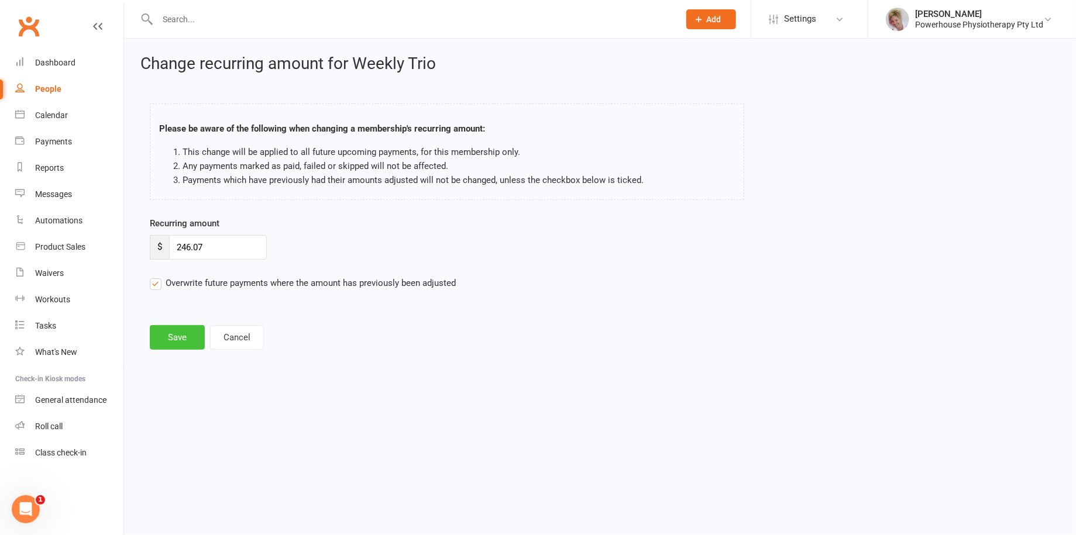
click at [179, 334] on button "Save" at bounding box center [177, 337] width 55 height 25
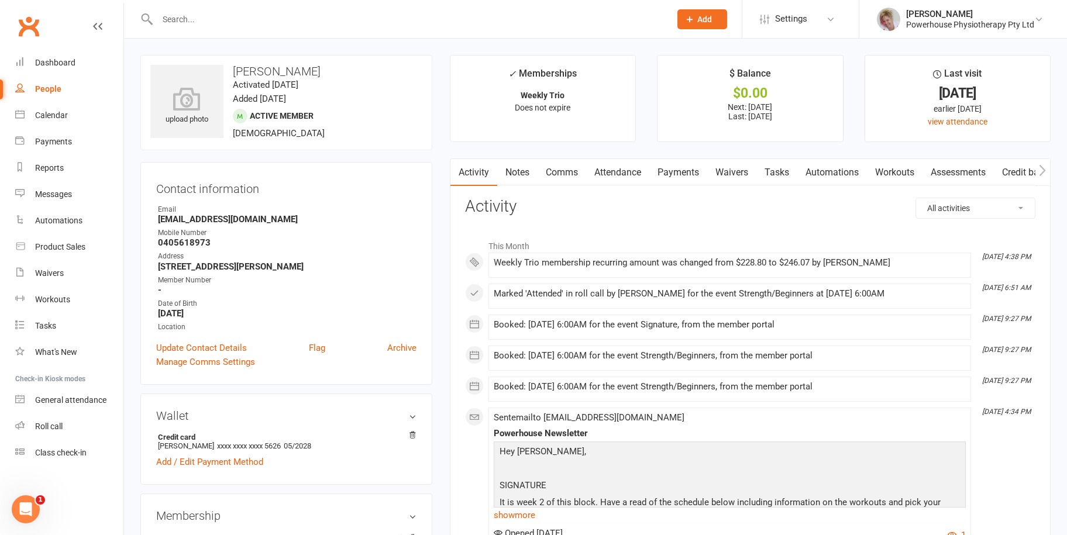
click at [173, 24] on input "text" at bounding box center [408, 19] width 508 height 16
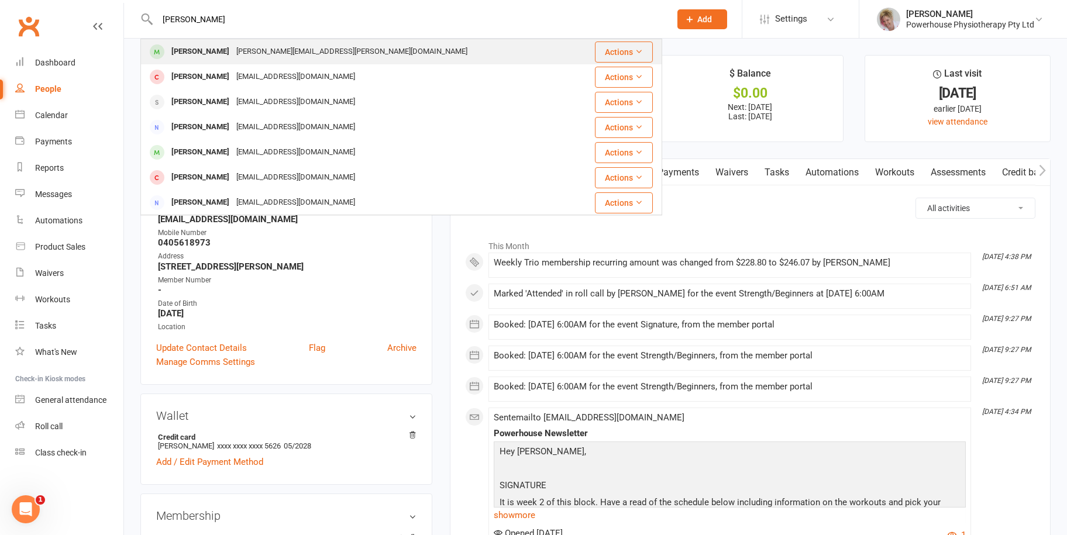
type input "[PERSON_NAME]"
click at [208, 51] on div "[PERSON_NAME]" at bounding box center [200, 51] width 65 height 17
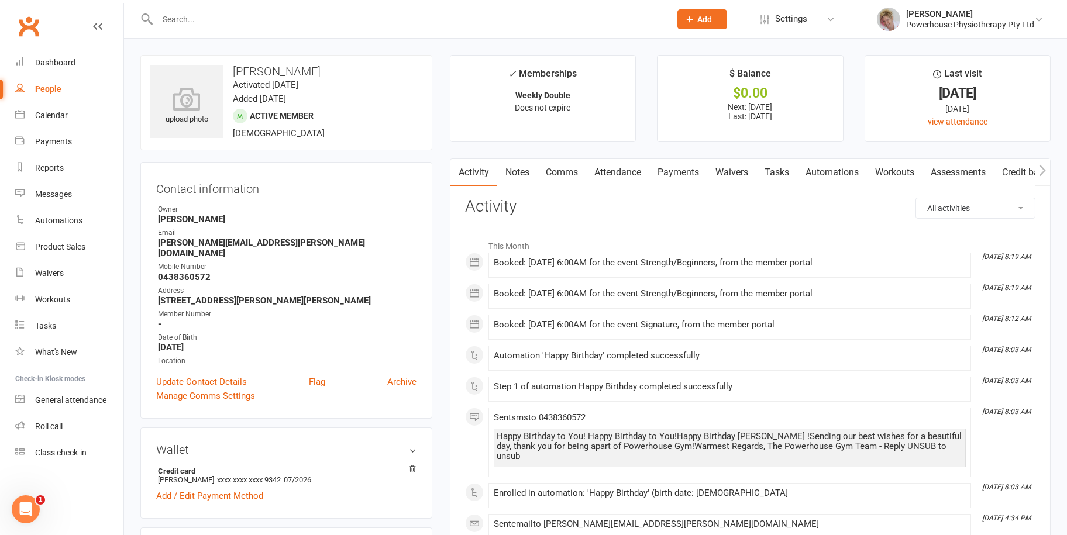
click at [676, 169] on link "Payments" at bounding box center [678, 172] width 58 height 27
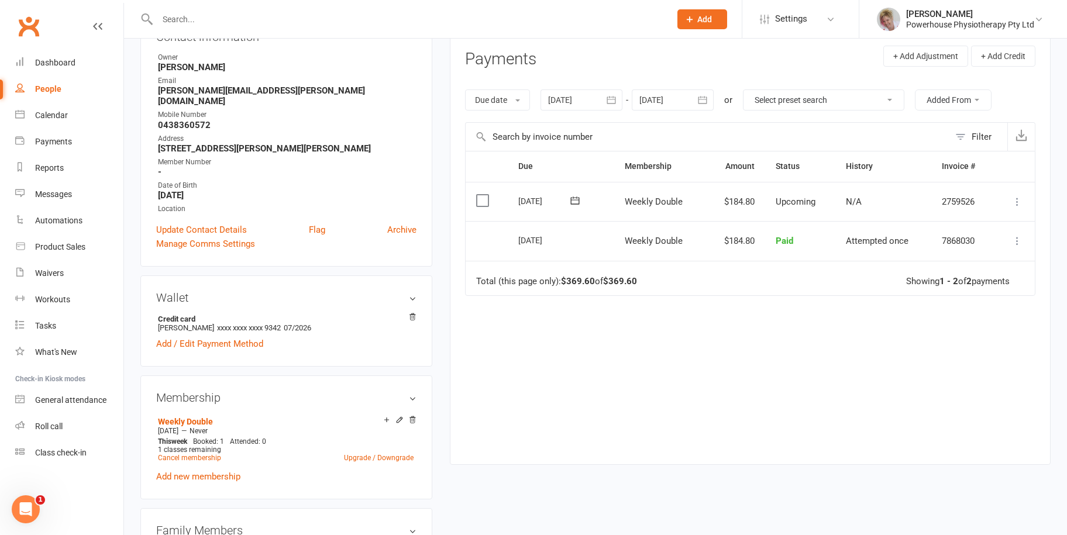
scroll to position [351, 0]
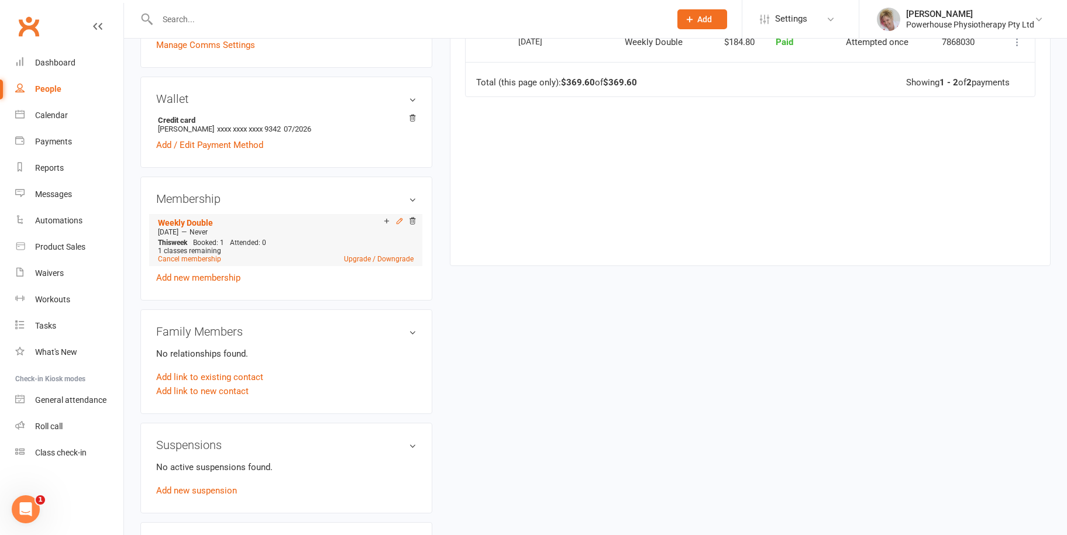
click at [397, 217] on icon at bounding box center [400, 221] width 8 height 8
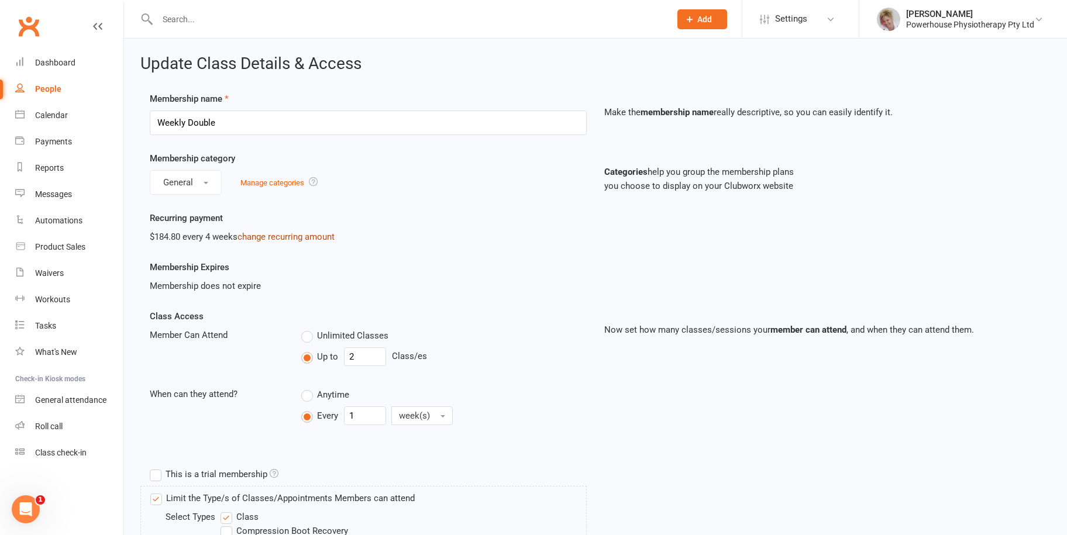
click at [279, 233] on link "change recurring amount" at bounding box center [286, 237] width 97 height 11
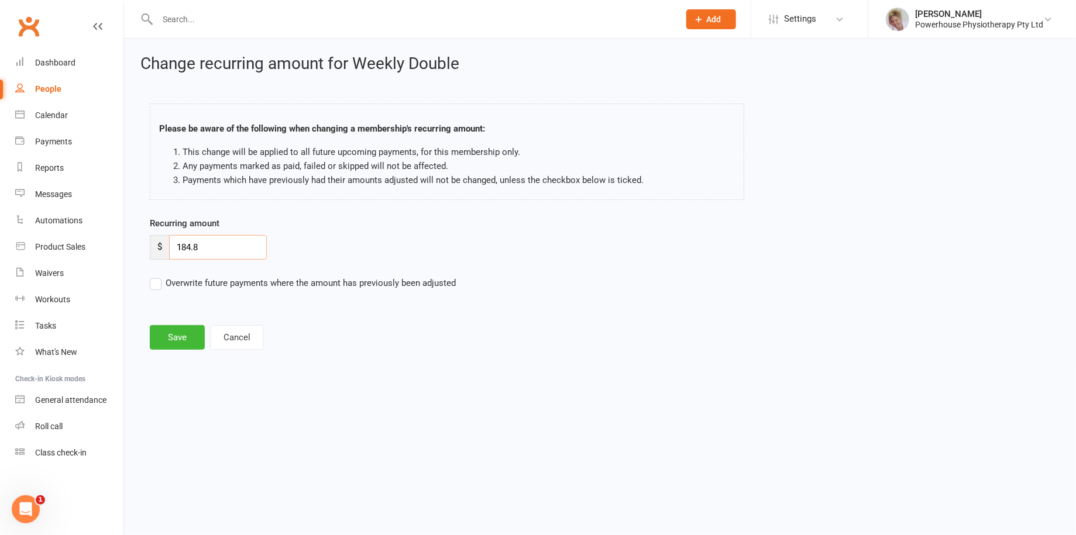
drag, startPoint x: 216, startPoint y: 243, endPoint x: 157, endPoint y: 245, distance: 59.7
click at [157, 245] on div "$ 184.8" at bounding box center [208, 247] width 117 height 25
type input "201.10"
click at [158, 281] on label "Overwrite future payments where the amount has previously been adjusted" at bounding box center [303, 283] width 306 height 14
click at [158, 276] on input "Overwrite future payments where the amount has previously been adjusted" at bounding box center [303, 276] width 306 height 0
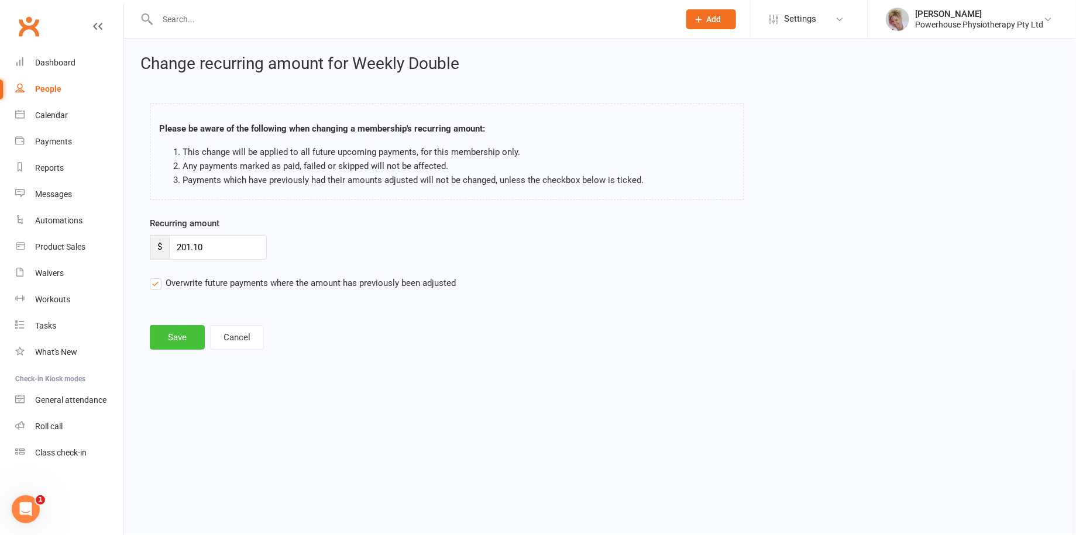
click at [174, 340] on button "Save" at bounding box center [177, 337] width 55 height 25
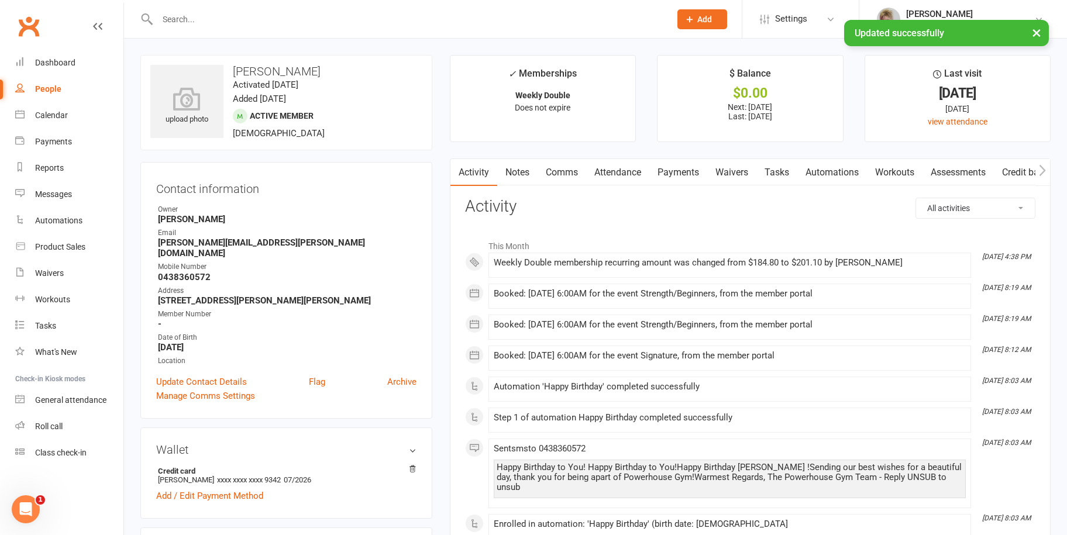
click at [191, 20] on div "× Updated successfully" at bounding box center [526, 20] width 1052 height 0
click at [184, 17] on input "text" at bounding box center [408, 19] width 508 height 16
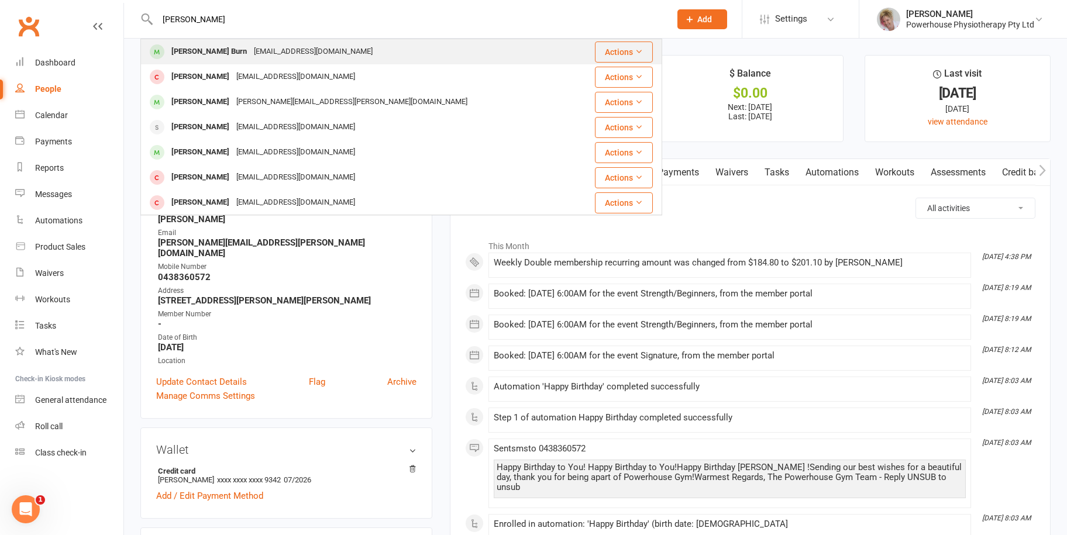
type input "[PERSON_NAME]"
click at [250, 50] on div "[EMAIL_ADDRESS][DOMAIN_NAME]" at bounding box center [313, 51] width 126 height 17
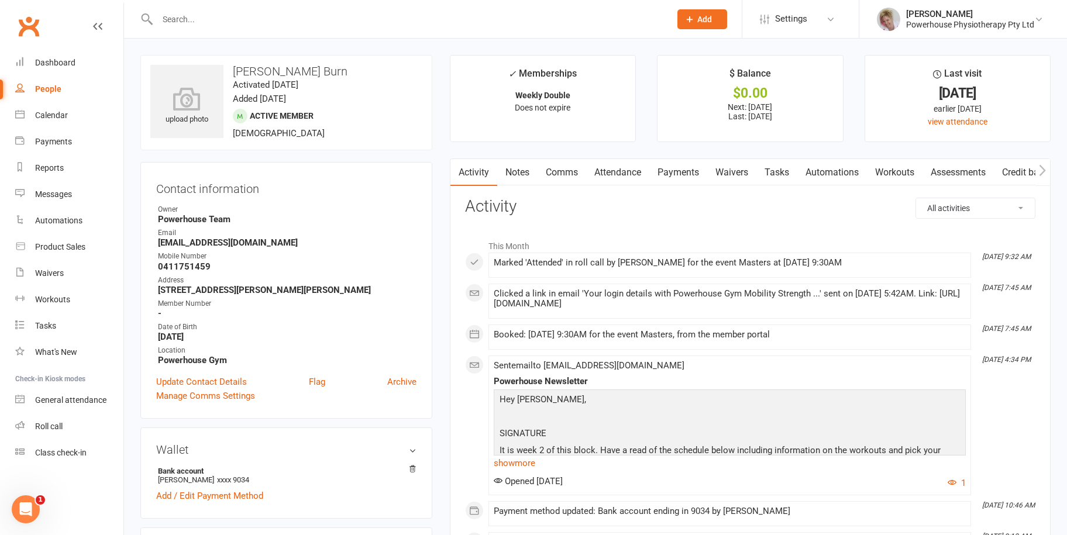
click at [684, 172] on link "Payments" at bounding box center [678, 172] width 58 height 27
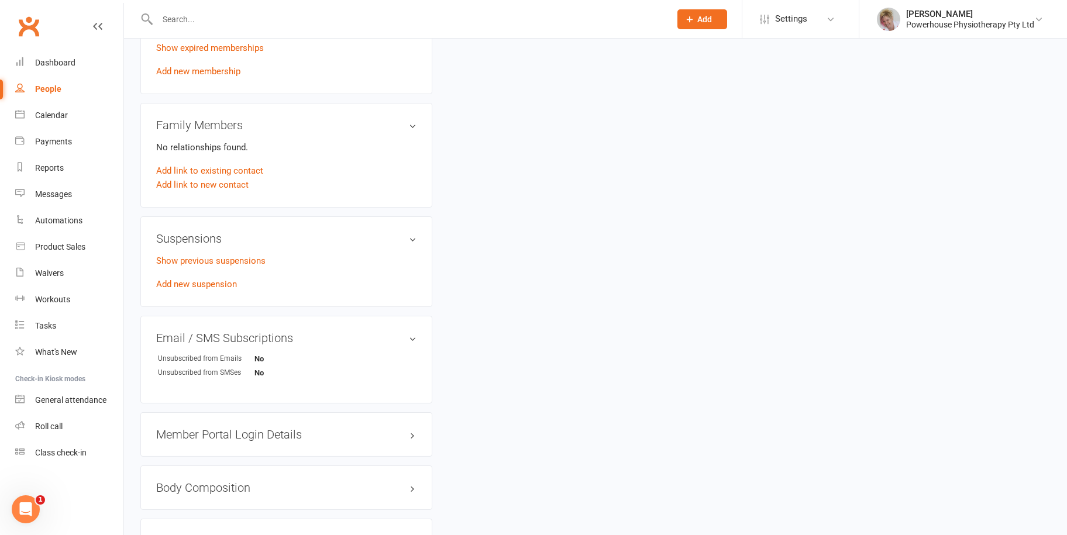
scroll to position [176, 0]
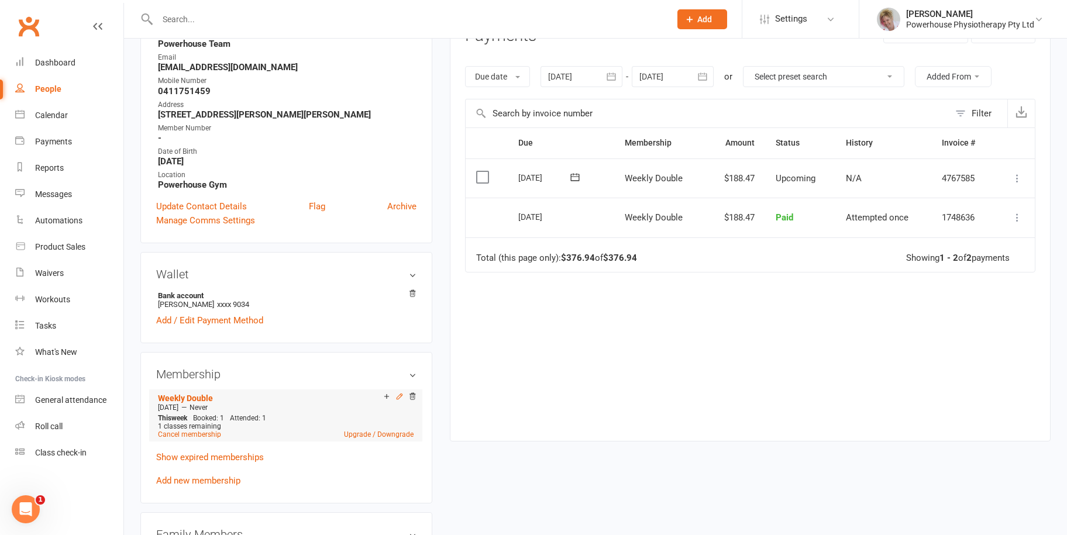
click at [399, 397] on icon at bounding box center [400, 397] width 8 height 8
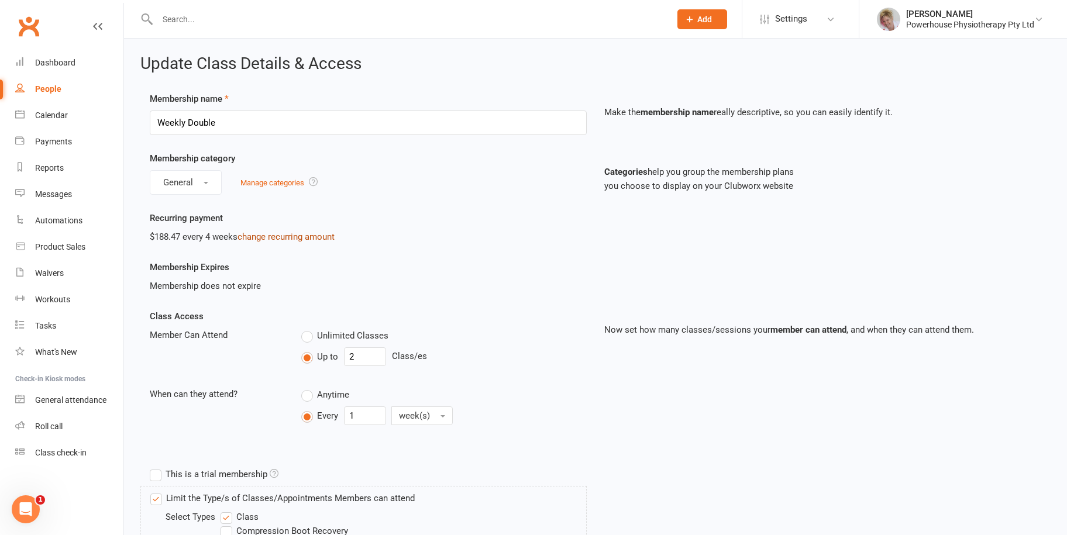
click at [266, 238] on link "change recurring amount" at bounding box center [286, 237] width 97 height 11
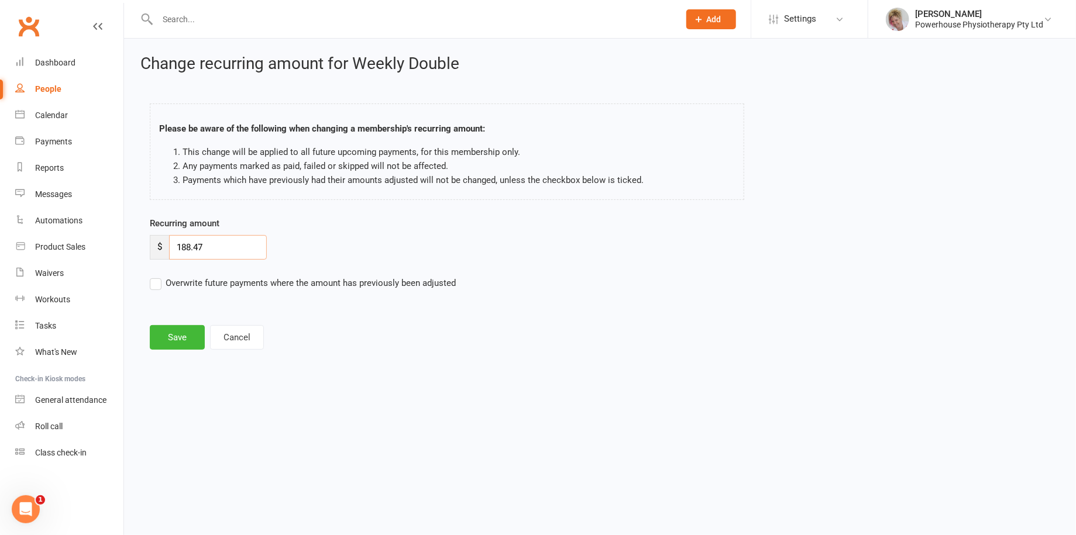
drag, startPoint x: 219, startPoint y: 244, endPoint x: 163, endPoint y: 249, distance: 56.4
click at [163, 249] on div "$ 188.47" at bounding box center [208, 247] width 117 height 25
type input "197.99"
click at [156, 283] on label "Overwrite future payments where the amount has previously been adjusted" at bounding box center [303, 283] width 306 height 14
click at [156, 276] on input "Overwrite future payments where the amount has previously been adjusted" at bounding box center [303, 276] width 306 height 0
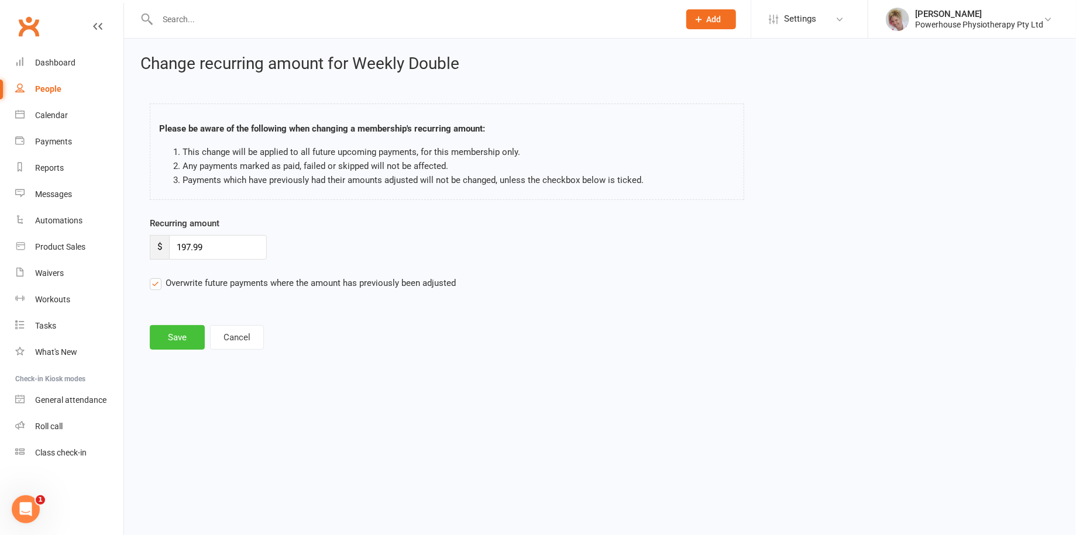
click at [177, 345] on button "Save" at bounding box center [177, 337] width 55 height 25
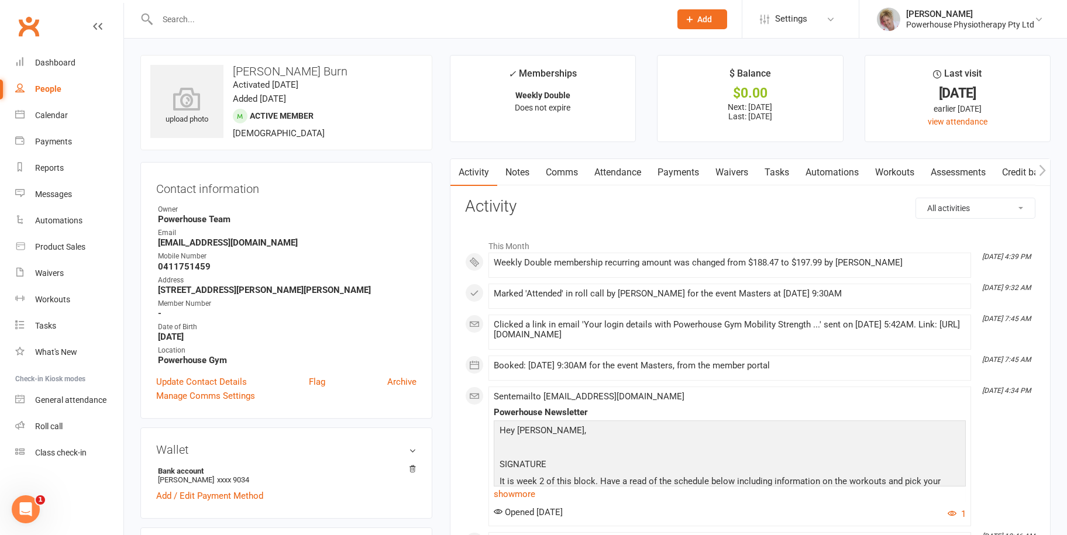
click at [178, 16] on input "text" at bounding box center [408, 19] width 508 height 16
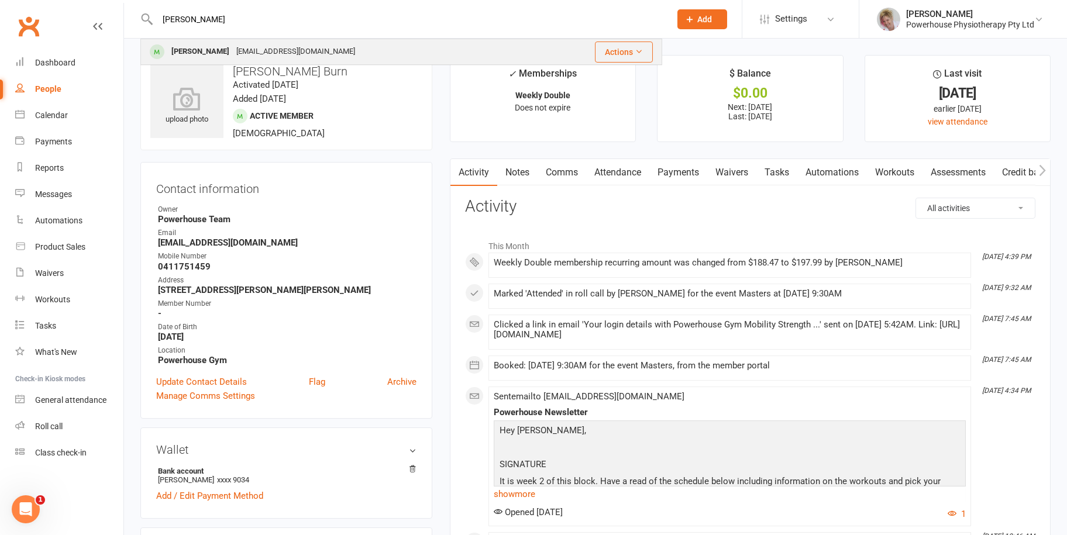
type input "[PERSON_NAME]"
click at [238, 51] on div "[EMAIL_ADDRESS][DOMAIN_NAME]" at bounding box center [296, 51] width 126 height 17
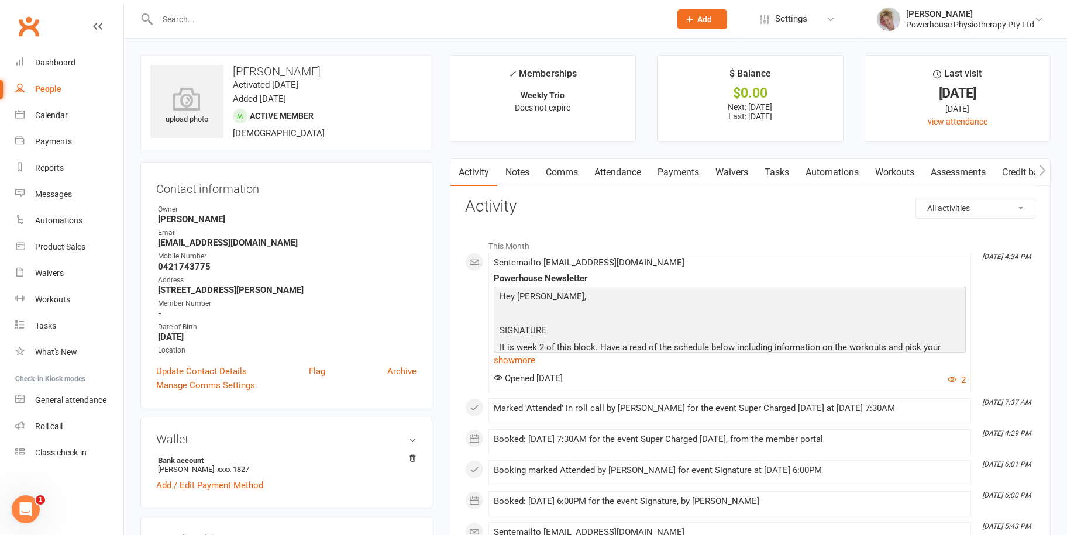
click at [684, 171] on link "Payments" at bounding box center [678, 172] width 58 height 27
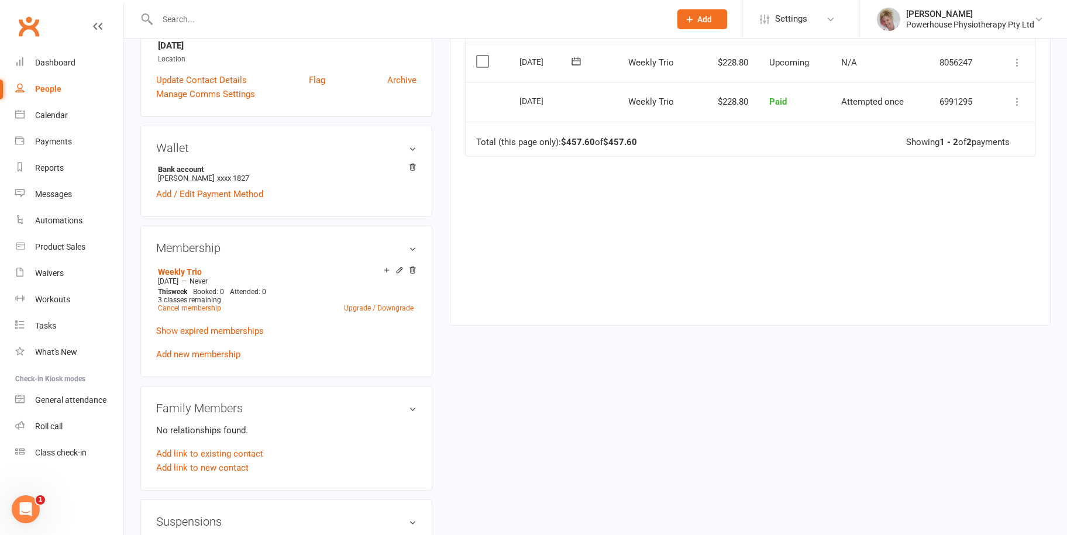
scroll to position [293, 0]
click at [401, 270] on icon at bounding box center [399, 269] width 5 height 5
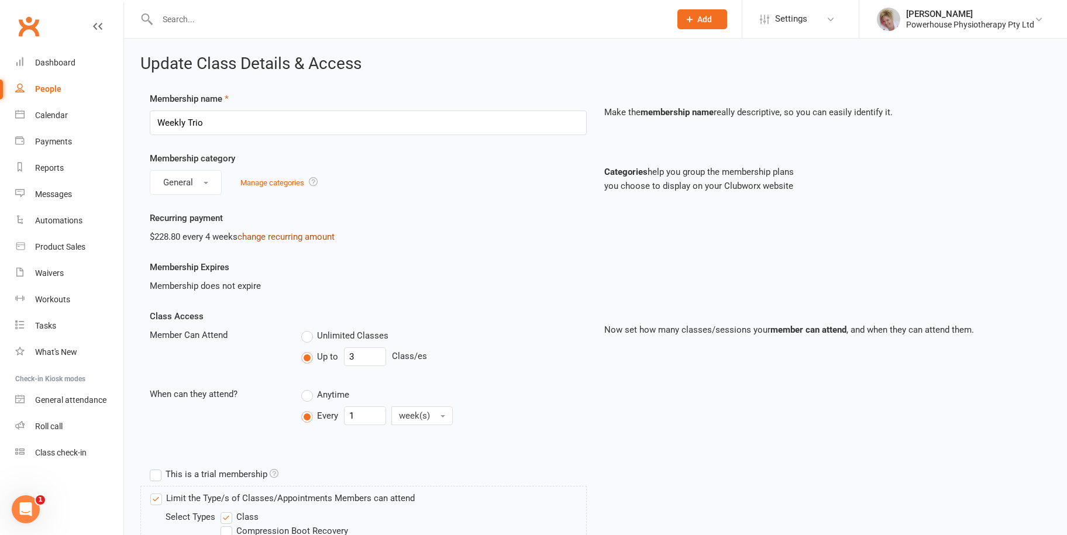
click at [290, 232] on link "change recurring amount" at bounding box center [286, 237] width 97 height 11
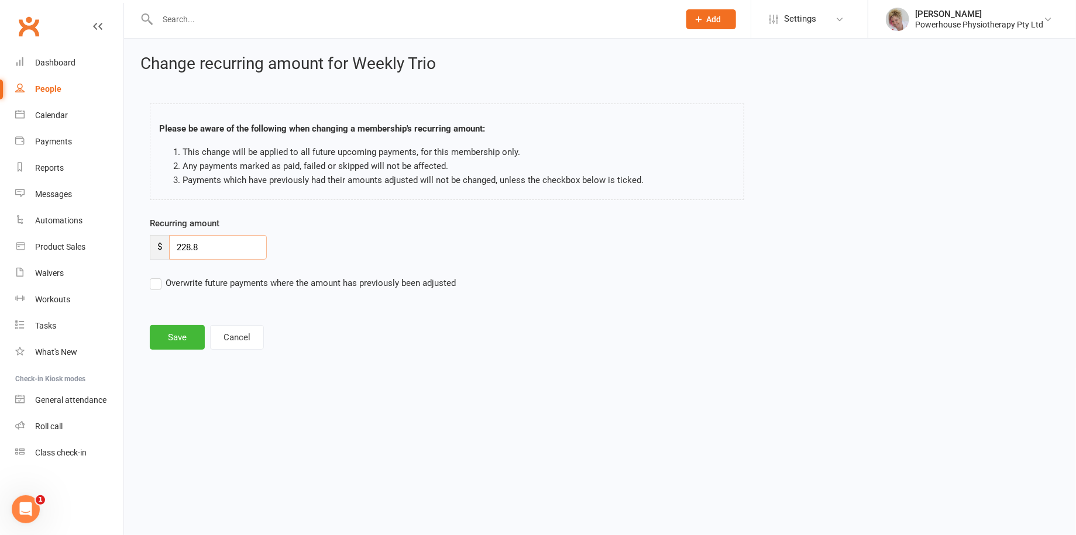
drag, startPoint x: 210, startPoint y: 245, endPoint x: 172, endPoint y: 247, distance: 38.1
click at [172, 247] on input "228.8" at bounding box center [218, 247] width 98 height 25
type input "241.99"
click at [157, 283] on label "Overwrite future payments where the amount has previously been adjusted" at bounding box center [303, 283] width 306 height 14
click at [157, 276] on input "Overwrite future payments where the amount has previously been adjusted" at bounding box center [303, 276] width 306 height 0
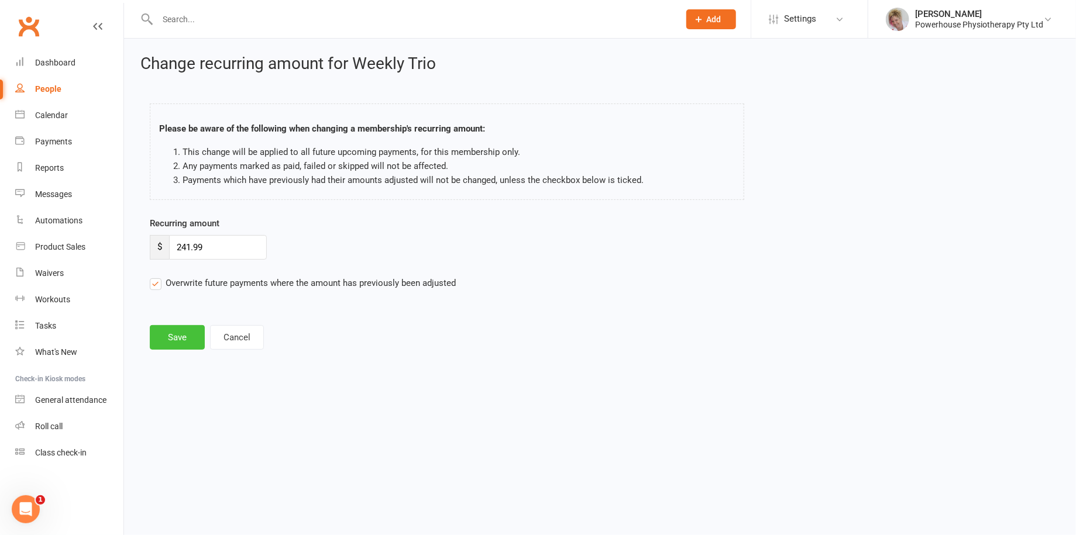
click at [183, 339] on button "Save" at bounding box center [177, 337] width 55 height 25
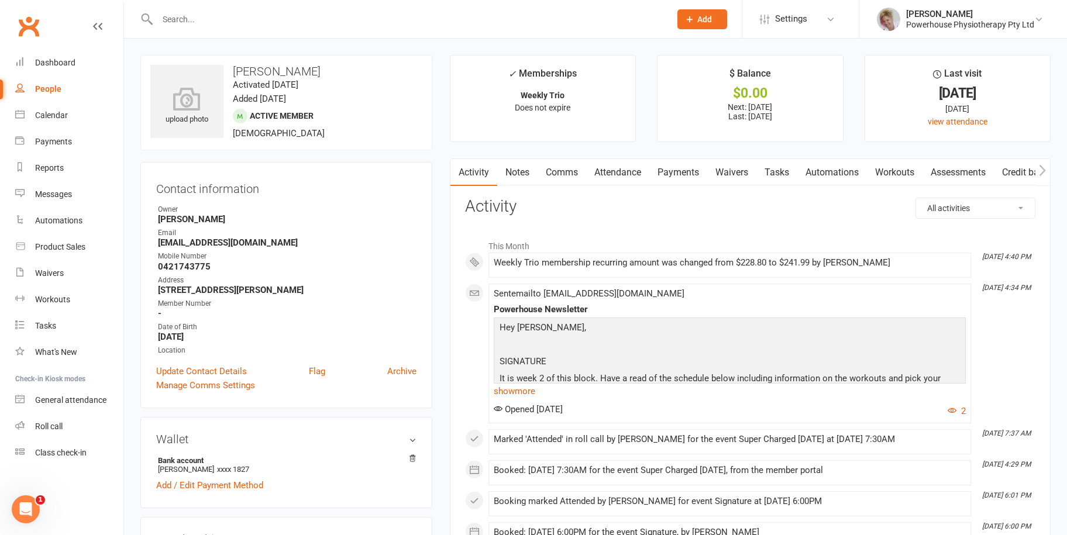
click at [201, 18] on input "text" at bounding box center [408, 19] width 508 height 16
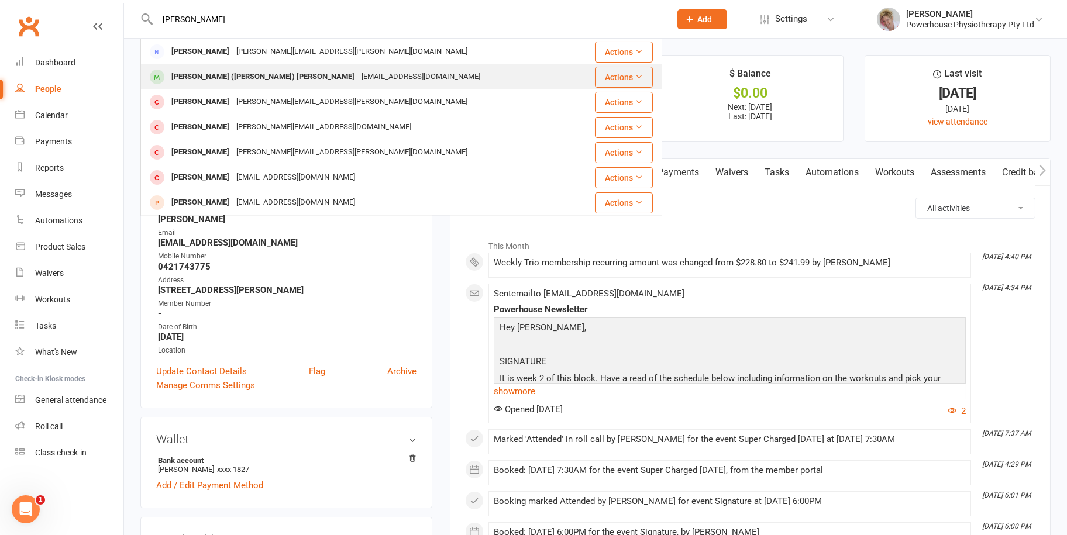
type input "[PERSON_NAME]"
click at [244, 73] on div "[PERSON_NAME] ([PERSON_NAME]) [PERSON_NAME]" at bounding box center [263, 76] width 190 height 17
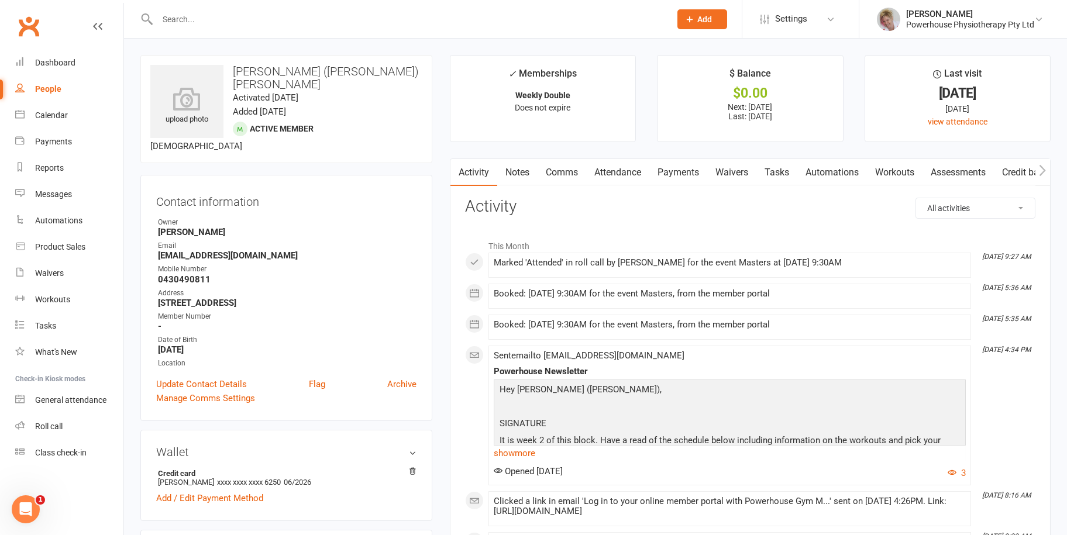
click at [679, 167] on link "Payments" at bounding box center [678, 172] width 58 height 27
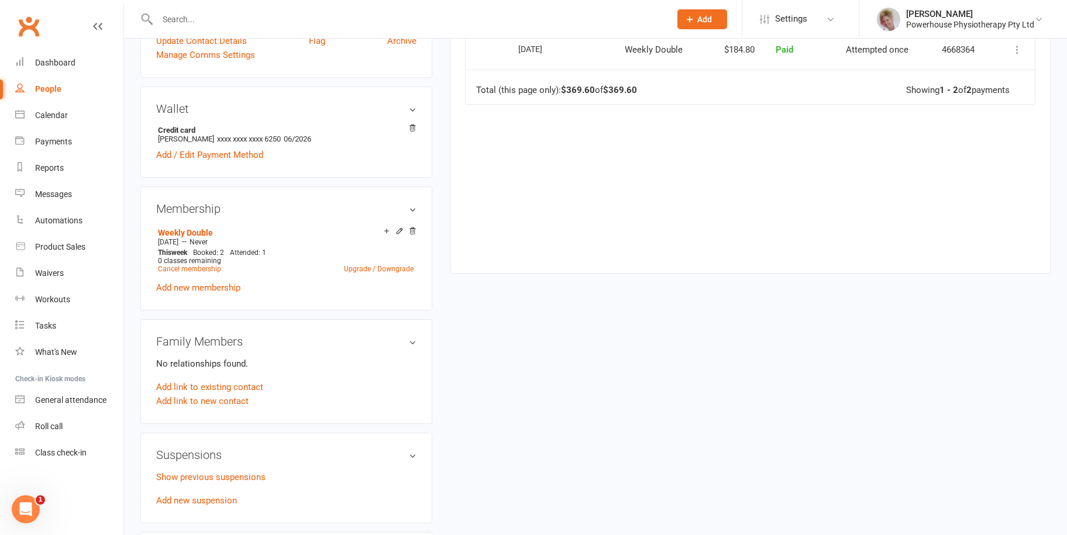
scroll to position [351, 0]
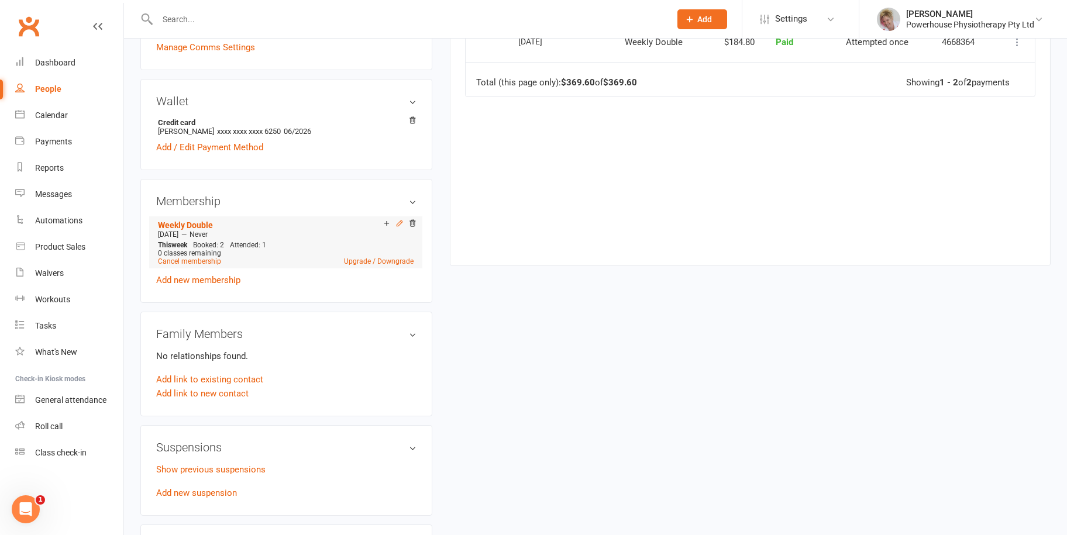
click at [398, 219] on icon at bounding box center [400, 223] width 8 height 8
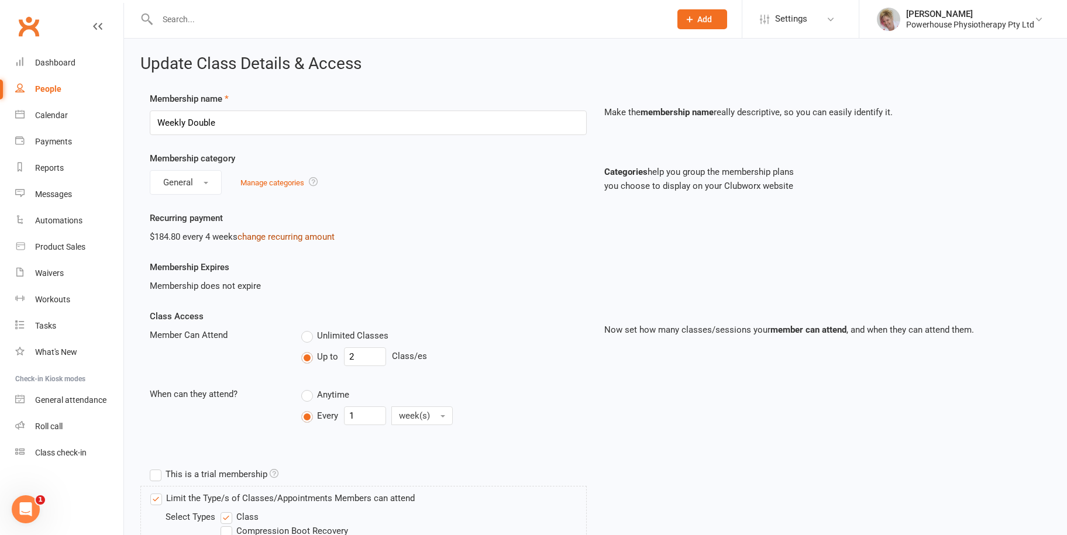
click at [273, 233] on link "change recurring amount" at bounding box center [286, 237] width 97 height 11
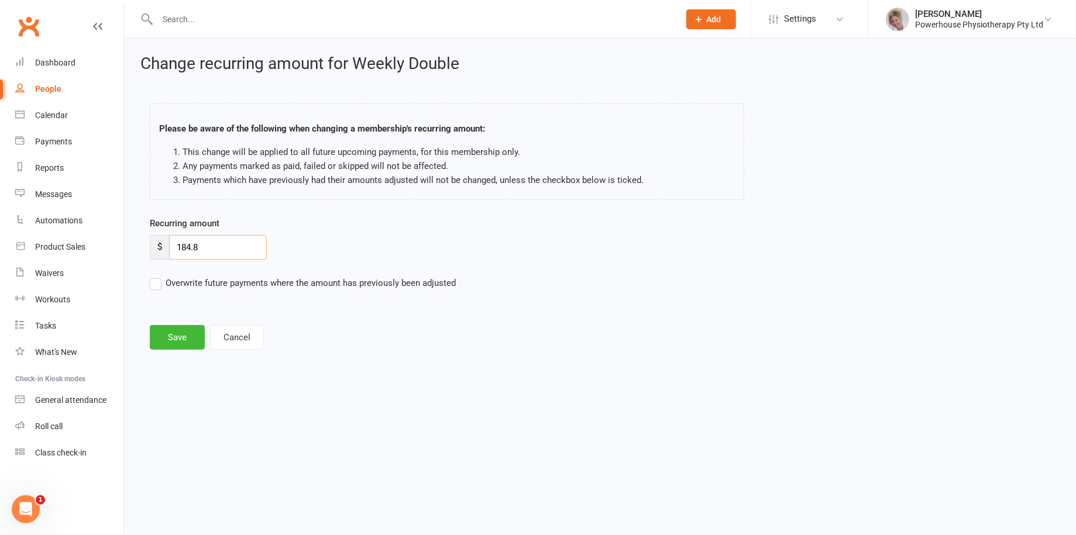
drag, startPoint x: 211, startPoint y: 250, endPoint x: 169, endPoint y: 249, distance: 42.7
click at [169, 249] on div "$ 184.8" at bounding box center [208, 247] width 117 height 25
type input "201.10"
click at [158, 284] on label "Overwrite future payments where the amount has previously been adjusted" at bounding box center [303, 283] width 306 height 14
click at [158, 276] on input "Overwrite future payments where the amount has previously been adjusted" at bounding box center [303, 276] width 306 height 0
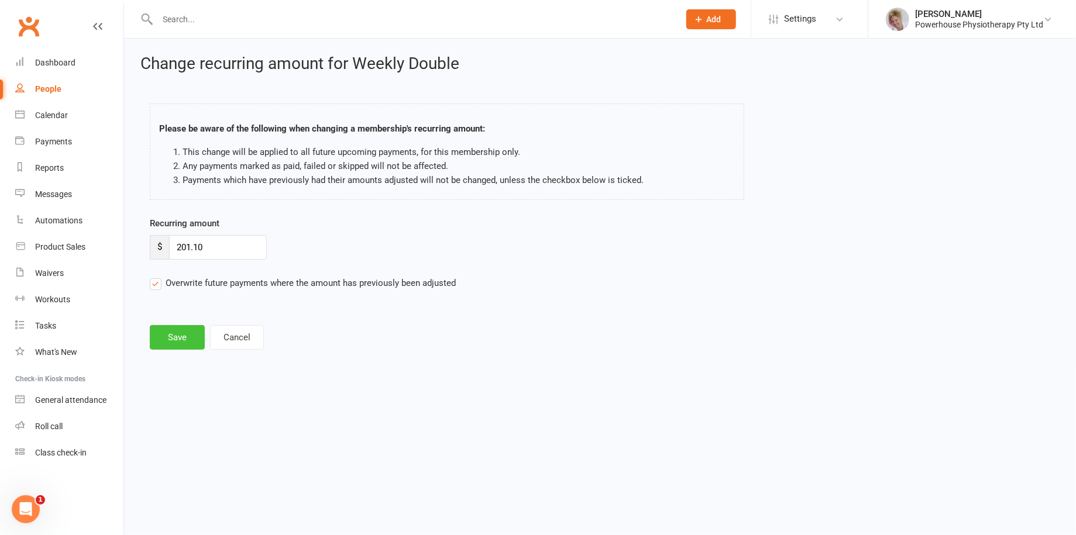
click at [183, 337] on button "Save" at bounding box center [177, 337] width 55 height 25
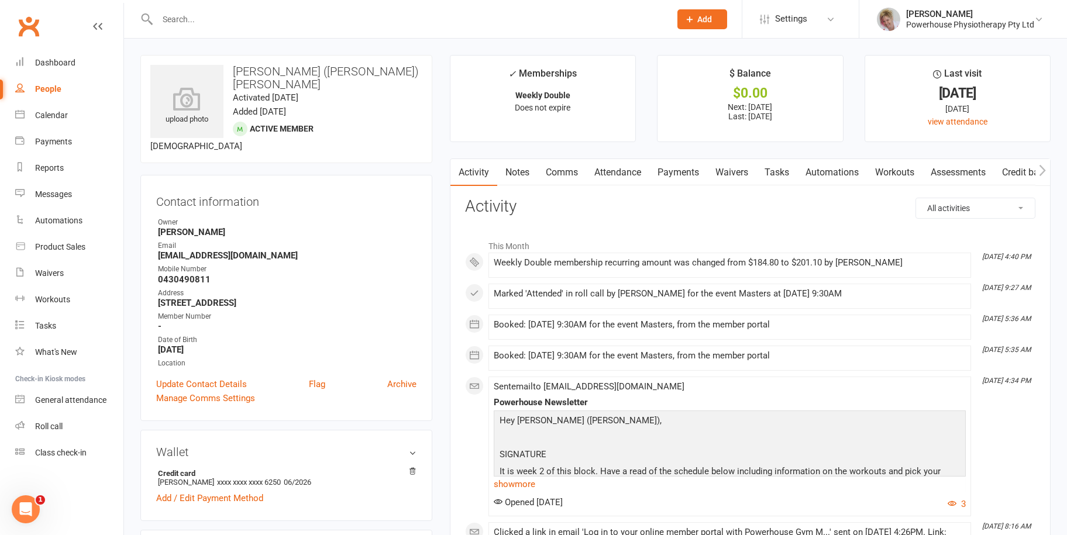
click at [185, 17] on input "text" at bounding box center [408, 19] width 508 height 16
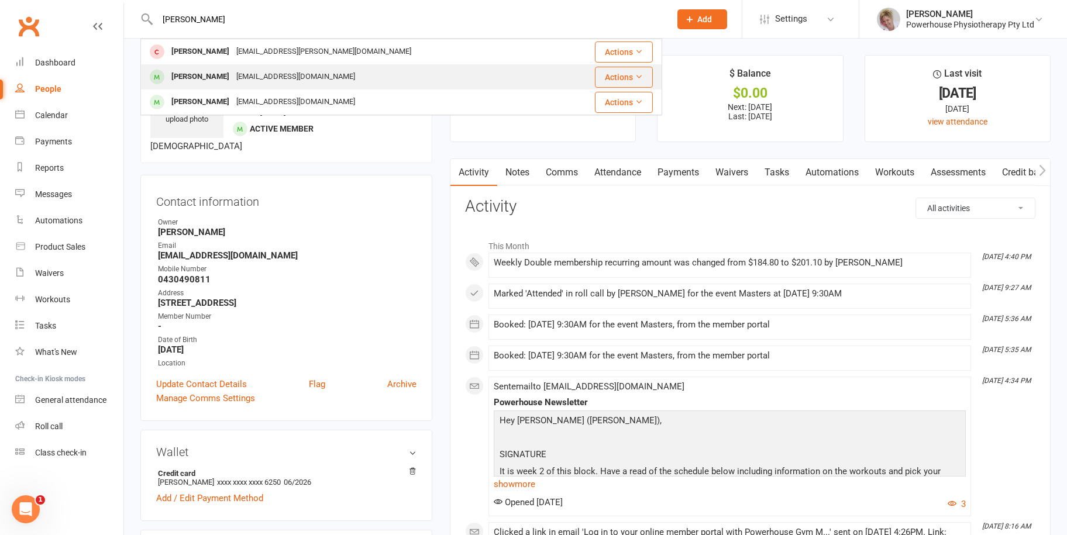
type input "[PERSON_NAME]"
click at [240, 71] on div "[EMAIL_ADDRESS][DOMAIN_NAME]" at bounding box center [296, 76] width 126 height 17
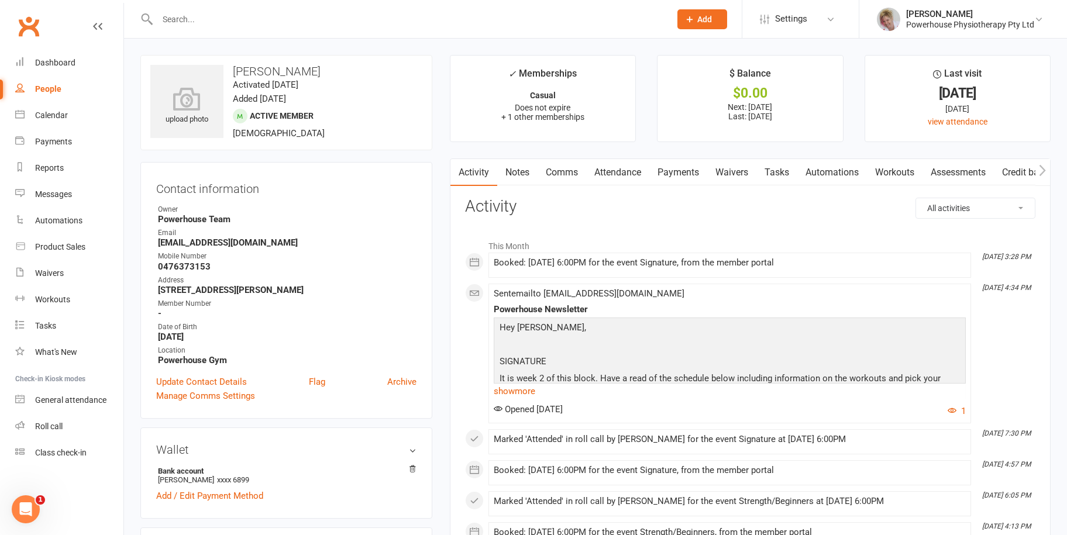
click at [684, 171] on link "Payments" at bounding box center [678, 172] width 58 height 27
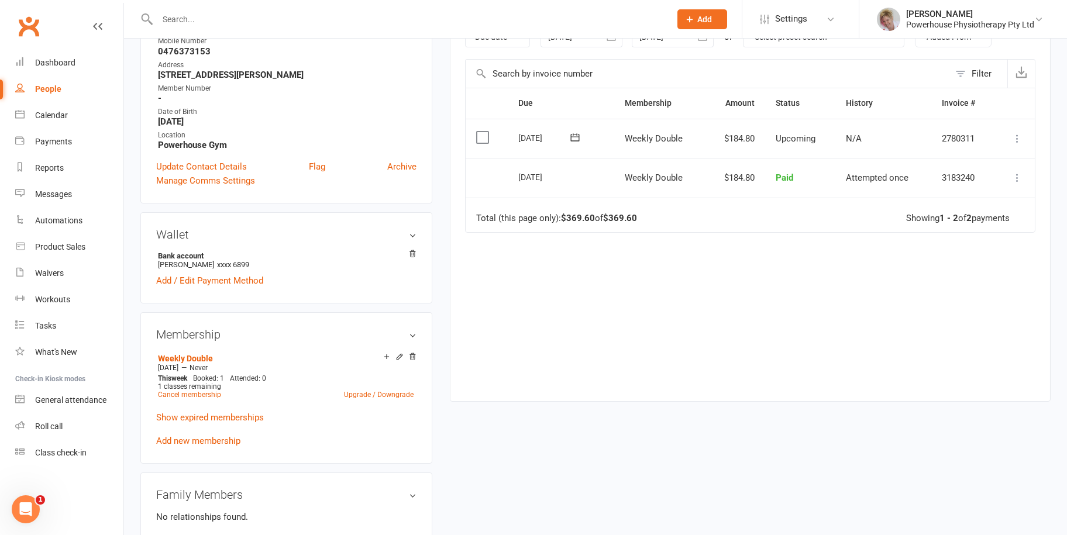
scroll to position [234, 0]
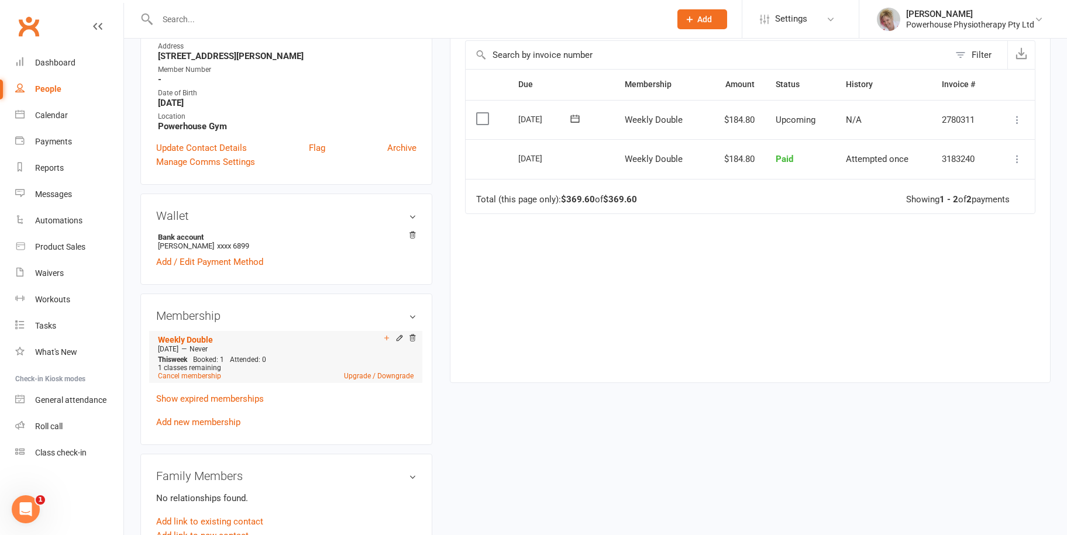
click at [399, 339] on icon at bounding box center [400, 338] width 8 height 8
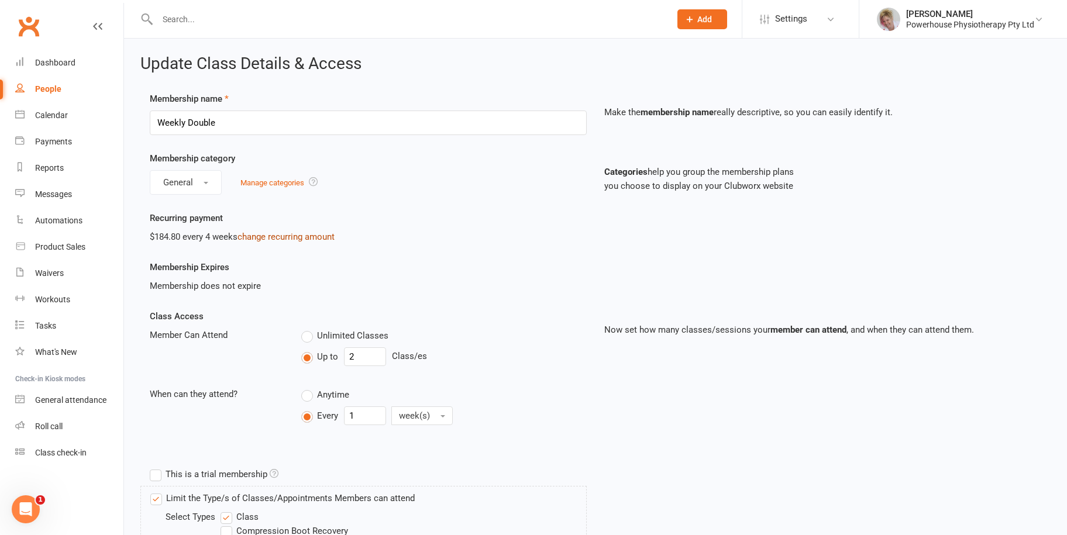
click at [302, 237] on link "change recurring amount" at bounding box center [286, 237] width 97 height 11
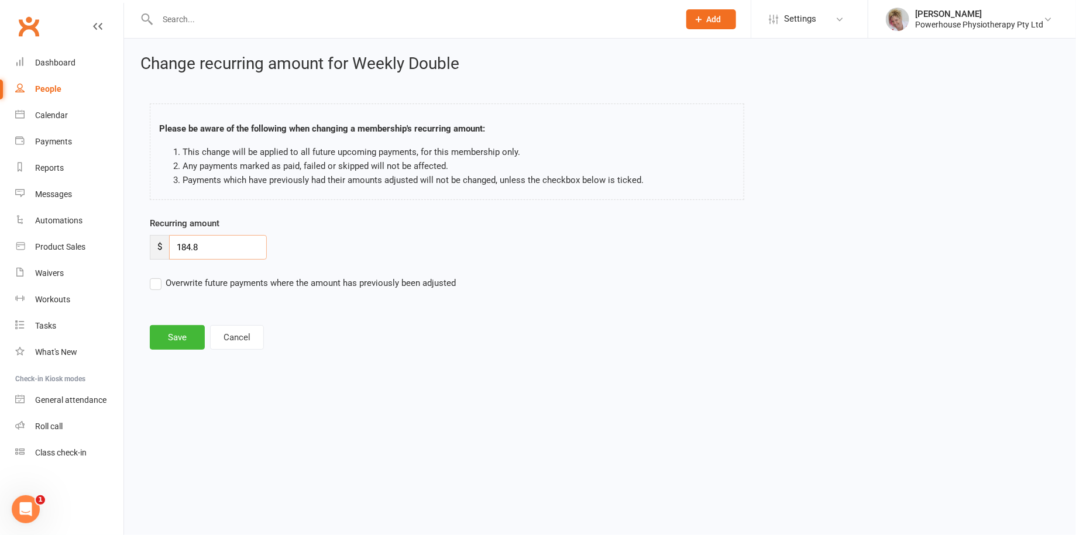
drag, startPoint x: 224, startPoint y: 247, endPoint x: 153, endPoint y: 250, distance: 71.4
click at [153, 250] on div "$ 184.8" at bounding box center [208, 247] width 117 height 25
type input "197.99"
click at [156, 281] on label "Overwrite future payments where the amount has previously been adjusted" at bounding box center [303, 283] width 306 height 14
click at [156, 276] on input "Overwrite future payments where the amount has previously been adjusted" at bounding box center [303, 276] width 306 height 0
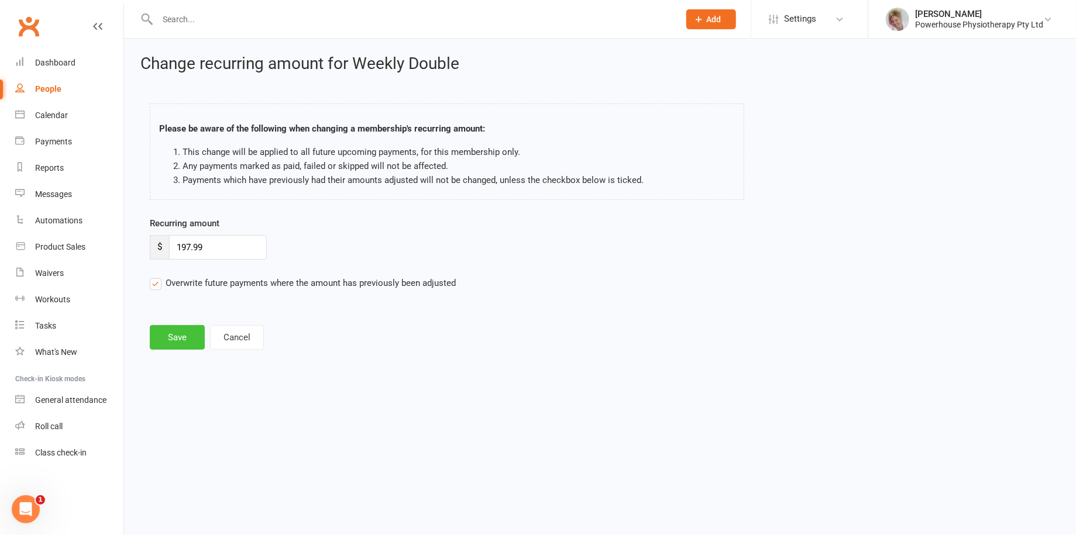
click at [192, 346] on button "Save" at bounding box center [177, 337] width 55 height 25
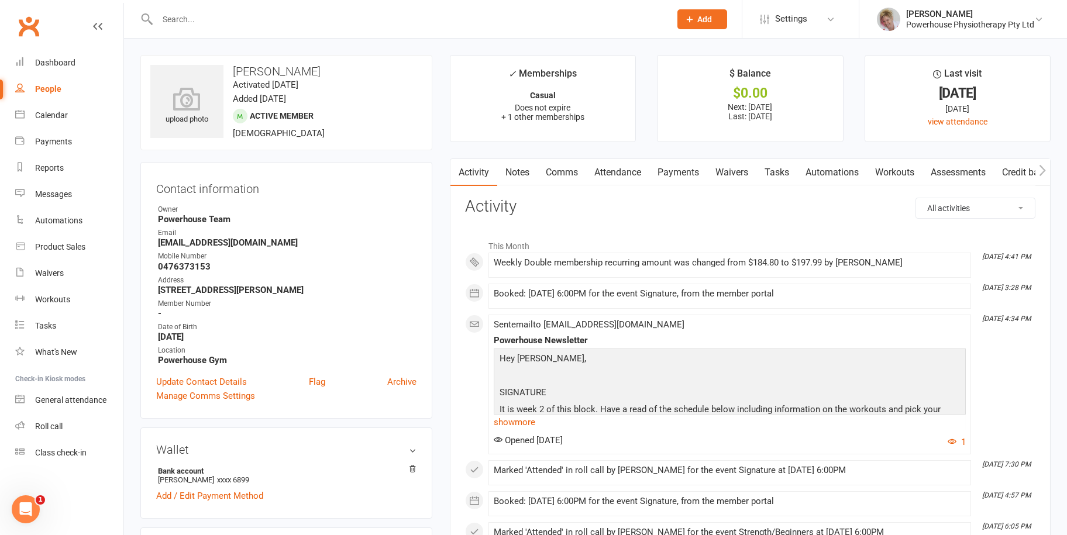
click at [188, 20] on input "text" at bounding box center [408, 19] width 508 height 16
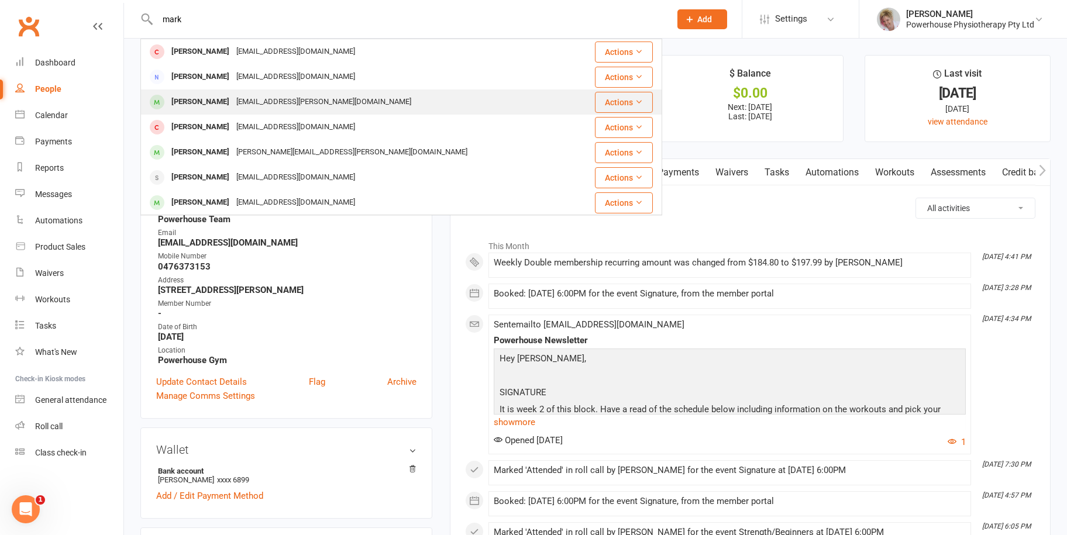
type input "mark"
click at [269, 94] on div "[EMAIL_ADDRESS][PERSON_NAME][DOMAIN_NAME]" at bounding box center [324, 102] width 182 height 17
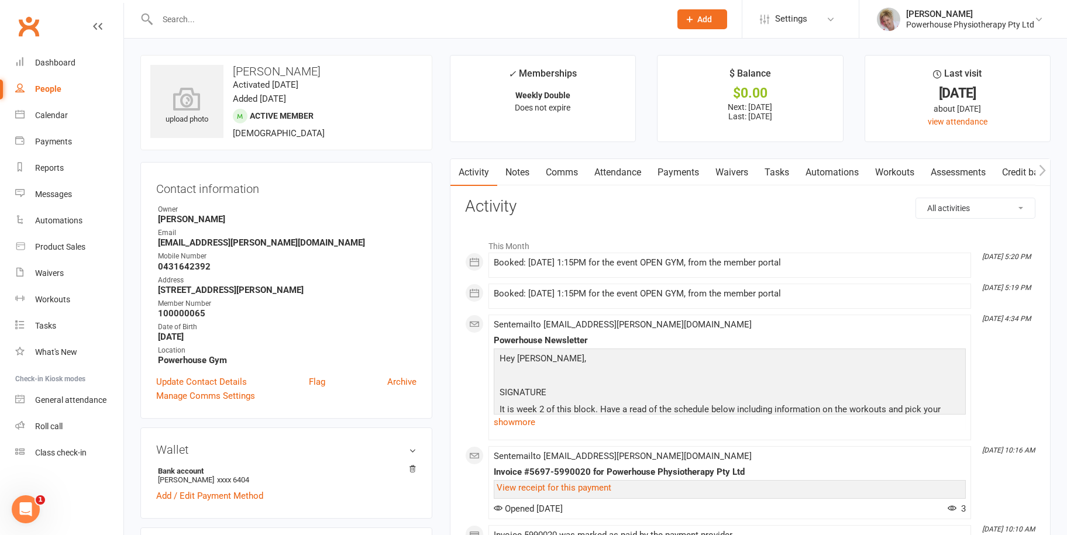
click at [685, 171] on link "Payments" at bounding box center [678, 172] width 58 height 27
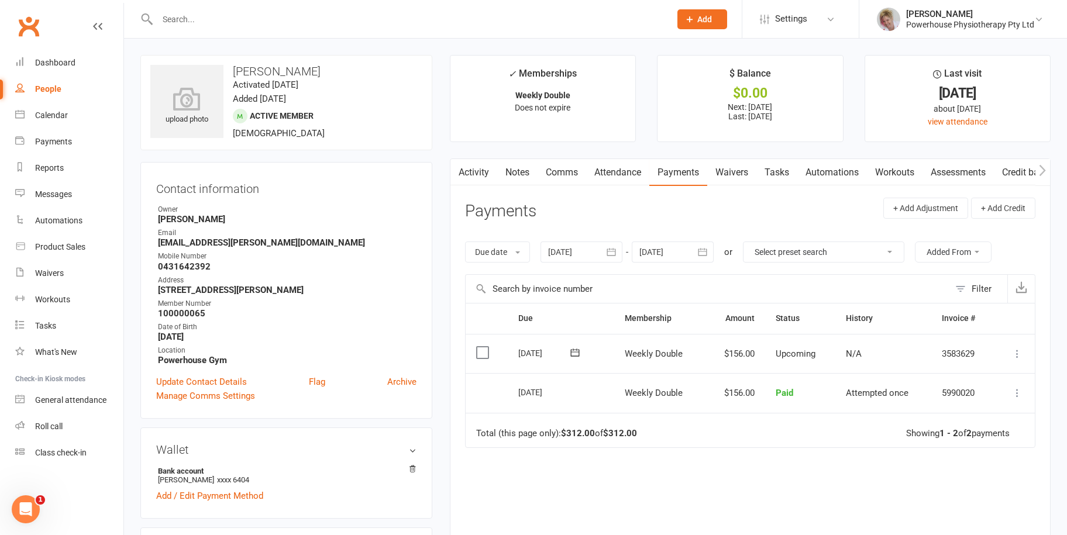
click at [178, 23] on input "text" at bounding box center [408, 19] width 508 height 16
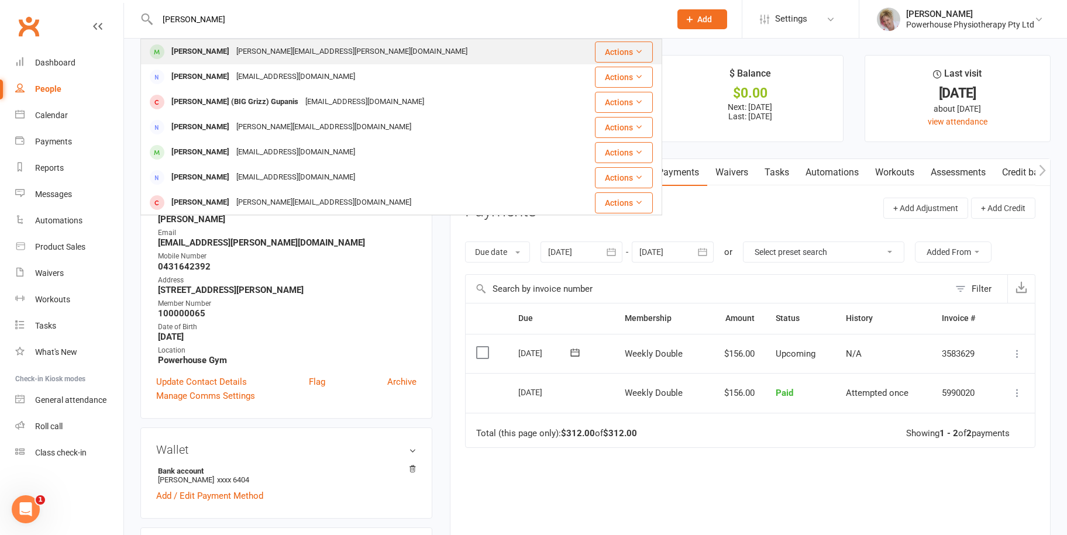
type input "[PERSON_NAME]"
click at [218, 47] on div "[PERSON_NAME]" at bounding box center [200, 51] width 65 height 17
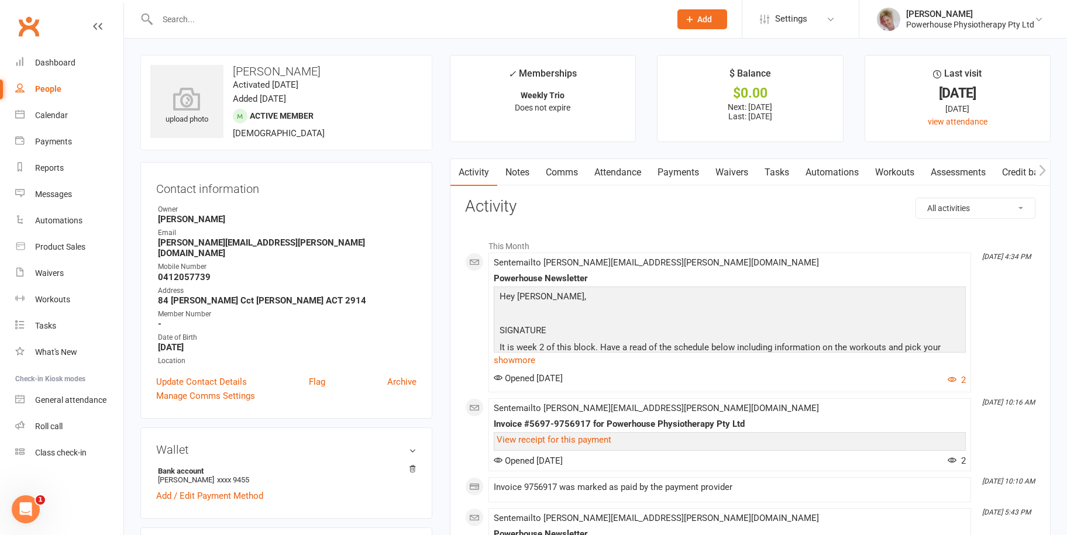
click at [696, 172] on link "Payments" at bounding box center [678, 172] width 58 height 27
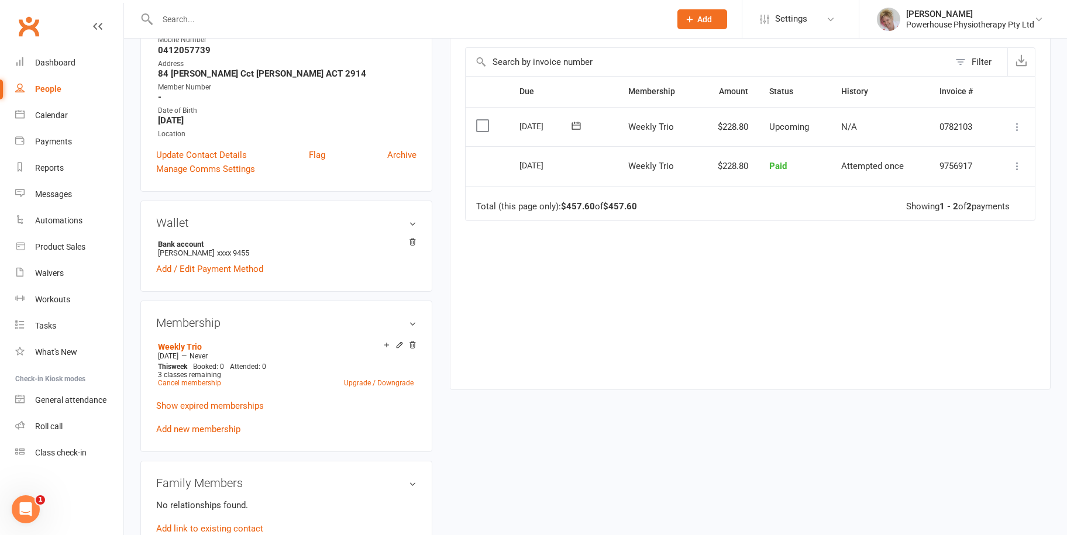
scroll to position [234, 0]
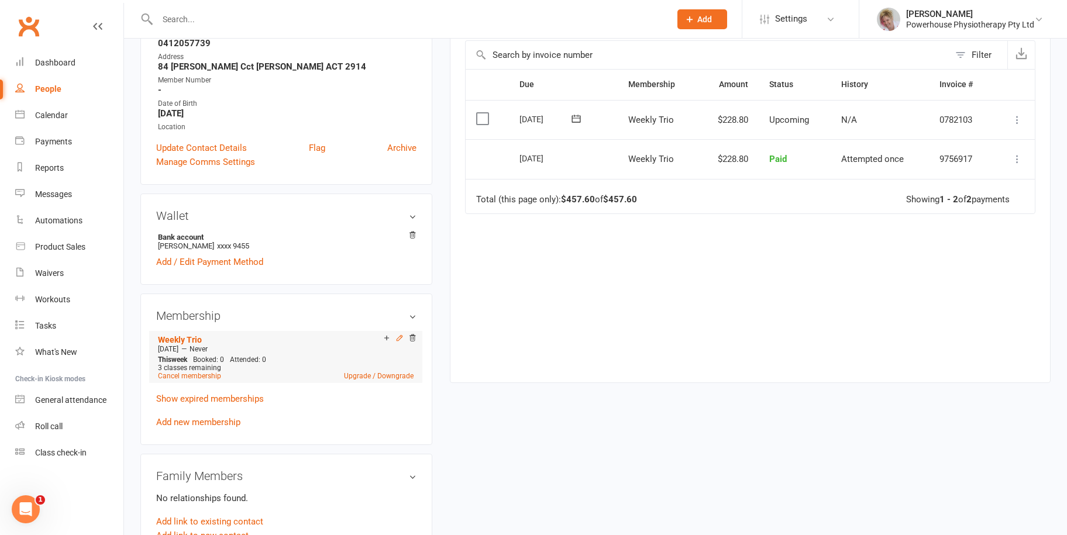
click at [400, 334] on icon at bounding box center [400, 338] width 8 height 8
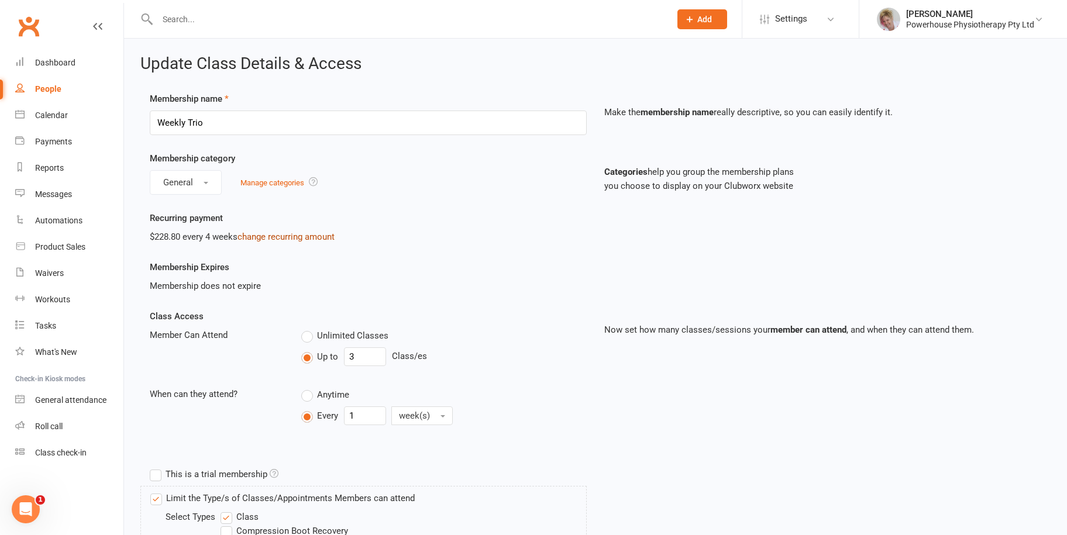
click at [281, 235] on link "change recurring amount" at bounding box center [286, 237] width 97 height 11
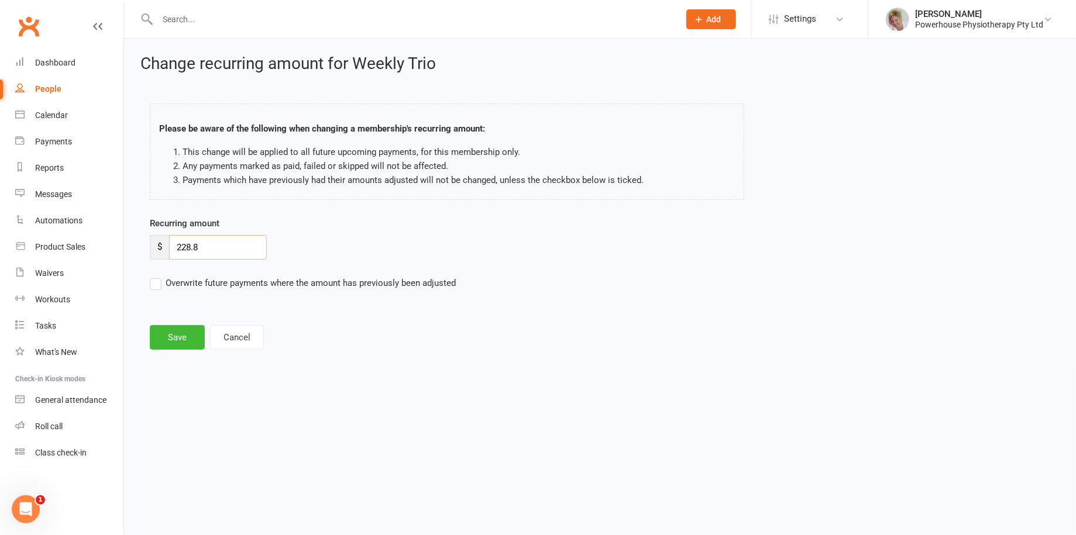
drag, startPoint x: 214, startPoint y: 243, endPoint x: 157, endPoint y: 253, distance: 57.6
click at [157, 253] on div "$ 228.8" at bounding box center [208, 247] width 117 height 25
type input "246.07"
click at [154, 284] on label "Overwrite future payments where the amount has previously been adjusted" at bounding box center [303, 283] width 306 height 14
click at [154, 276] on input "Overwrite future payments where the amount has previously been adjusted" at bounding box center [303, 276] width 306 height 0
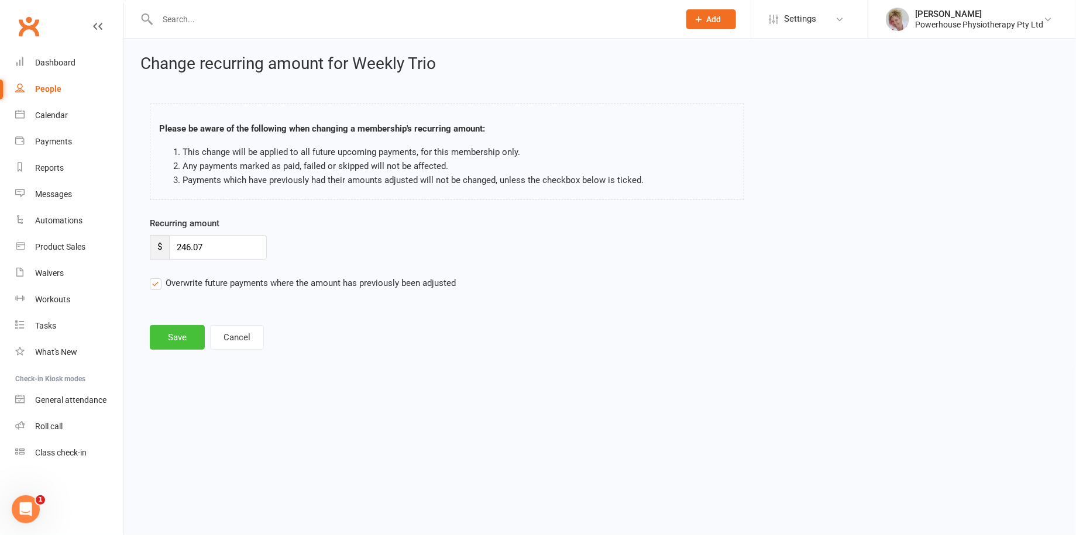
click at [181, 336] on button "Save" at bounding box center [177, 337] width 55 height 25
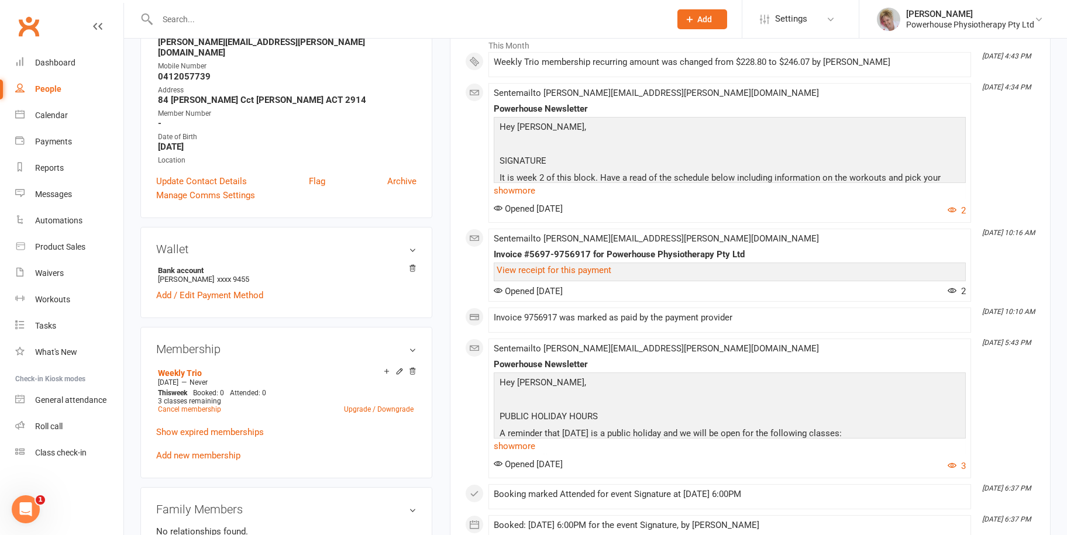
scroll to position [234, 0]
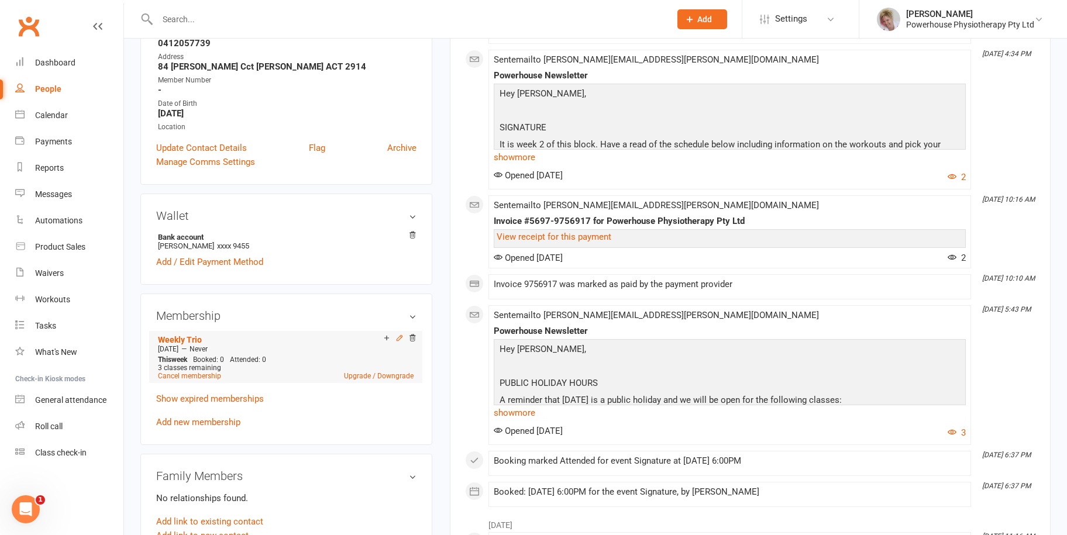
click at [398, 334] on icon at bounding box center [400, 338] width 8 height 8
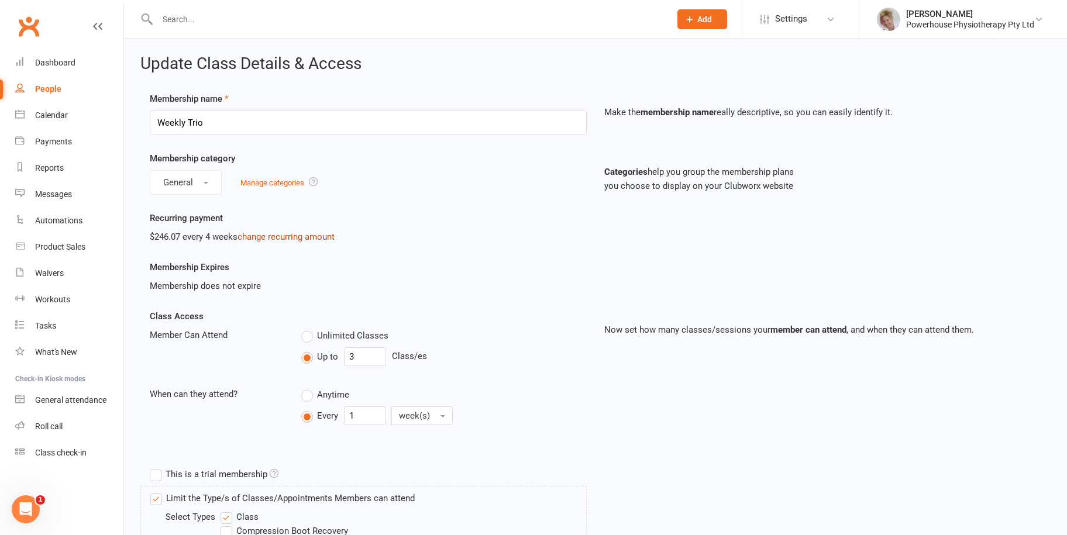
click at [267, 238] on link "change recurring amount" at bounding box center [286, 237] width 97 height 11
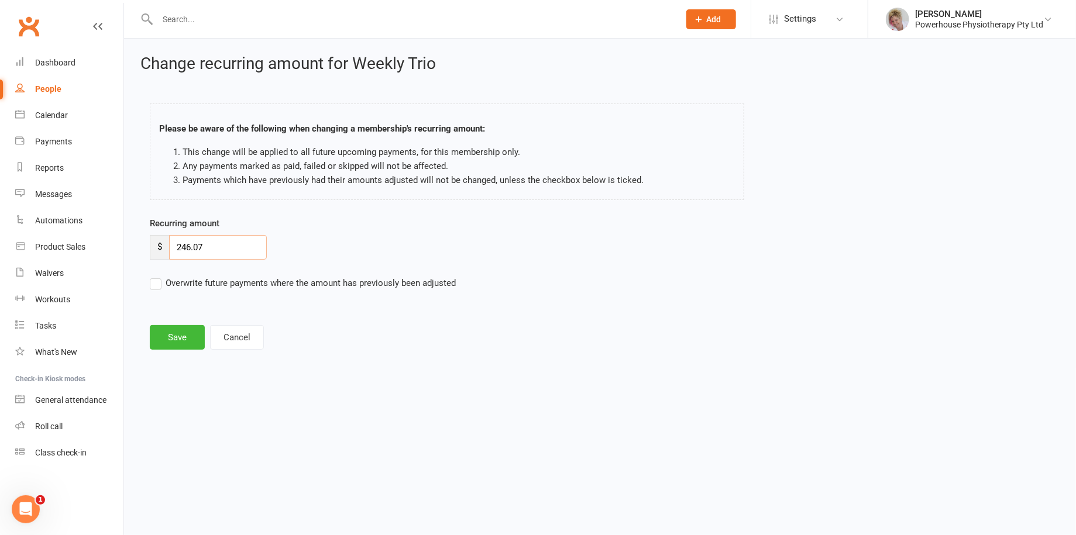
drag, startPoint x: 219, startPoint y: 249, endPoint x: 157, endPoint y: 249, distance: 61.4
click at [157, 249] on div "$ 246.07" at bounding box center [208, 247] width 117 height 25
type input "241.99"
click at [160, 288] on label "Overwrite future payments where the amount has previously been adjusted" at bounding box center [303, 283] width 306 height 14
click at [160, 276] on input "Overwrite future payments where the amount has previously been adjusted" at bounding box center [303, 276] width 306 height 0
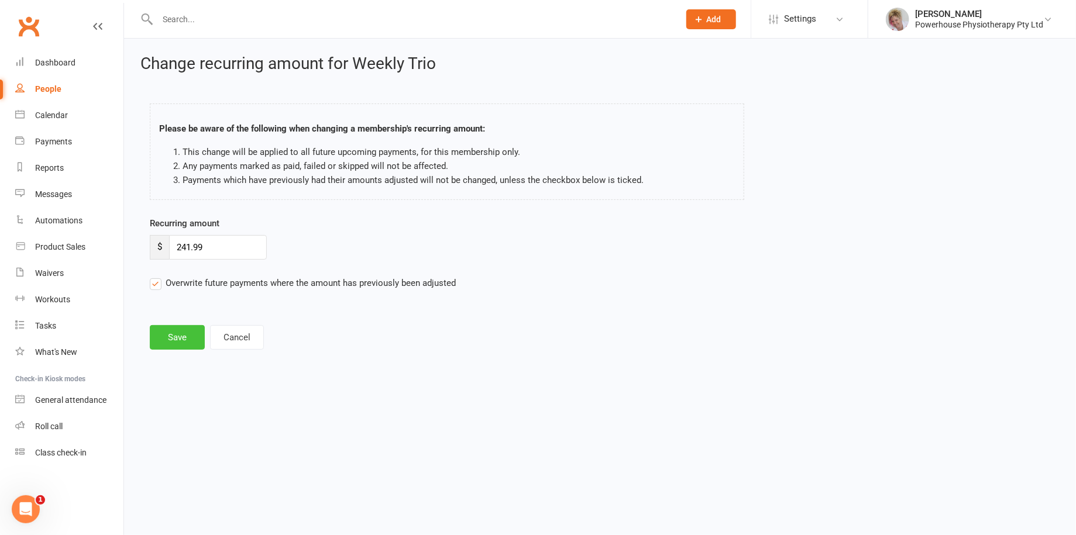
drag, startPoint x: 185, startPoint y: 334, endPoint x: 184, endPoint y: 350, distance: 17.0
click at [184, 350] on div "Change recurring amount for Weekly Trio Please be aware of the following when c…" at bounding box center [600, 204] width 952 height 330
click at [185, 335] on button "Save" at bounding box center [177, 337] width 55 height 25
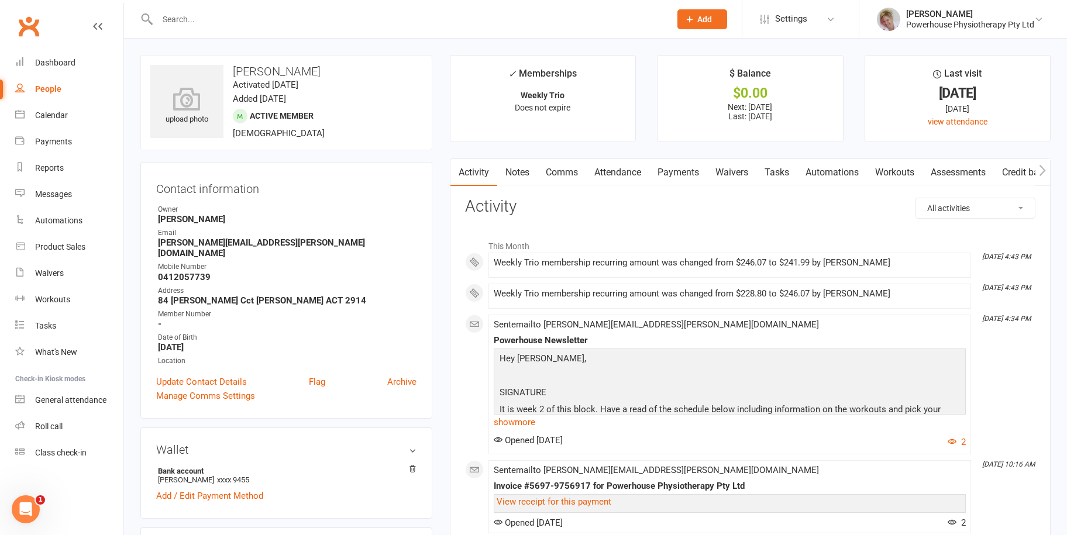
click at [167, 13] on input "text" at bounding box center [408, 19] width 508 height 16
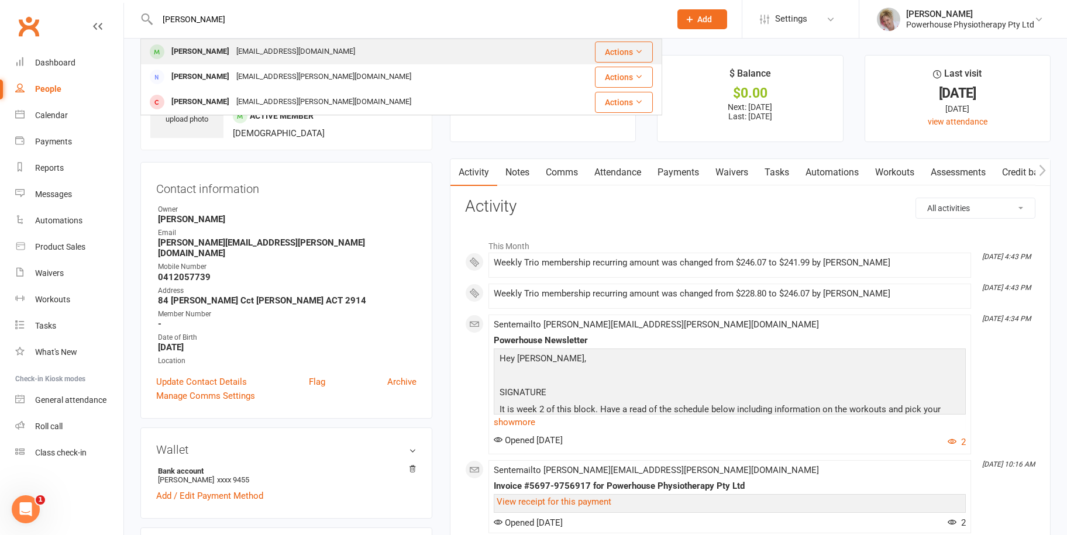
type input "[PERSON_NAME]"
click at [243, 47] on div "[EMAIL_ADDRESS][DOMAIN_NAME]" at bounding box center [296, 51] width 126 height 17
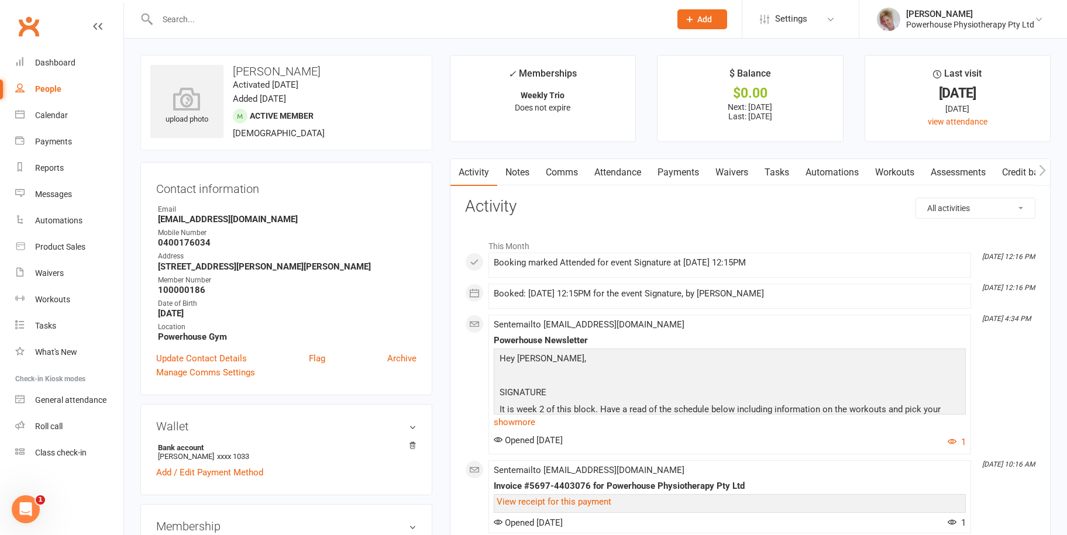
click at [690, 177] on link "Payments" at bounding box center [678, 172] width 58 height 27
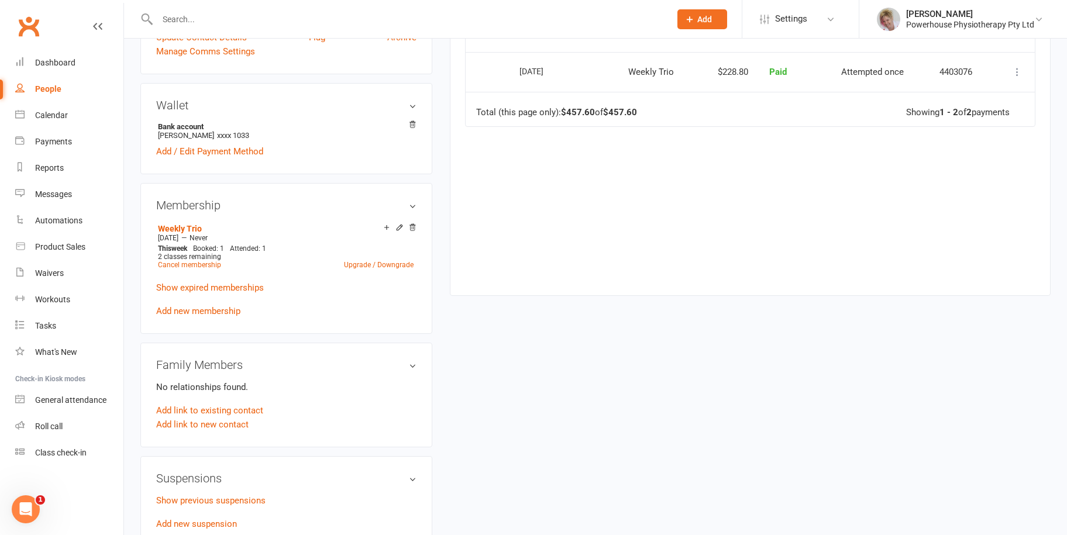
scroll to position [351, 0]
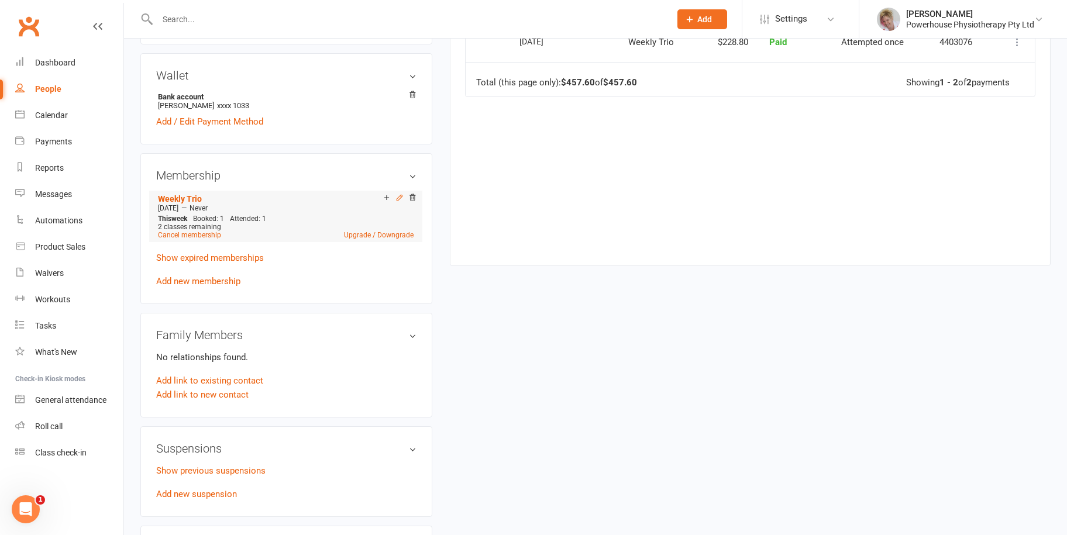
click at [399, 200] on icon at bounding box center [399, 197] width 5 height 5
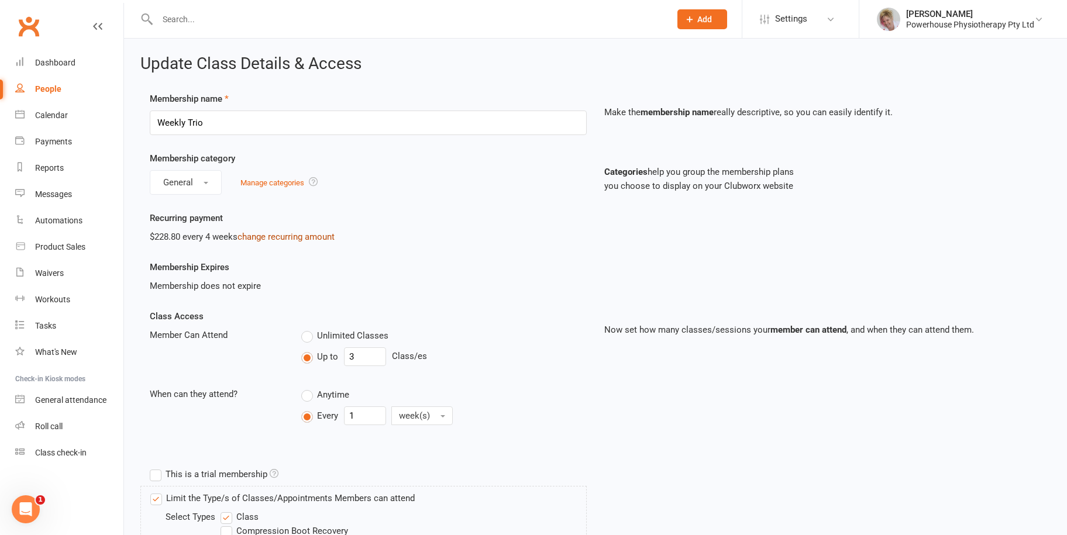
click at [288, 237] on link "change recurring amount" at bounding box center [286, 237] width 97 height 11
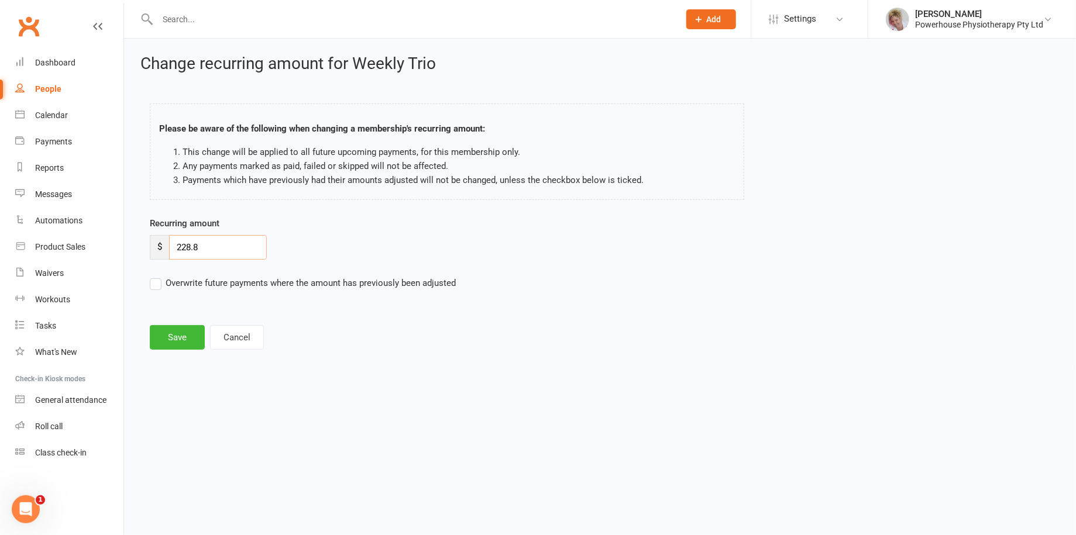
drag, startPoint x: 211, startPoint y: 247, endPoint x: 154, endPoint y: 246, distance: 56.8
click at [154, 246] on div "$ 228.8" at bounding box center [208, 247] width 117 height 25
type input "1"
type input "241.99"
click at [158, 283] on label "Overwrite future payments where the amount has previously been adjusted" at bounding box center [303, 283] width 306 height 14
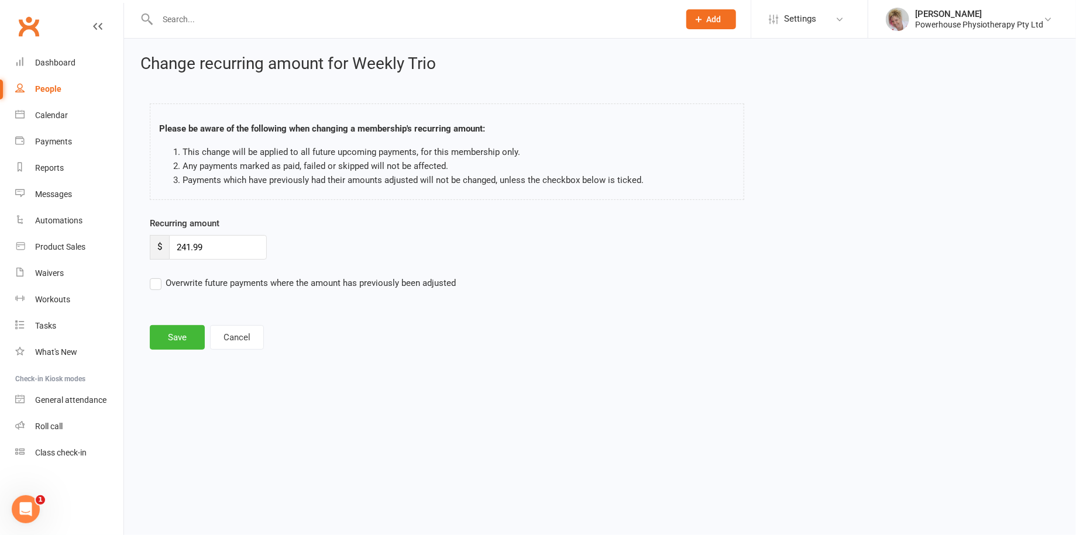
click at [158, 276] on input "Overwrite future payments where the amount has previously been adjusted" at bounding box center [303, 276] width 306 height 0
click at [176, 333] on button "Save" at bounding box center [177, 337] width 55 height 25
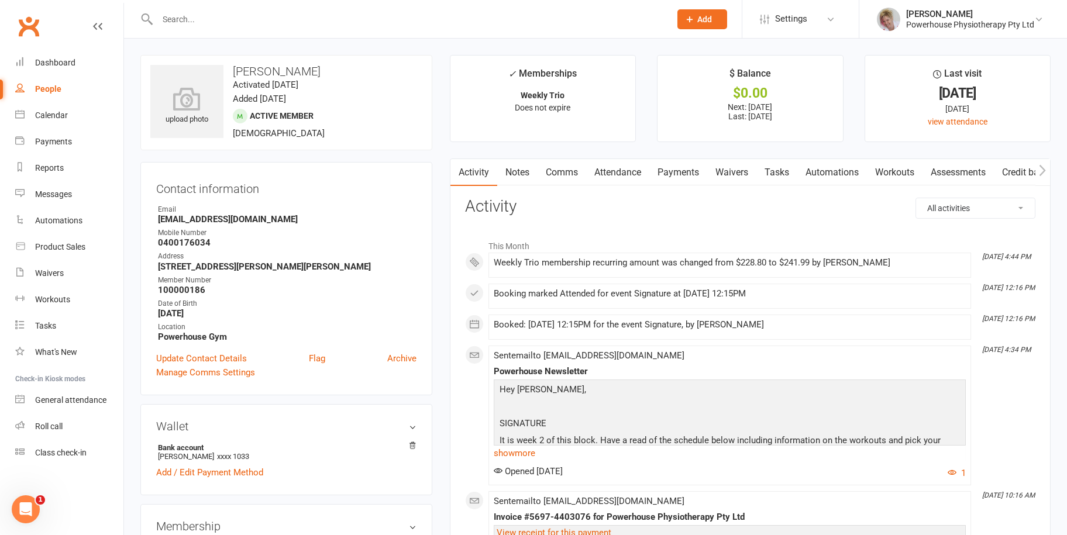
click at [189, 18] on input "text" at bounding box center [408, 19] width 508 height 16
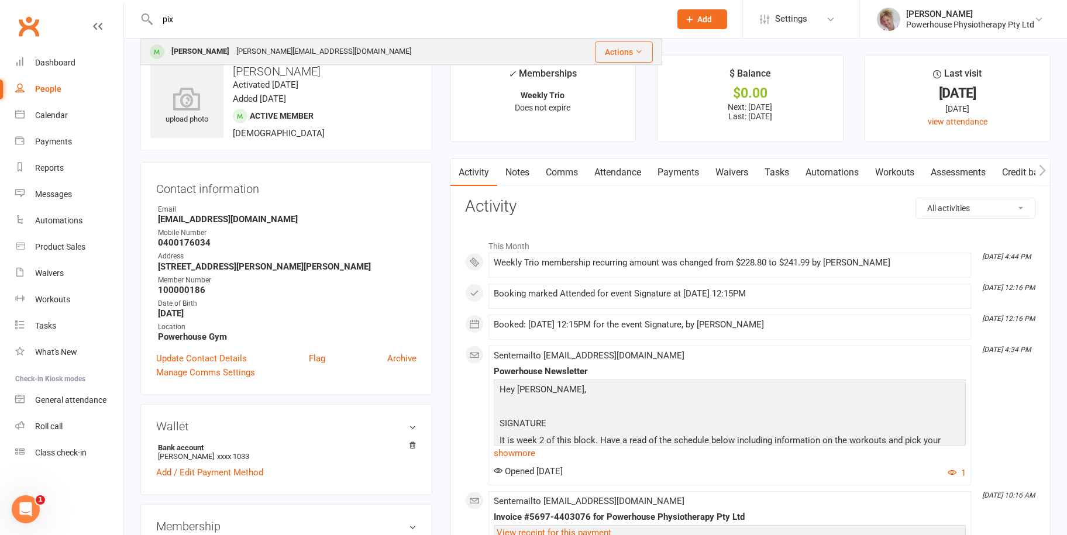
type input "pix"
click at [254, 48] on div "[PERSON_NAME][EMAIL_ADDRESS][DOMAIN_NAME]" at bounding box center [324, 51] width 182 height 17
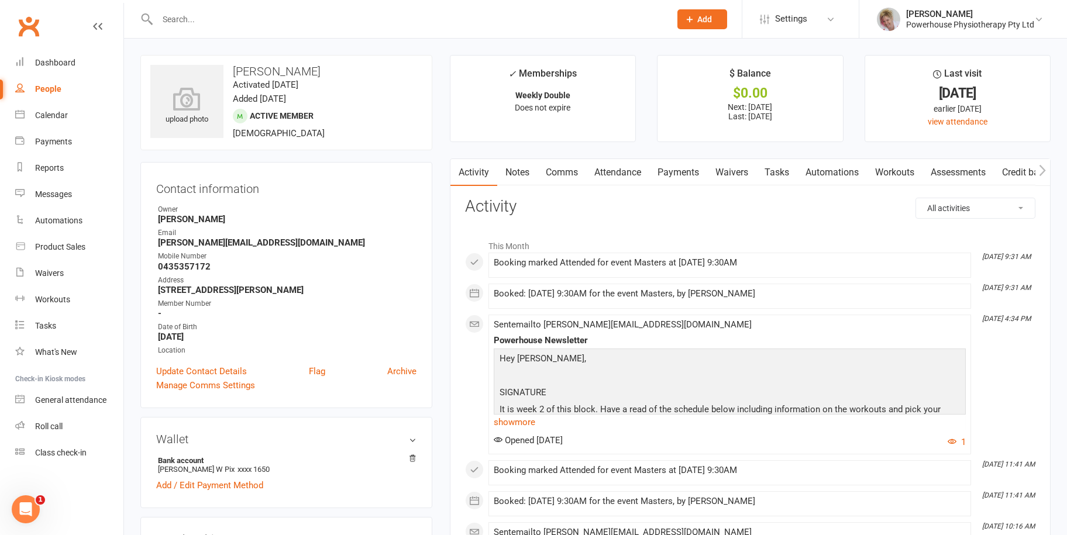
click at [677, 171] on link "Payments" at bounding box center [678, 172] width 58 height 27
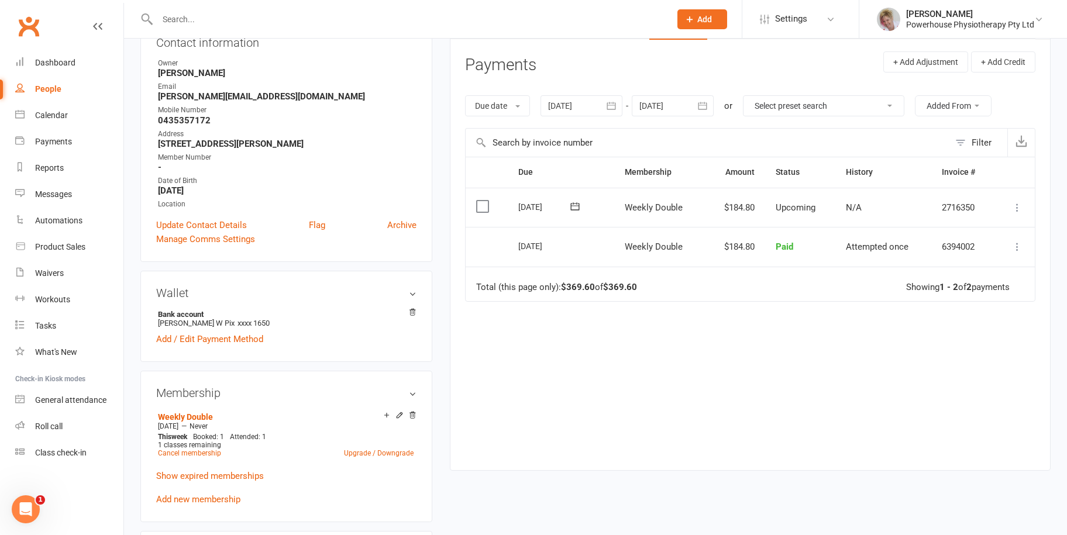
scroll to position [176, 0]
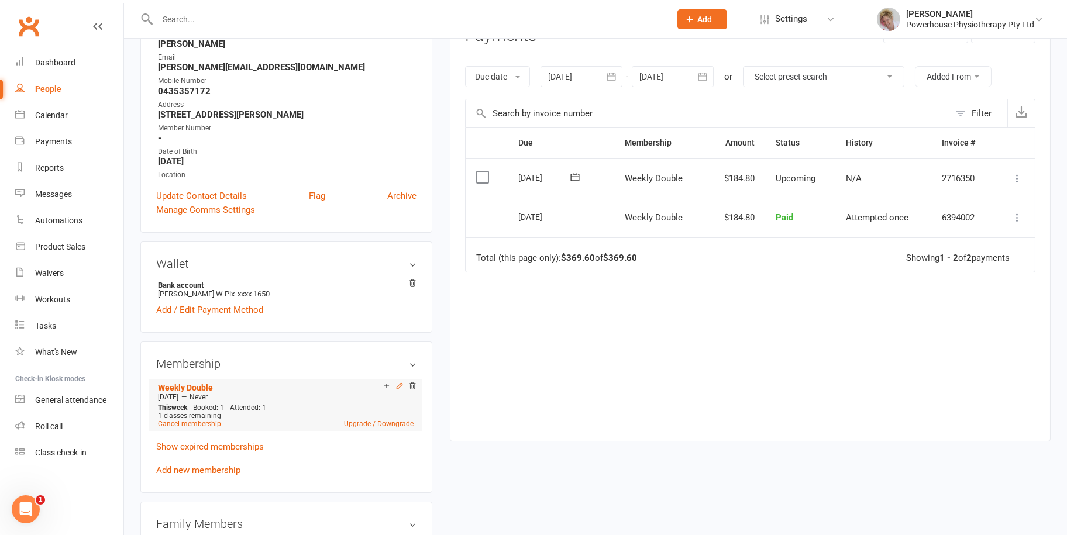
click at [400, 386] on icon at bounding box center [400, 386] width 8 height 8
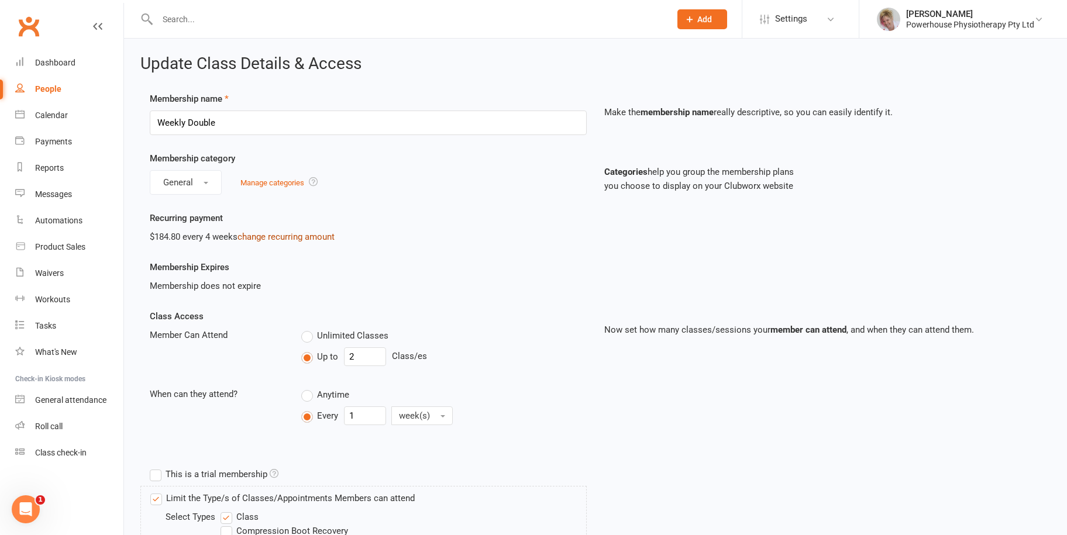
click at [325, 232] on link "change recurring amount" at bounding box center [286, 237] width 97 height 11
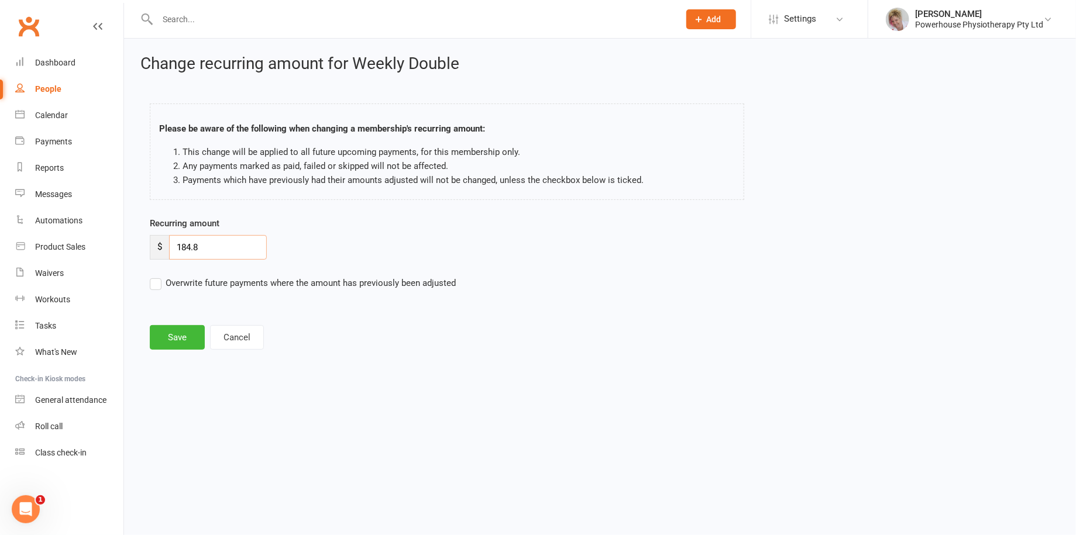
drag, startPoint x: 214, startPoint y: 244, endPoint x: 167, endPoint y: 245, distance: 47.4
click at [167, 245] on div "$ 184.8" at bounding box center [208, 247] width 117 height 25
type input "197.99"
click at [159, 283] on label "Overwrite future payments where the amount has previously been adjusted" at bounding box center [303, 283] width 306 height 14
click at [159, 276] on input "Overwrite future payments where the amount has previously been adjusted" at bounding box center [303, 276] width 306 height 0
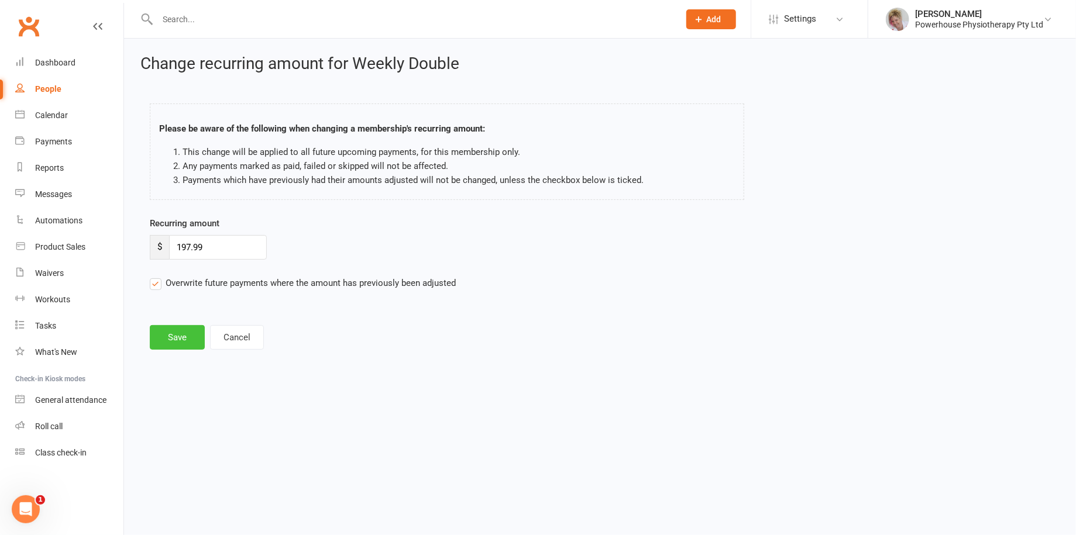
click at [175, 347] on button "Save" at bounding box center [177, 337] width 55 height 25
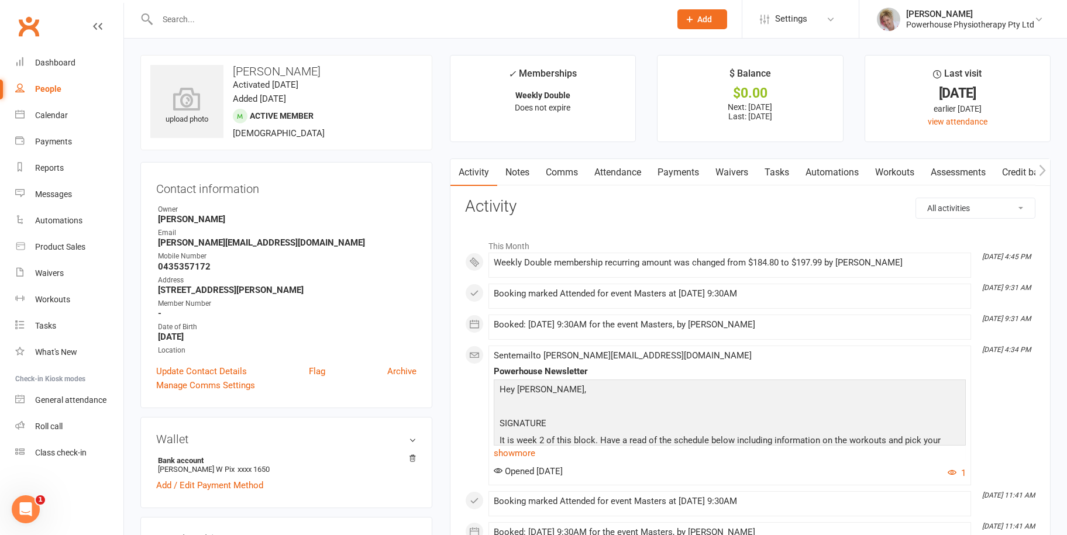
click at [678, 175] on link "Payments" at bounding box center [678, 172] width 58 height 27
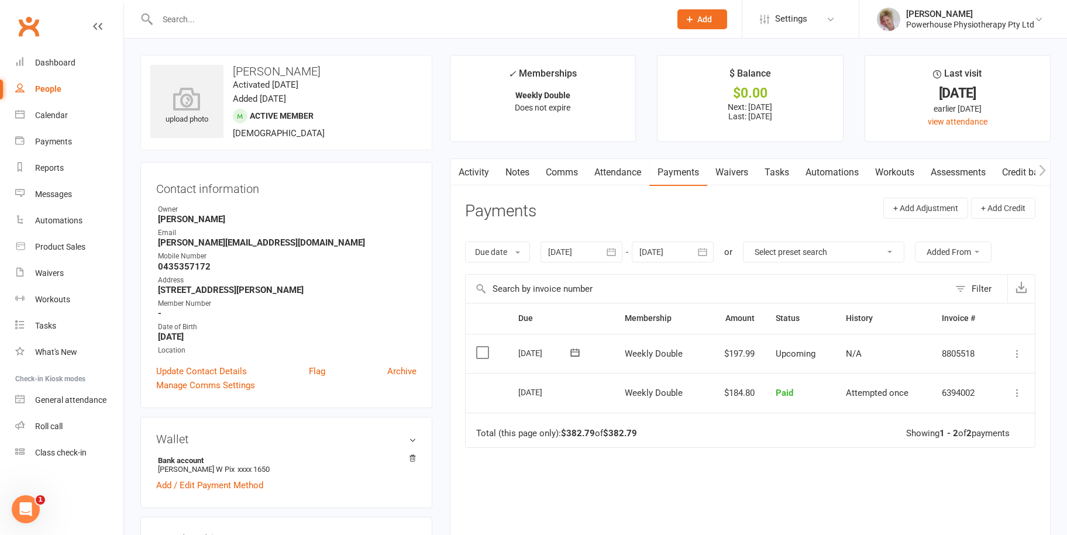
click at [709, 253] on icon "button" at bounding box center [703, 252] width 12 height 12
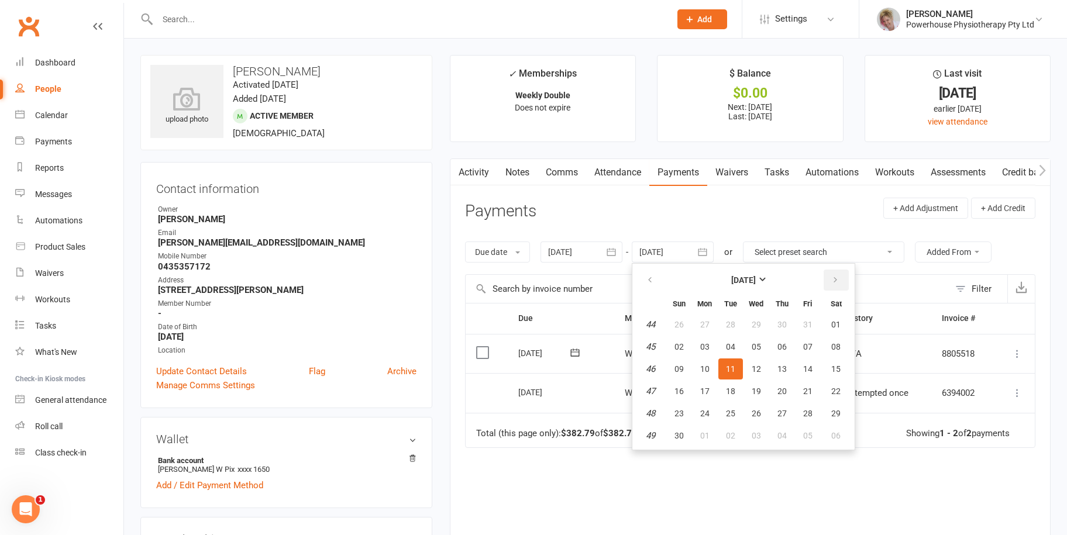
click at [838, 280] on icon "button" at bounding box center [835, 280] width 8 height 9
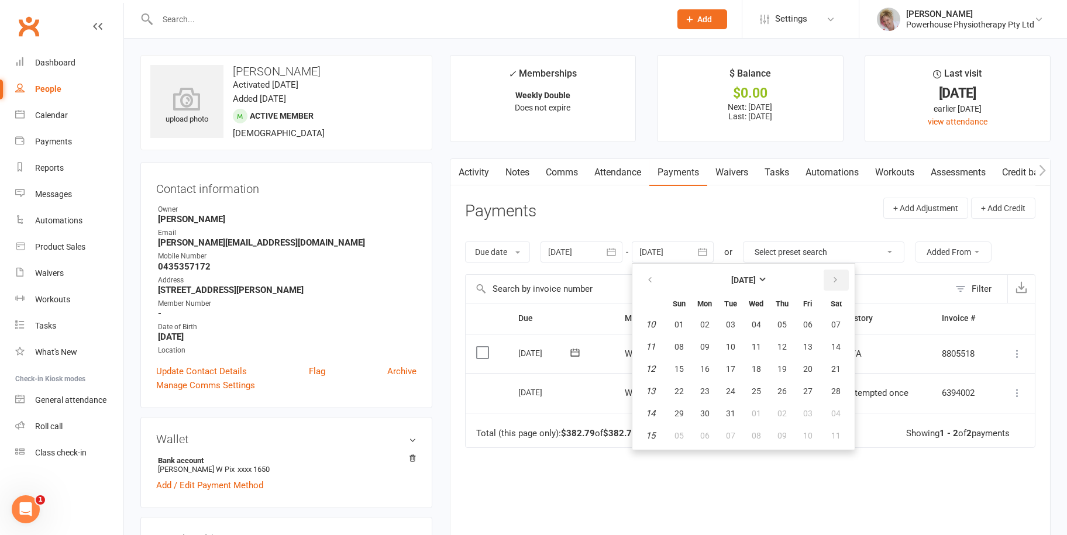
click at [838, 280] on icon "button" at bounding box center [835, 280] width 8 height 9
click at [838, 279] on icon "button" at bounding box center [835, 280] width 8 height 9
drag, startPoint x: 838, startPoint y: 279, endPoint x: 785, endPoint y: 335, distance: 77.0
click at [831, 284] on button "button" at bounding box center [836, 280] width 25 height 21
drag, startPoint x: 746, startPoint y: 360, endPoint x: 759, endPoint y: 380, distance: 24.0
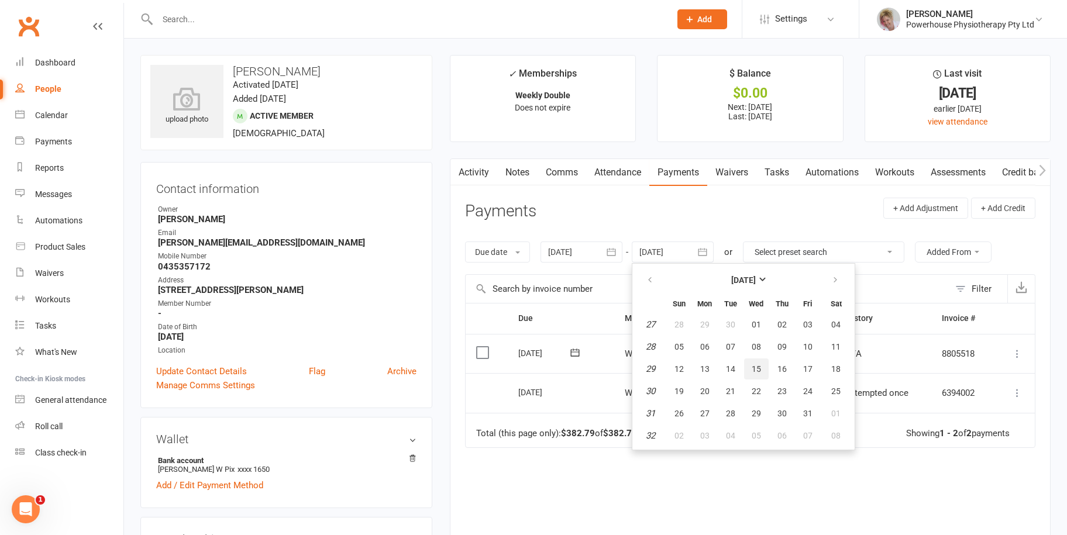
click at [746, 360] on button "15" at bounding box center [756, 369] width 25 height 21
type input "[DATE]"
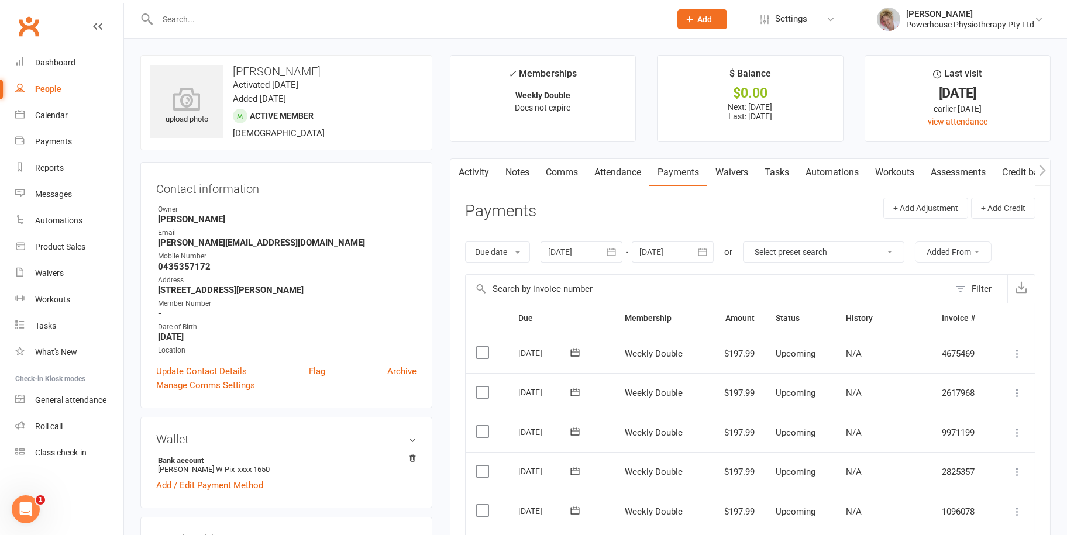
click at [185, 15] on input "text" at bounding box center [408, 19] width 508 height 16
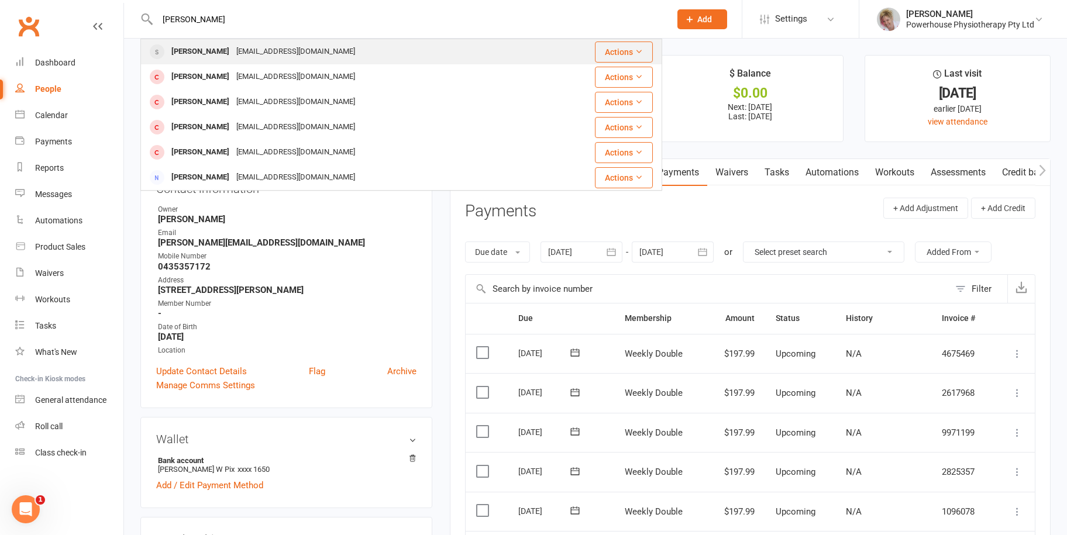
type input "[PERSON_NAME]"
click at [243, 47] on div "[EMAIL_ADDRESS][DOMAIN_NAME]" at bounding box center [296, 51] width 126 height 17
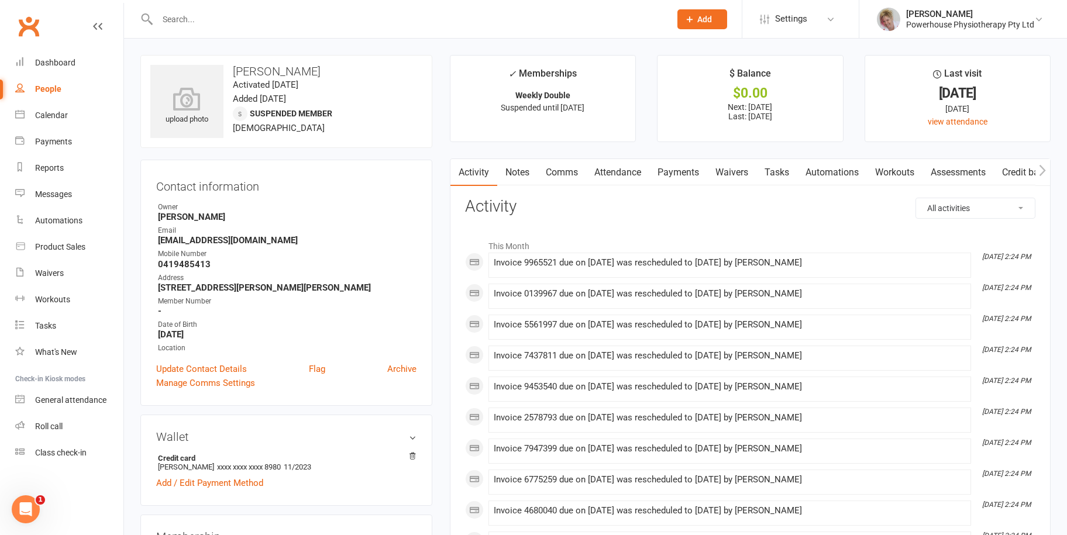
click at [693, 174] on link "Payments" at bounding box center [678, 172] width 58 height 27
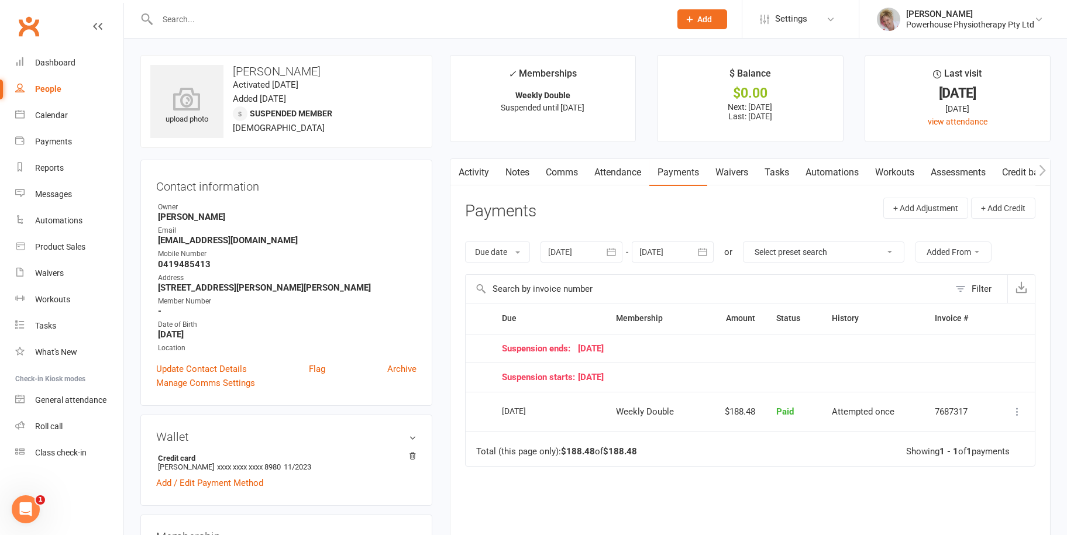
click at [709, 246] on icon "button" at bounding box center [703, 252] width 12 height 12
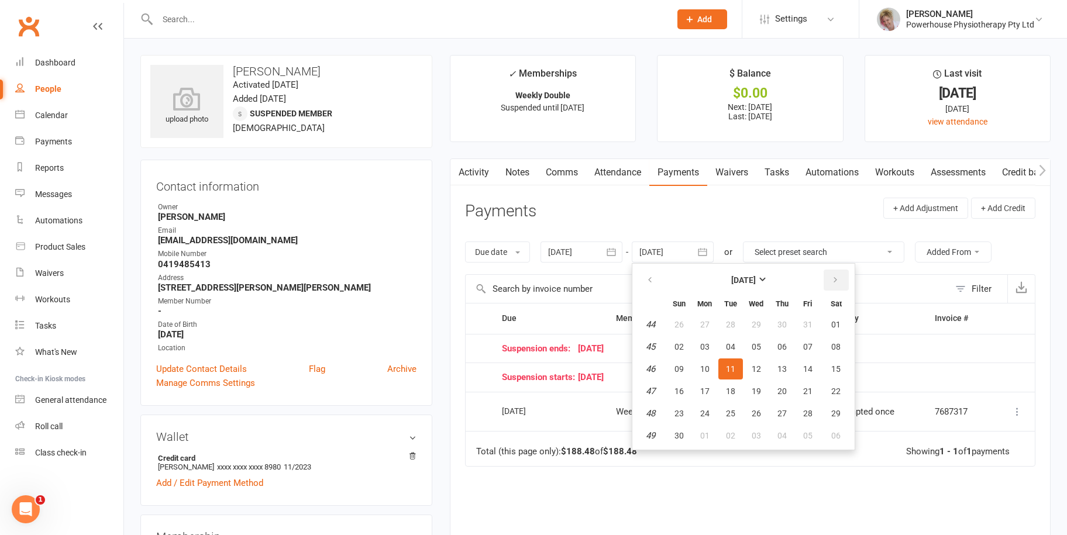
click at [833, 279] on icon "button" at bounding box center [835, 280] width 8 height 9
drag, startPoint x: 833, startPoint y: 279, endPoint x: 823, endPoint y: 303, distance: 26.0
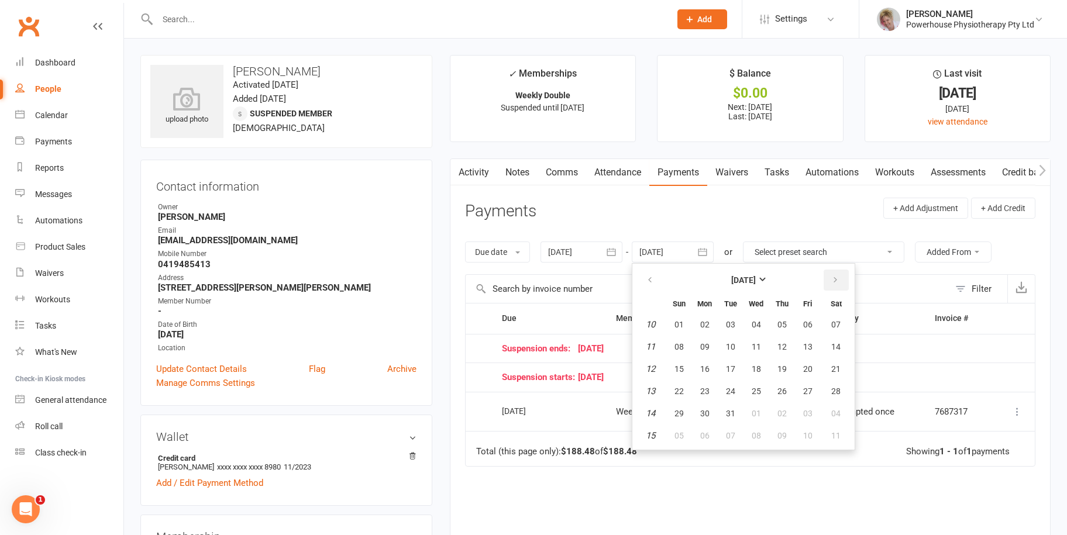
click at [833, 279] on icon "button" at bounding box center [835, 280] width 8 height 9
click at [740, 347] on button "07" at bounding box center [730, 346] width 25 height 21
type input "[DATE]"
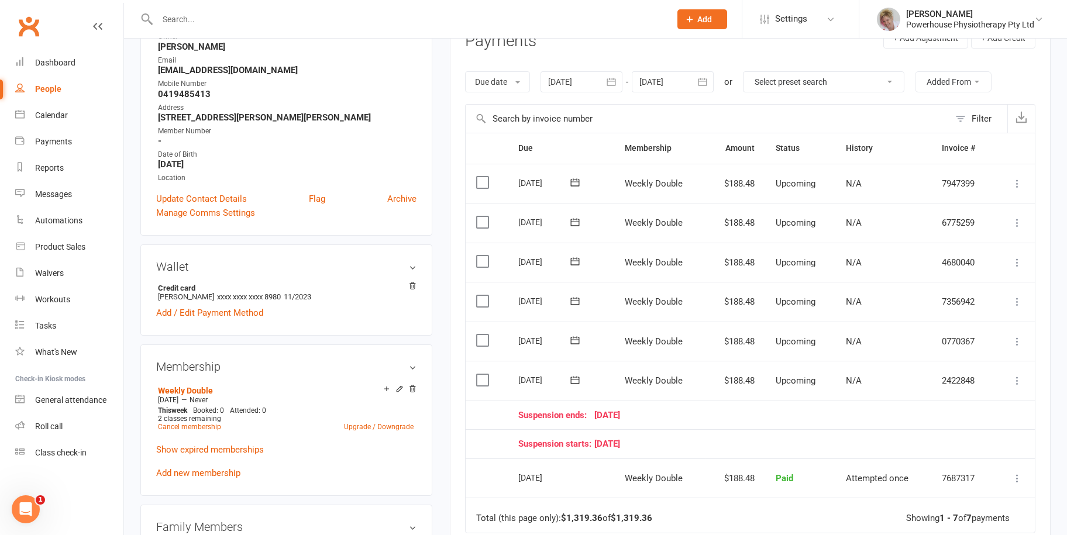
scroll to position [176, 0]
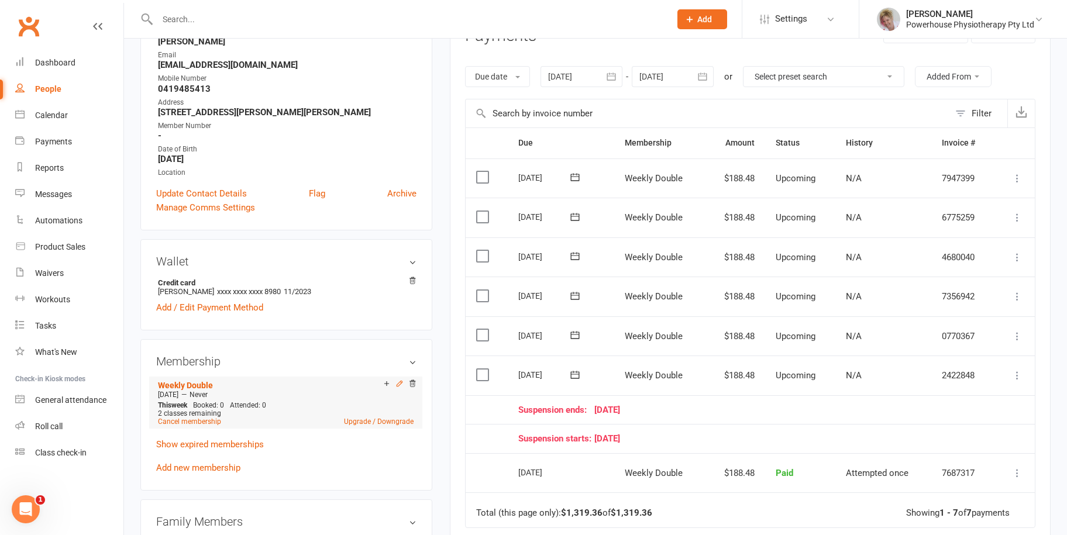
click at [398, 382] on icon at bounding box center [400, 384] width 8 height 8
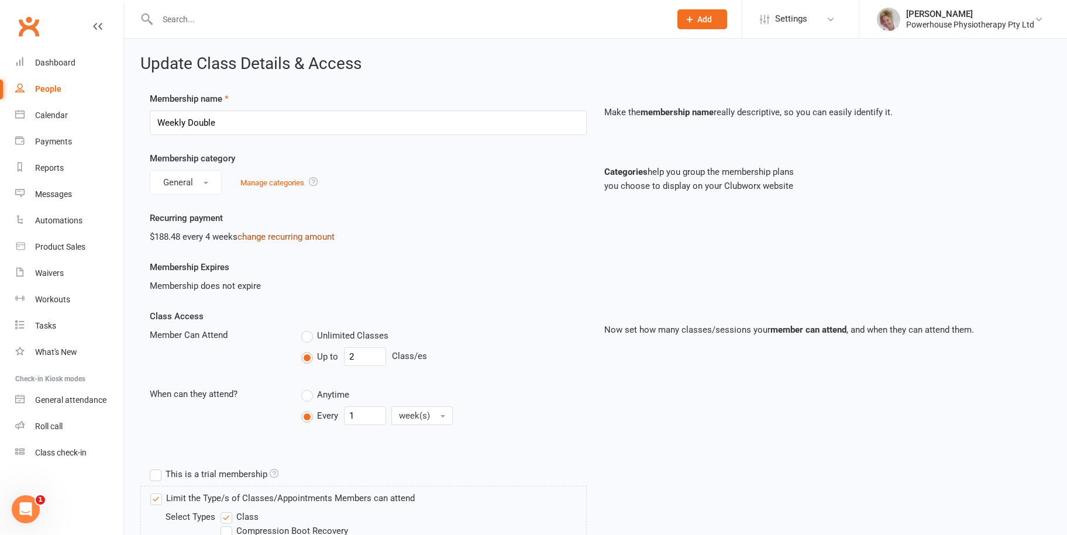
click at [271, 239] on link "change recurring amount" at bounding box center [286, 237] width 97 height 11
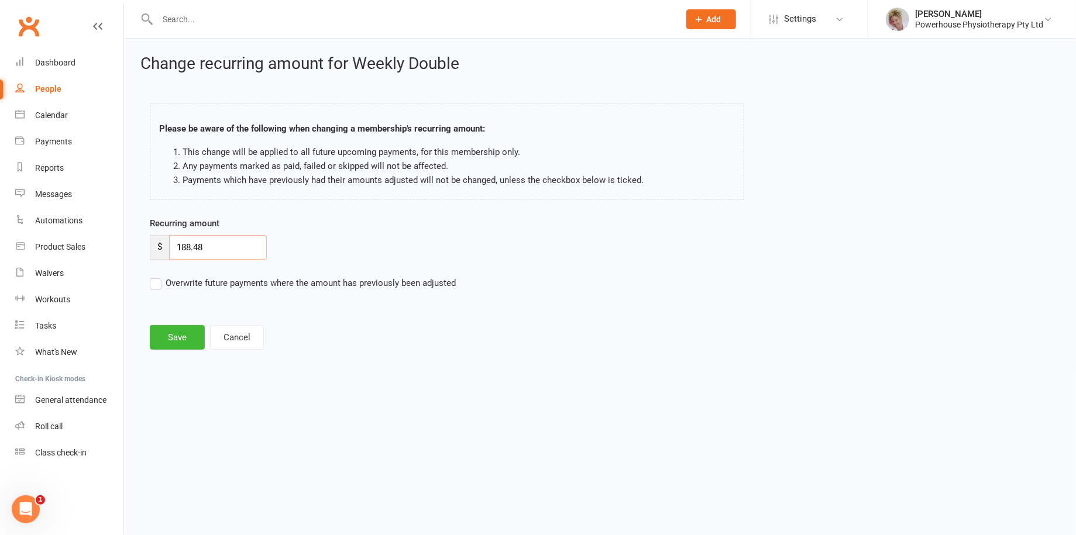
drag, startPoint x: 216, startPoint y: 246, endPoint x: 176, endPoint y: 246, distance: 40.4
click at [176, 246] on input "188.48" at bounding box center [218, 247] width 98 height 25
type input "201.10"
click at [159, 286] on label "Overwrite future payments where the amount has previously been adjusted" at bounding box center [303, 283] width 306 height 14
click at [159, 276] on input "Overwrite future payments where the amount has previously been adjusted" at bounding box center [303, 276] width 306 height 0
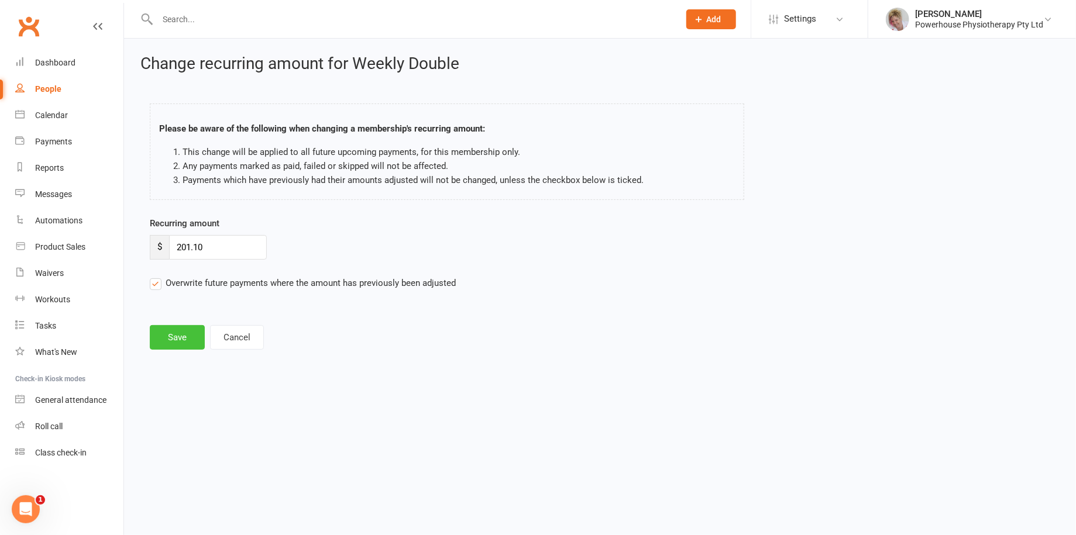
click at [174, 328] on button "Save" at bounding box center [177, 337] width 55 height 25
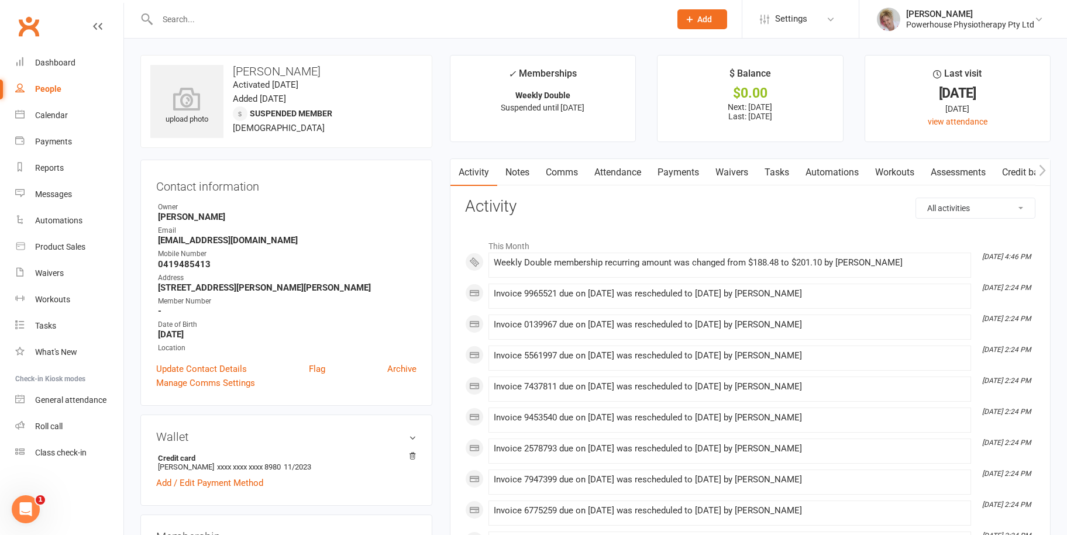
click at [184, 13] on input "text" at bounding box center [408, 19] width 508 height 16
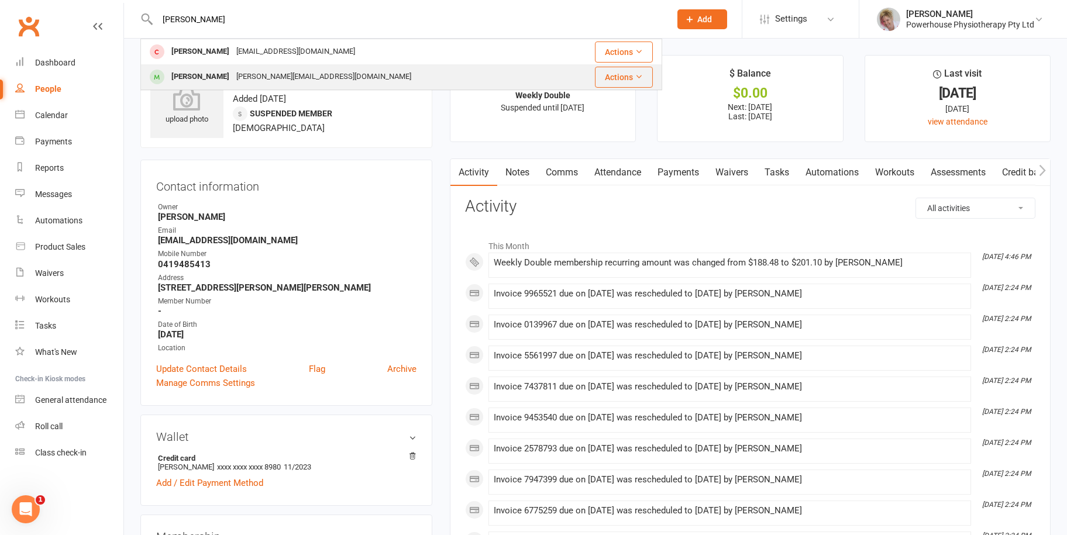
type input "[PERSON_NAME]"
click at [250, 70] on div "[PERSON_NAME][EMAIL_ADDRESS][DOMAIN_NAME]" at bounding box center [324, 76] width 182 height 17
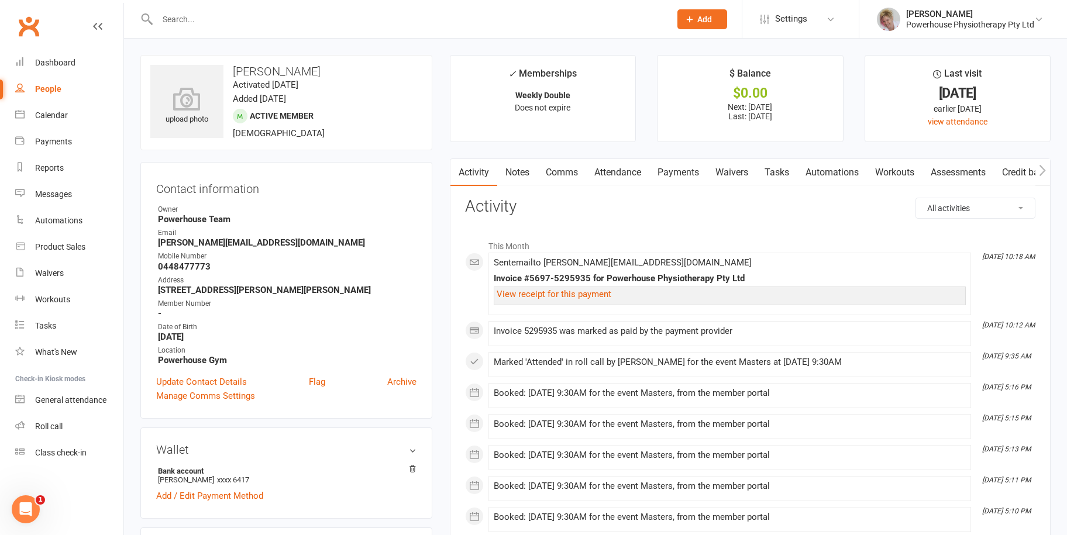
click at [680, 176] on link "Payments" at bounding box center [678, 172] width 58 height 27
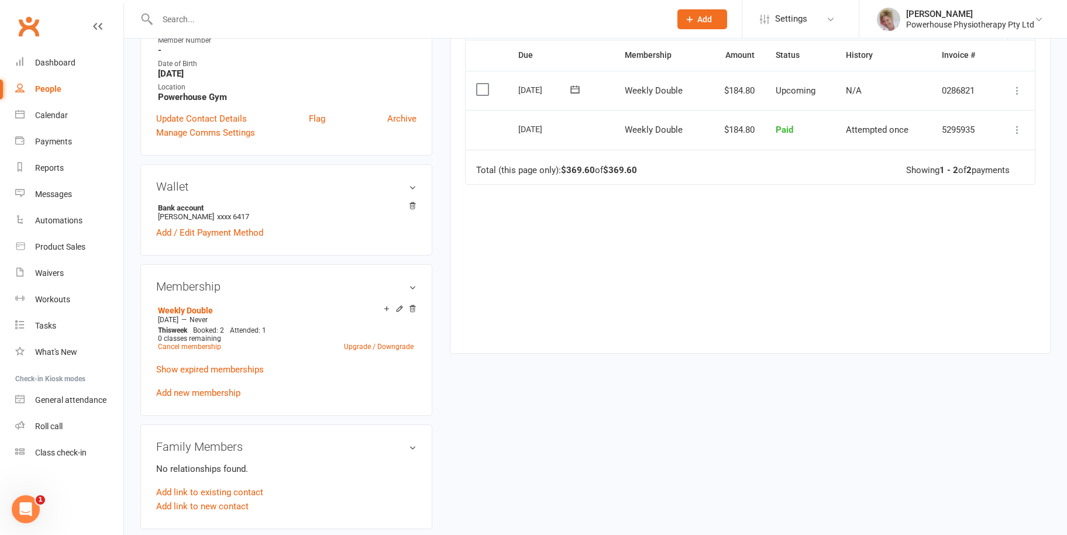
scroll to position [293, 0]
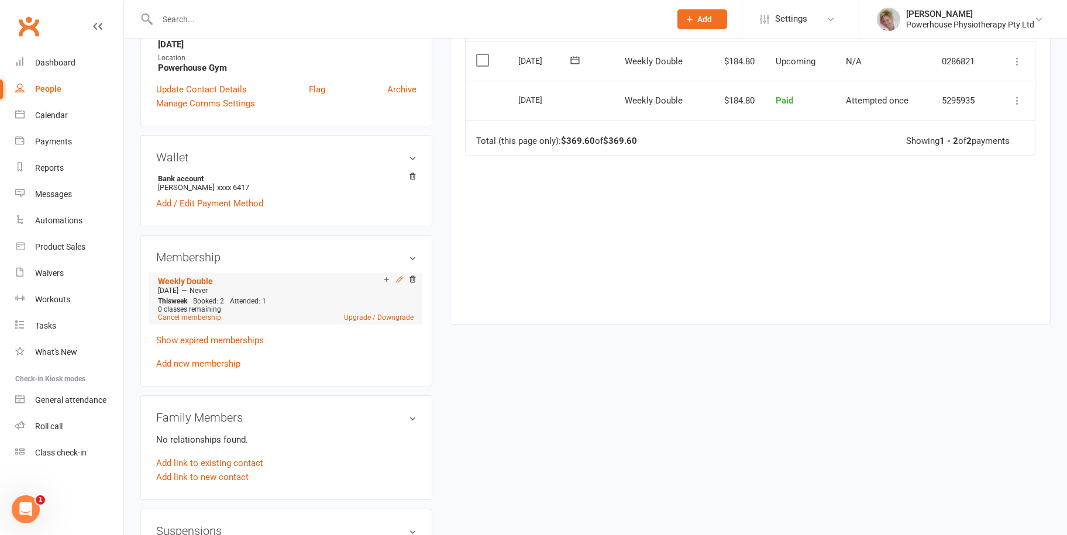
click at [398, 280] on icon at bounding box center [400, 280] width 8 height 8
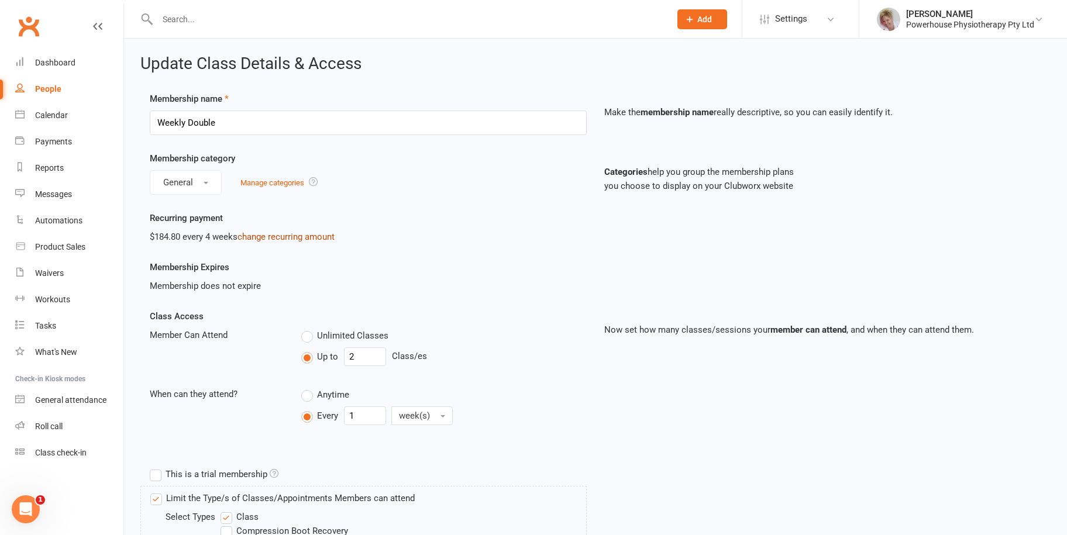
click at [283, 238] on link "change recurring amount" at bounding box center [286, 237] width 97 height 11
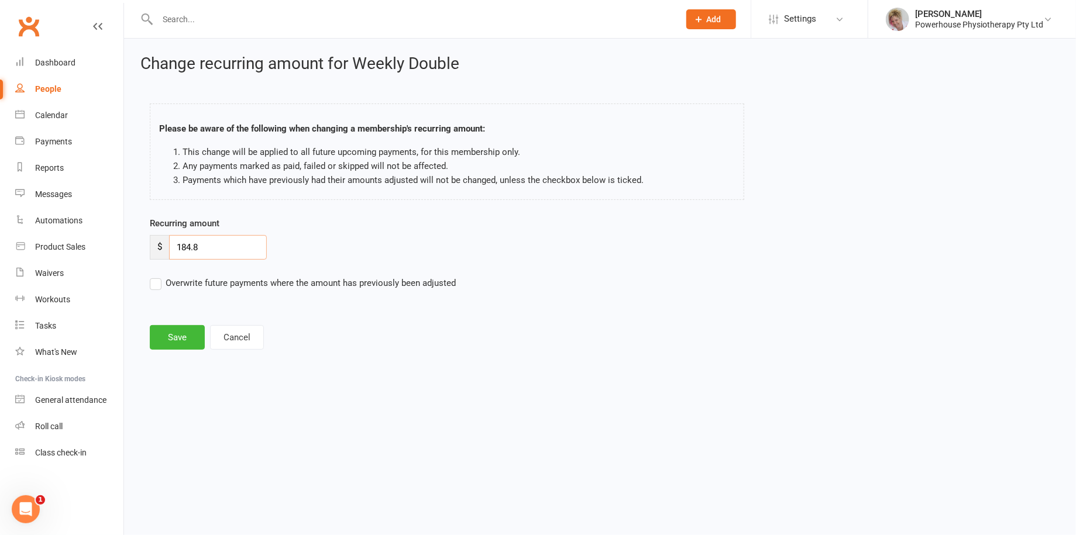
drag, startPoint x: 218, startPoint y: 247, endPoint x: 166, endPoint y: 245, distance: 52.1
click at [166, 245] on div "$ 184.8" at bounding box center [208, 247] width 117 height 25
type input "197.99"
click at [156, 284] on label "Overwrite future payments where the amount has previously been adjusted" at bounding box center [303, 283] width 306 height 14
click at [156, 276] on input "Overwrite future payments where the amount has previously been adjusted" at bounding box center [303, 276] width 306 height 0
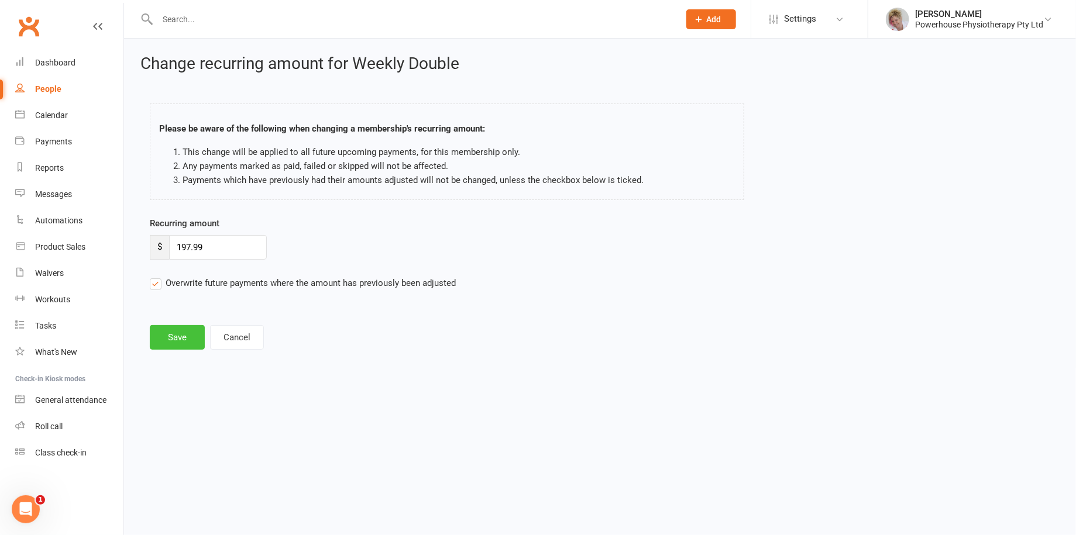
click at [180, 340] on button "Save" at bounding box center [177, 337] width 55 height 25
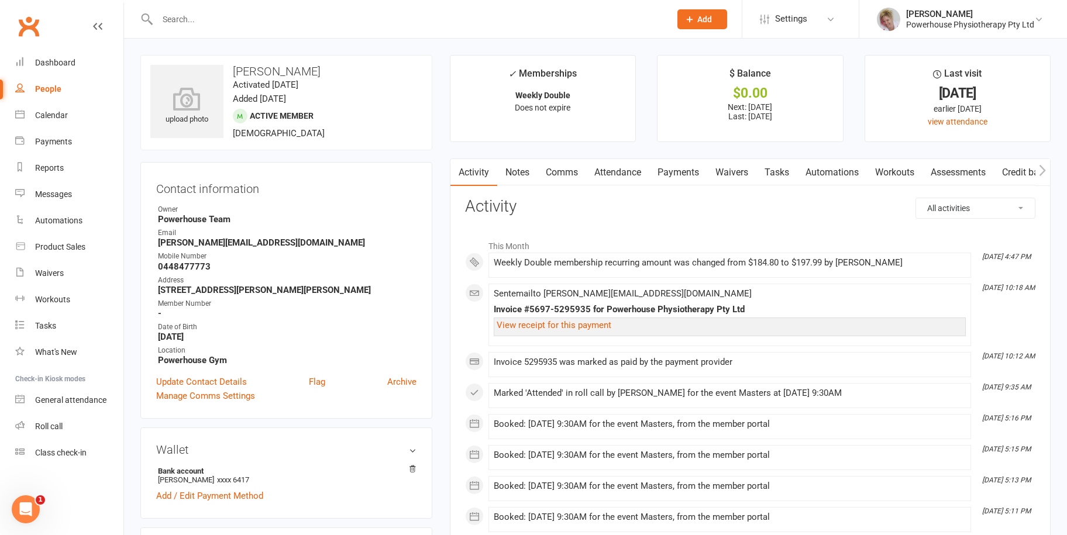
click at [200, 16] on input "text" at bounding box center [408, 19] width 508 height 16
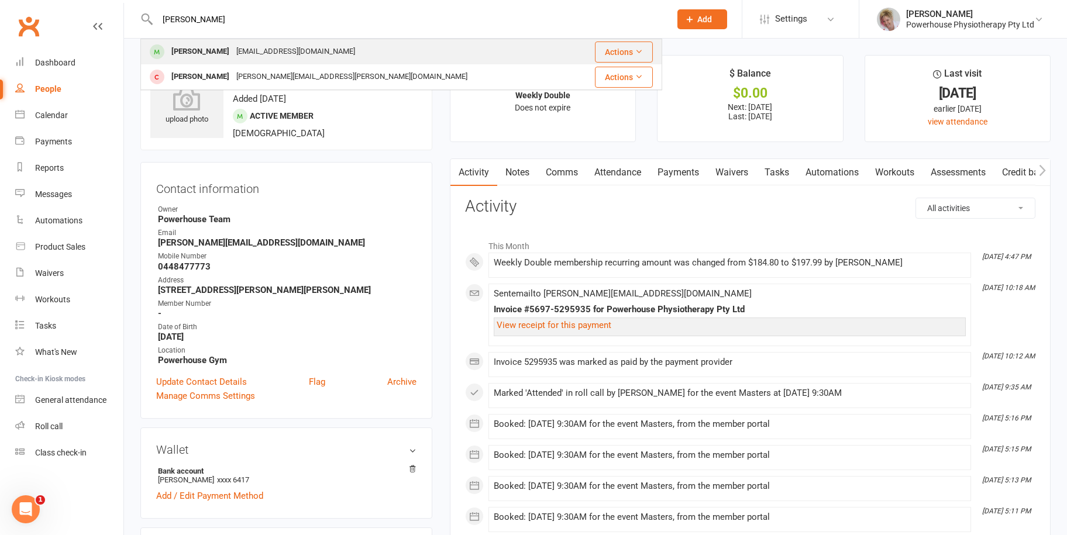
type input "[PERSON_NAME]"
click at [216, 47] on div "[PERSON_NAME]" at bounding box center [200, 51] width 65 height 17
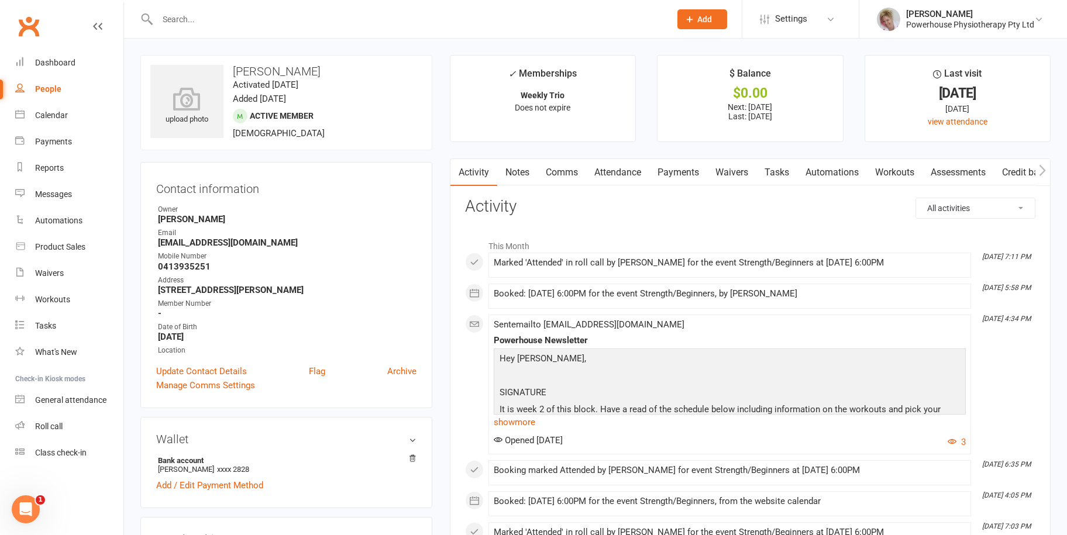
click at [682, 174] on link "Payments" at bounding box center [678, 172] width 58 height 27
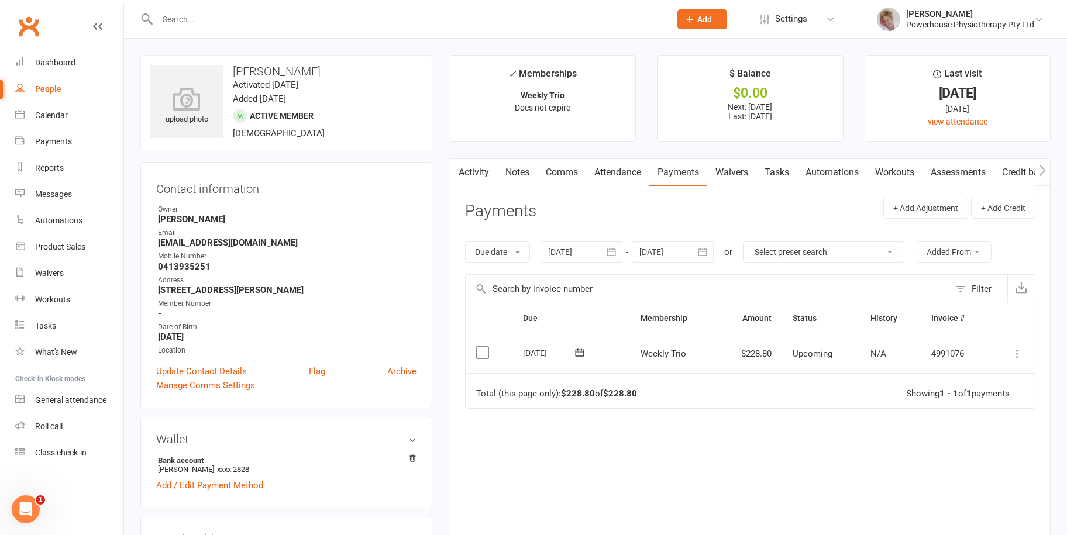
click at [695, 245] on button "button" at bounding box center [703, 252] width 21 height 21
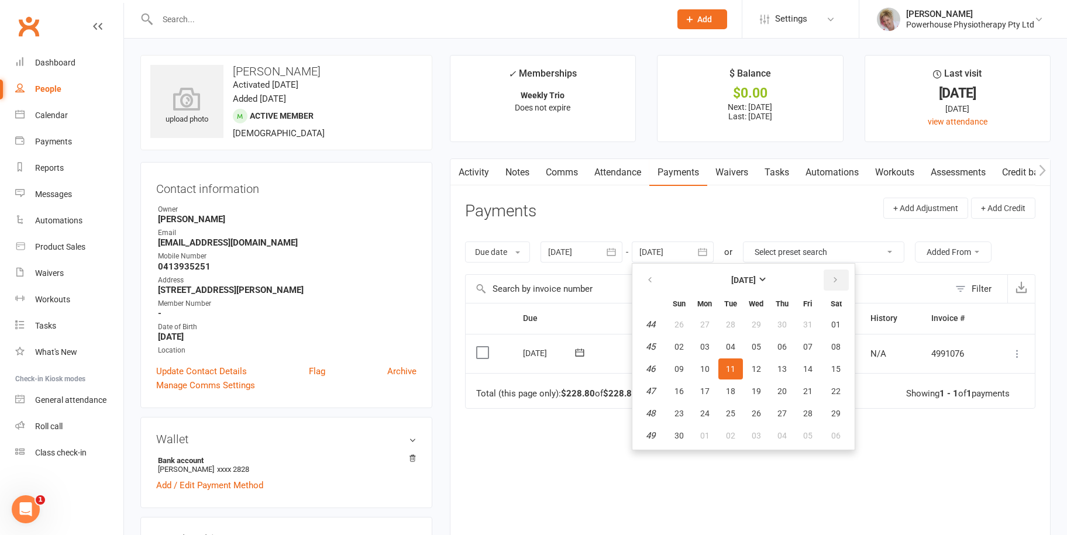
click at [835, 276] on icon "button" at bounding box center [835, 280] width 8 height 9
click at [730, 359] on button "17" at bounding box center [730, 369] width 25 height 21
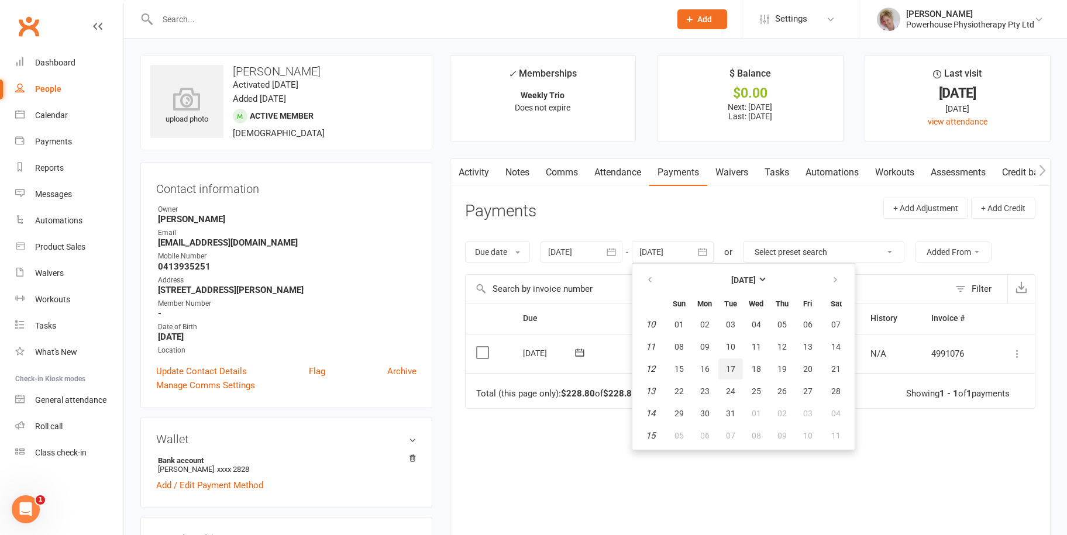
type input "[DATE]"
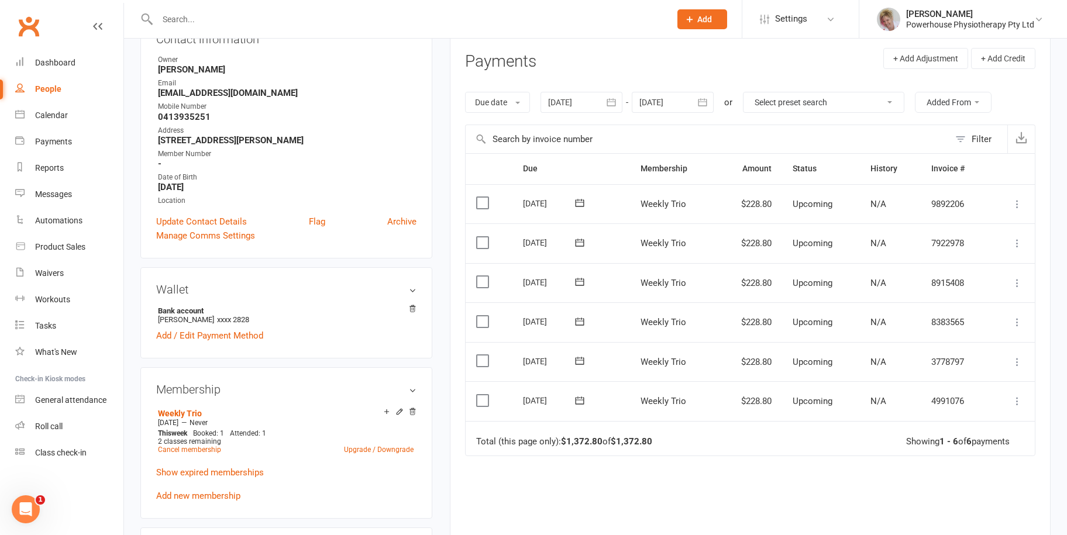
scroll to position [176, 0]
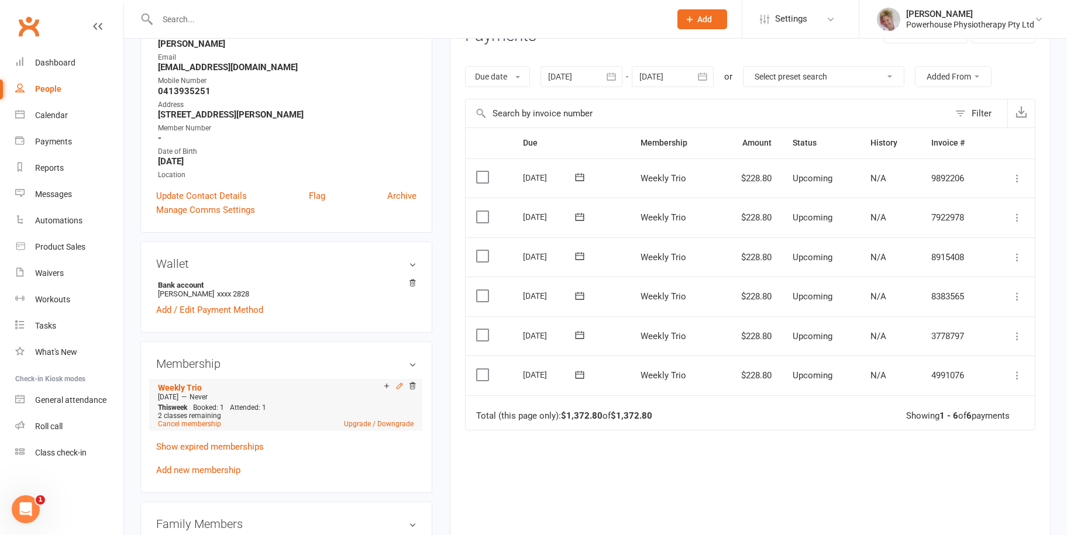
click at [399, 387] on icon at bounding box center [400, 386] width 8 height 8
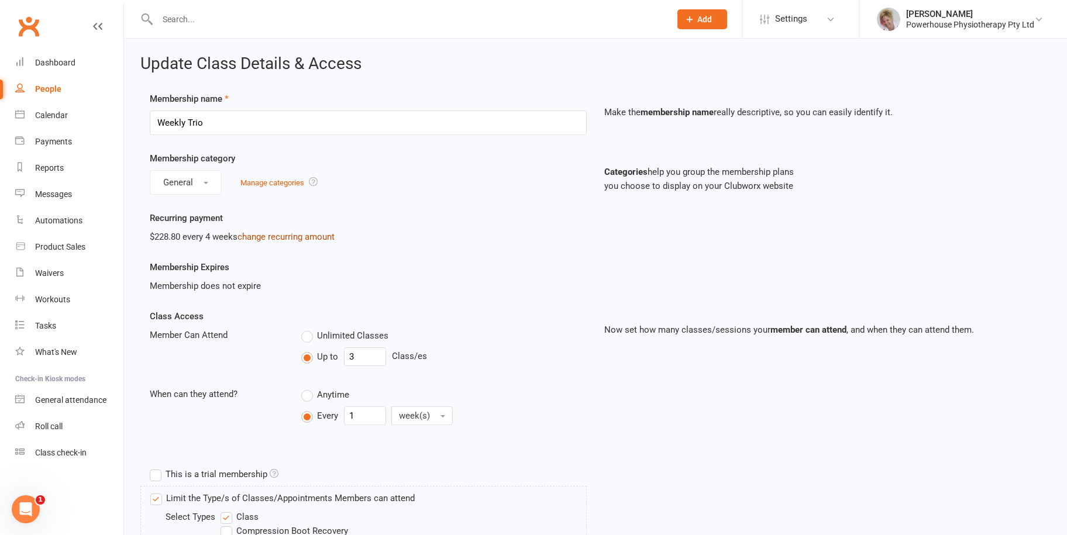
click at [277, 235] on link "change recurring amount" at bounding box center [286, 237] width 97 height 11
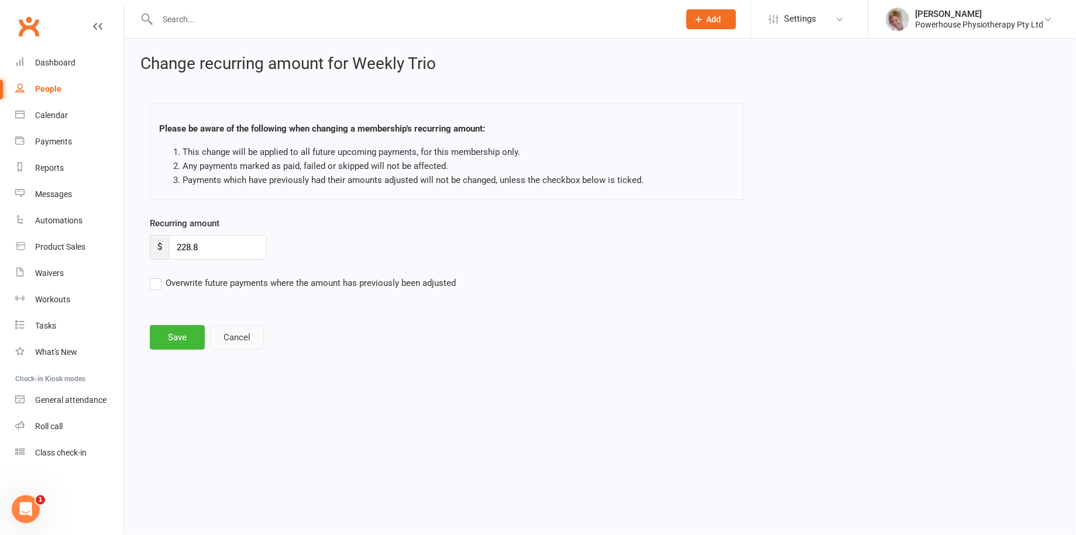
click at [233, 339] on button "Cancel" at bounding box center [237, 337] width 54 height 25
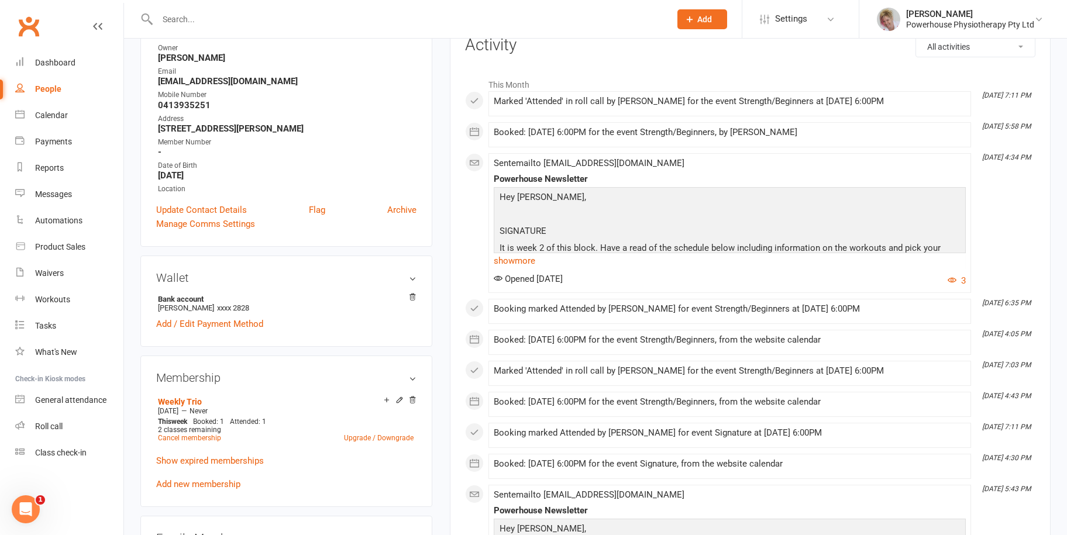
scroll to position [176, 0]
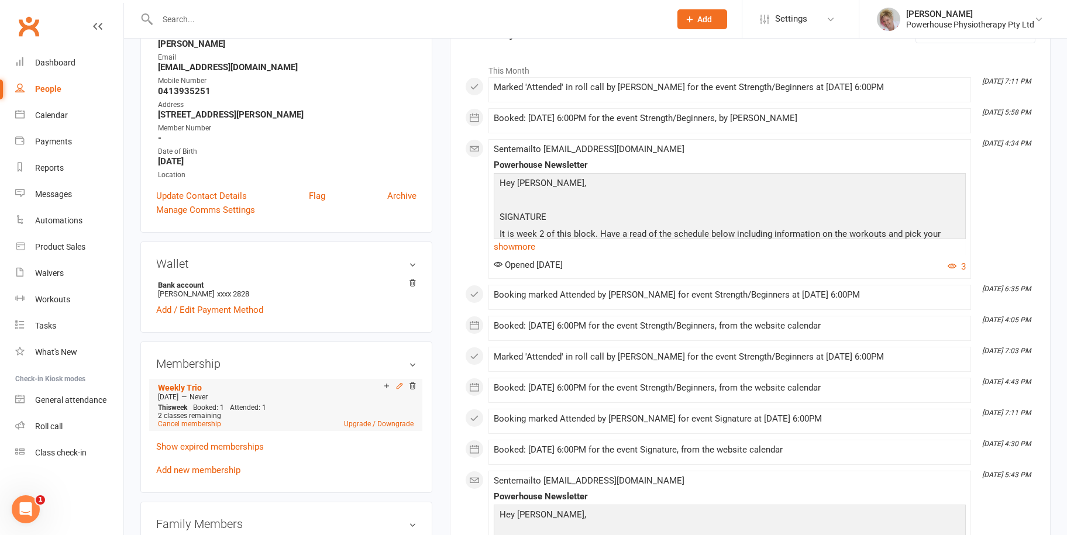
click at [396, 386] on icon at bounding box center [400, 386] width 8 height 8
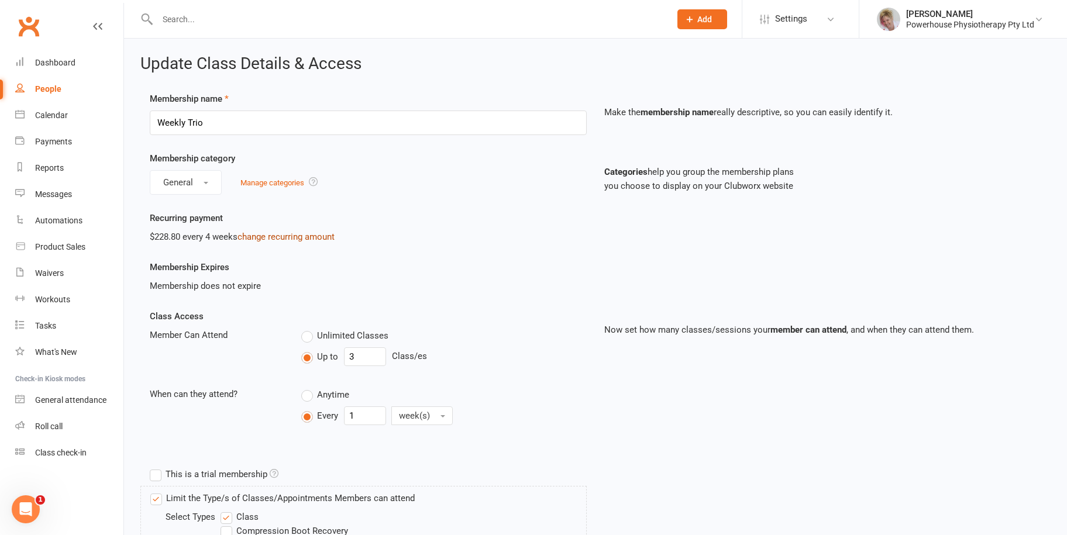
click at [287, 236] on link "change recurring amount" at bounding box center [286, 237] width 97 height 11
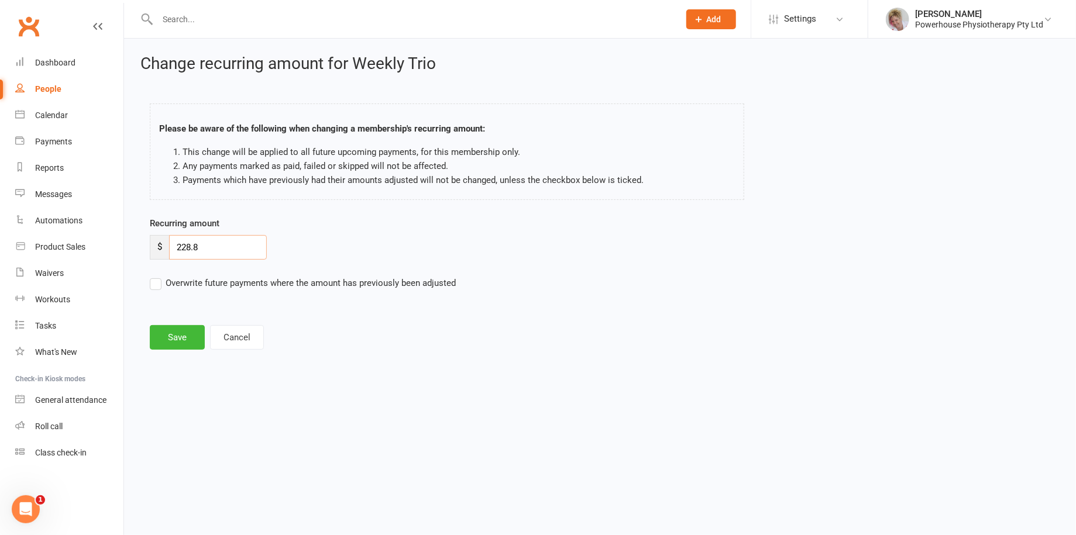
drag, startPoint x: 215, startPoint y: 245, endPoint x: 173, endPoint y: 249, distance: 43.0
click at [173, 249] on input "228.8" at bounding box center [218, 247] width 98 height 25
type input "241.99"
click at [159, 286] on label "Overwrite future payments where the amount has previously been adjusted" at bounding box center [303, 283] width 306 height 14
click at [159, 276] on input "Overwrite future payments where the amount has previously been adjusted" at bounding box center [303, 276] width 306 height 0
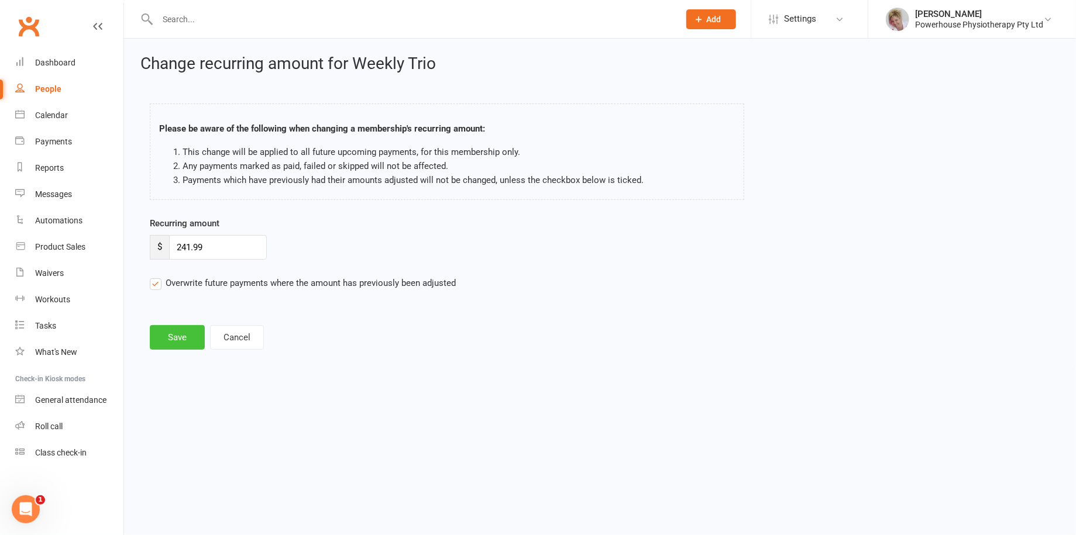
click at [178, 333] on button "Save" at bounding box center [177, 337] width 55 height 25
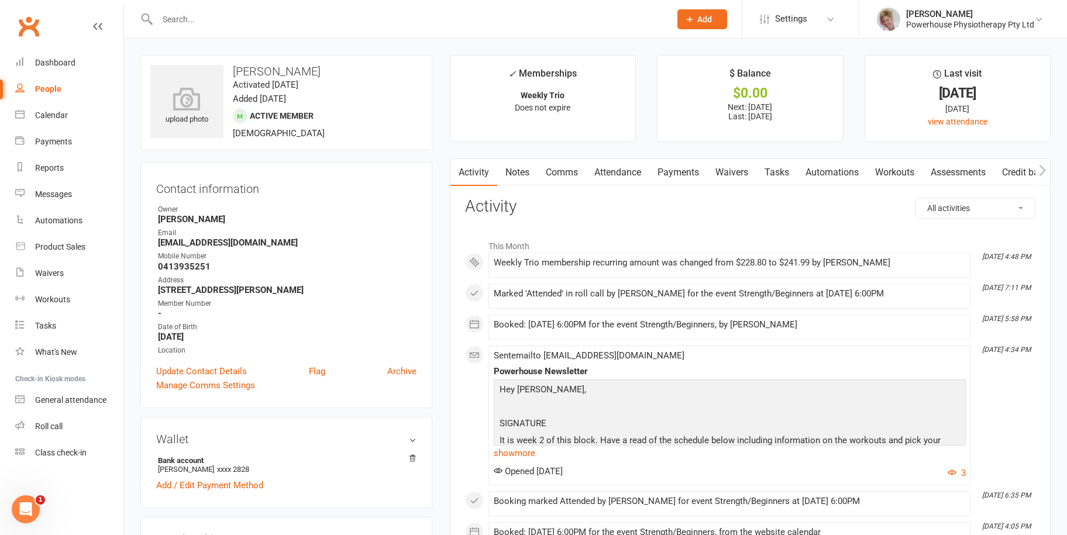
click at [195, 15] on input "text" at bounding box center [408, 19] width 508 height 16
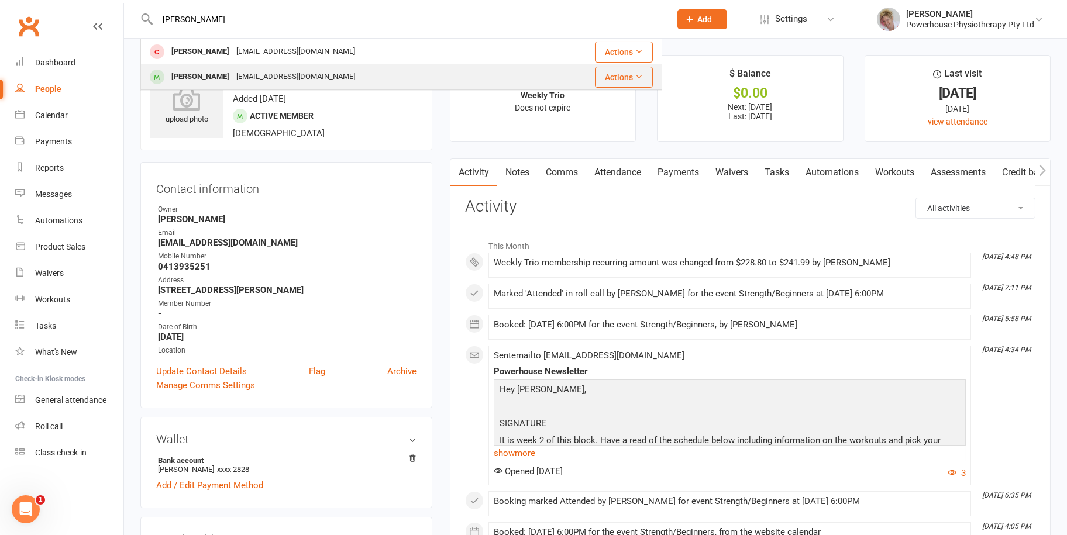
type input "[PERSON_NAME]"
click at [233, 75] on div "[EMAIL_ADDRESS][DOMAIN_NAME]" at bounding box center [296, 76] width 126 height 17
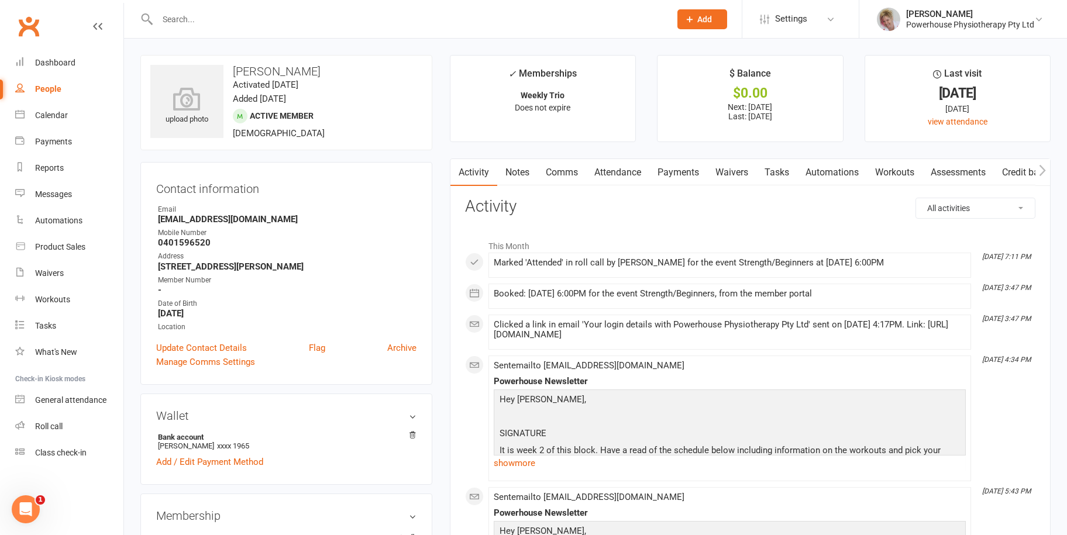
click at [670, 173] on link "Payments" at bounding box center [678, 172] width 58 height 27
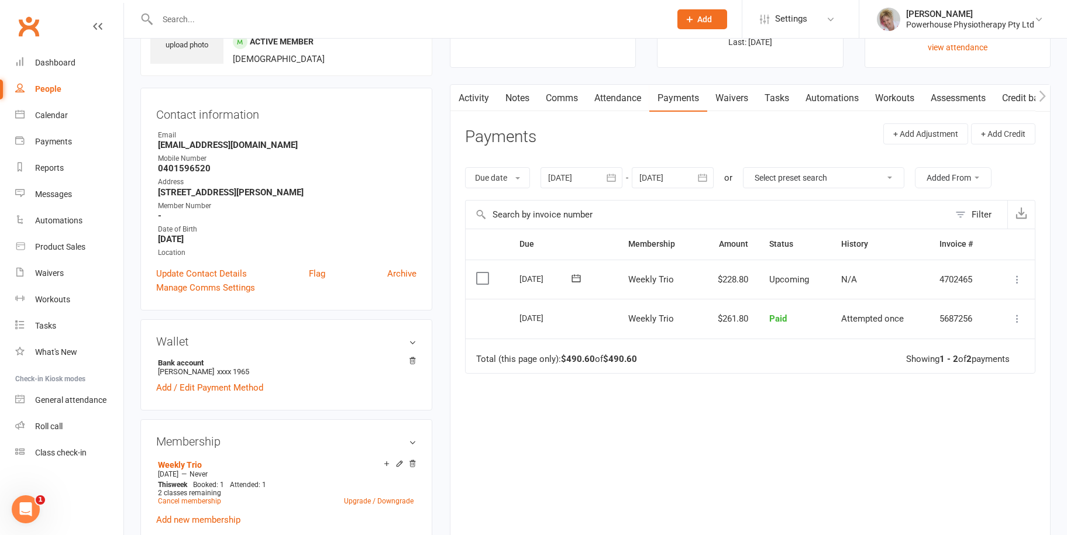
scroll to position [234, 0]
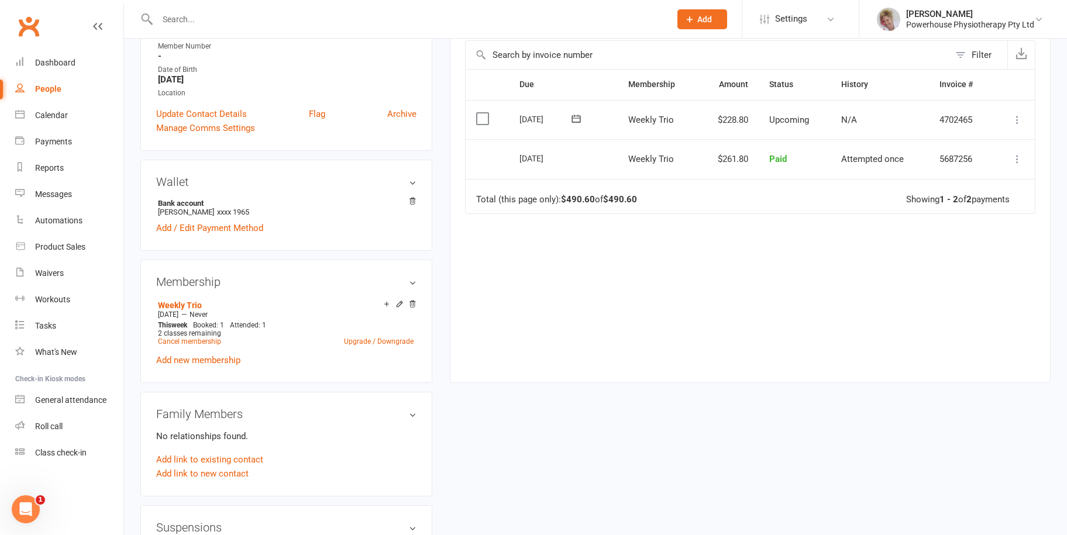
click at [398, 304] on icon at bounding box center [400, 304] width 8 height 8
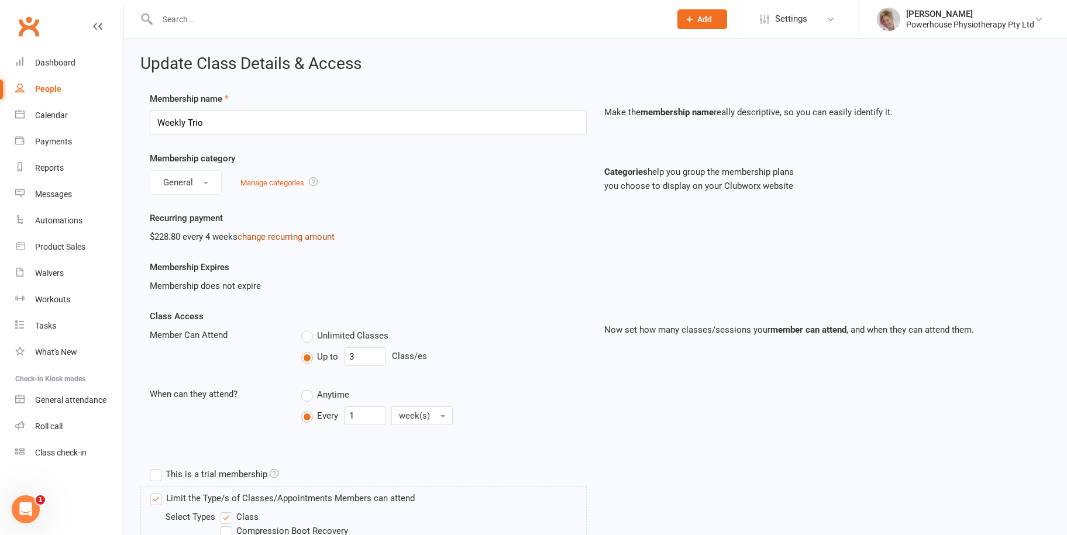
click at [286, 238] on link "change recurring amount" at bounding box center [286, 237] width 97 height 11
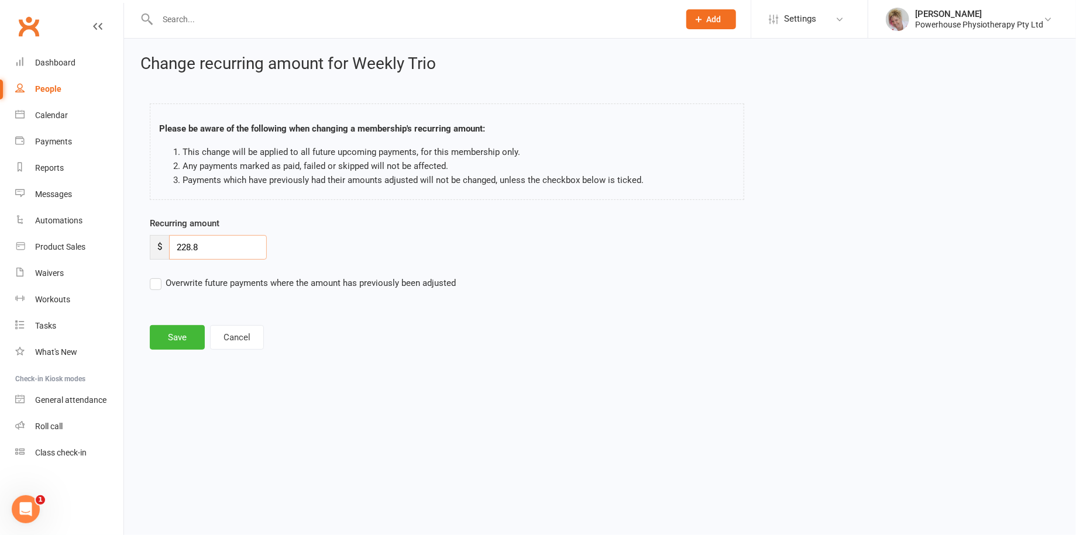
drag, startPoint x: 217, startPoint y: 251, endPoint x: 157, endPoint y: 252, distance: 59.7
click at [157, 252] on div "$ 228.8" at bounding box center [208, 247] width 117 height 25
type input "241.99"
click at [156, 279] on label "Overwrite future payments where the amount has previously been adjusted" at bounding box center [303, 283] width 306 height 14
click at [156, 276] on input "Overwrite future payments where the amount has previously been adjusted" at bounding box center [303, 276] width 306 height 0
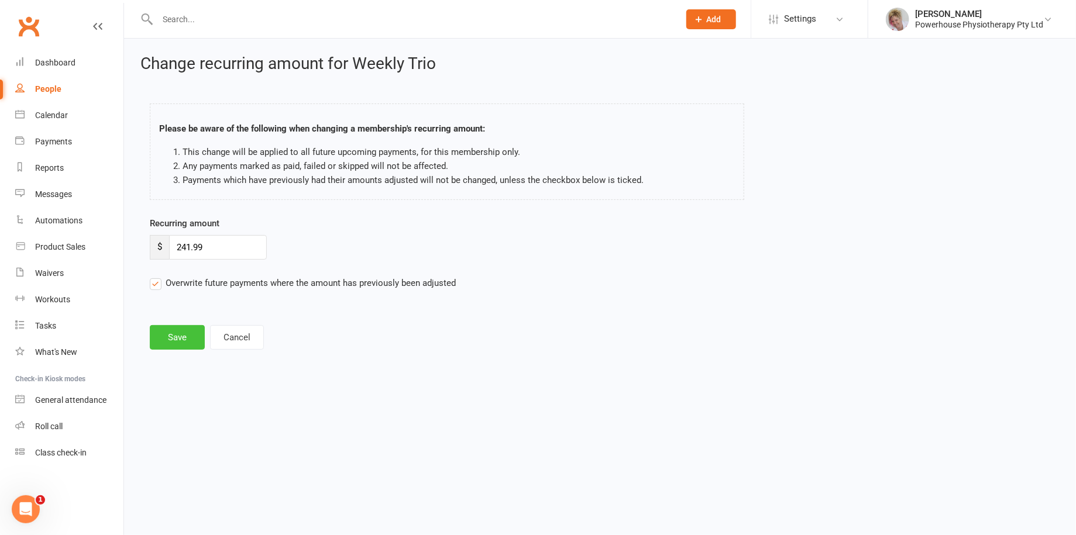
click at [181, 342] on button "Save" at bounding box center [177, 337] width 55 height 25
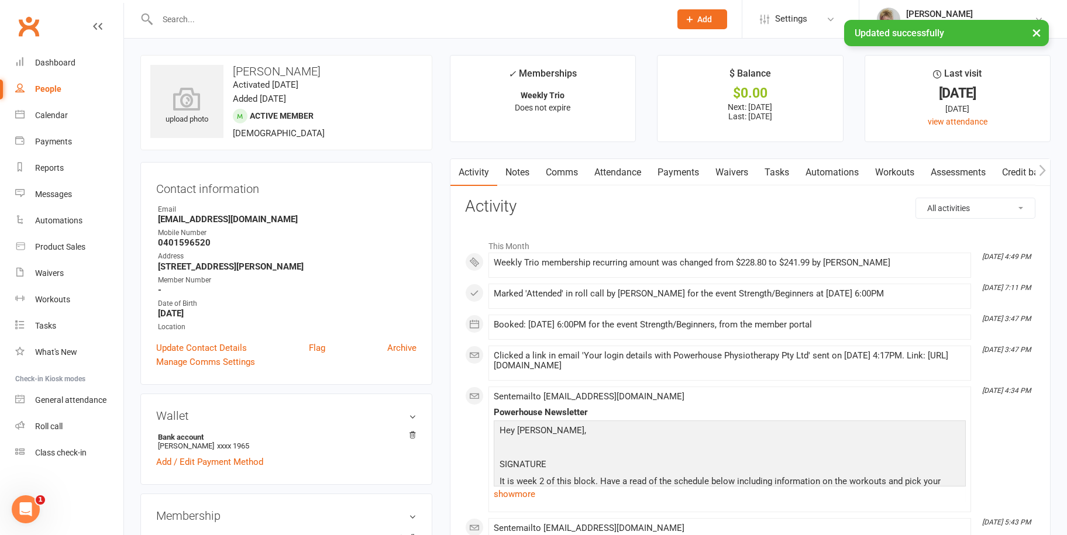
click at [180, 20] on div "× Updated successfully" at bounding box center [526, 20] width 1052 height 0
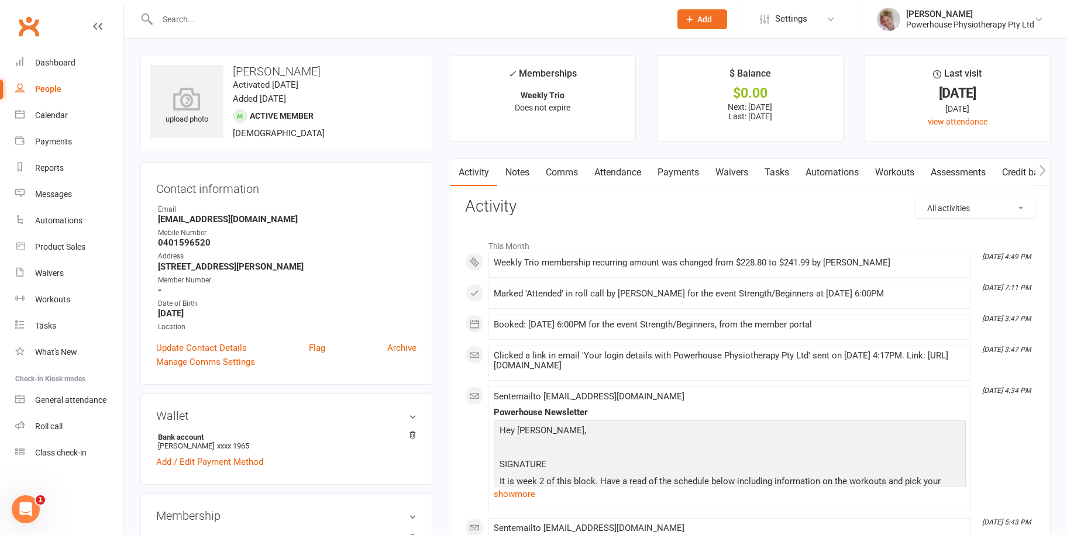
click at [180, 22] on input "text" at bounding box center [408, 19] width 508 height 16
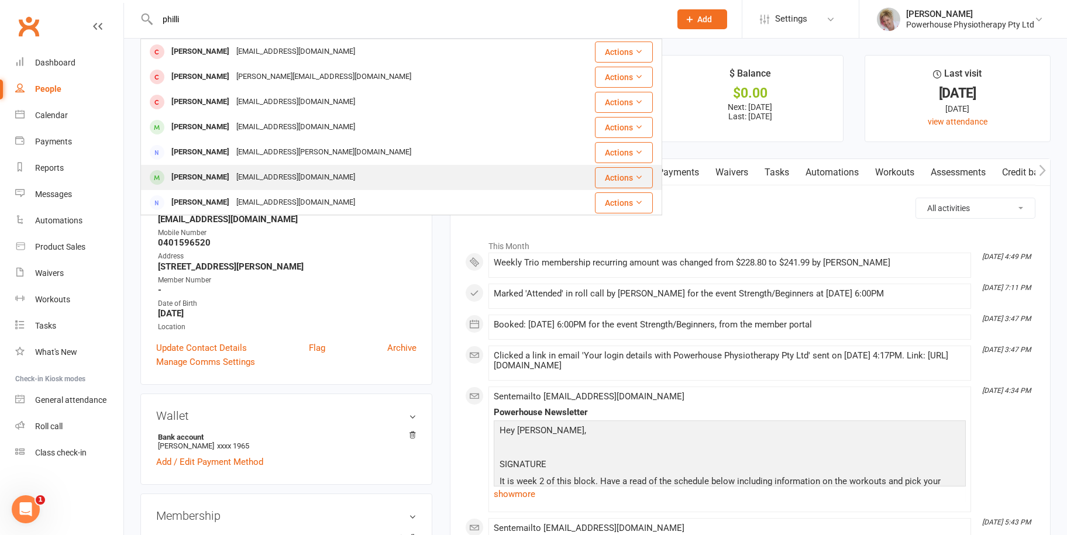
type input "philli"
click at [286, 176] on div "[EMAIL_ADDRESS][DOMAIN_NAME]" at bounding box center [296, 177] width 126 height 17
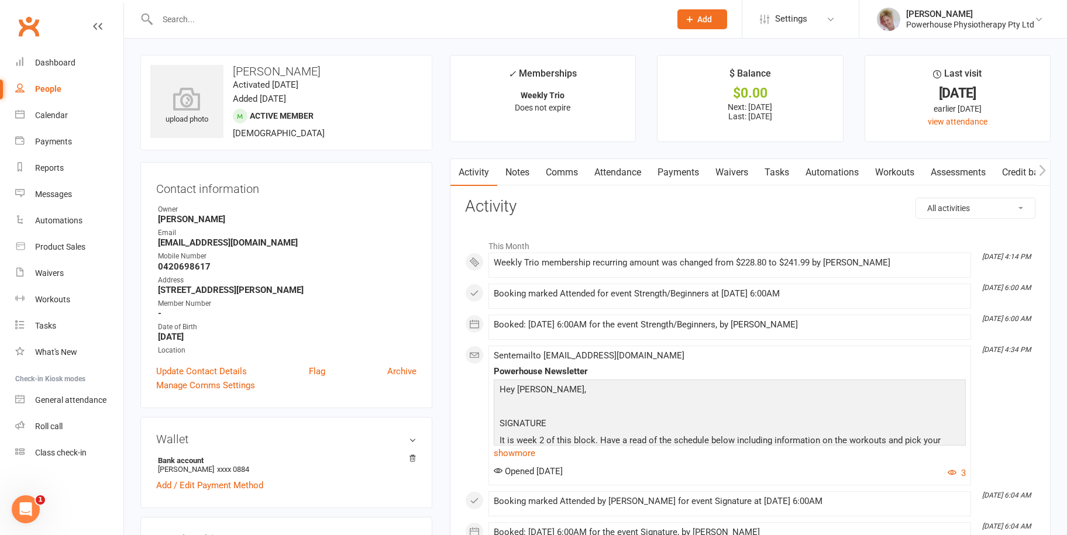
click at [668, 173] on link "Payments" at bounding box center [678, 172] width 58 height 27
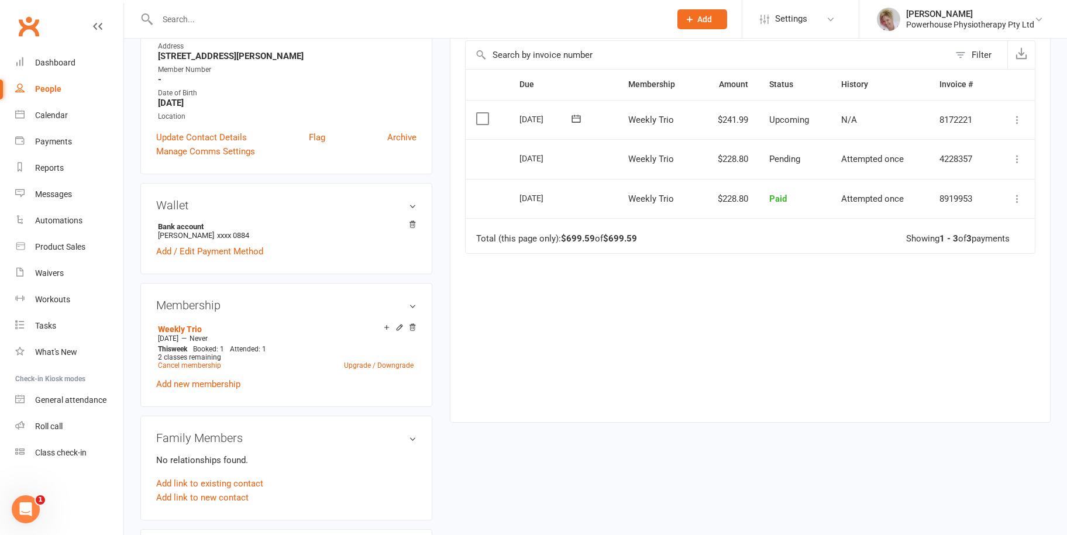
scroll to position [176, 0]
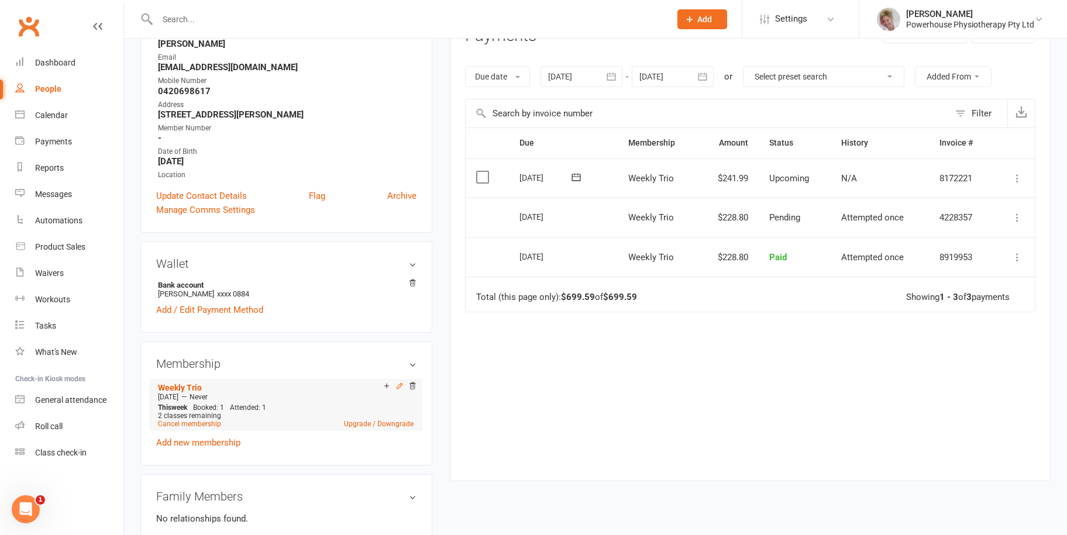
click at [396, 387] on icon at bounding box center [400, 386] width 8 height 8
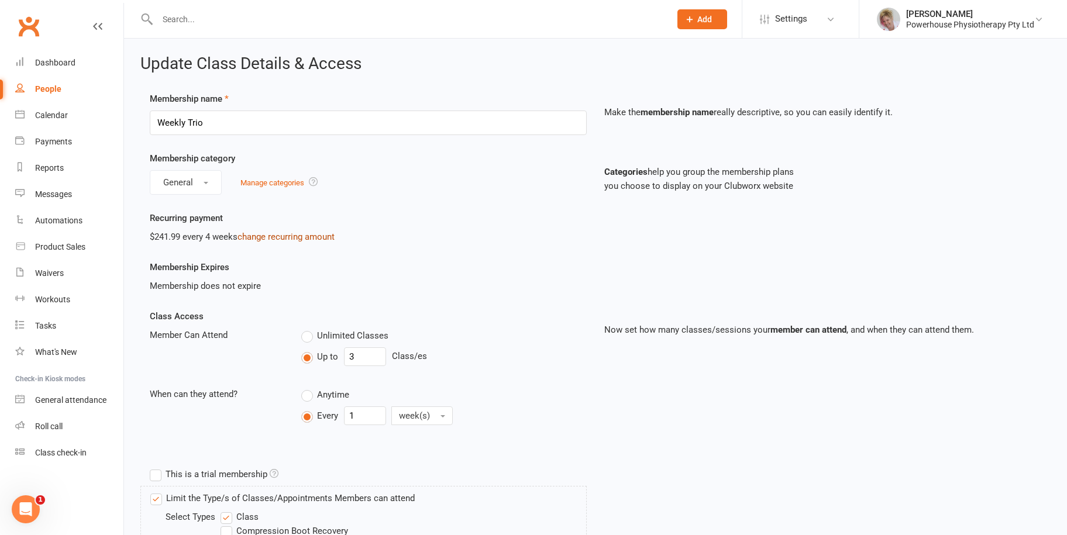
click at [291, 236] on link "change recurring amount" at bounding box center [286, 237] width 97 height 11
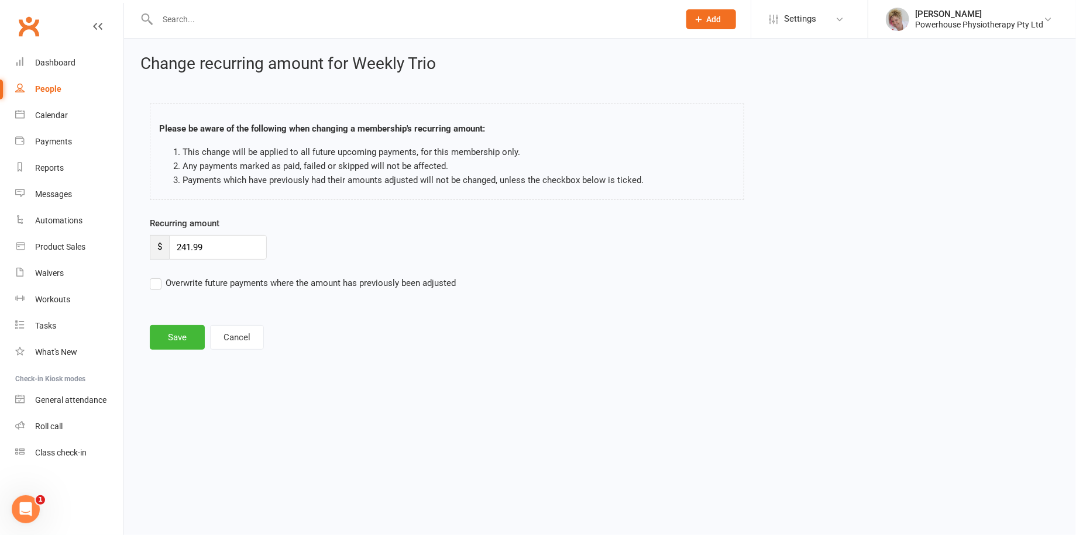
click at [155, 281] on label "Overwrite future payments where the amount has previously been adjusted" at bounding box center [303, 283] width 306 height 14
click at [155, 276] on input "Overwrite future payments where the amount has previously been adjusted" at bounding box center [303, 276] width 306 height 0
click at [178, 335] on button "Save" at bounding box center [177, 337] width 55 height 25
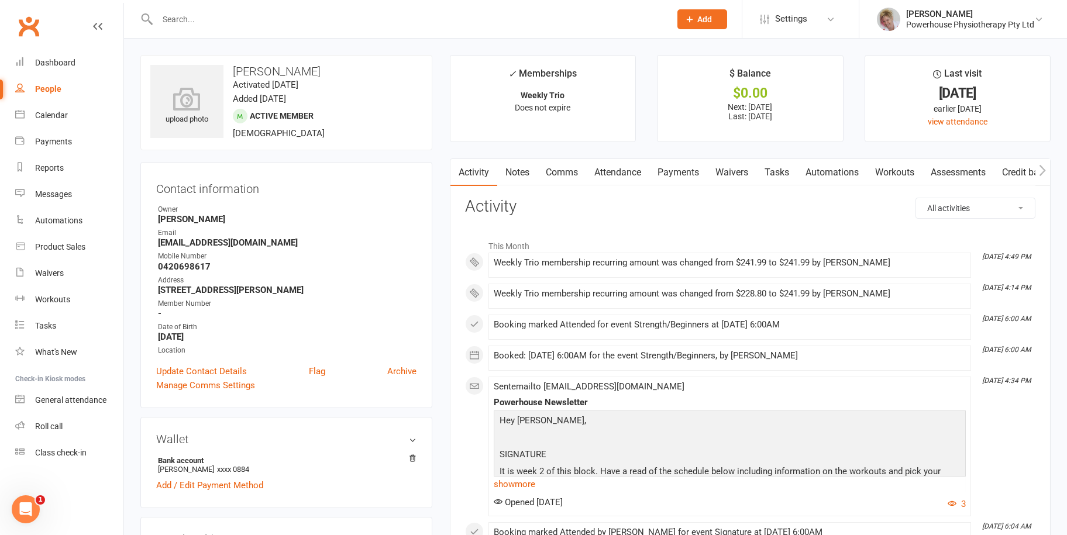
click at [188, 16] on input "text" at bounding box center [408, 19] width 508 height 16
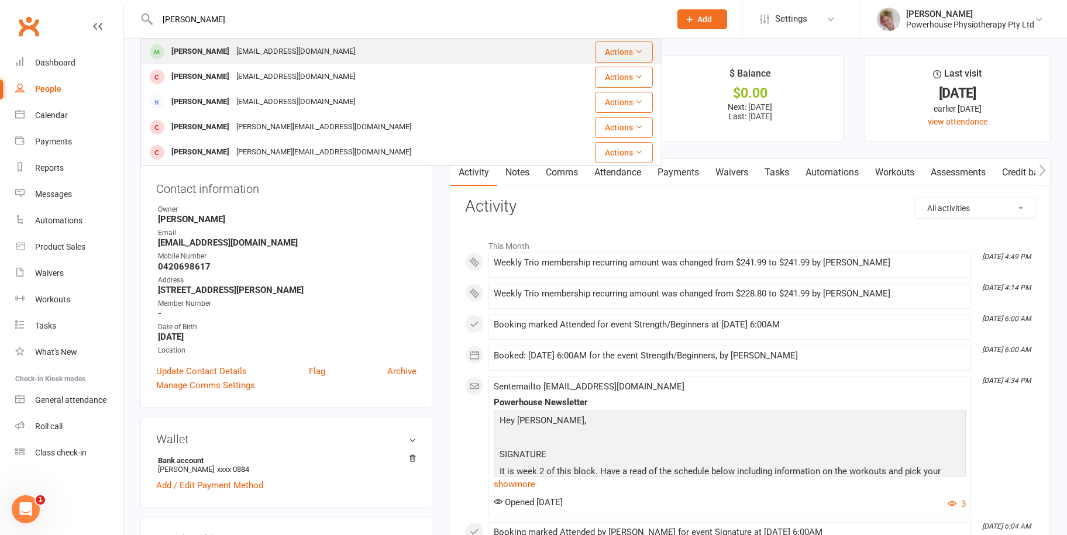
type input "[PERSON_NAME]"
click at [202, 44] on div "[PERSON_NAME]" at bounding box center [200, 51] width 65 height 17
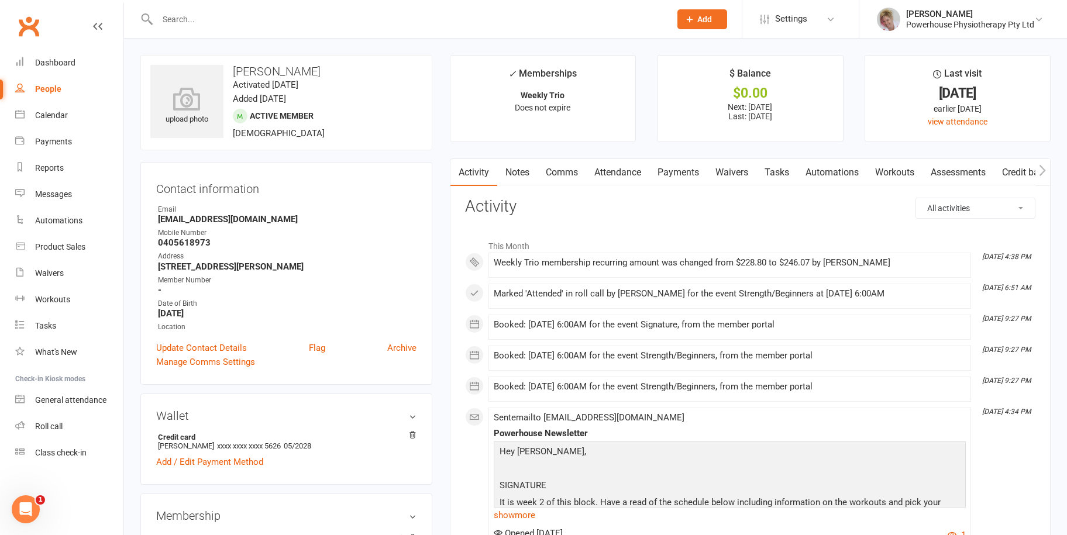
click at [688, 176] on link "Payments" at bounding box center [678, 172] width 58 height 27
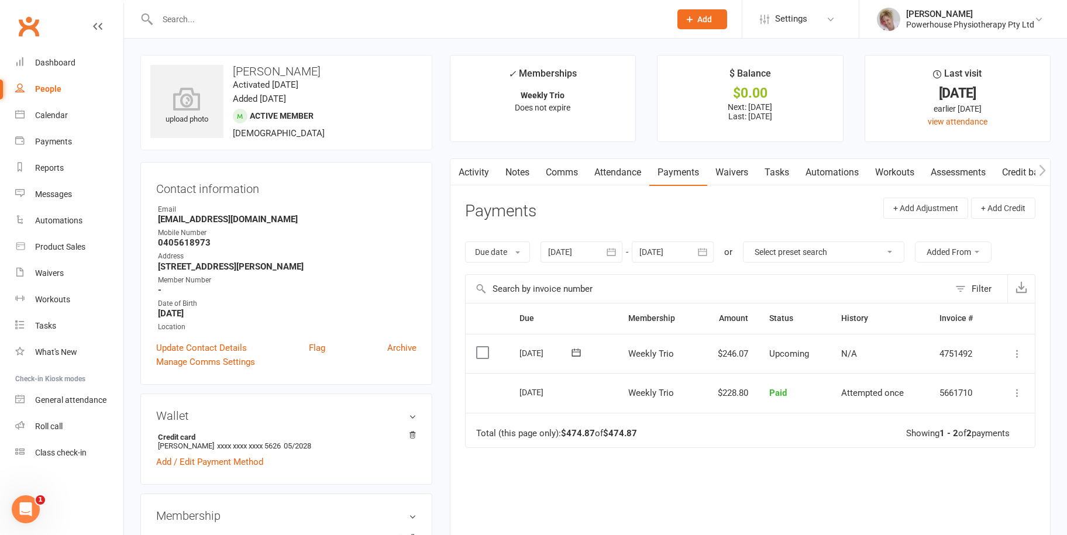
click at [200, 12] on input "text" at bounding box center [408, 19] width 508 height 16
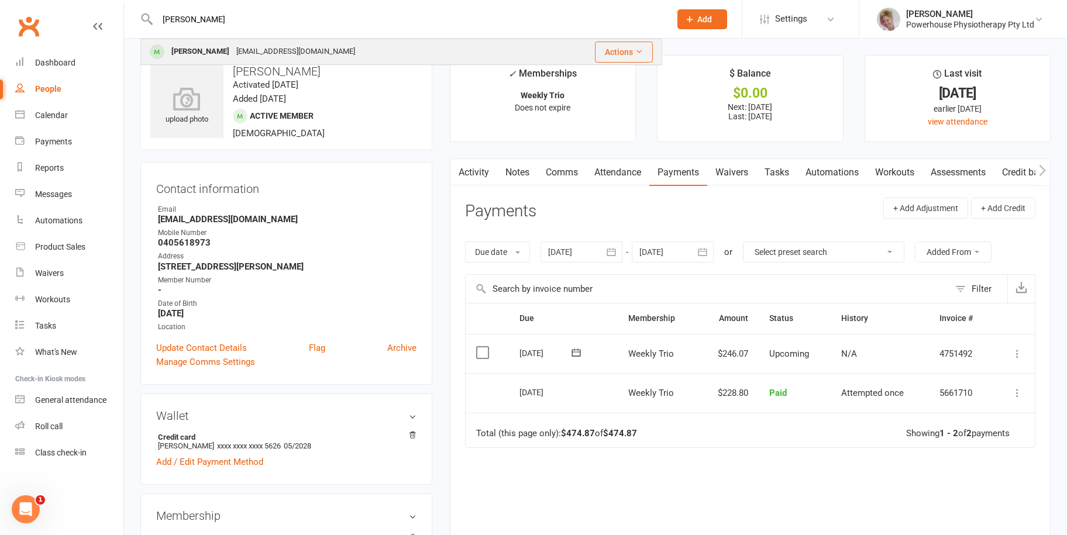
type input "[PERSON_NAME]"
click at [243, 51] on div "[EMAIL_ADDRESS][DOMAIN_NAME]" at bounding box center [296, 51] width 126 height 17
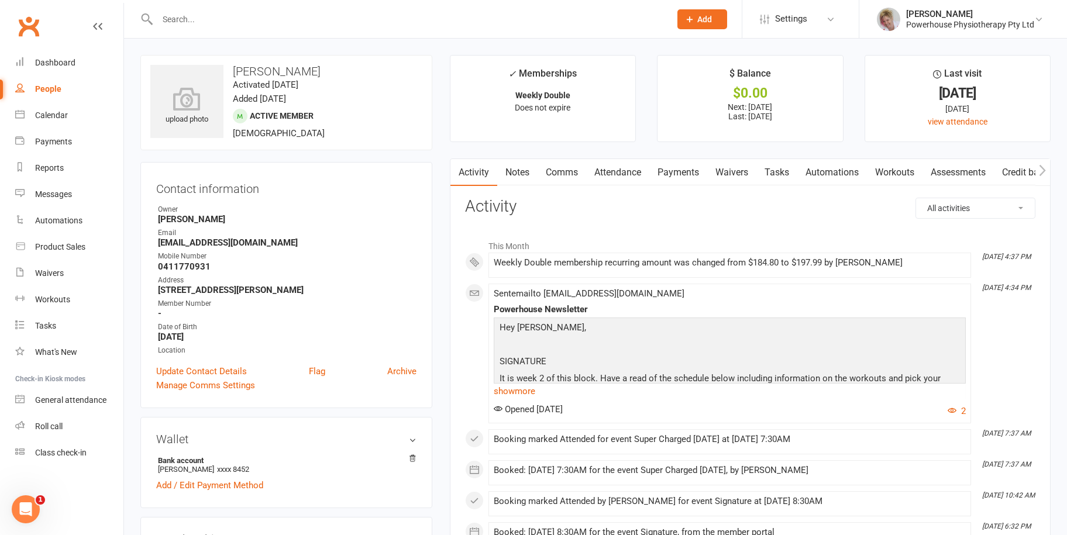
click at [685, 169] on link "Payments" at bounding box center [678, 172] width 58 height 27
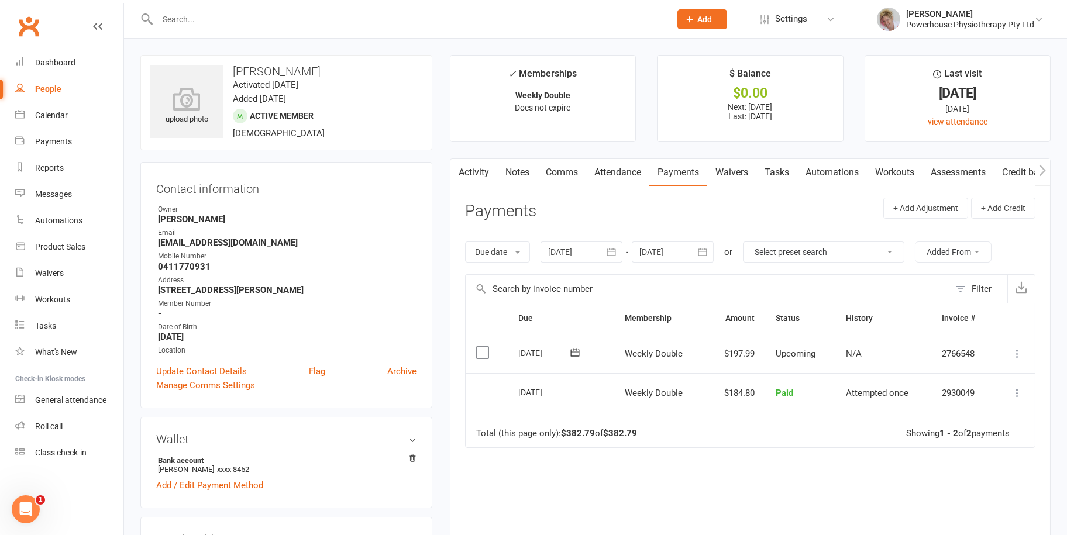
click at [209, 20] on input "text" at bounding box center [408, 19] width 508 height 16
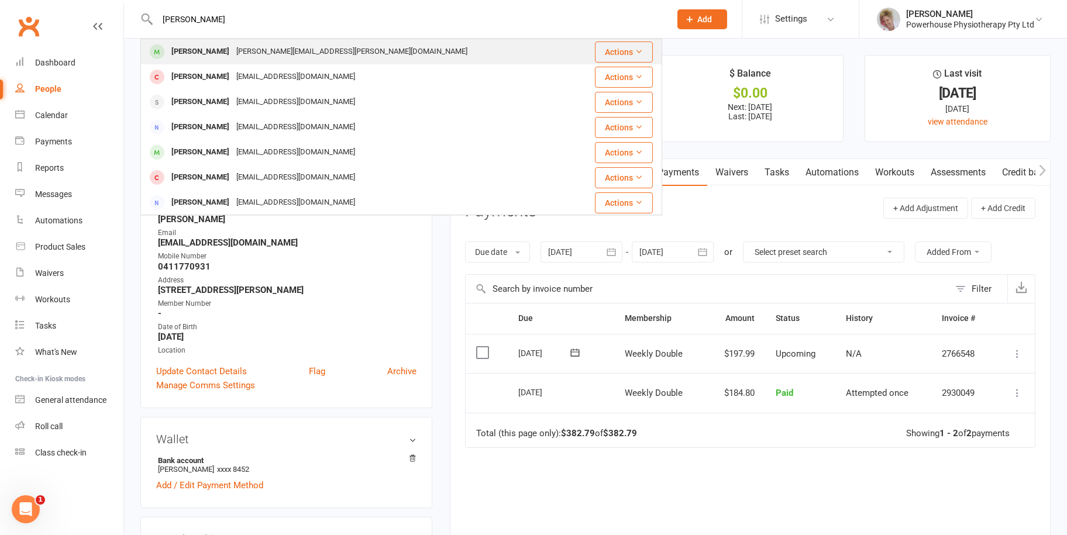
type input "[PERSON_NAME]"
click at [257, 41] on div "[PERSON_NAME] [PERSON_NAME][EMAIL_ADDRESS][PERSON_NAME][DOMAIN_NAME]" at bounding box center [359, 52] width 435 height 24
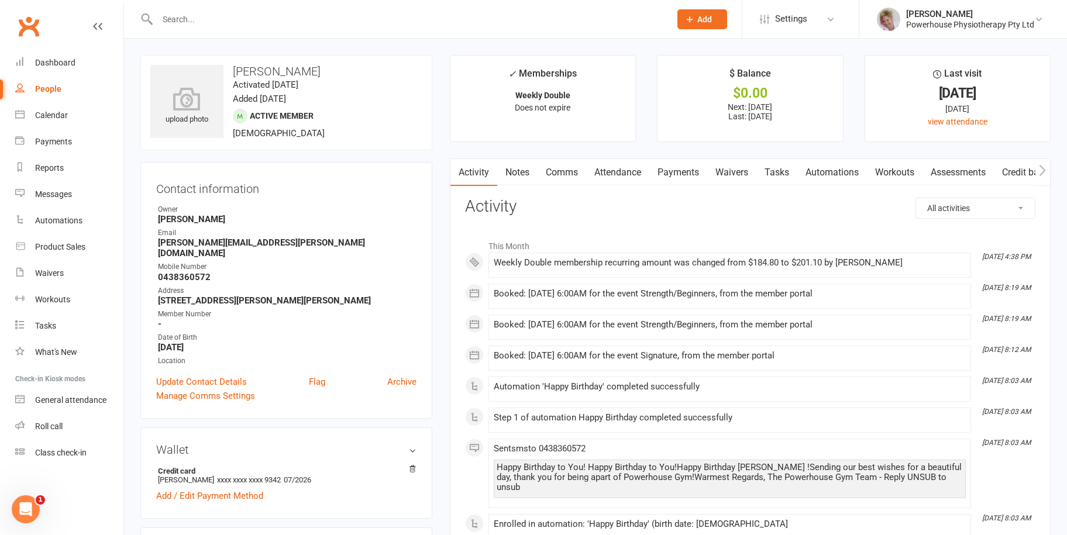
click at [686, 176] on link "Payments" at bounding box center [678, 172] width 58 height 27
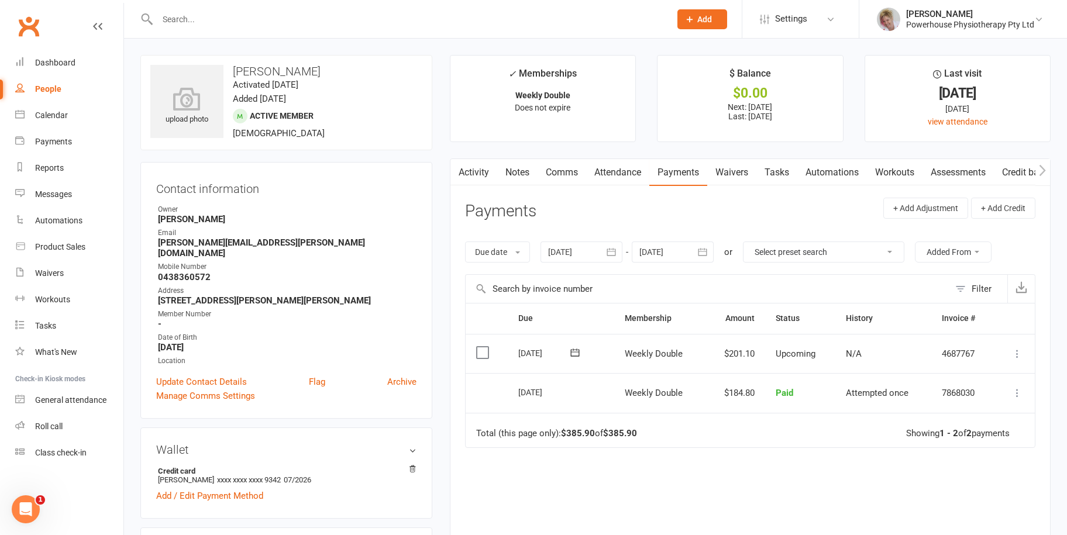
click at [180, 15] on input "text" at bounding box center [408, 19] width 508 height 16
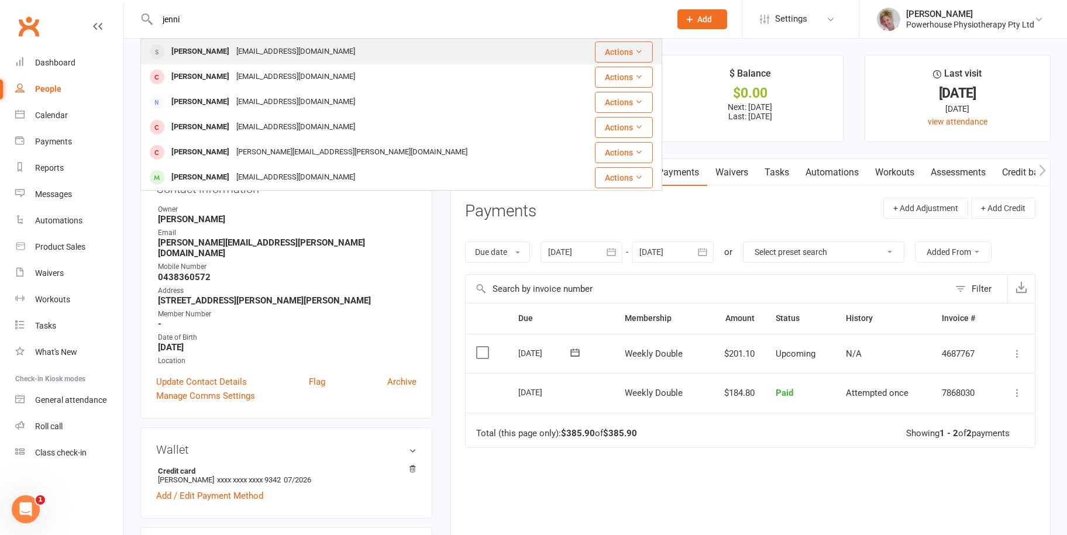
type input "jenni"
click at [246, 43] on div "[EMAIL_ADDRESS][DOMAIN_NAME]" at bounding box center [296, 51] width 126 height 17
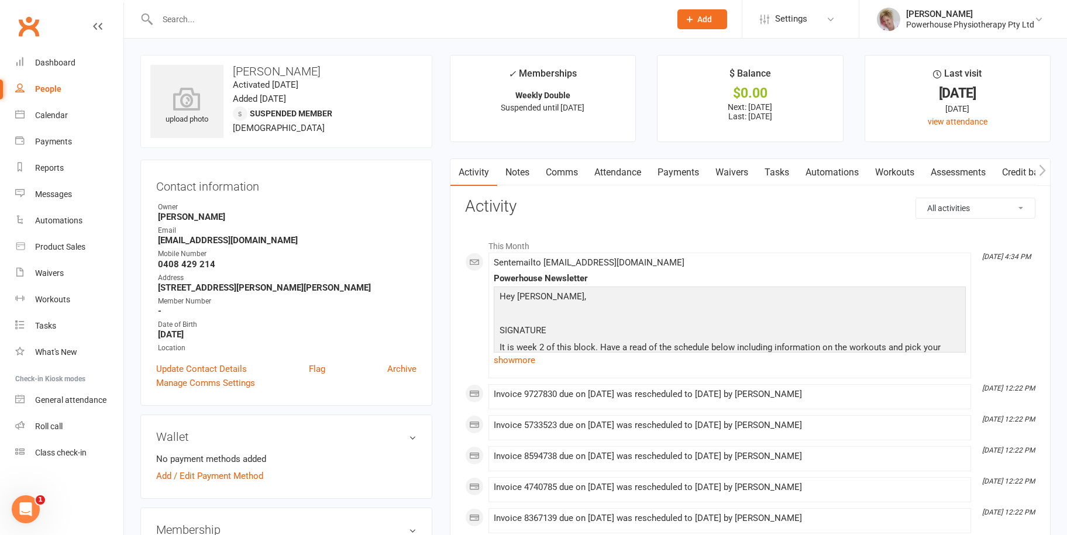
click at [683, 176] on link "Payments" at bounding box center [678, 172] width 58 height 27
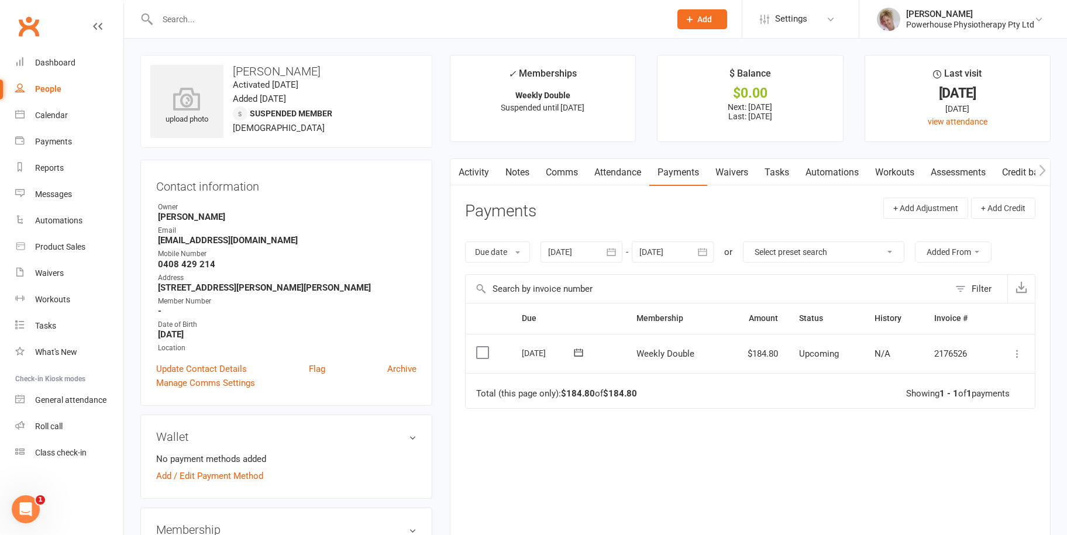
click at [709, 253] on icon "button" at bounding box center [703, 252] width 12 height 12
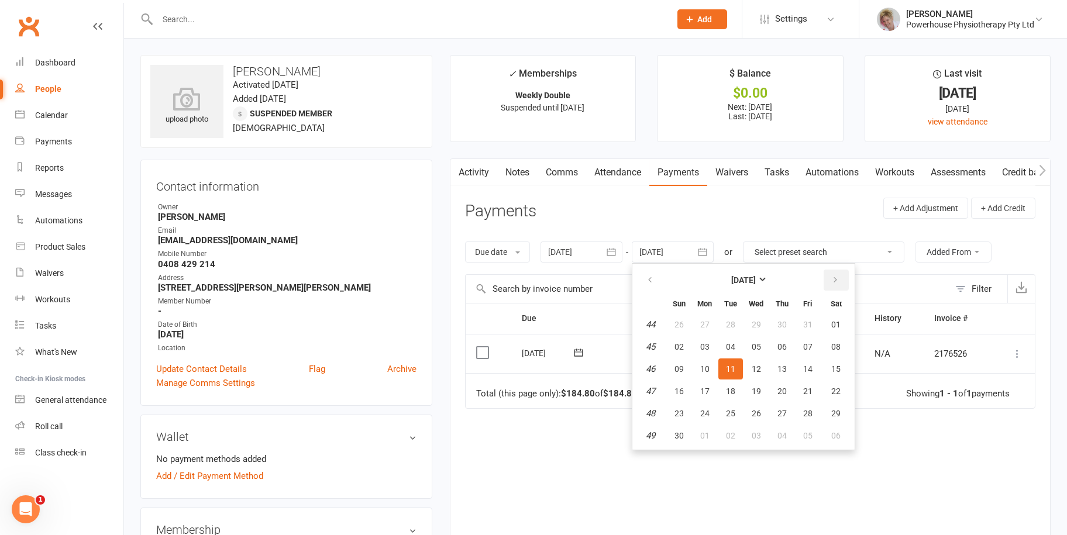
click at [836, 277] on icon "button" at bounding box center [835, 280] width 8 height 9
click at [717, 336] on td "09" at bounding box center [705, 346] width 25 height 21
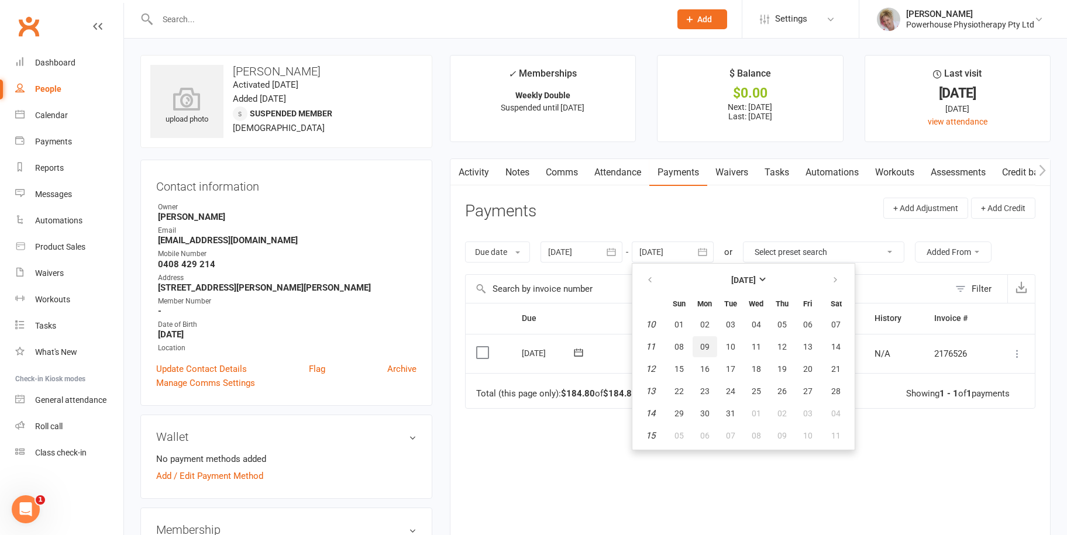
click at [699, 344] on button "09" at bounding box center [705, 346] width 25 height 21
type input "[DATE]"
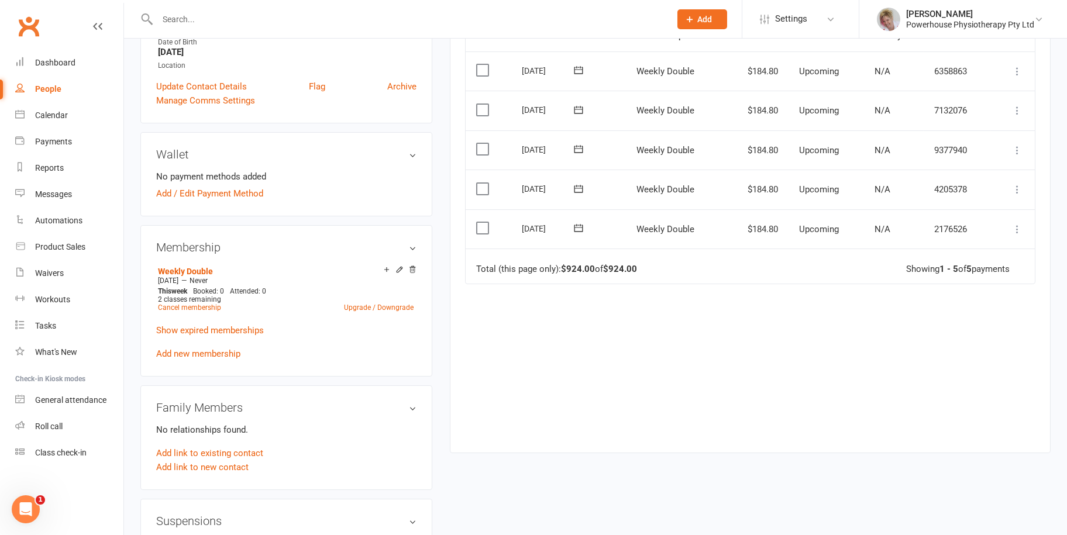
scroll to position [293, 0]
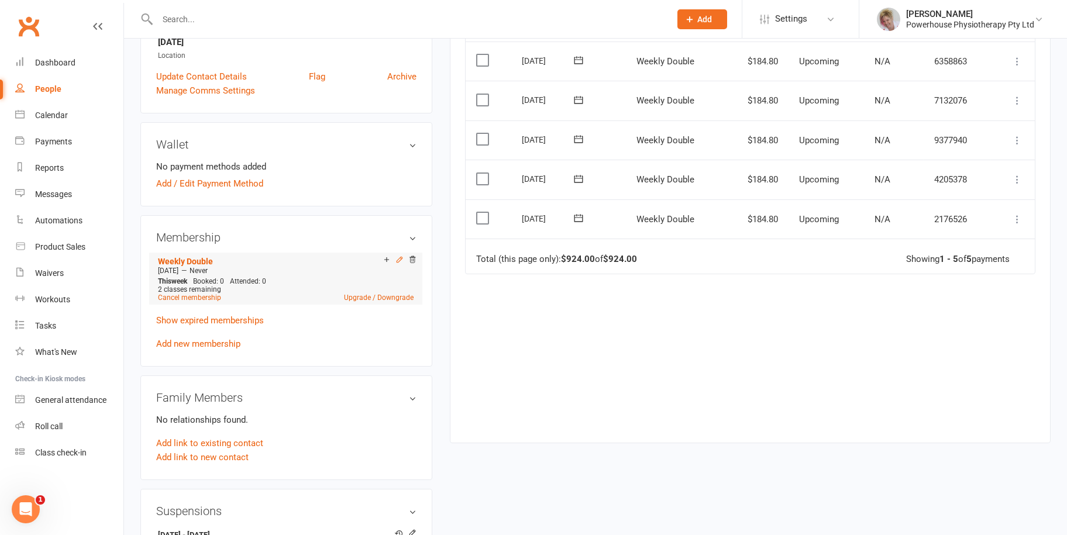
click at [396, 264] on icon at bounding box center [400, 260] width 8 height 8
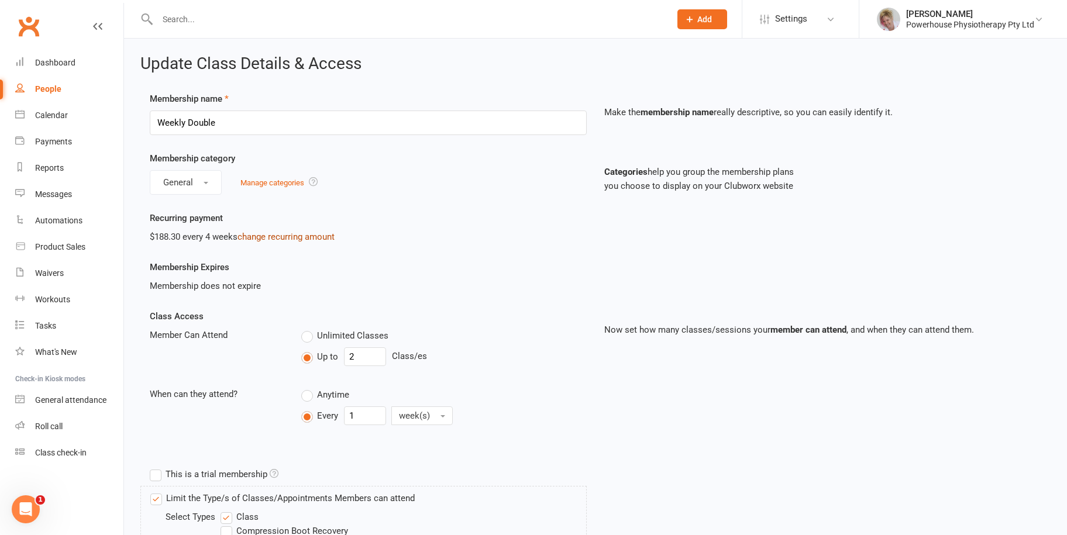
click at [277, 235] on link "change recurring amount" at bounding box center [286, 237] width 97 height 11
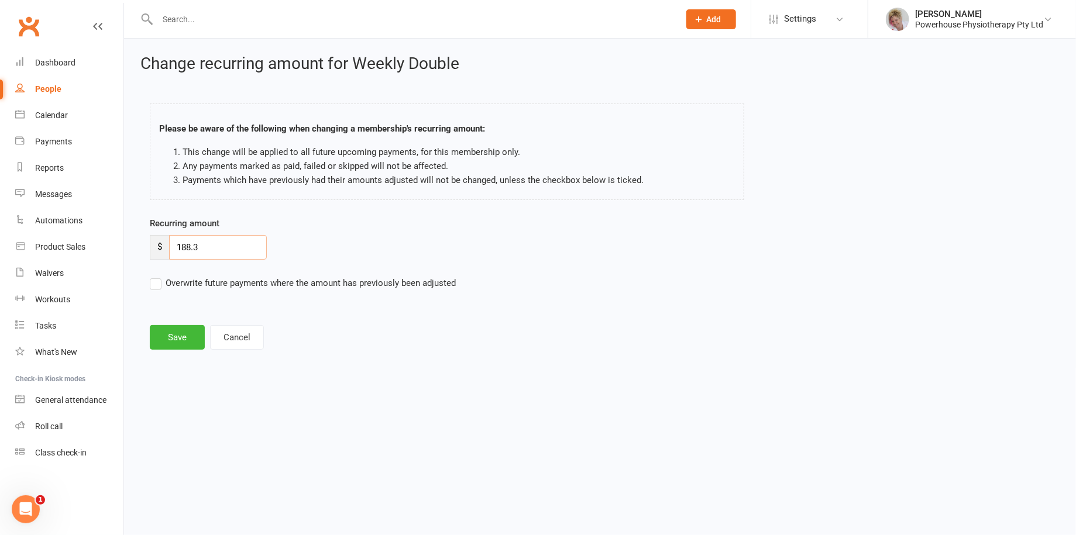
drag, startPoint x: 212, startPoint y: 251, endPoint x: 162, endPoint y: 250, distance: 50.3
click at [162, 250] on div "$ 188.3" at bounding box center [208, 247] width 117 height 25
type input "197.99"
click at [154, 287] on label "Overwrite future payments where the amount has previously been adjusted" at bounding box center [303, 283] width 306 height 14
click at [154, 276] on input "Overwrite future payments where the amount has previously been adjusted" at bounding box center [303, 276] width 306 height 0
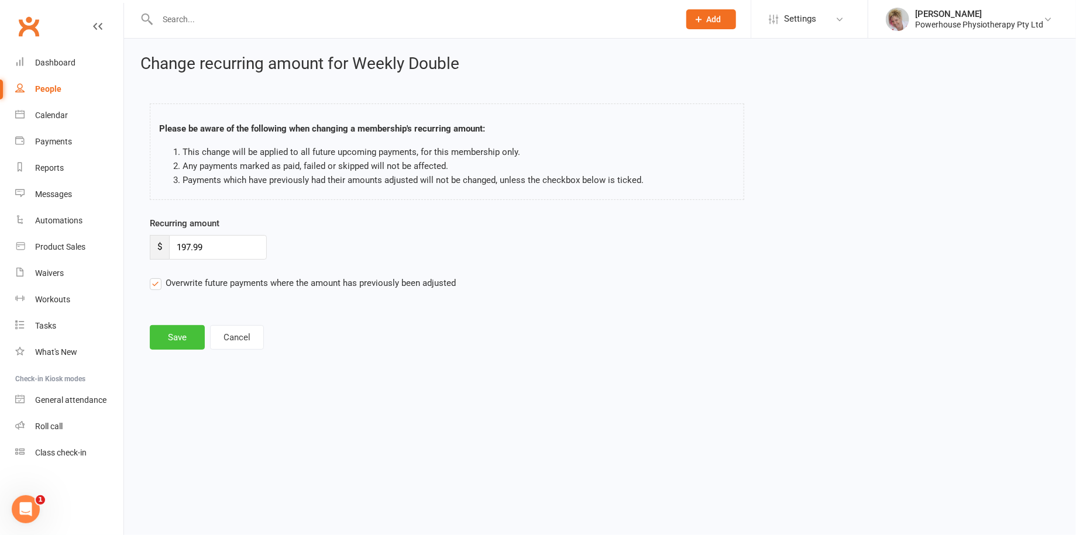
click at [188, 341] on button "Save" at bounding box center [177, 337] width 55 height 25
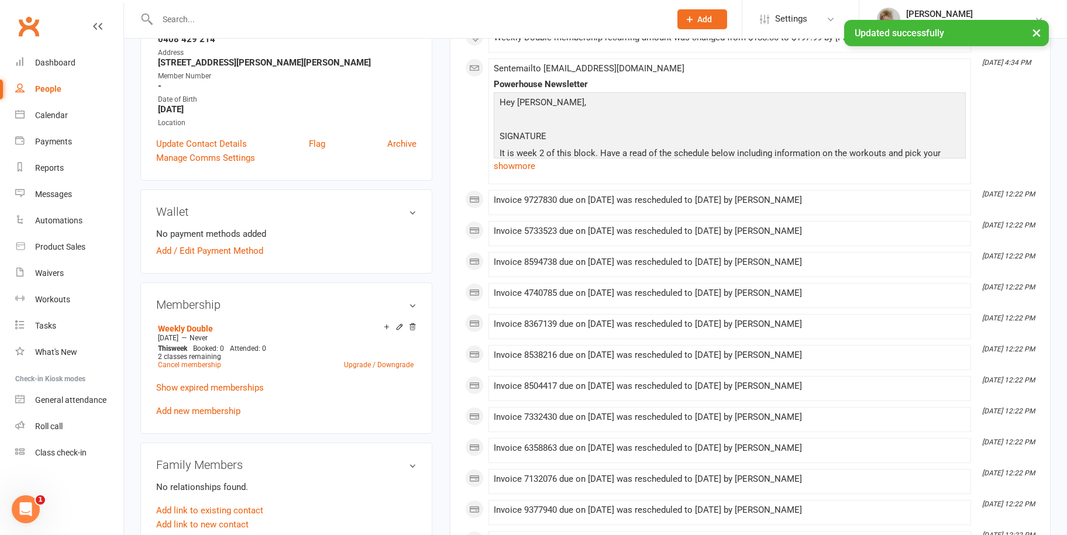
scroll to position [234, 0]
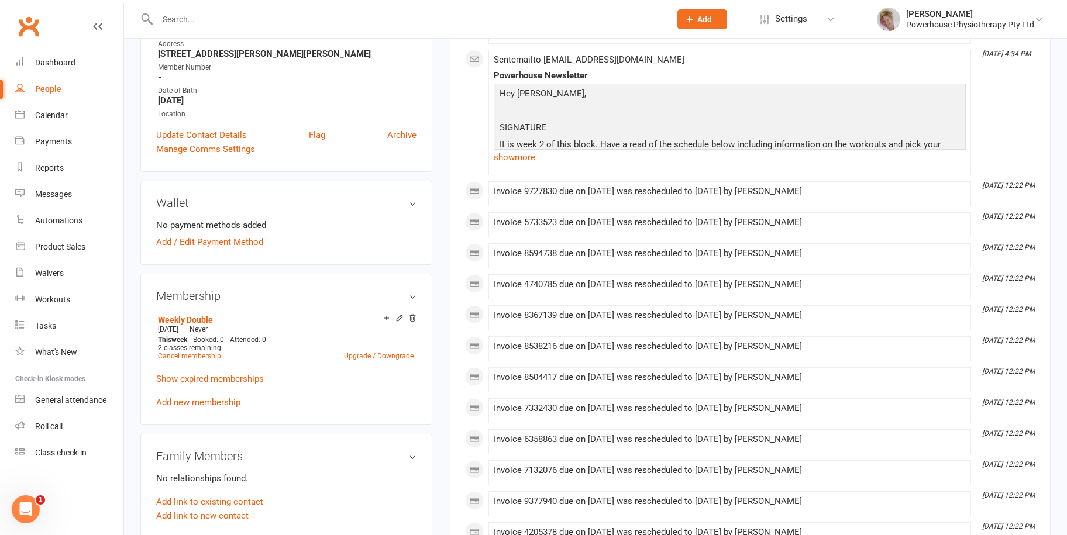
click at [46, 90] on div "People" at bounding box center [48, 88] width 26 height 9
select select "100"
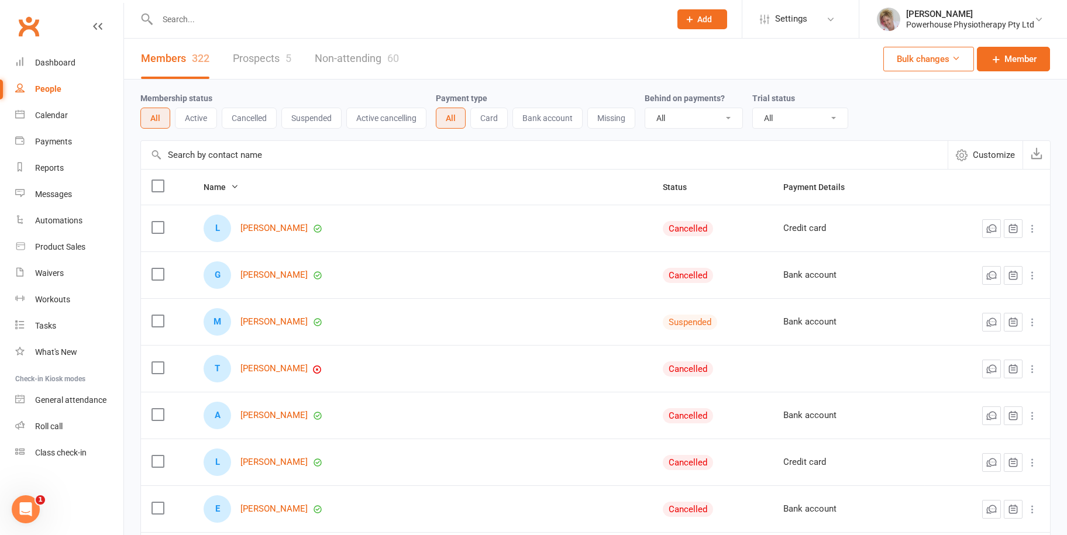
click at [197, 120] on button "Active" at bounding box center [196, 118] width 42 height 21
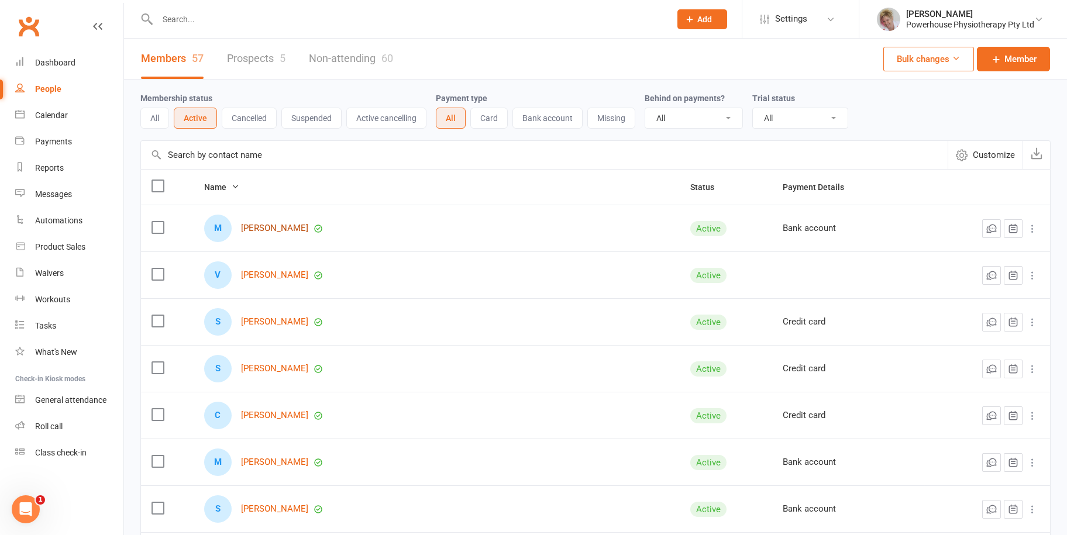
click at [283, 230] on link "[PERSON_NAME]" at bounding box center [274, 229] width 67 height 10
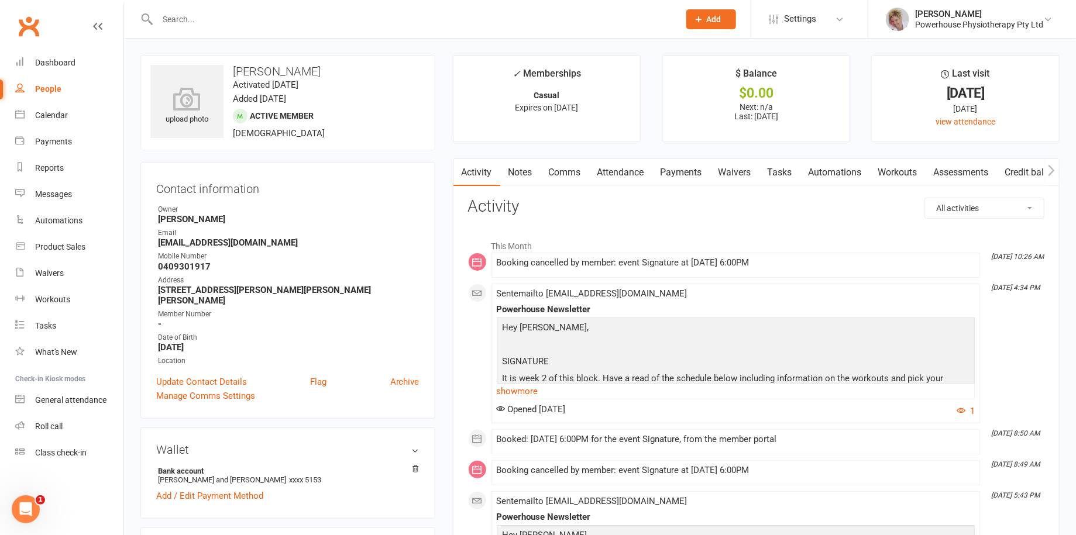
select select "100"
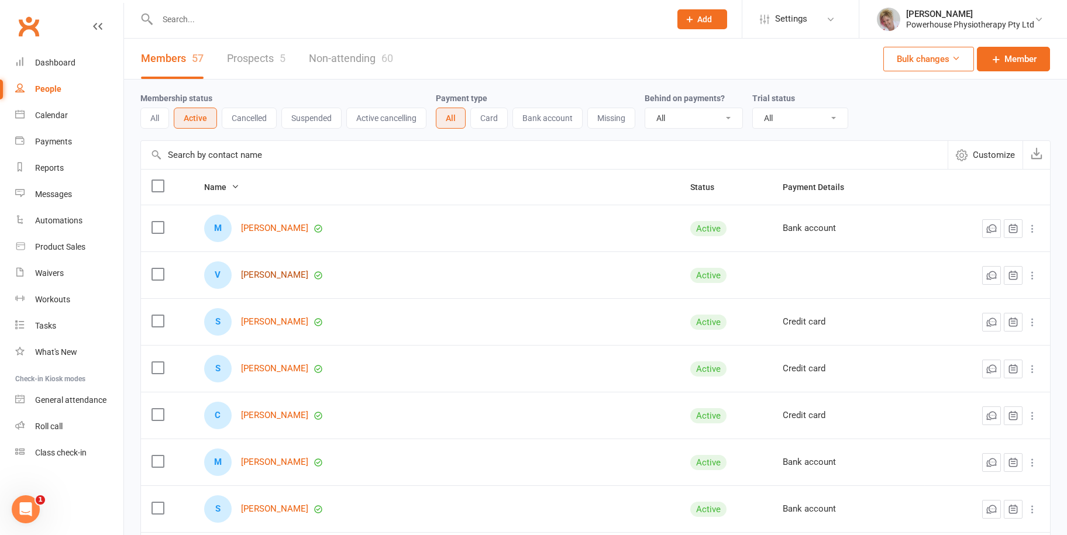
click at [276, 272] on link "[PERSON_NAME]" at bounding box center [274, 275] width 67 height 10
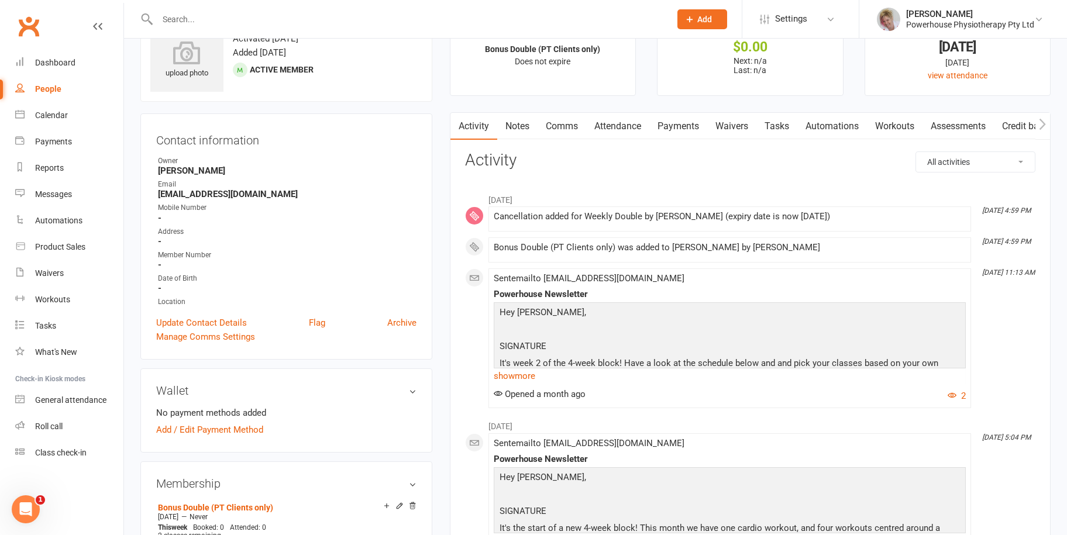
scroll to position [117, 0]
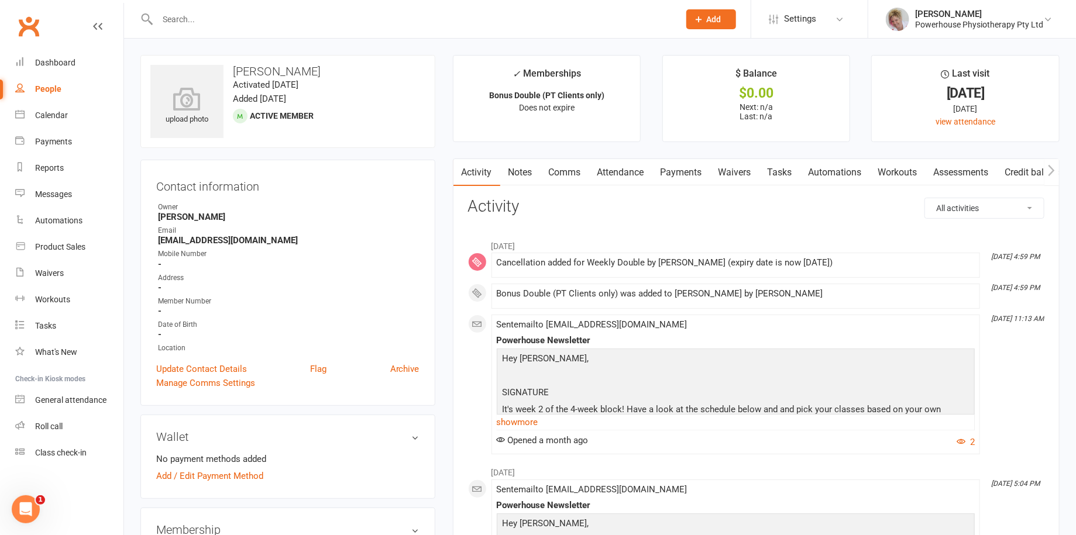
select select "100"
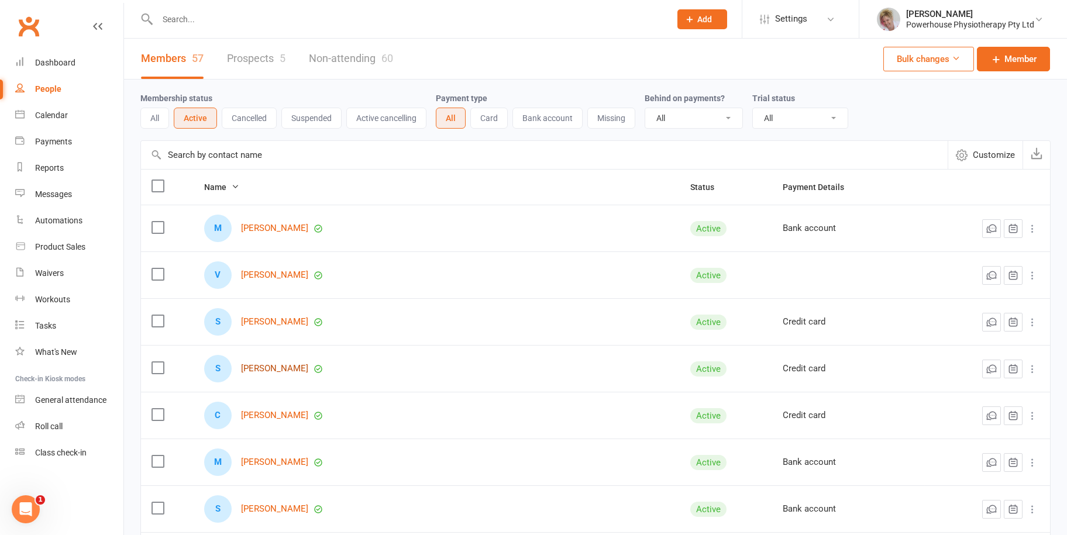
click at [272, 369] on link "[PERSON_NAME]" at bounding box center [274, 369] width 67 height 10
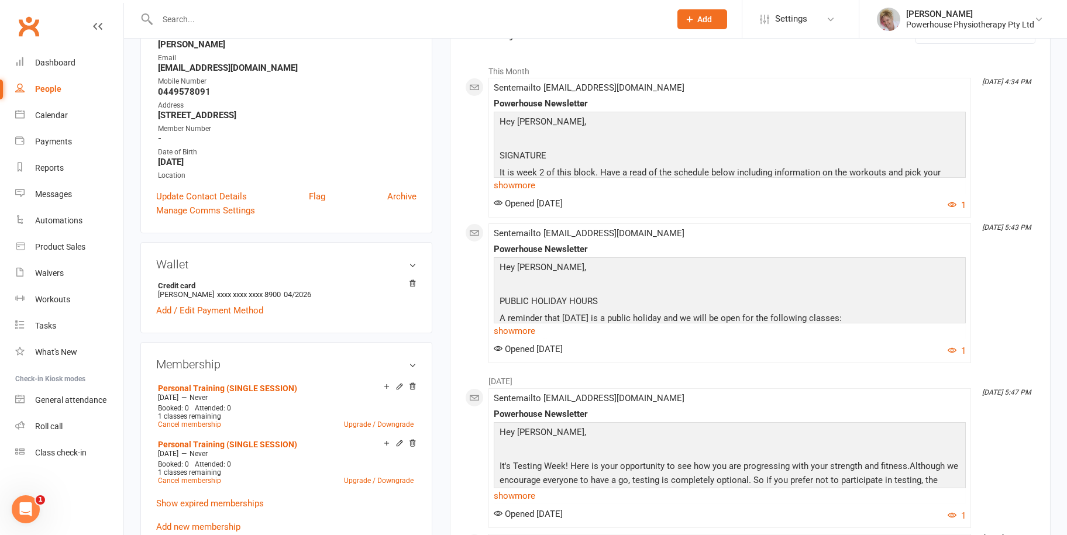
scroll to position [176, 0]
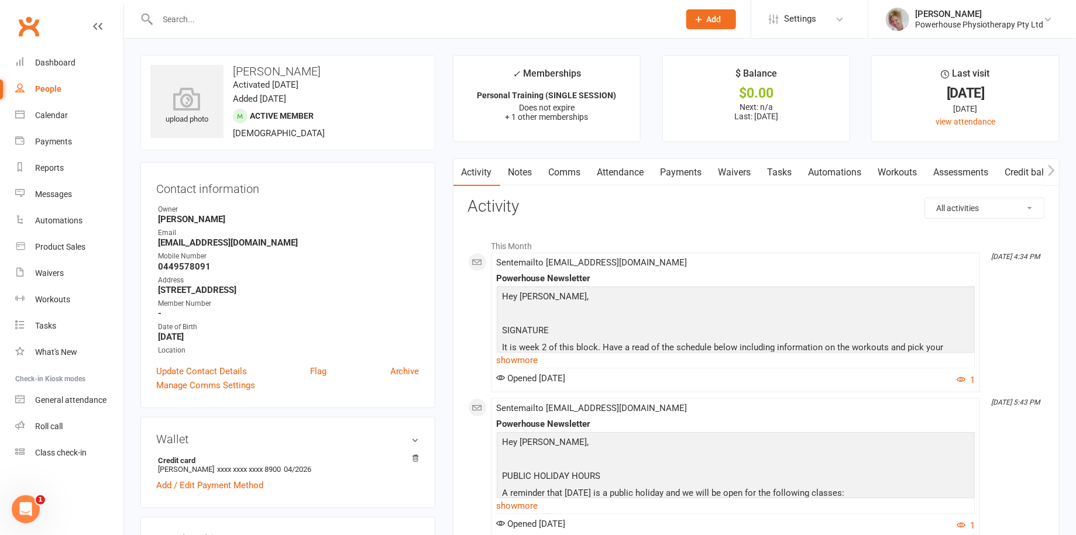
select select "100"
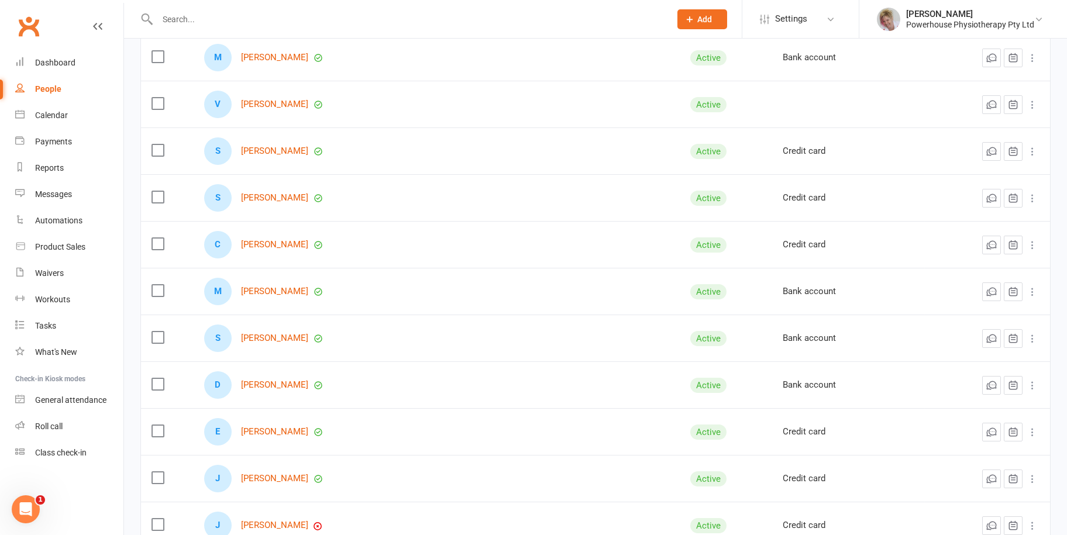
scroll to position [176, 0]
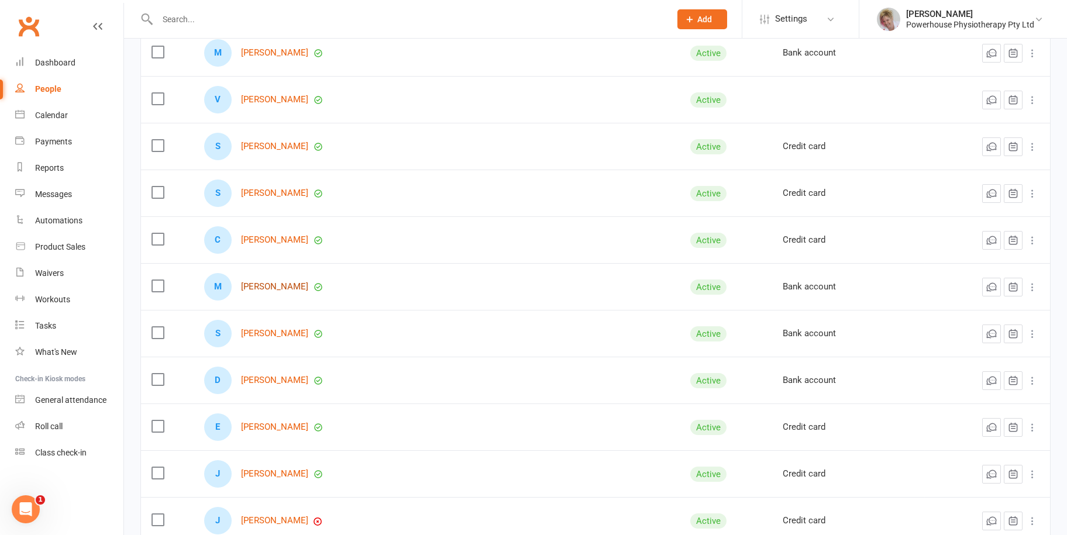
click at [302, 287] on link "[PERSON_NAME]" at bounding box center [274, 287] width 67 height 10
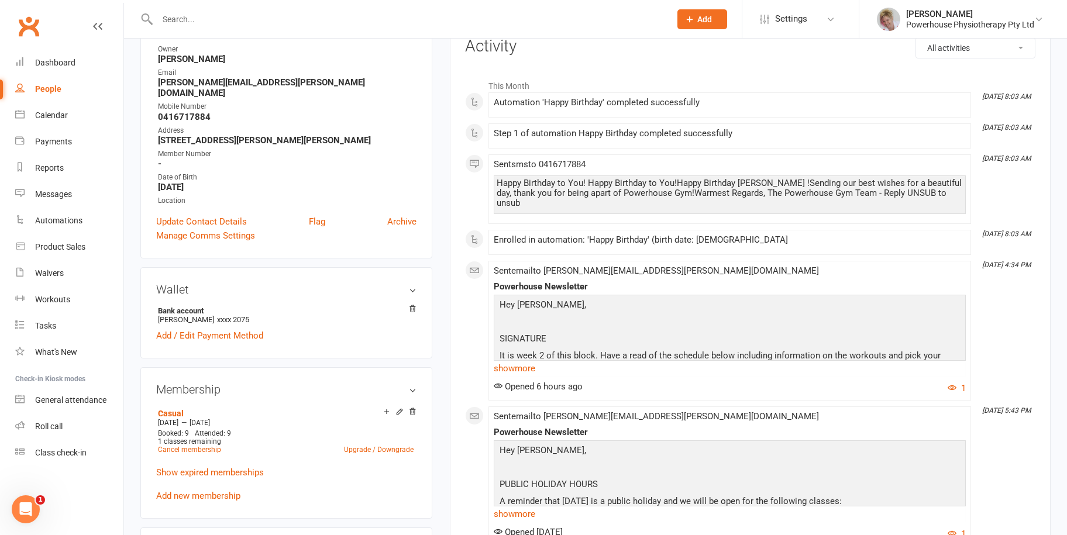
scroll to position [176, 0]
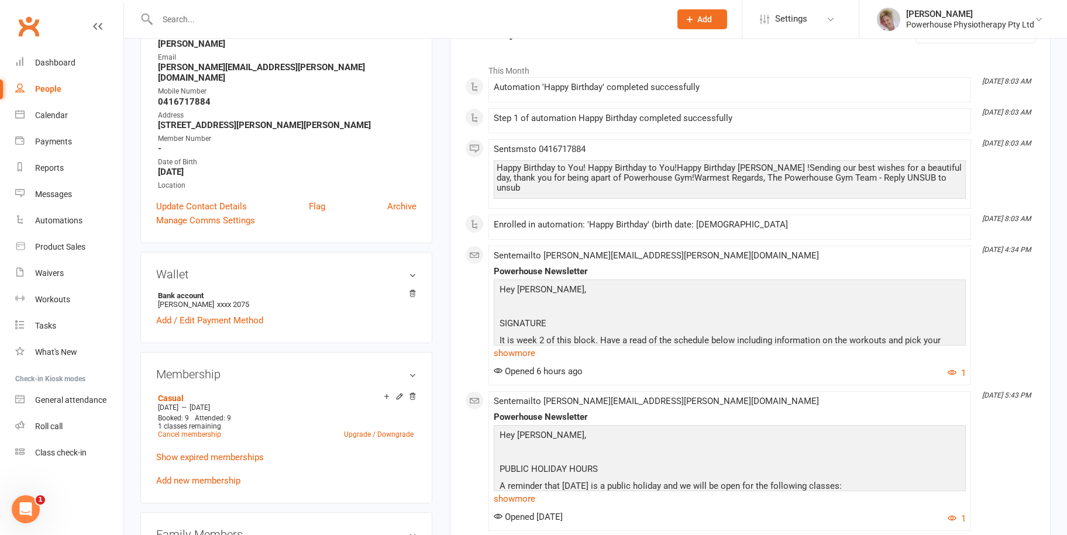
select select "100"
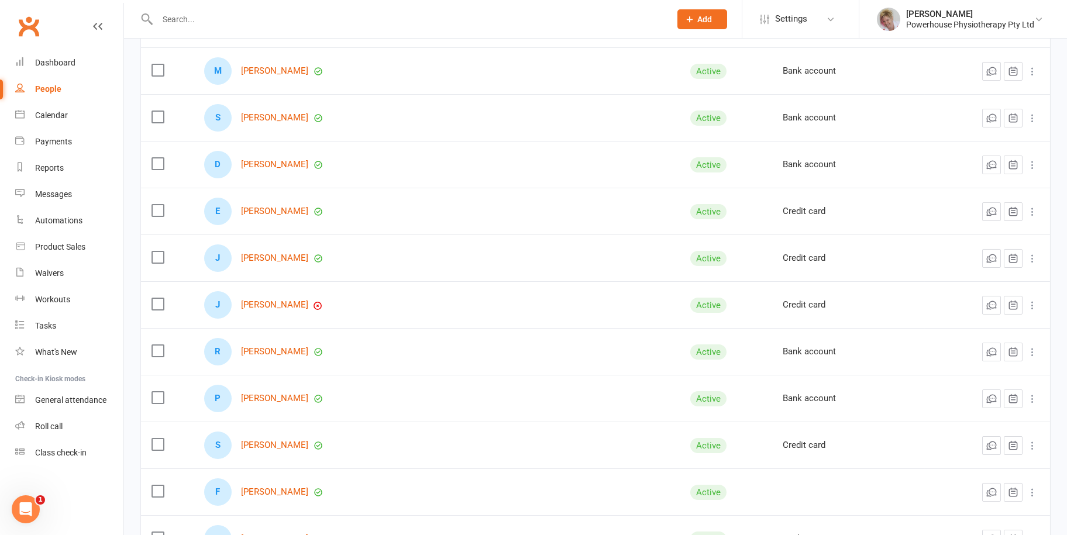
scroll to position [410, 0]
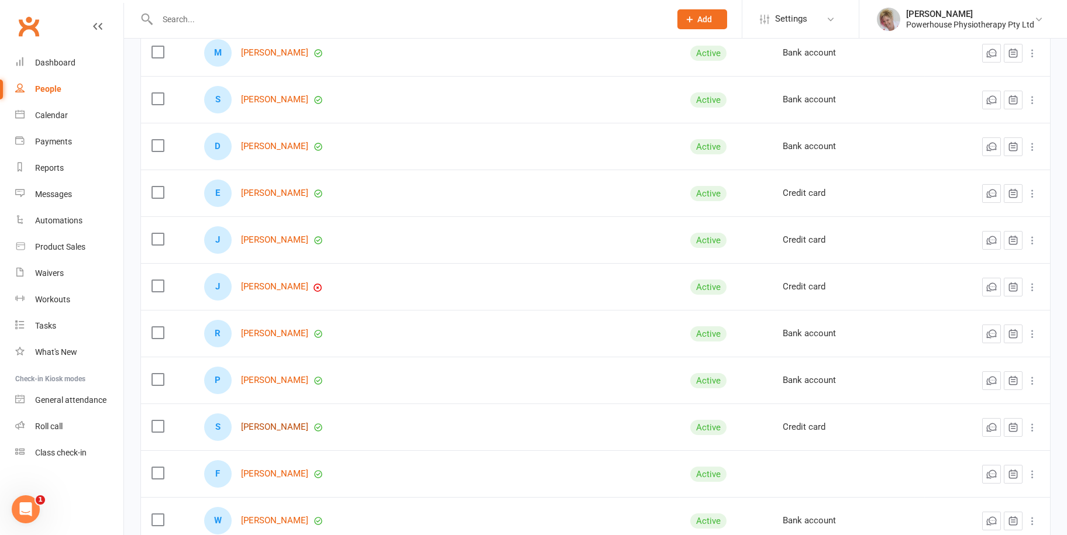
click at [278, 424] on link "[PERSON_NAME]" at bounding box center [274, 427] width 67 height 10
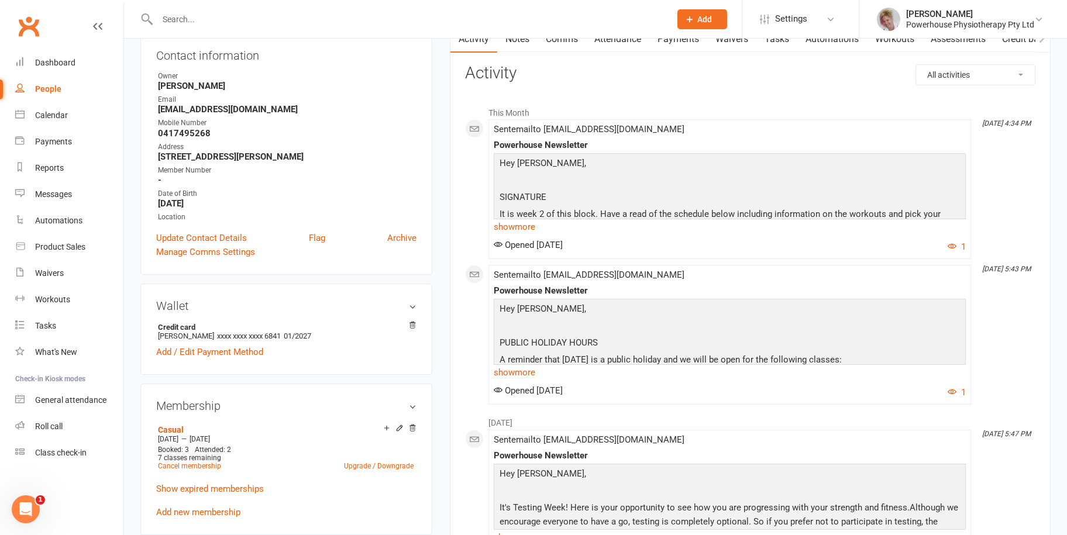
scroll to position [176, 0]
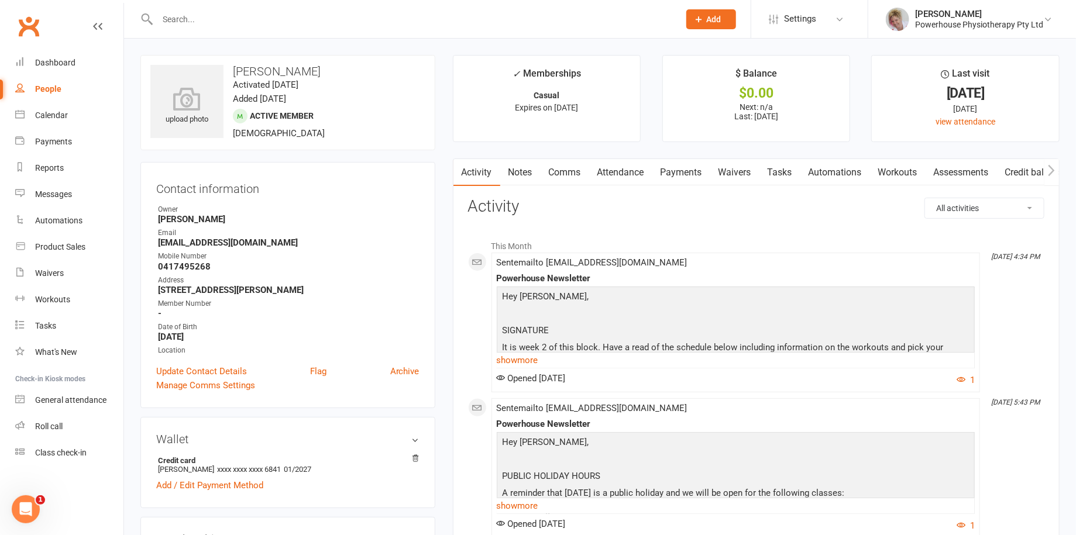
select select "100"
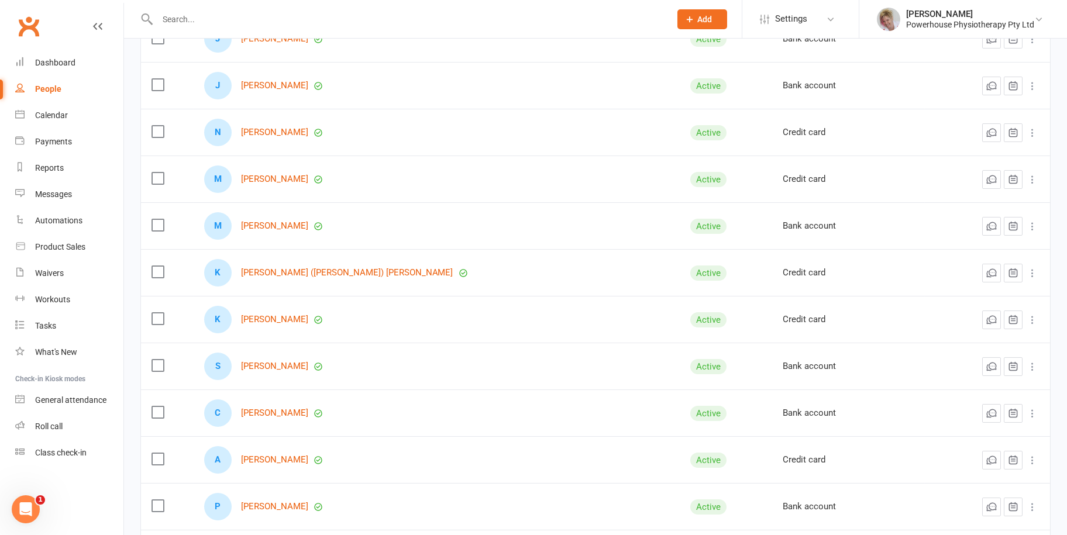
scroll to position [995, 0]
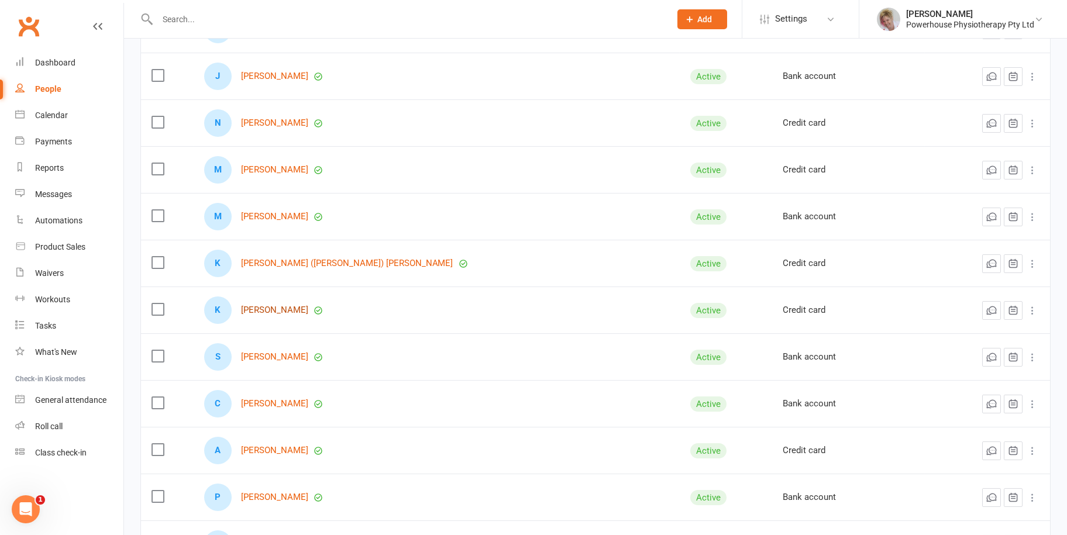
click at [297, 305] on link "[PERSON_NAME]" at bounding box center [274, 310] width 67 height 10
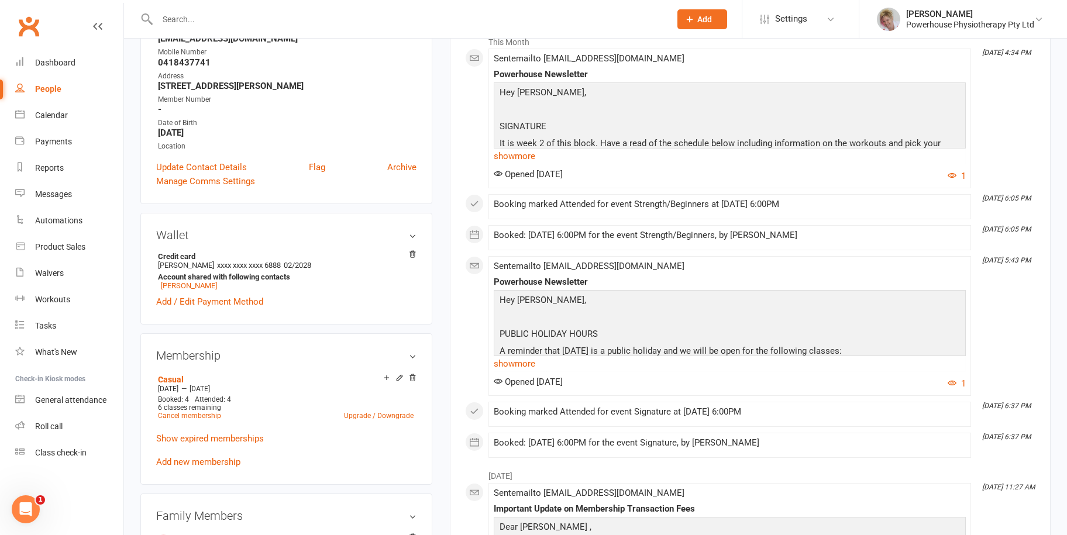
scroll to position [293, 0]
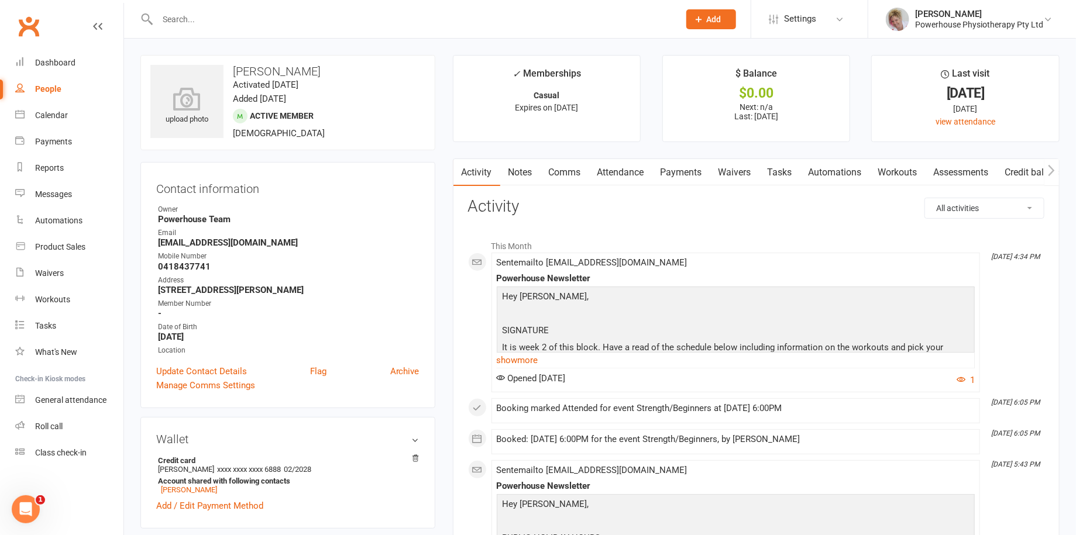
select select "100"
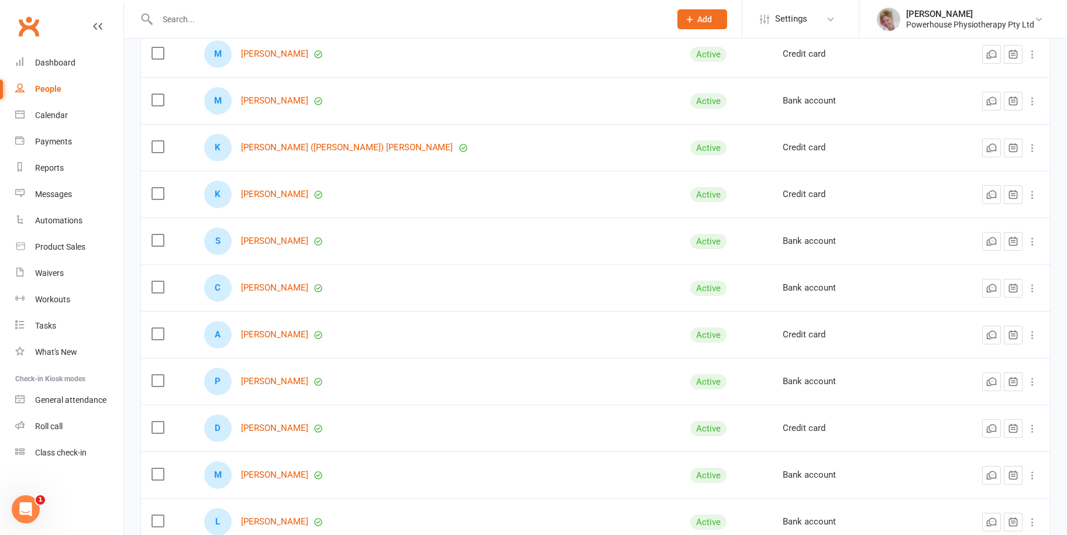
scroll to position [1112, 0]
click at [280, 236] on link "[PERSON_NAME]" at bounding box center [274, 240] width 67 height 10
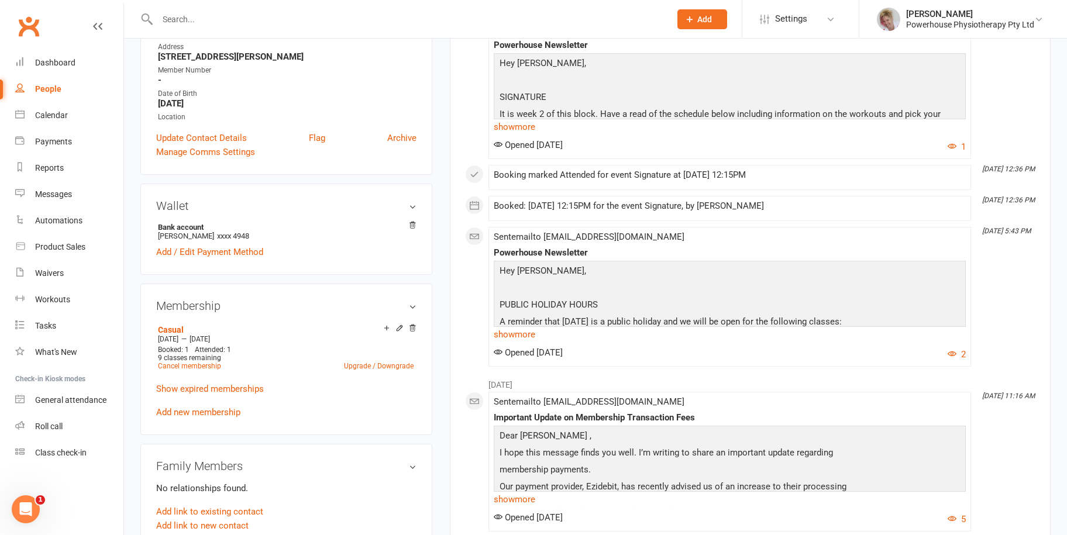
scroll to position [234, 0]
select select "100"
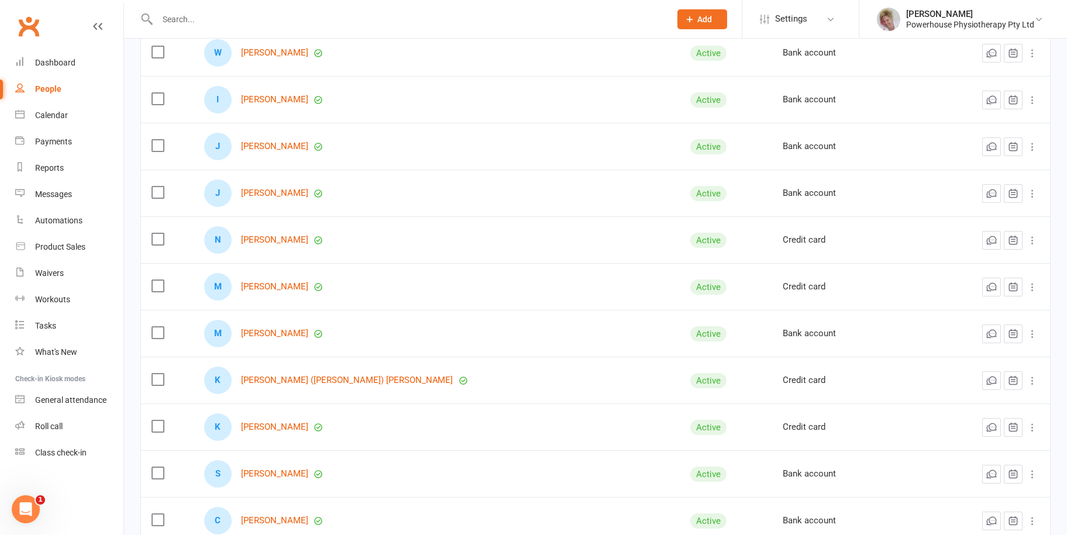
scroll to position [1112, 0]
click at [276, 329] on link "[PERSON_NAME]" at bounding box center [274, 334] width 67 height 10
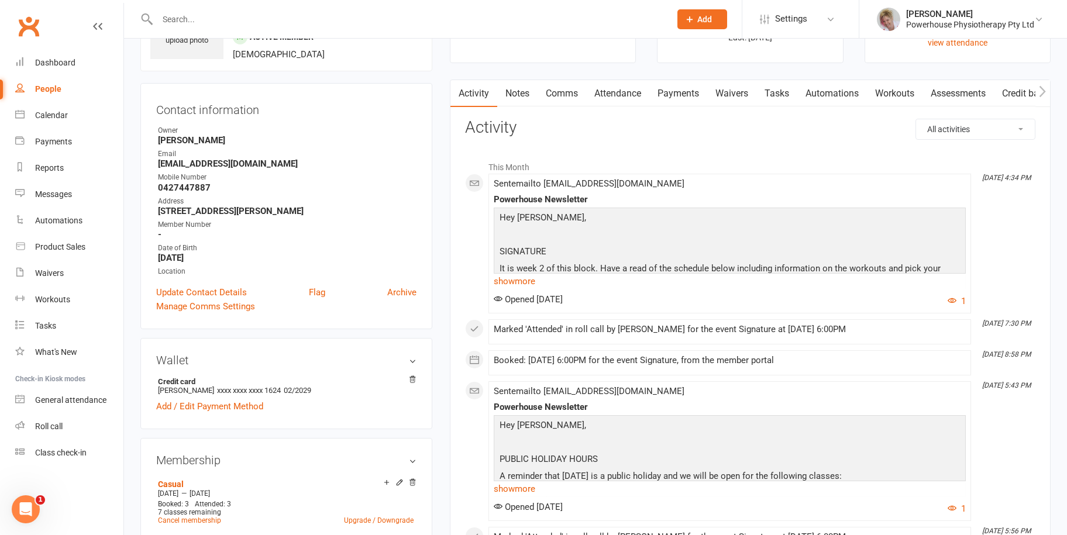
scroll to position [234, 0]
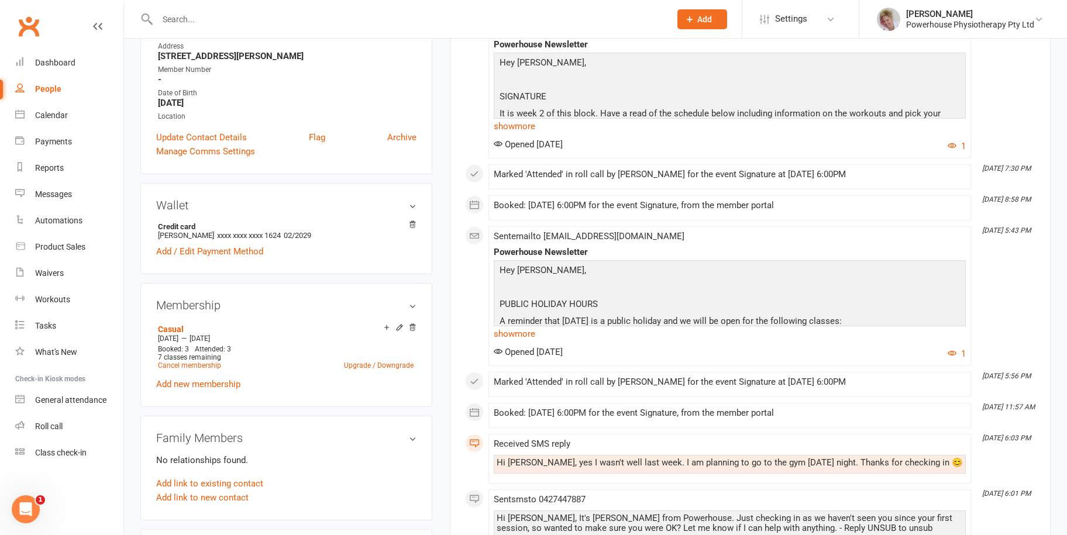
select select "100"
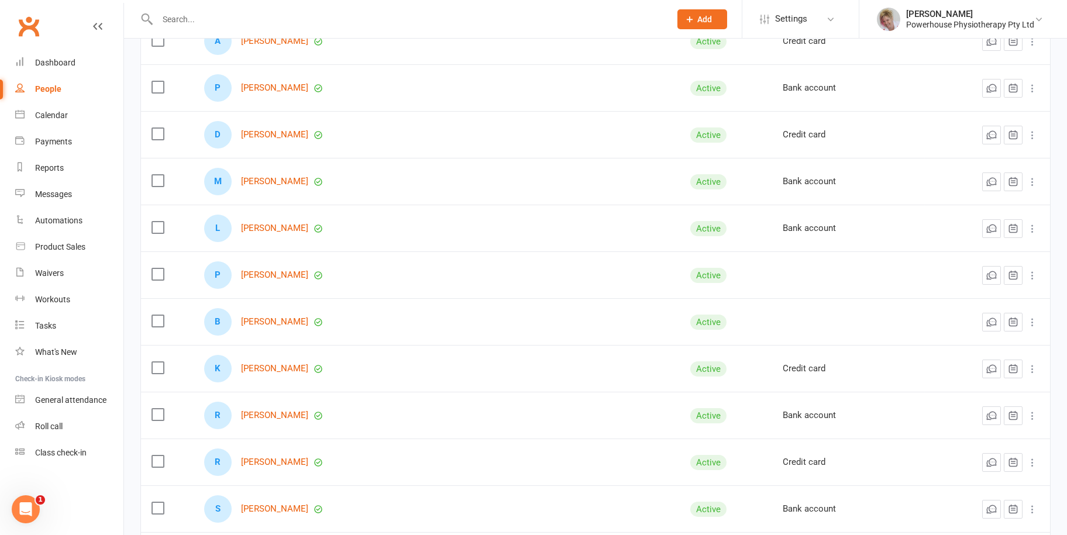
scroll to position [1697, 0]
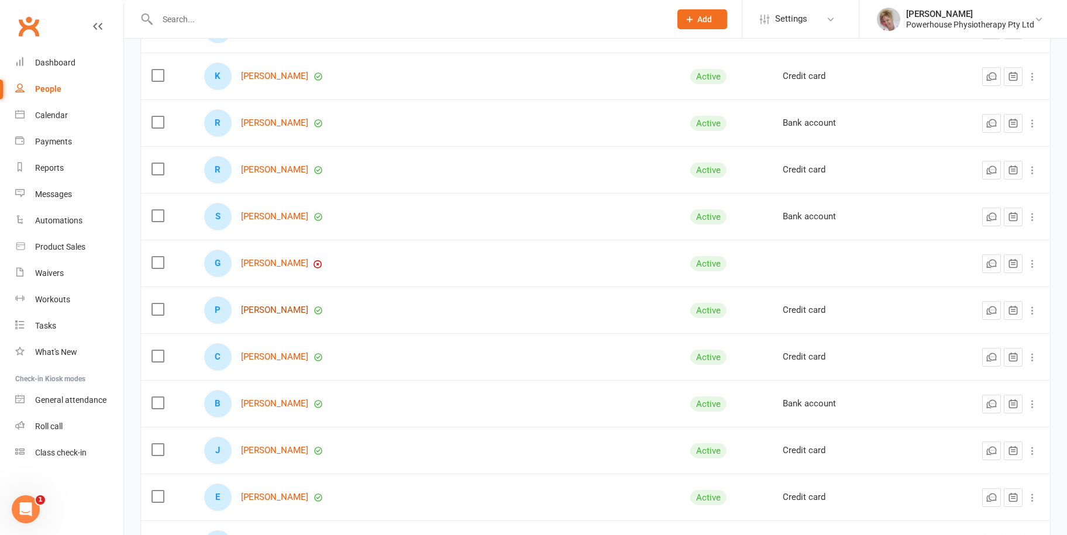
click at [278, 308] on link "[PERSON_NAME]" at bounding box center [274, 310] width 67 height 10
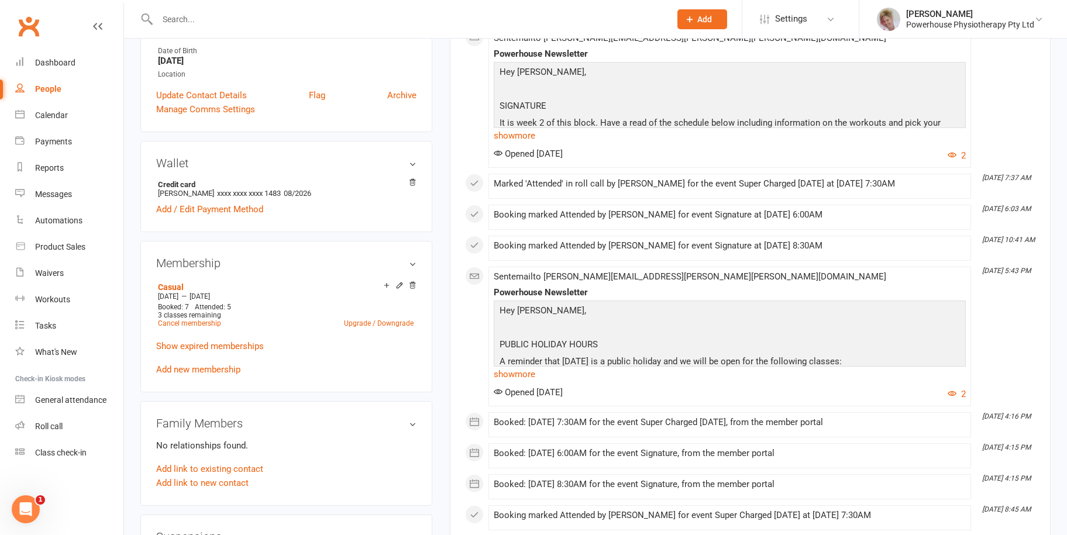
scroll to position [351, 0]
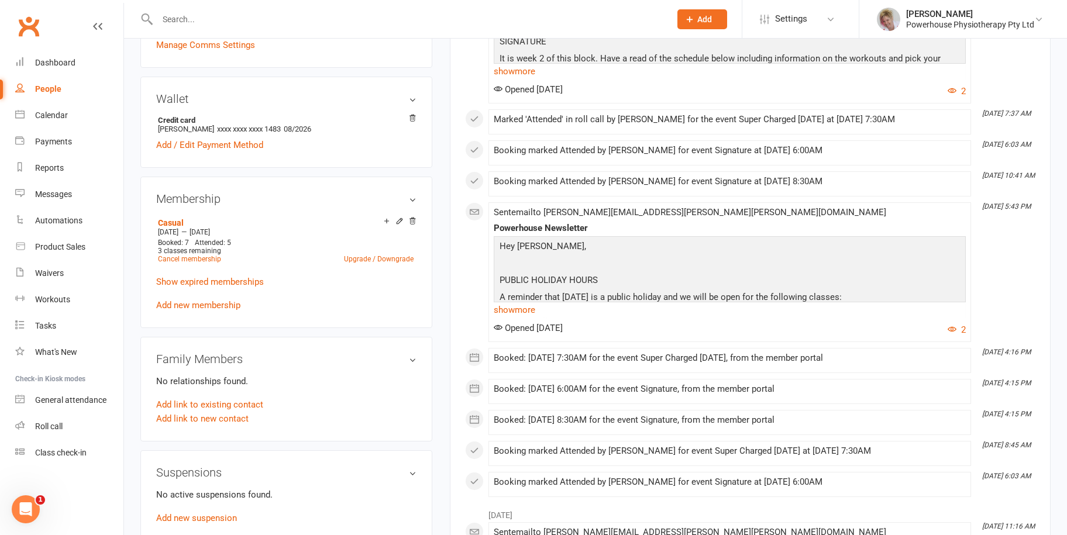
select select "100"
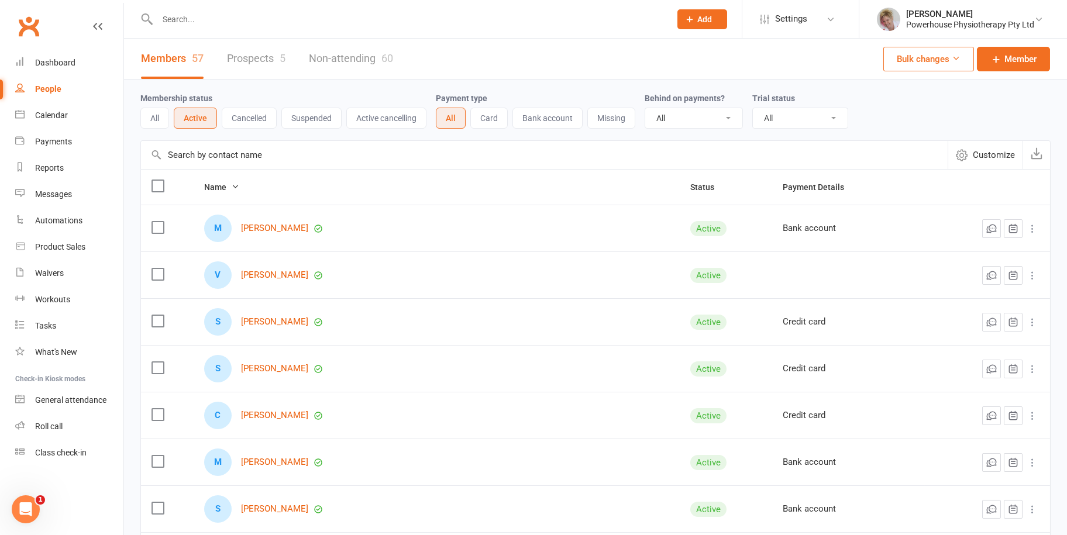
click at [41, 85] on div "People" at bounding box center [48, 88] width 26 height 9
click at [67, 116] on div "Calendar" at bounding box center [51, 115] width 33 height 9
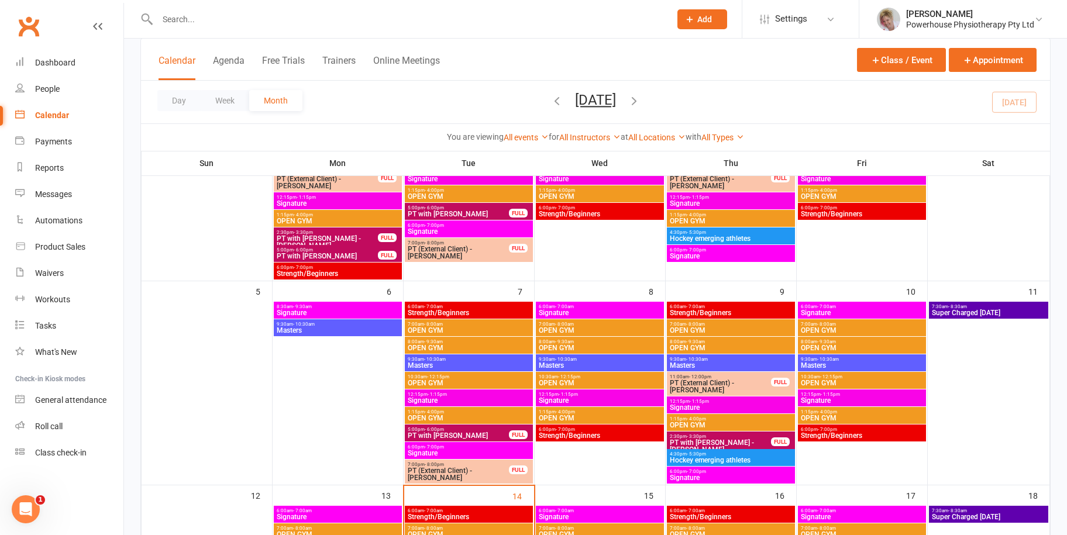
scroll to position [351, 0]
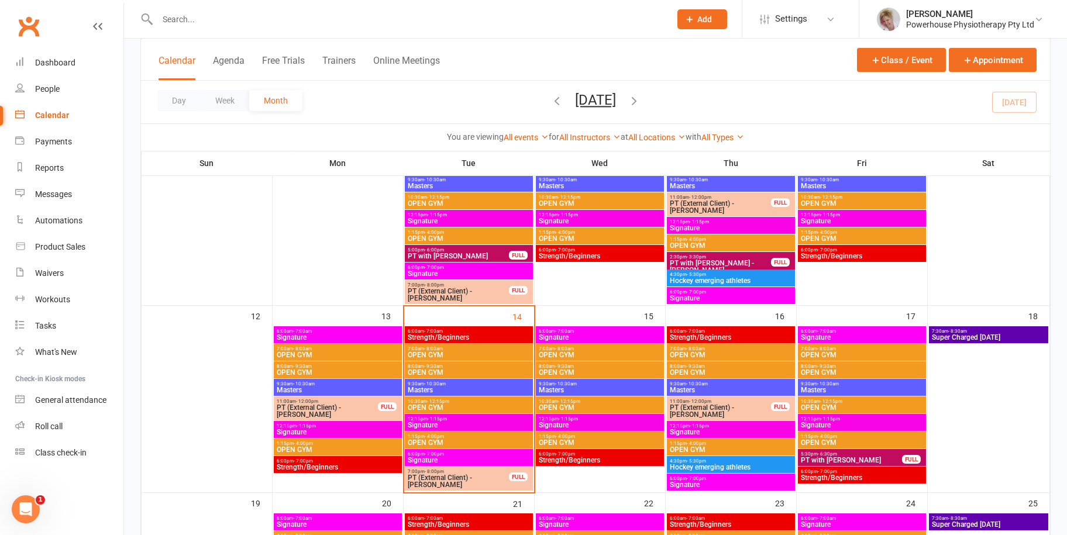
click at [592, 460] on span "Strength/Beginners" at bounding box center [599, 460] width 123 height 7
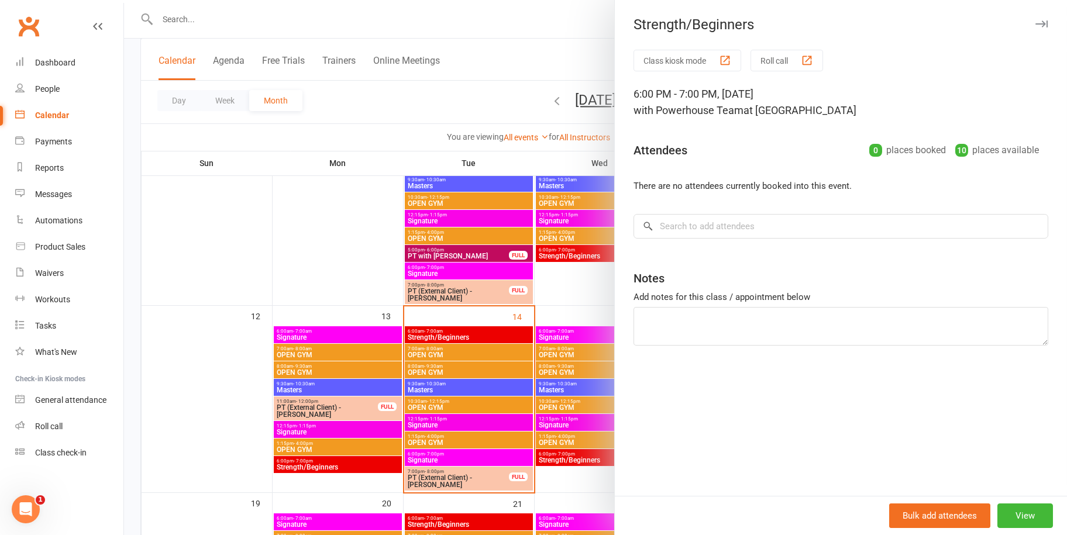
click at [515, 51] on div at bounding box center [595, 267] width 943 height 535
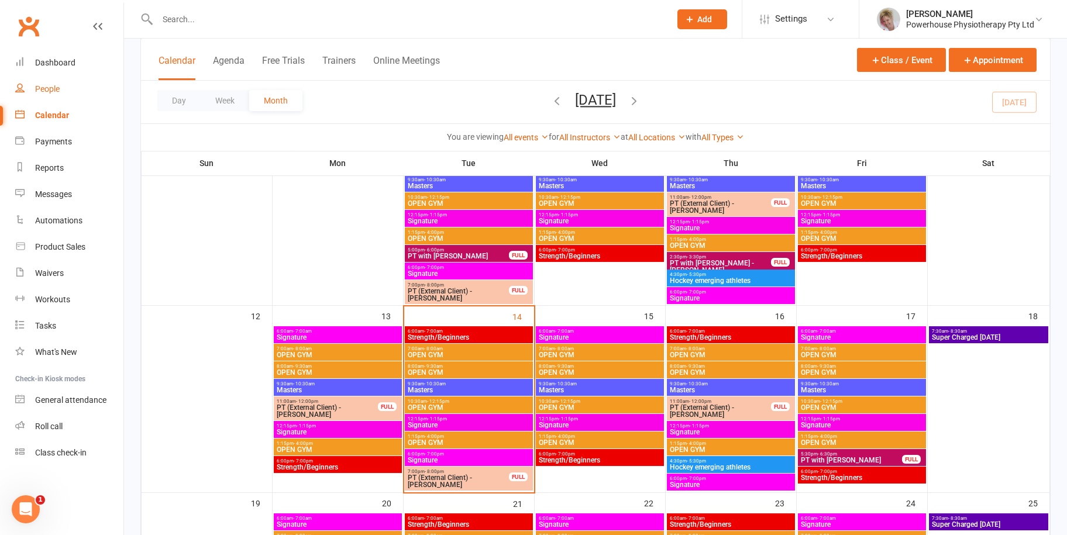
click at [70, 87] on link "People" at bounding box center [69, 89] width 108 height 26
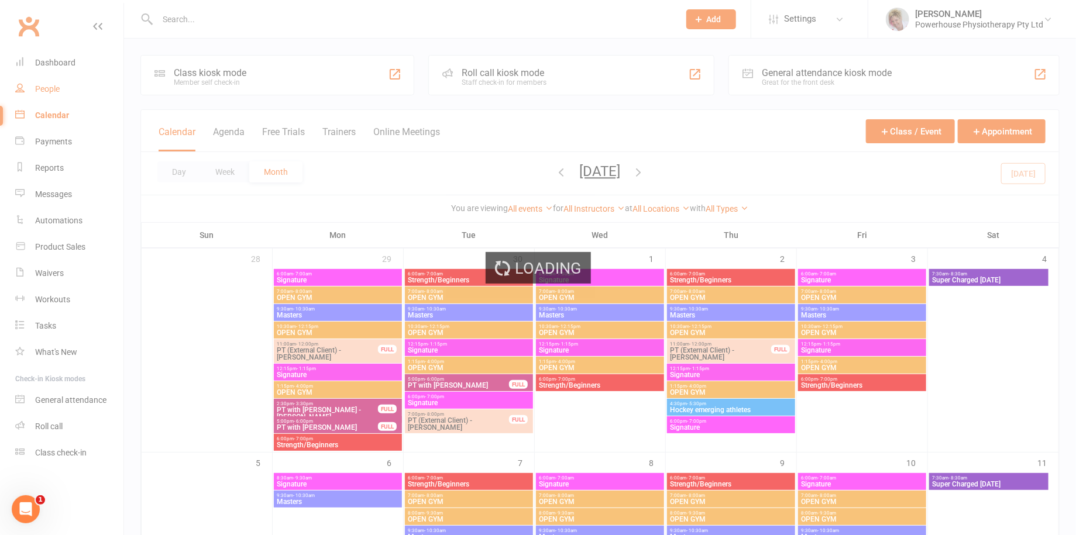
select select "100"
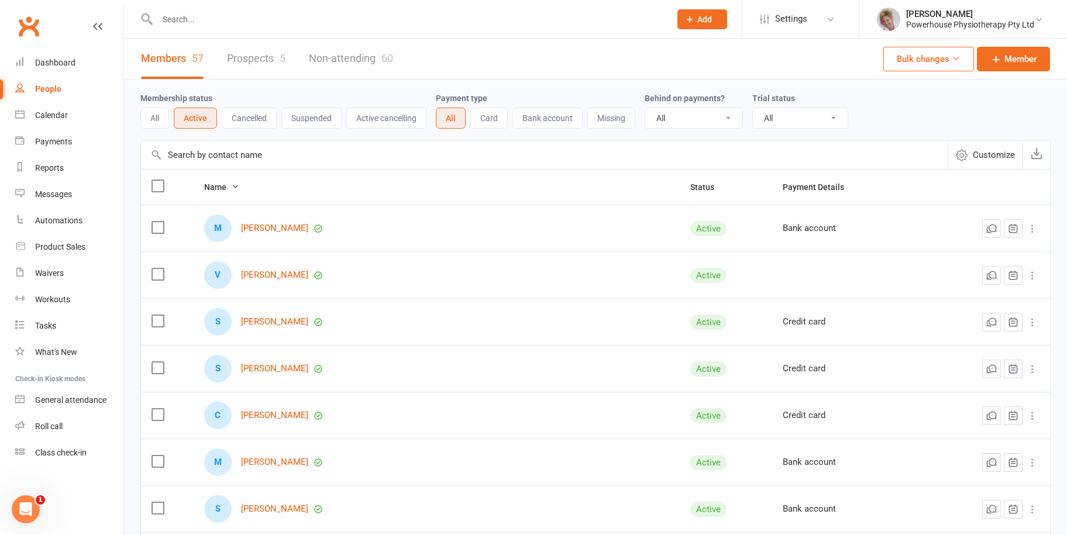
click at [261, 57] on link "Prospects 5" at bounding box center [256, 59] width 59 height 40
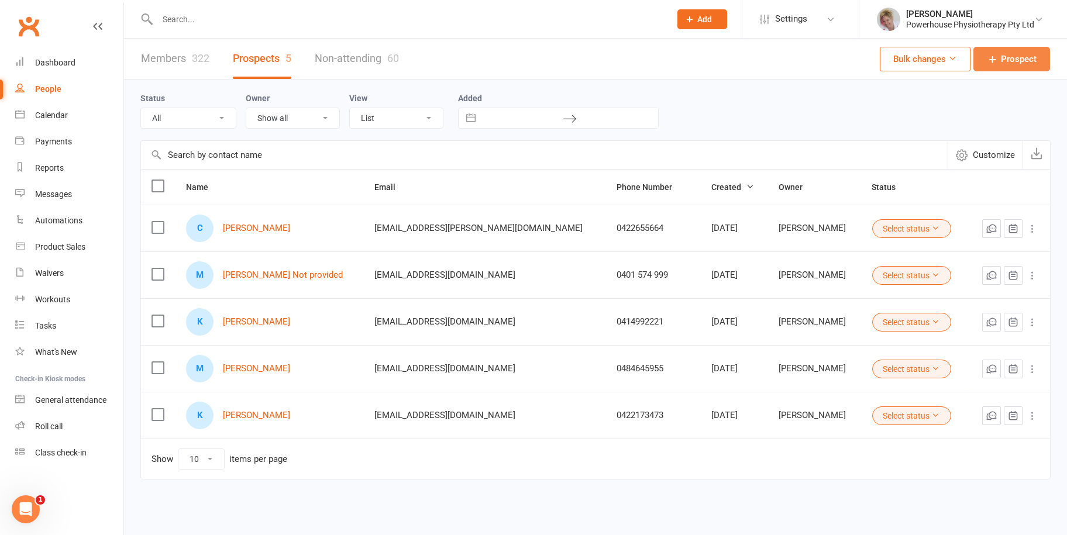
click at [1001, 59] on link "Prospect" at bounding box center [1012, 59] width 77 height 25
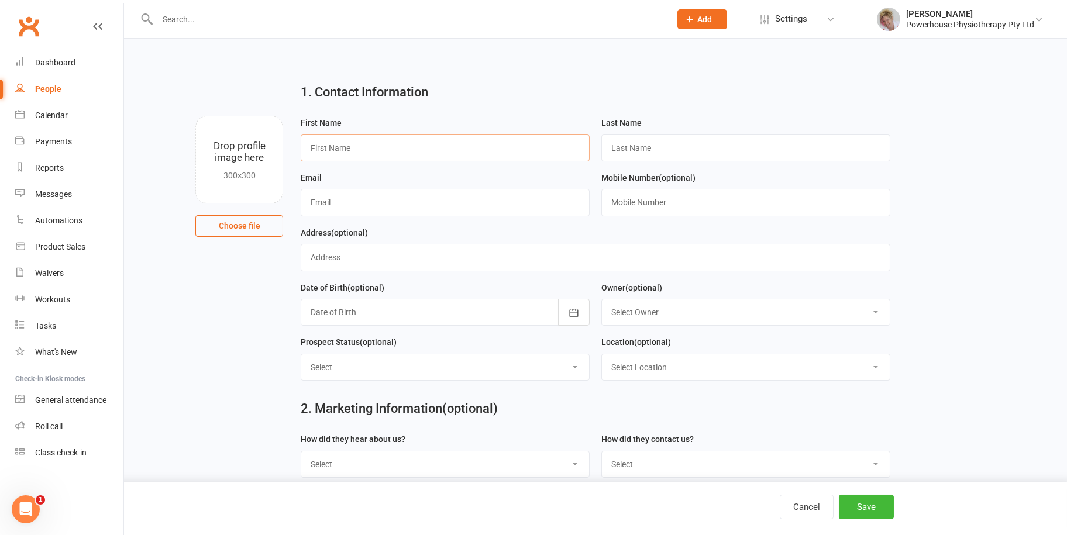
click at [332, 151] on input "text" at bounding box center [445, 148] width 289 height 27
type input "[PERSON_NAME]"
click at [638, 154] on input "text" at bounding box center [745, 148] width 289 height 27
click at [381, 207] on input "text" at bounding box center [445, 202] width 289 height 27
paste input "[EMAIL_ADDRESS][DOMAIN_NAME]"
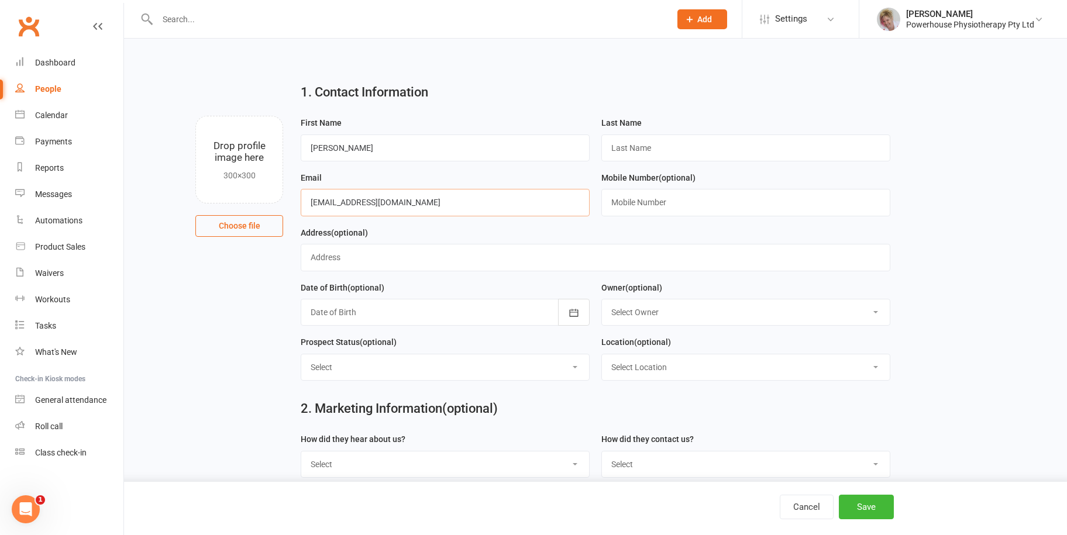
type input "[EMAIL_ADDRESS][DOMAIN_NAME]"
click at [629, 150] on input "text" at bounding box center [745, 148] width 289 height 27
type input "[PERSON_NAME]"
click at [656, 198] on input "text" at bounding box center [745, 202] width 289 height 27
type input "0437147470"
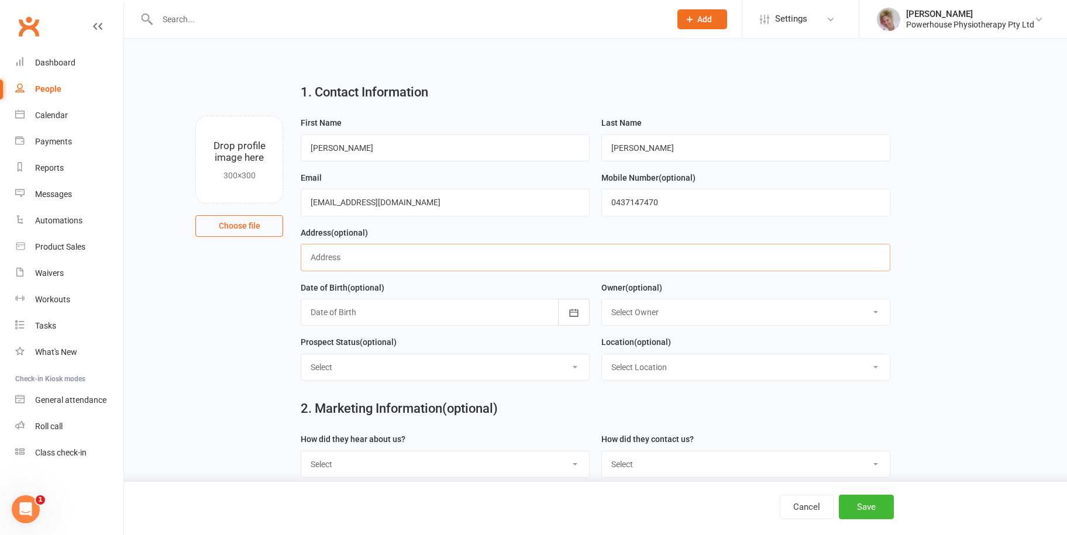
click at [336, 262] on input "text" at bounding box center [595, 257] width 589 height 27
type input "[STREET_ADDRESS][PERSON_NAME]"
click at [393, 307] on div at bounding box center [445, 312] width 289 height 27
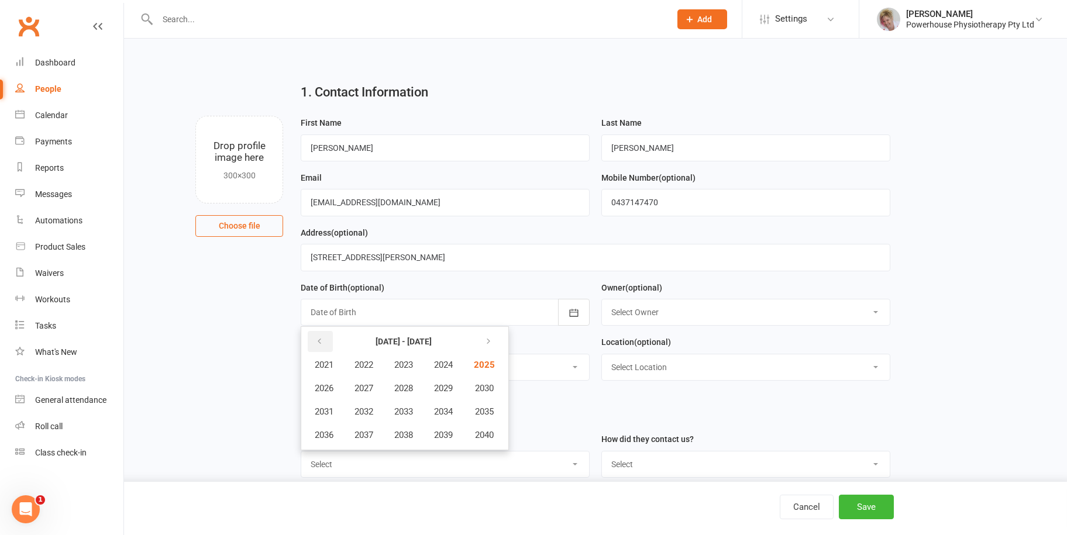
click at [323, 337] on icon "button" at bounding box center [319, 341] width 8 height 9
click at [329, 432] on span "1976" at bounding box center [324, 435] width 19 height 11
click at [321, 409] on button "July" at bounding box center [330, 412] width 51 height 22
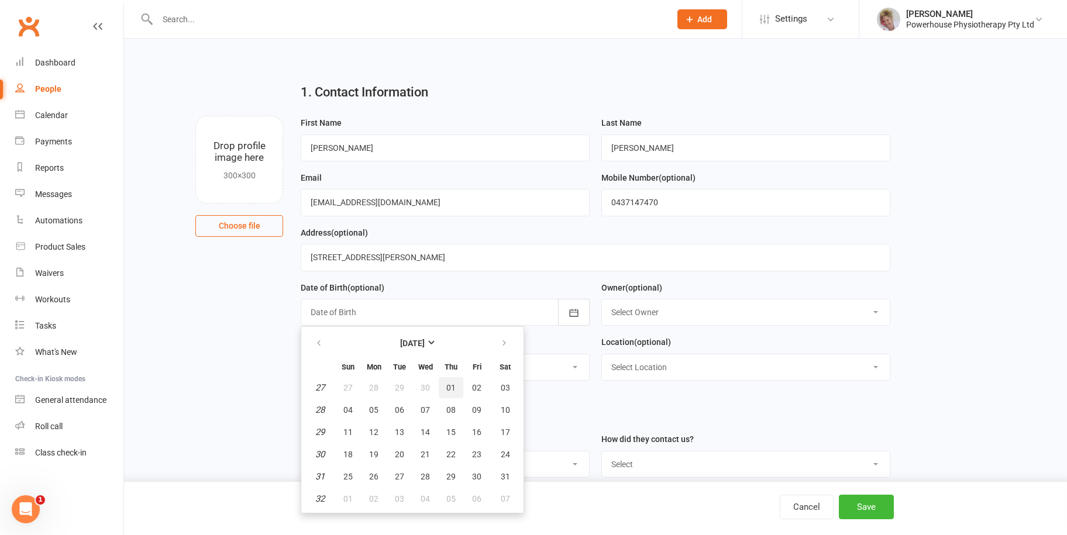
click at [447, 383] on span "01" at bounding box center [450, 387] width 9 height 9
type input "[DATE]"
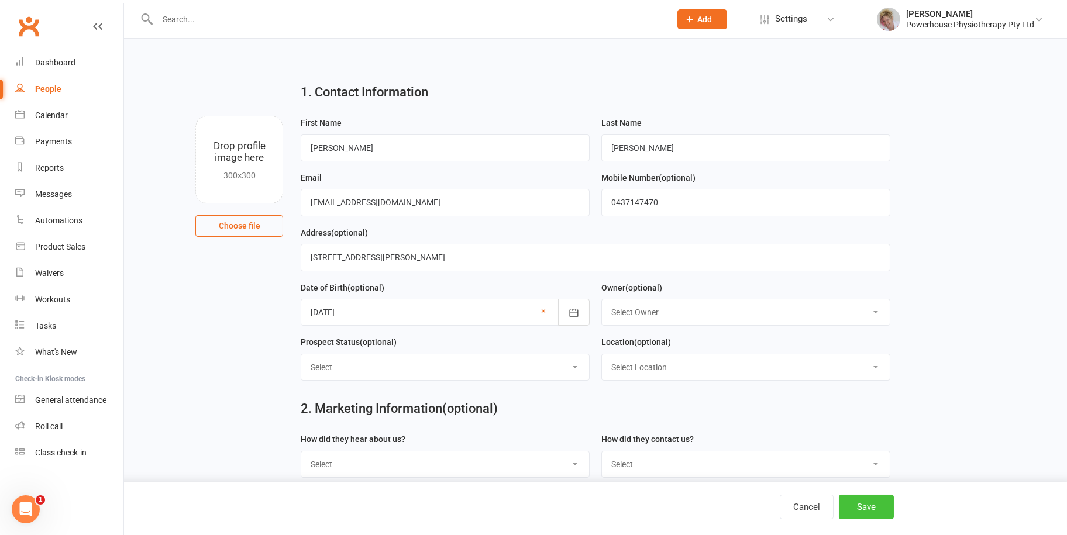
click at [872, 510] on button "Save" at bounding box center [866, 507] width 55 height 25
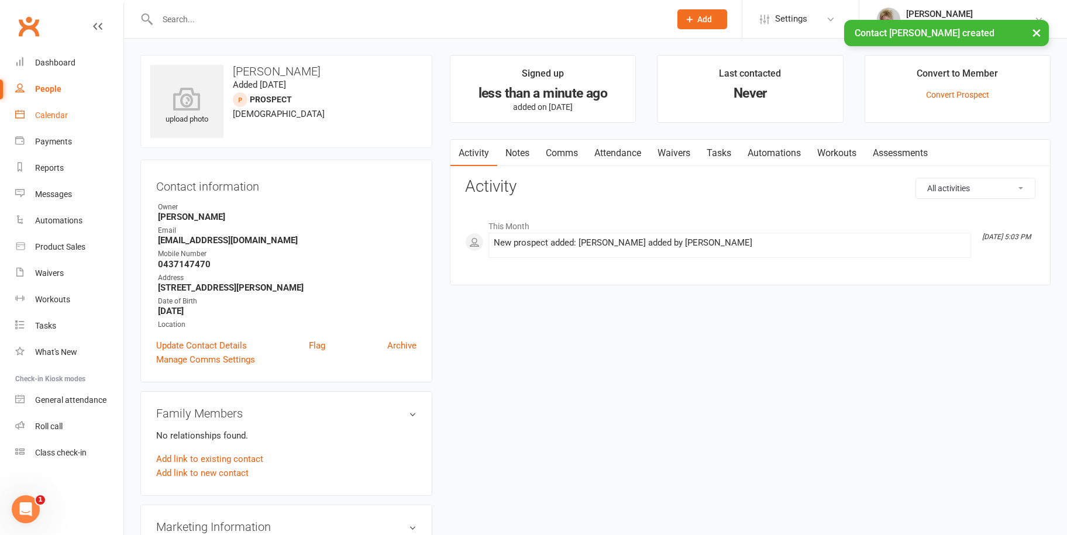
click at [71, 119] on link "Calendar" at bounding box center [69, 115] width 108 height 26
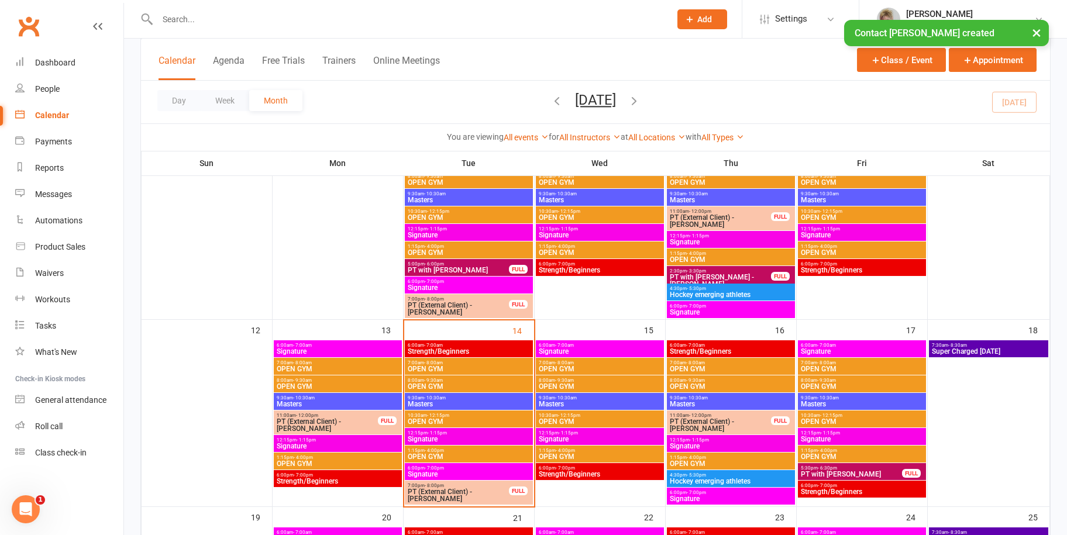
scroll to position [351, 0]
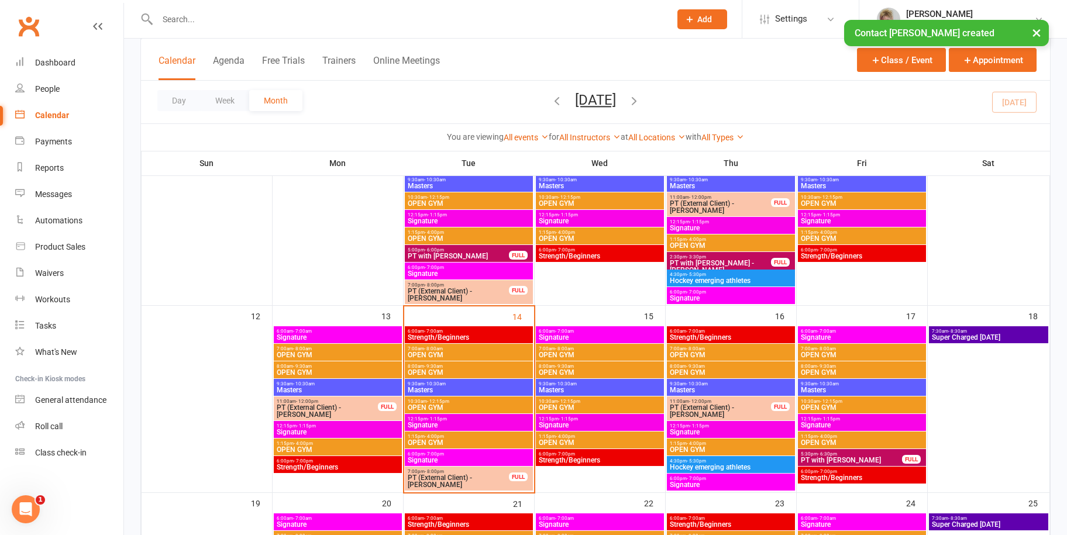
click at [611, 459] on span "Strength/Beginners" at bounding box center [599, 460] width 123 height 7
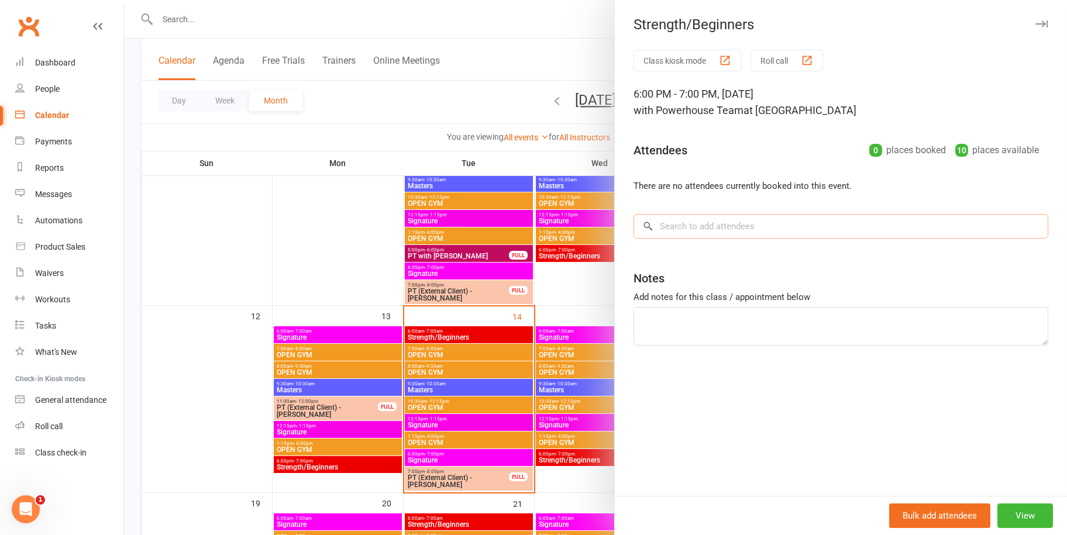
click at [682, 229] on input "search" at bounding box center [841, 226] width 415 height 25
drag, startPoint x: 682, startPoint y: 229, endPoint x: 648, endPoint y: 229, distance: 33.9
click at [648, 229] on div "jag × No results" at bounding box center [841, 226] width 415 height 25
type input "jag"
click at [1036, 21] on icon "button" at bounding box center [1042, 23] width 12 height 7
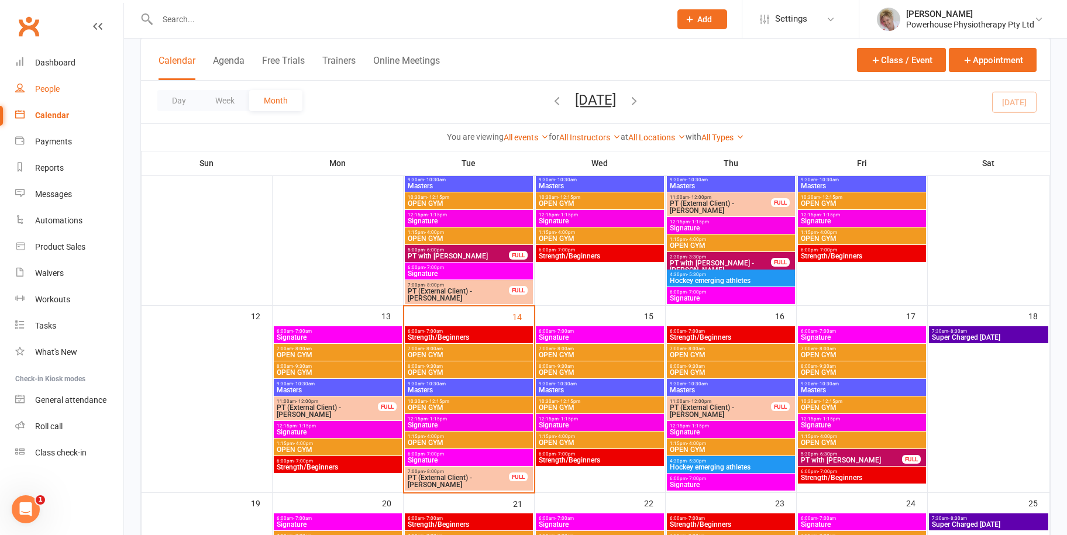
click at [51, 86] on div "People" at bounding box center [47, 88] width 25 height 9
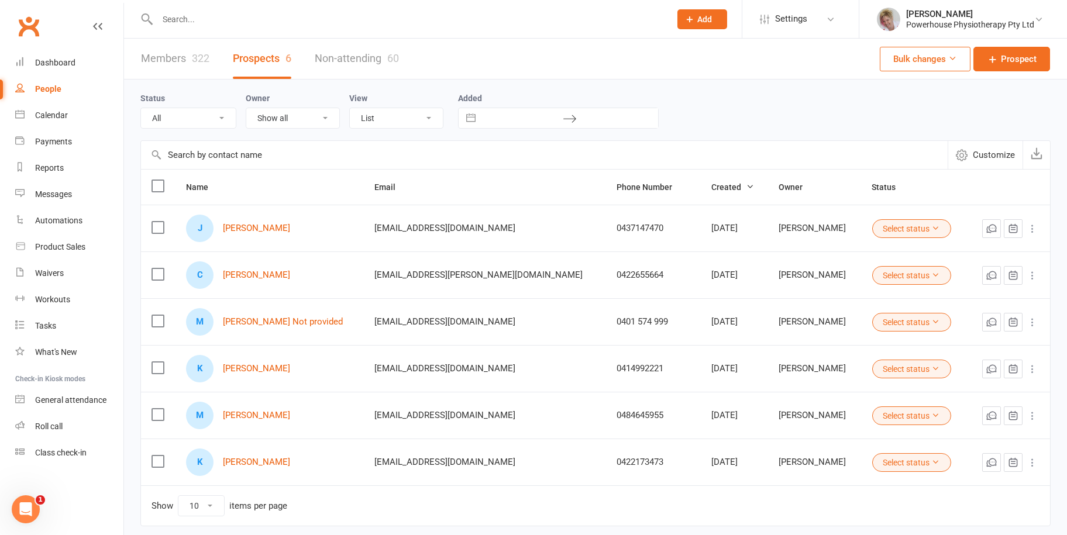
click at [192, 17] on input "text" at bounding box center [408, 19] width 508 height 16
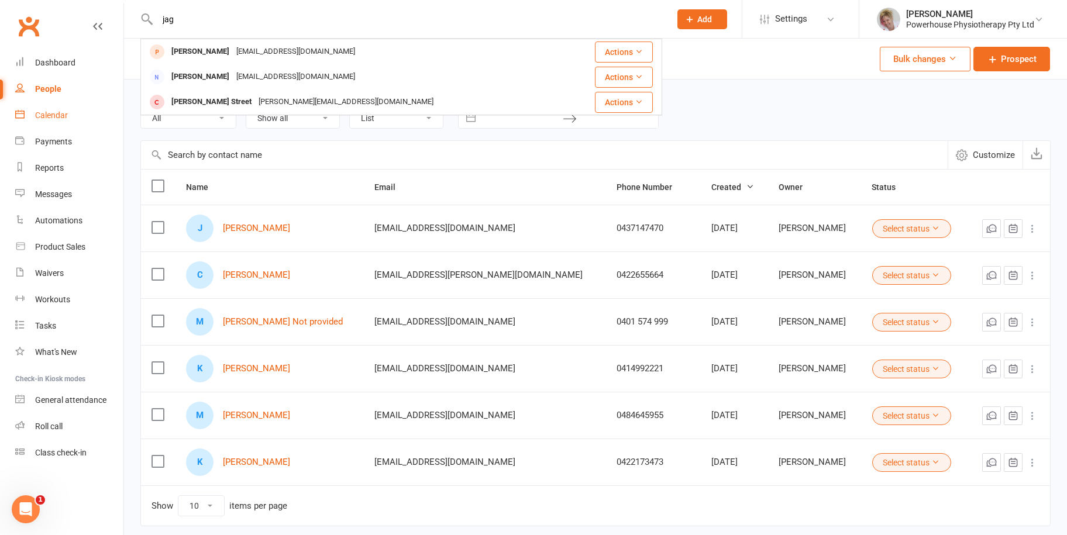
type input "jag"
click at [63, 118] on div "Calendar" at bounding box center [51, 115] width 33 height 9
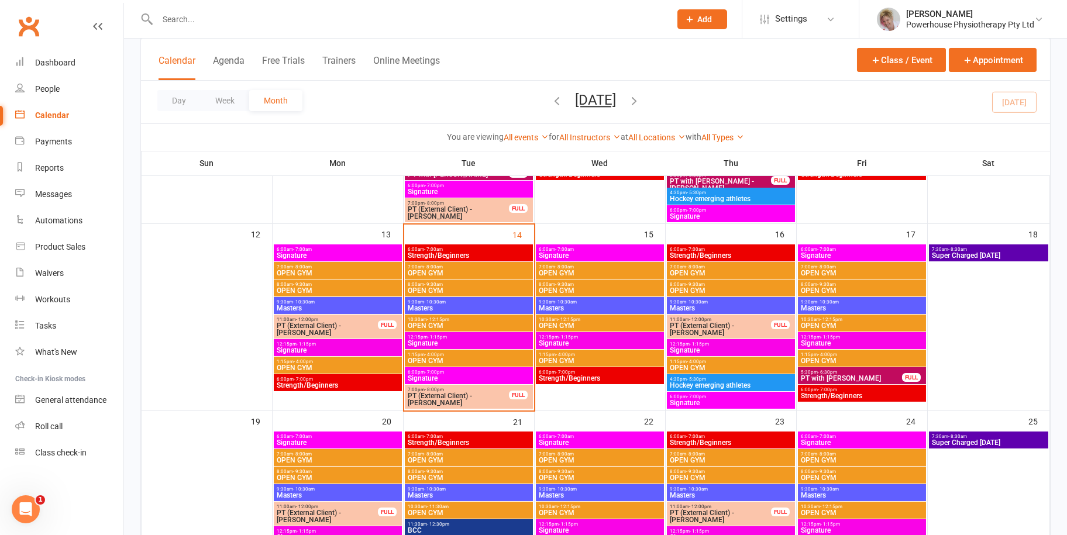
scroll to position [468, 0]
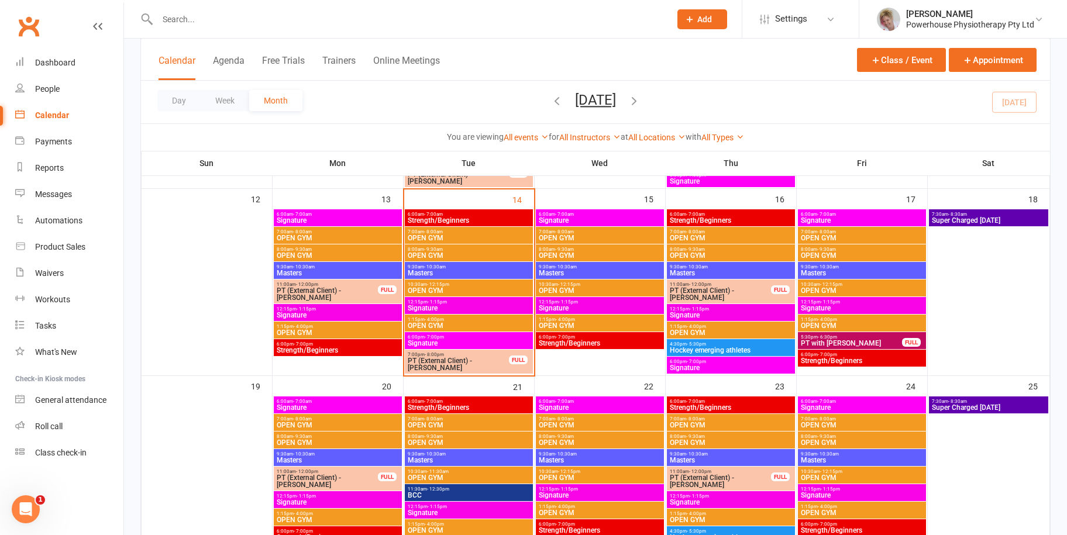
click at [587, 340] on span "Strength/Beginners" at bounding box center [599, 343] width 123 height 7
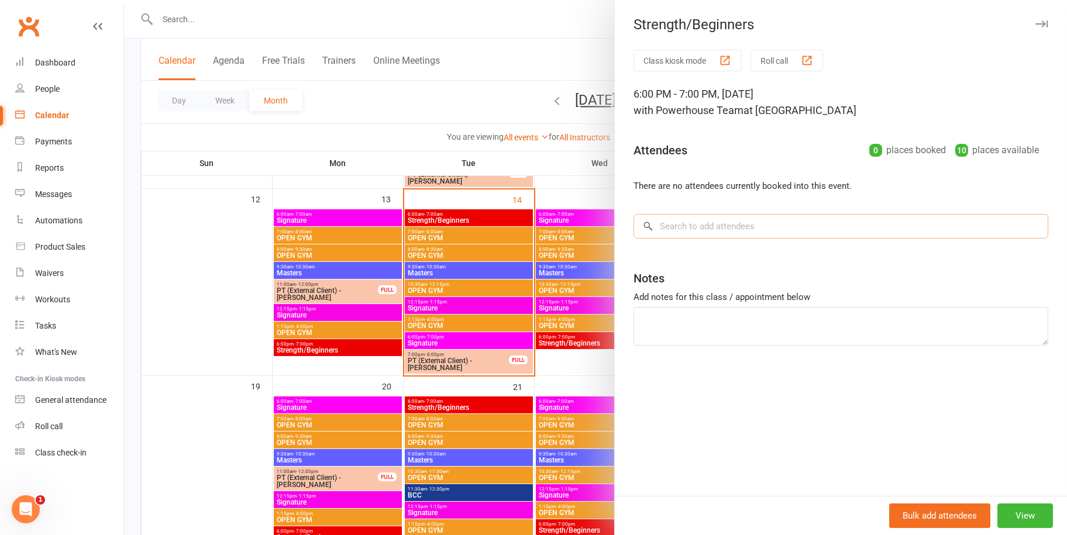
click at [679, 225] on input "search" at bounding box center [841, 226] width 415 height 25
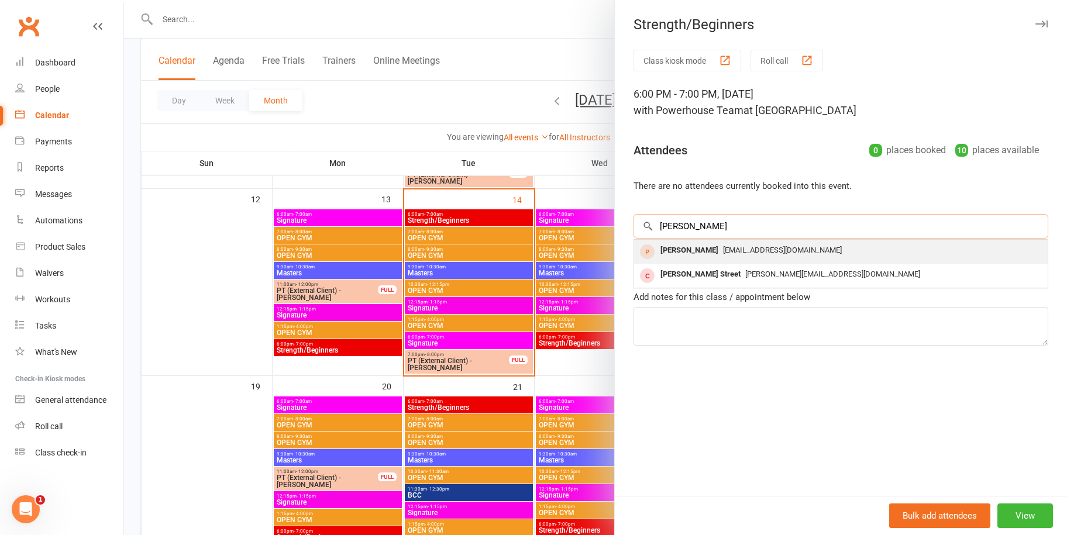
type input "[PERSON_NAME]"
click at [711, 249] on div "[PERSON_NAME]" at bounding box center [689, 250] width 67 height 17
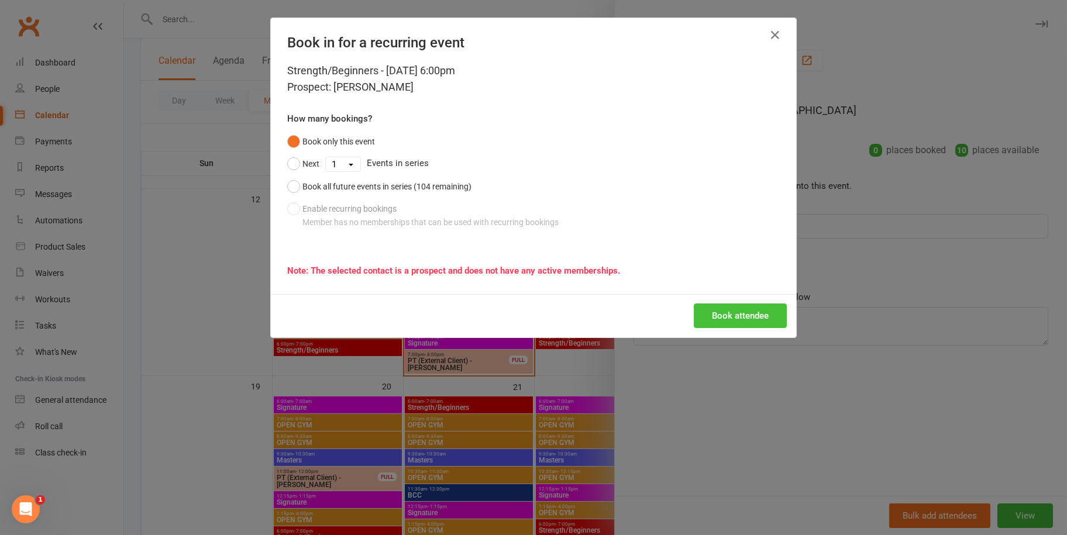
click at [720, 315] on button "Book attendee" at bounding box center [740, 316] width 93 height 25
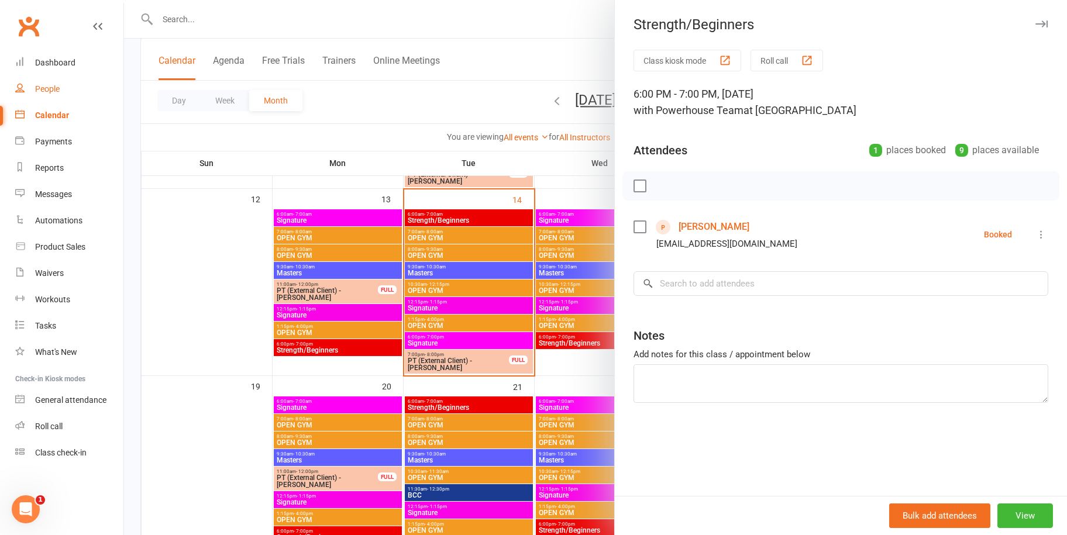
click at [53, 89] on div "People" at bounding box center [47, 88] width 25 height 9
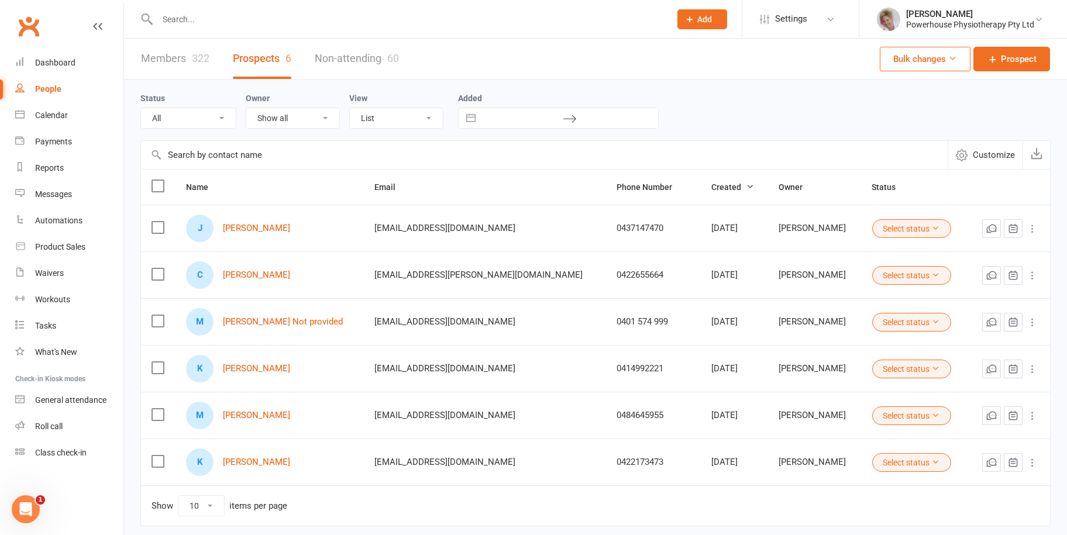
click at [146, 66] on link "Members 322" at bounding box center [175, 59] width 68 height 40
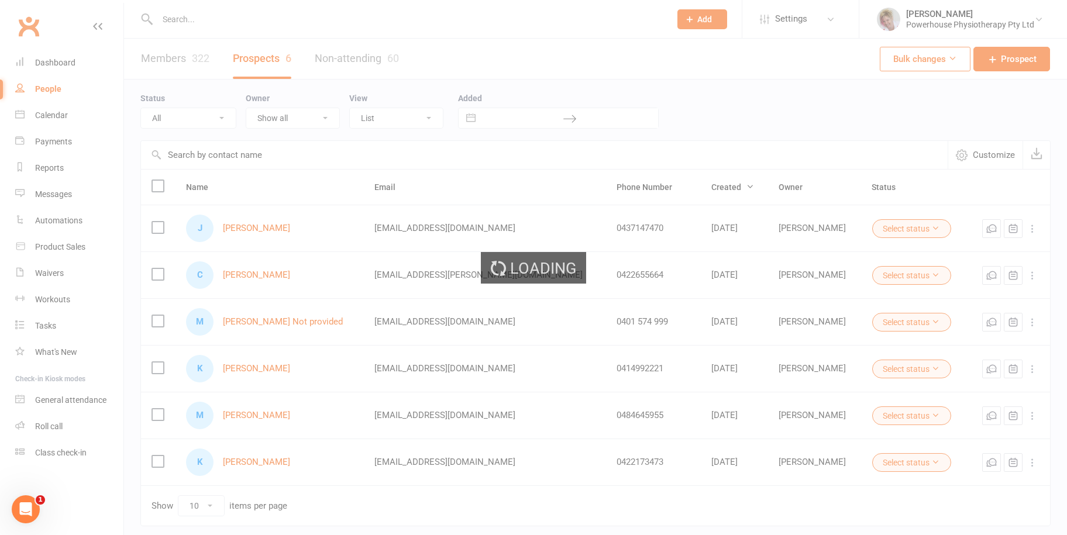
select select "100"
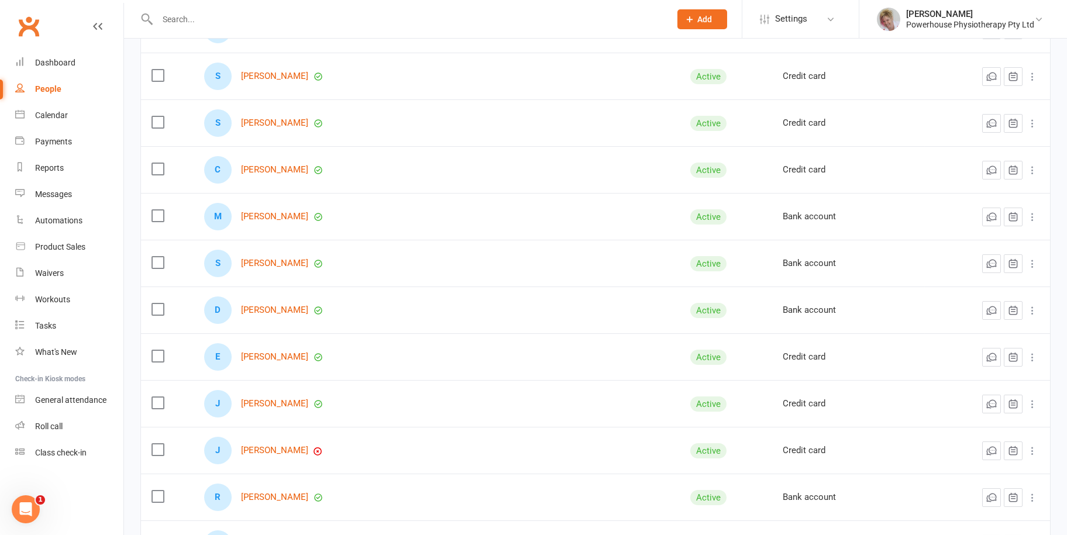
scroll to position [468, 0]
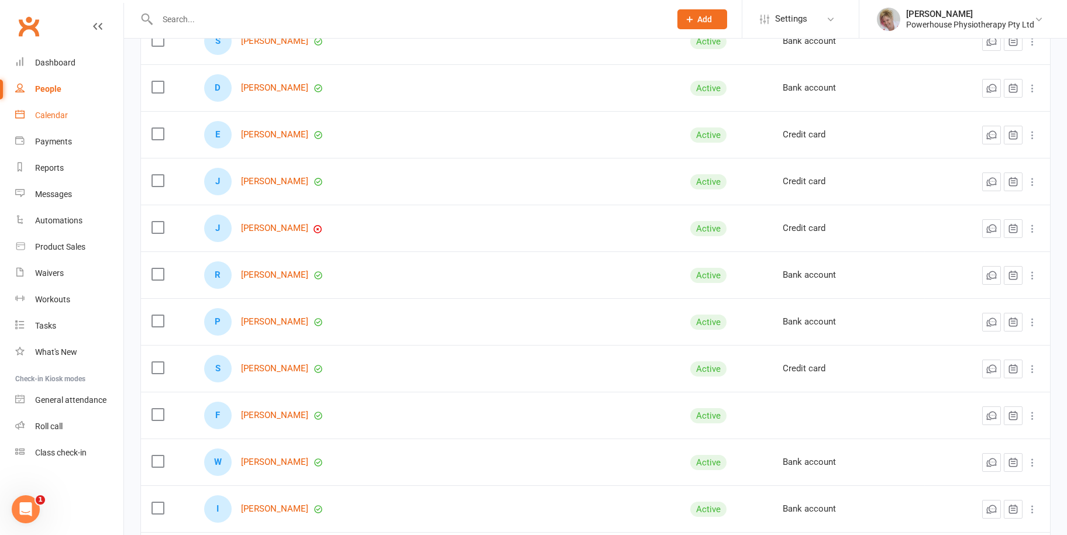
click at [56, 112] on div "Calendar" at bounding box center [51, 115] width 33 height 9
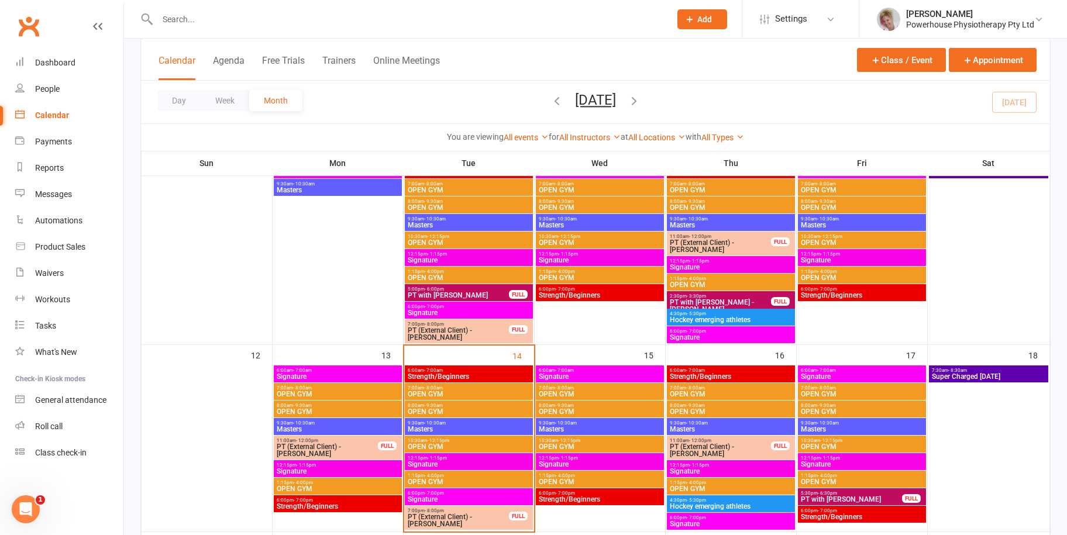
scroll to position [468, 0]
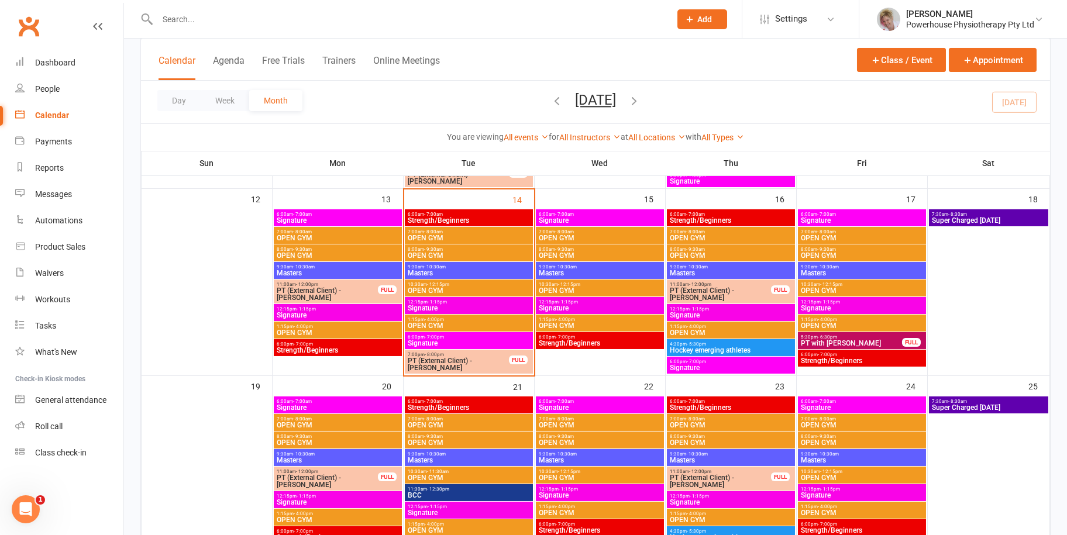
click at [470, 340] on span "Signature" at bounding box center [468, 343] width 123 height 7
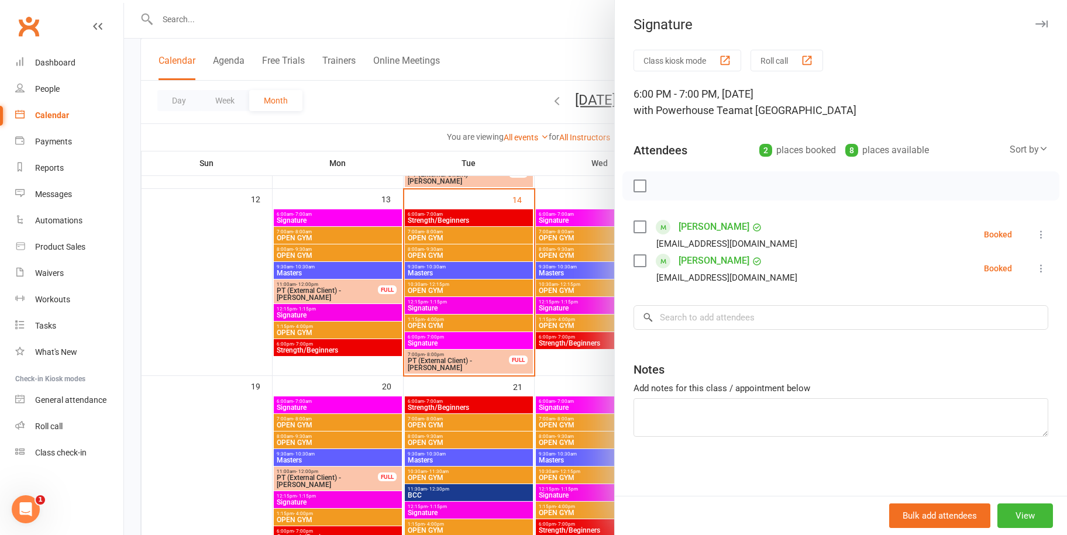
click at [1036, 22] on icon "button" at bounding box center [1042, 23] width 12 height 7
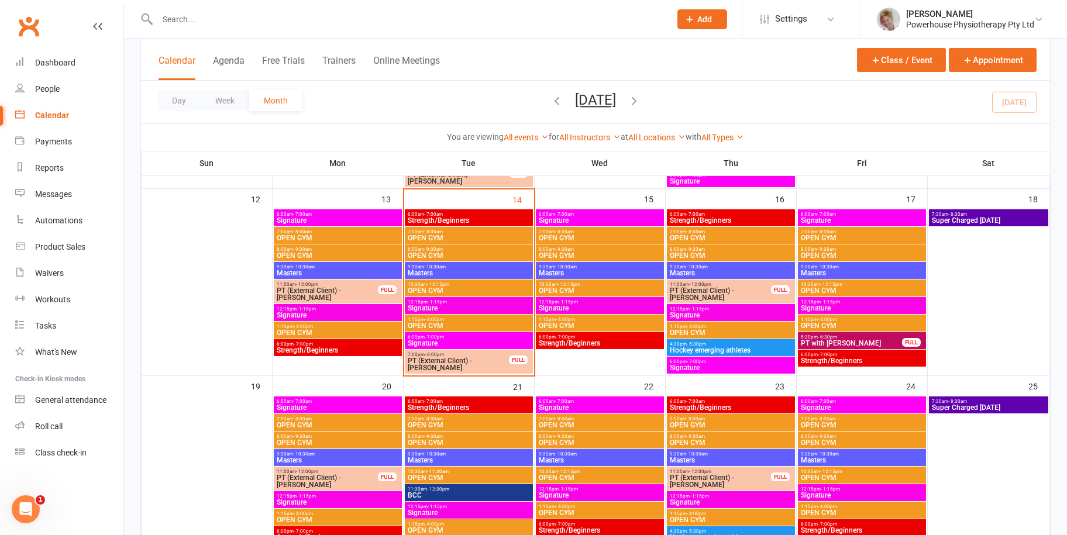
click at [65, 117] on div "Calendar" at bounding box center [52, 115] width 34 height 9
